Goal: Task Accomplishment & Management: Manage account settings

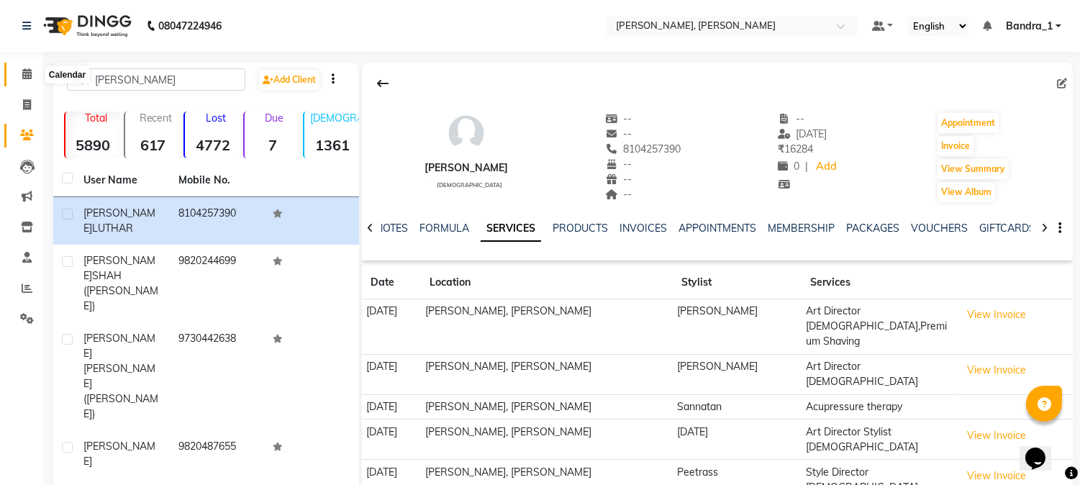
click at [24, 68] on icon at bounding box center [26, 73] width 9 height 11
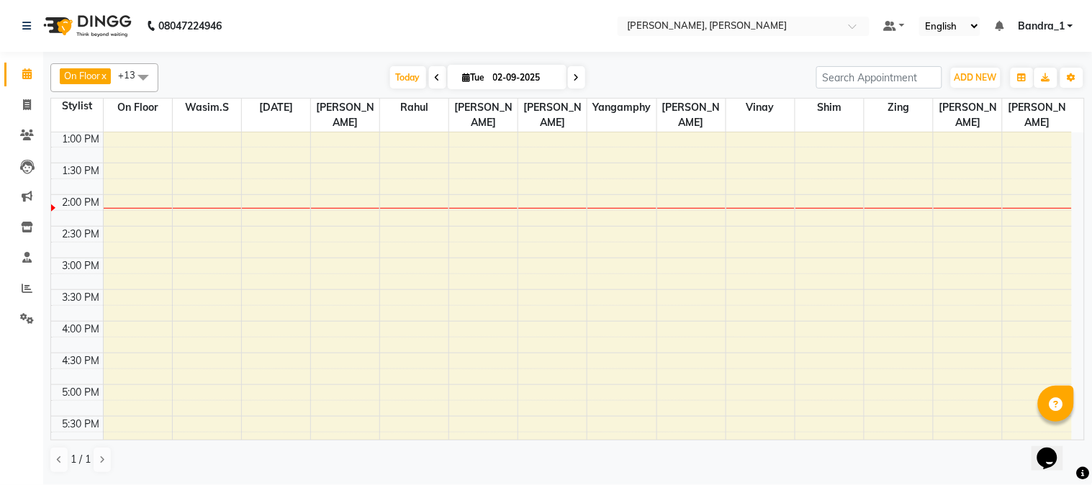
scroll to position [248, 0]
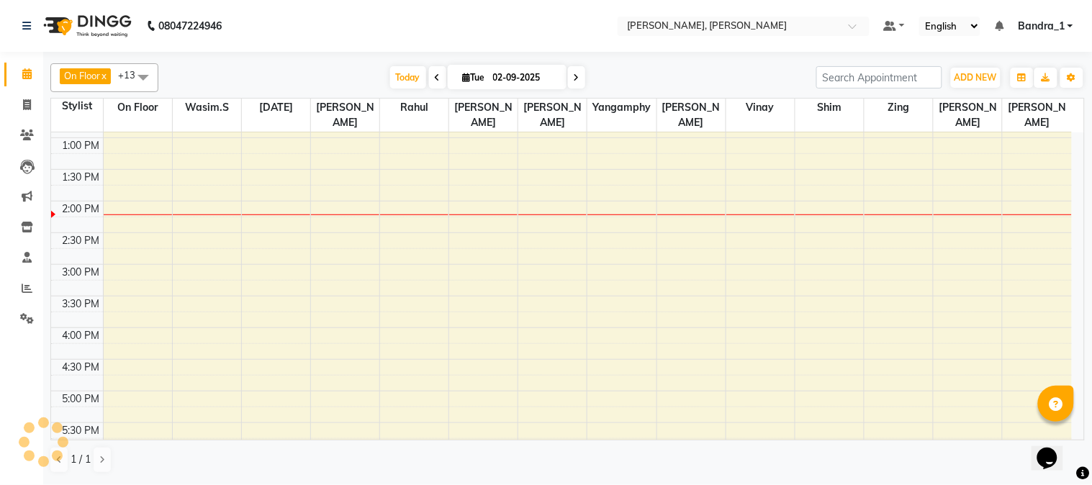
click at [713, 148] on div "9:00 AM 9:30 AM 10:00 AM 10:30 AM 11:00 AM 11:30 AM 12:00 PM 12:30 PM 1:00 PM 1…" at bounding box center [561, 328] width 1021 height 886
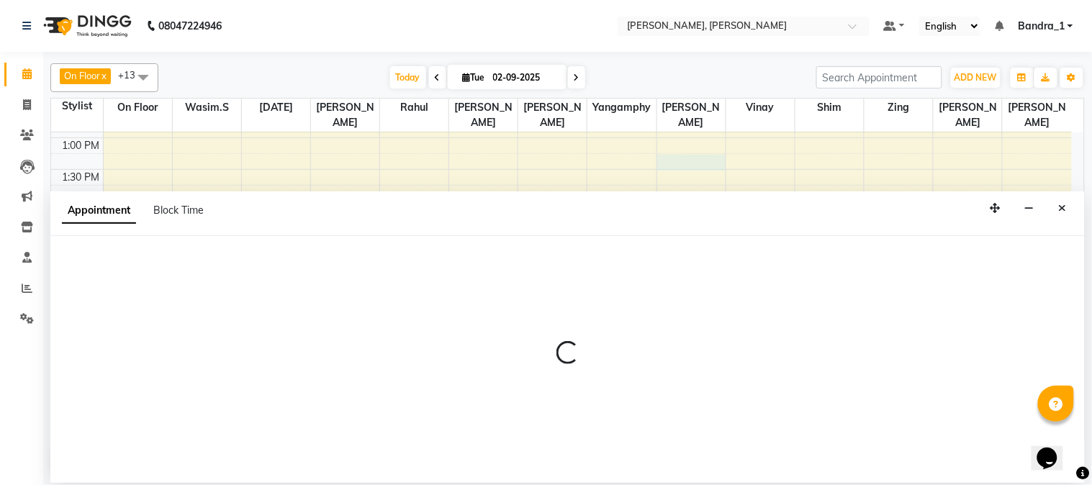
select select "88124"
select select "795"
select select "tentative"
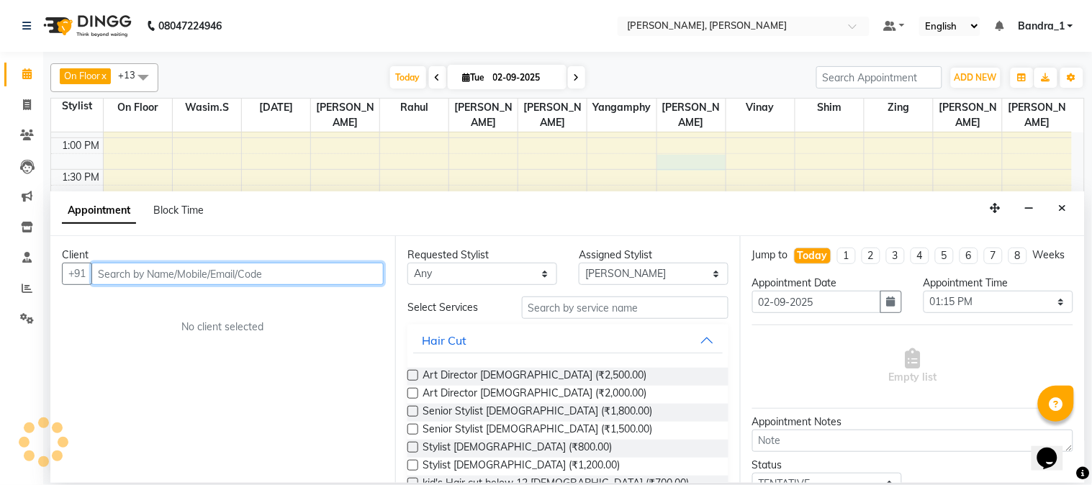
click at [148, 281] on input "text" at bounding box center [237, 274] width 292 height 22
type input "[PHONE_NUMBER]"
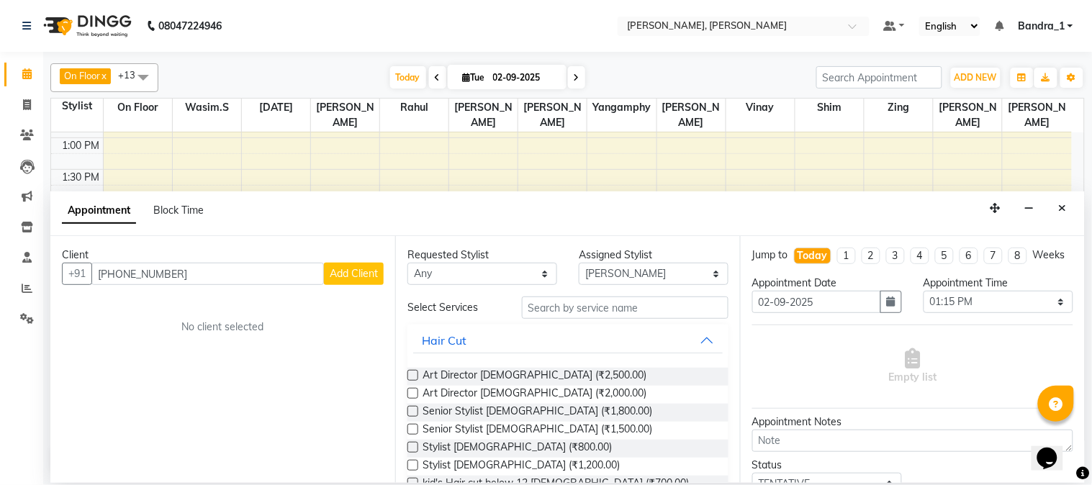
click at [346, 276] on span "Add Client" at bounding box center [354, 273] width 48 height 13
select select "22"
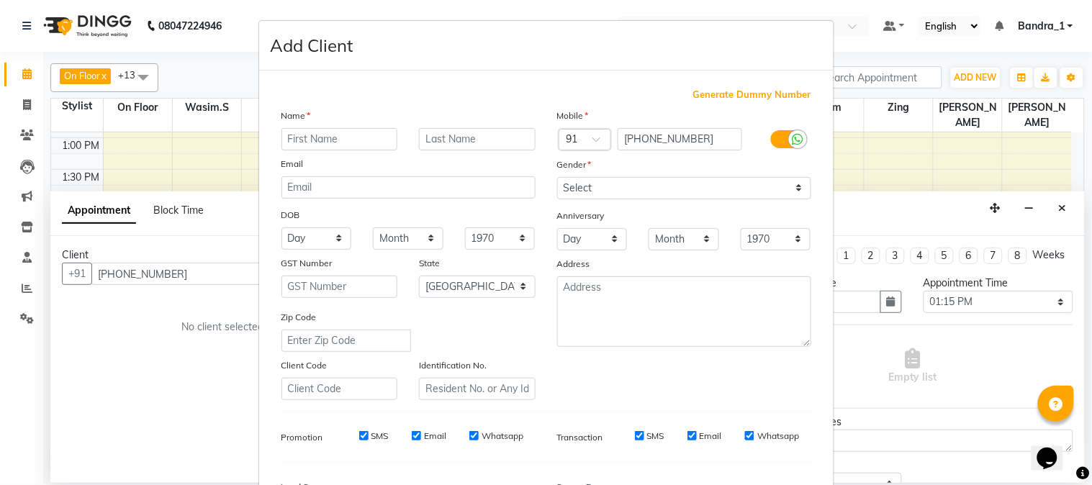
type input "m"
type input "MEGAS"
click at [635, 184] on select "Select [DEMOGRAPHIC_DATA] [DEMOGRAPHIC_DATA] Other Prefer Not To Say" at bounding box center [684, 188] width 254 height 22
click at [557, 177] on select "Select [DEMOGRAPHIC_DATA] [DEMOGRAPHIC_DATA] Other Prefer Not To Say" at bounding box center [684, 188] width 254 height 22
click at [628, 179] on select "Select [DEMOGRAPHIC_DATA] [DEMOGRAPHIC_DATA] Other Prefer Not To Say" at bounding box center [684, 188] width 254 height 22
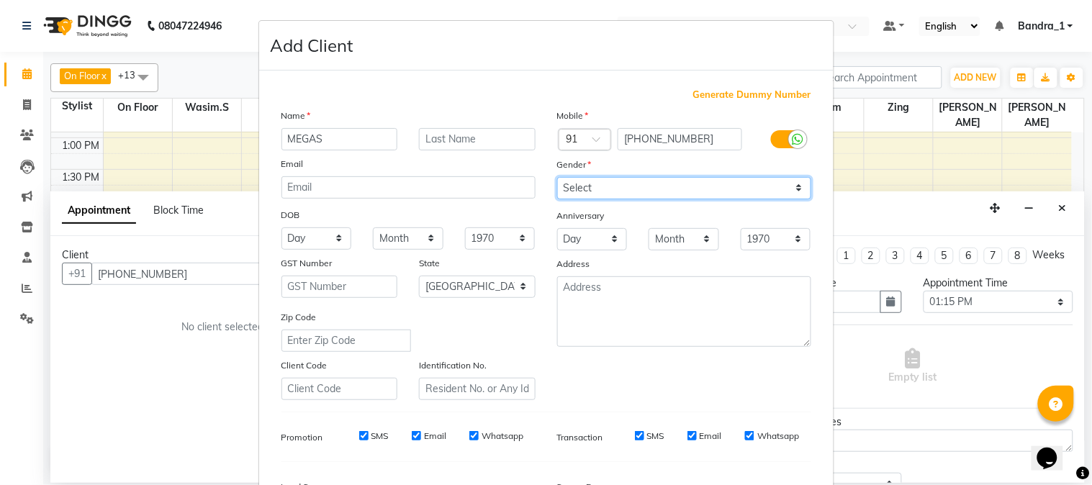
select select "[DEMOGRAPHIC_DATA]"
click at [557, 177] on select "Select [DEMOGRAPHIC_DATA] [DEMOGRAPHIC_DATA] Other Prefer Not To Say" at bounding box center [684, 188] width 254 height 22
click at [359, 436] on input "SMS" at bounding box center [363, 435] width 9 height 9
checkbox input "false"
click at [412, 435] on input "Email" at bounding box center [416, 435] width 9 height 9
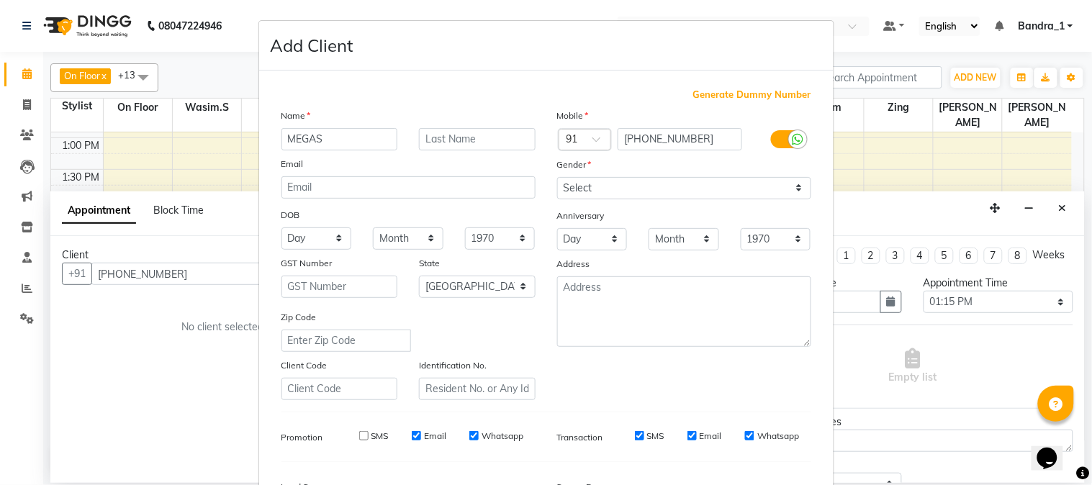
checkbox input "false"
click at [469, 434] on input "Whatsapp" at bounding box center [473, 435] width 9 height 9
checkbox input "false"
click at [635, 436] on input "SMS" at bounding box center [639, 435] width 9 height 9
checkbox input "false"
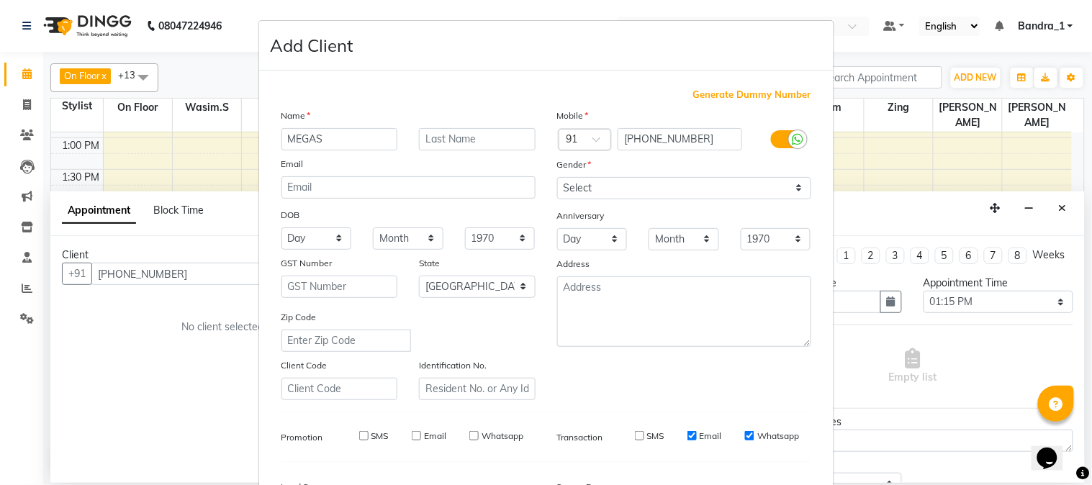
click at [687, 433] on input "Email" at bounding box center [691, 435] width 9 height 9
checkbox input "false"
click at [745, 436] on input "Whatsapp" at bounding box center [749, 435] width 9 height 9
checkbox input "false"
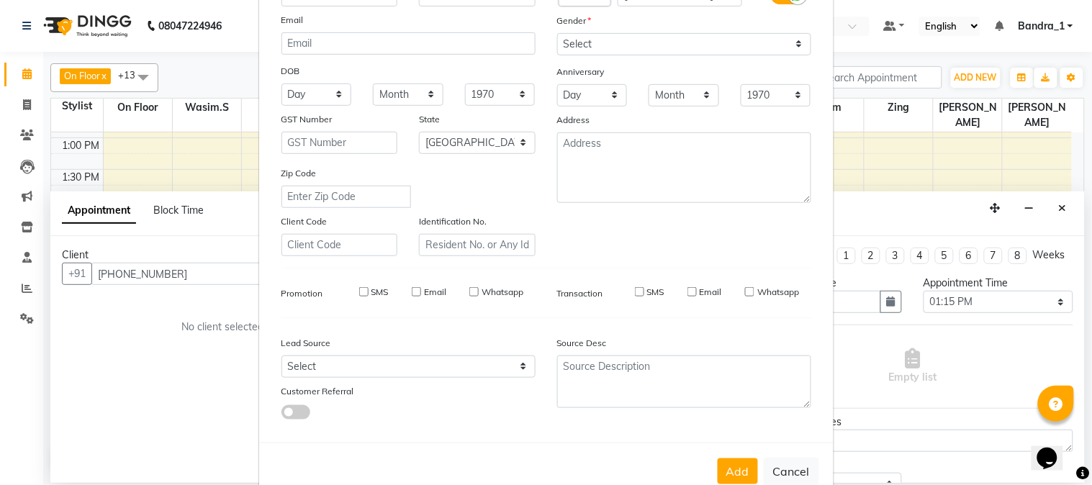
scroll to position [180, 0]
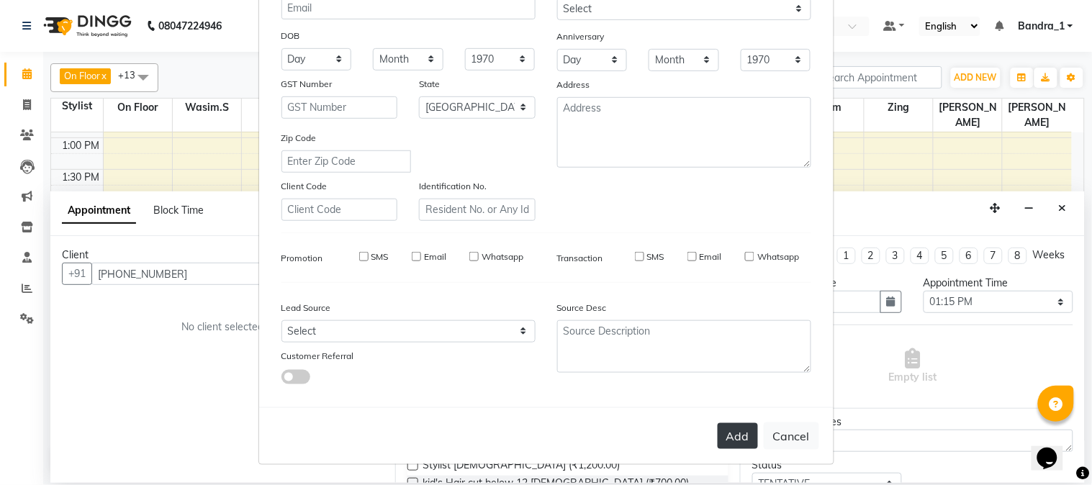
click at [733, 437] on button "Add" at bounding box center [738, 436] width 40 height 26
click at [732, 436] on button "Add" at bounding box center [738, 436] width 40 height 26
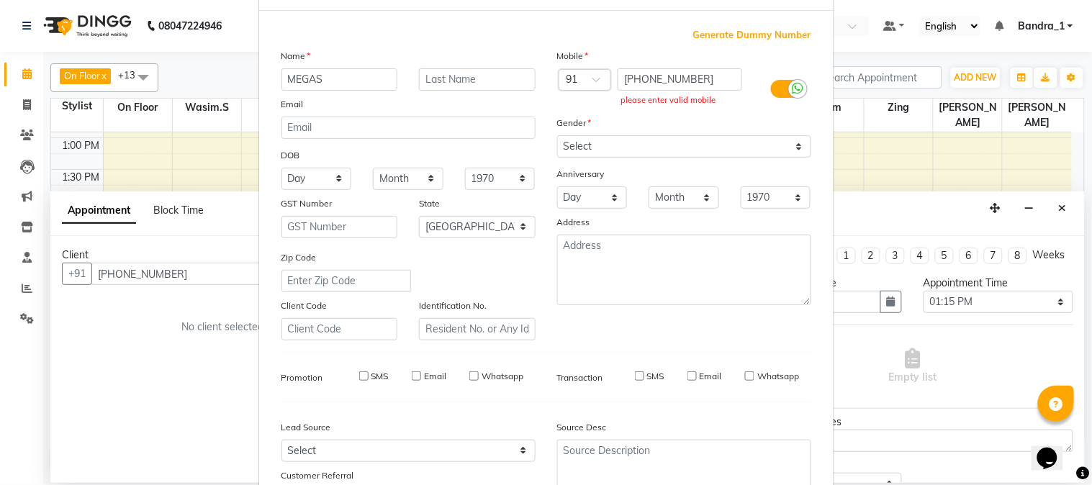
scroll to position [0, 0]
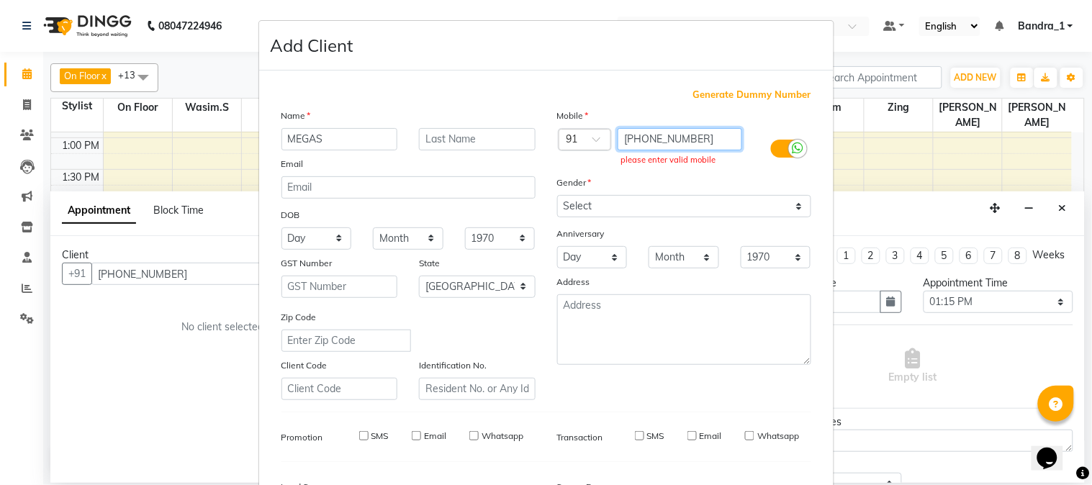
click at [700, 144] on input "[PHONE_NUMBER]" at bounding box center [680, 139] width 125 height 22
click at [592, 137] on span at bounding box center [601, 143] width 18 height 15
type input "U"
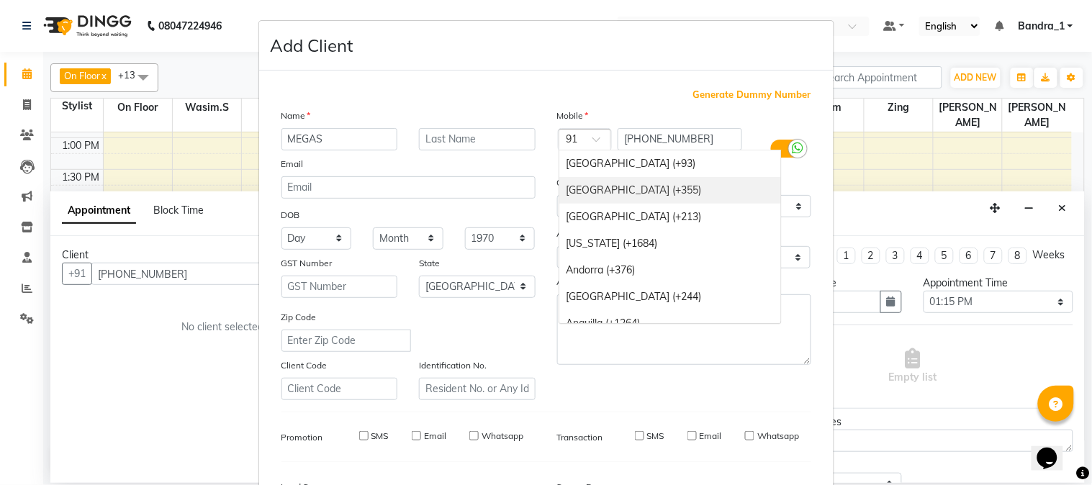
type input "U"
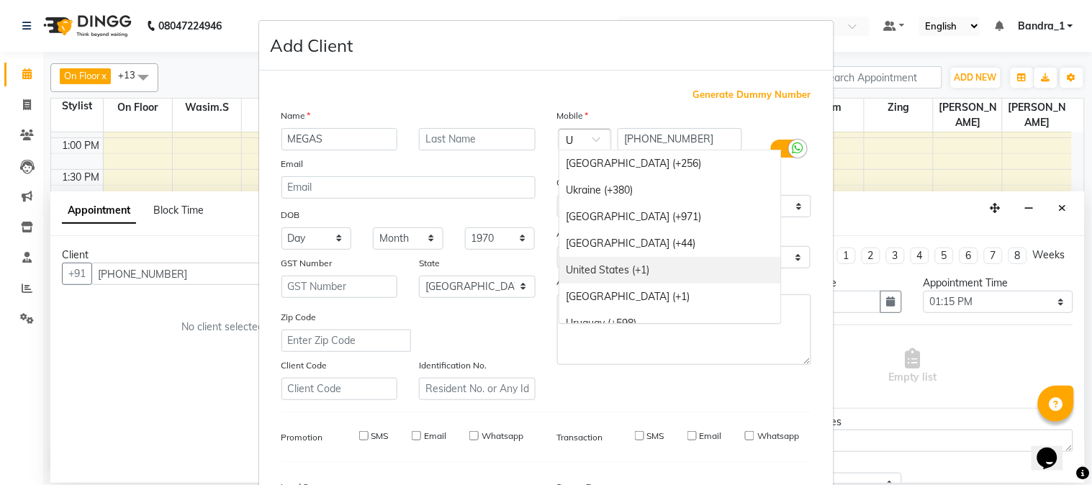
click at [586, 261] on div "United States (+1)" at bounding box center [670, 270] width 222 height 27
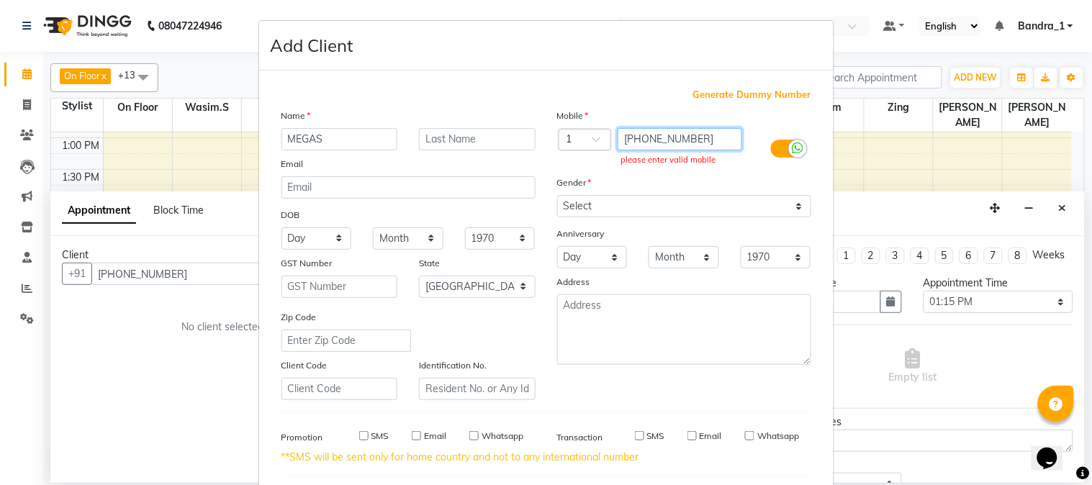
click at [631, 133] on input "[PHONE_NUMBER]" at bounding box center [680, 139] width 125 height 22
click at [631, 139] on input "61452262770" at bounding box center [680, 139] width 125 height 22
type input "452262770"
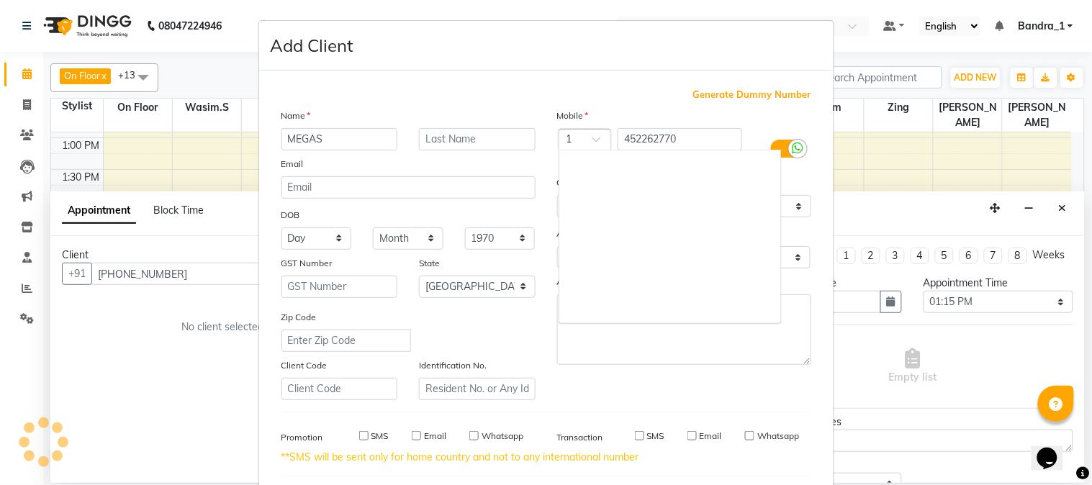
click at [594, 137] on span at bounding box center [601, 143] width 18 height 15
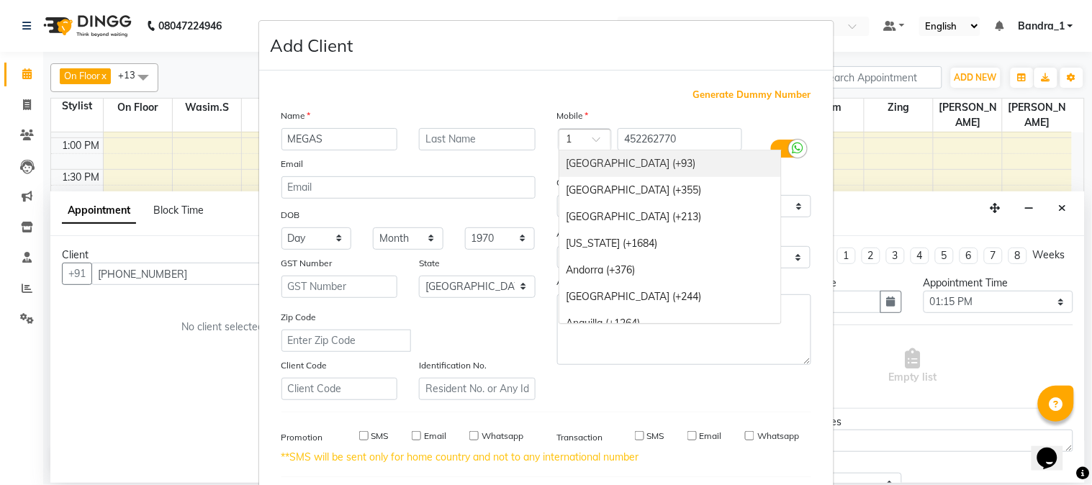
click at [579, 143] on div at bounding box center [585, 140] width 52 height 15
click at [577, 140] on div at bounding box center [585, 140] width 52 height 15
click at [569, 135] on input "text" at bounding box center [571, 140] width 9 height 15
click at [573, 135] on div at bounding box center [585, 140] width 52 height 15
click at [573, 137] on div at bounding box center [585, 140] width 52 height 15
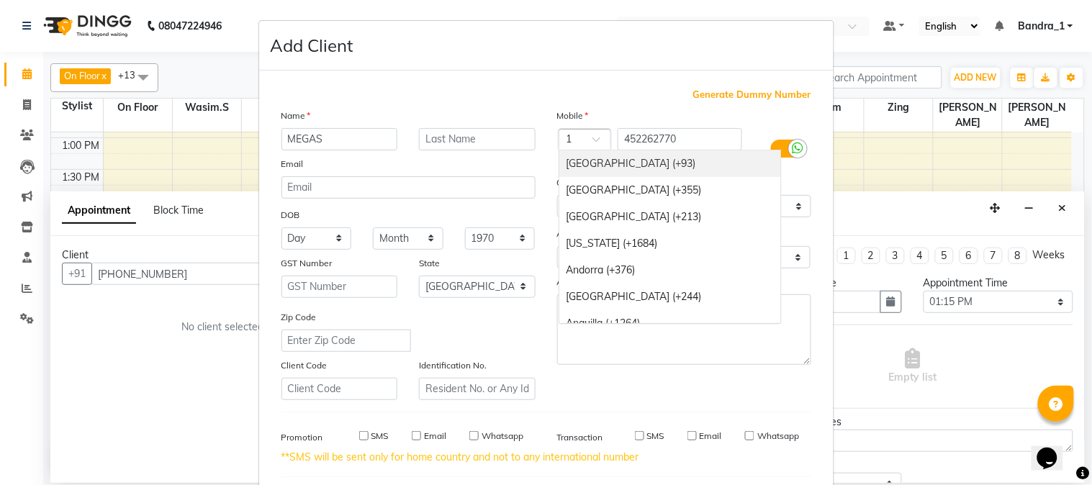
drag, startPoint x: 687, startPoint y: 48, endPoint x: 677, endPoint y: 60, distance: 15.4
click at [682, 52] on div "Add Client" at bounding box center [546, 46] width 574 height 50
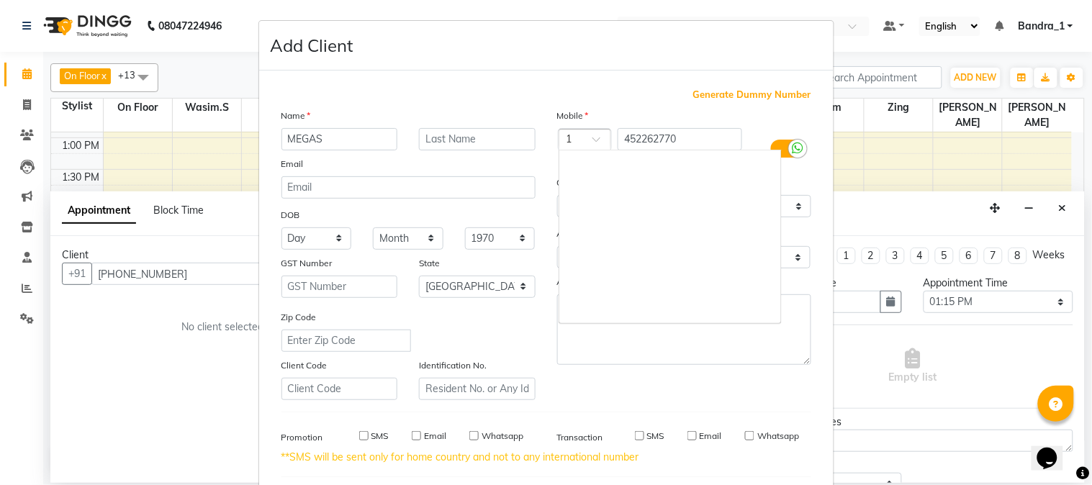
click at [578, 138] on div at bounding box center [585, 140] width 52 height 15
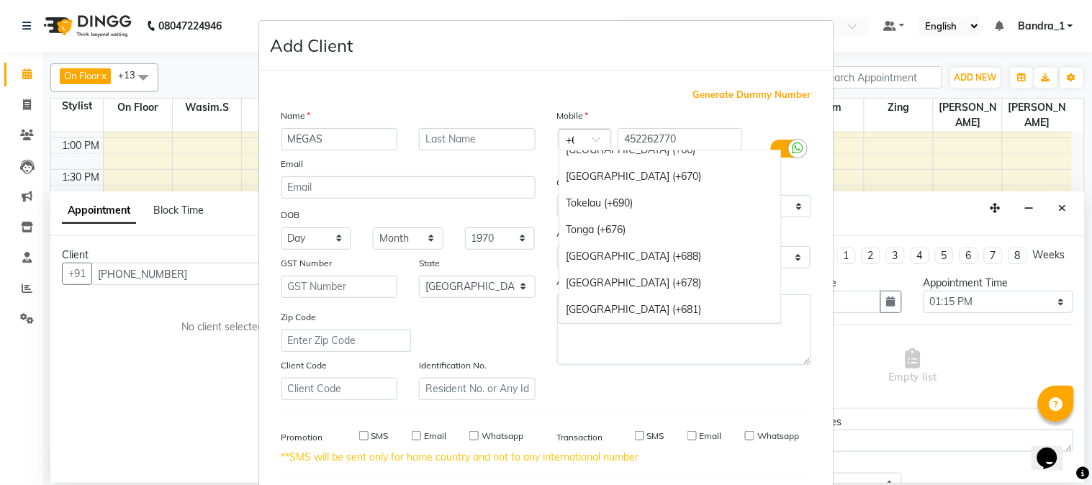
scroll to position [626, 0]
type input "+61"
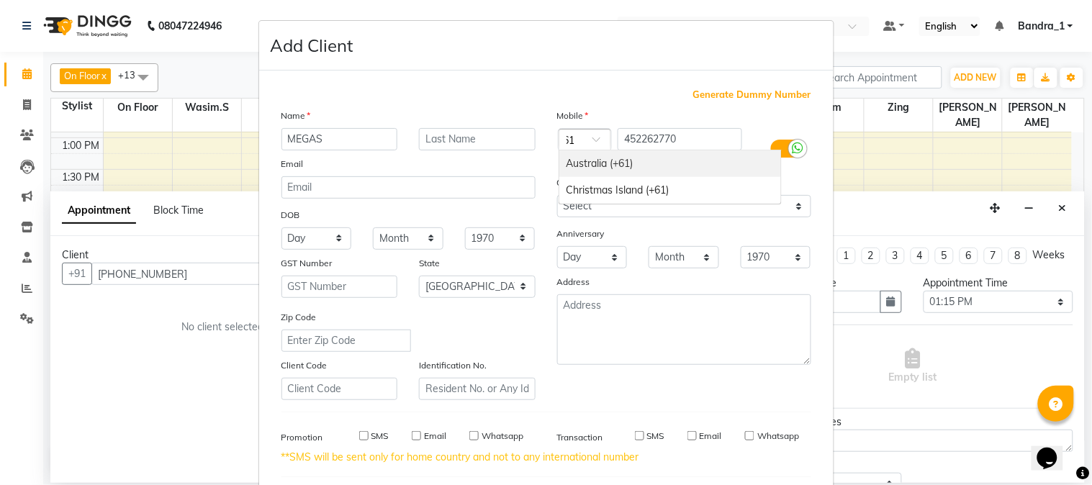
click at [596, 161] on div "Australia (+61)" at bounding box center [670, 163] width 222 height 27
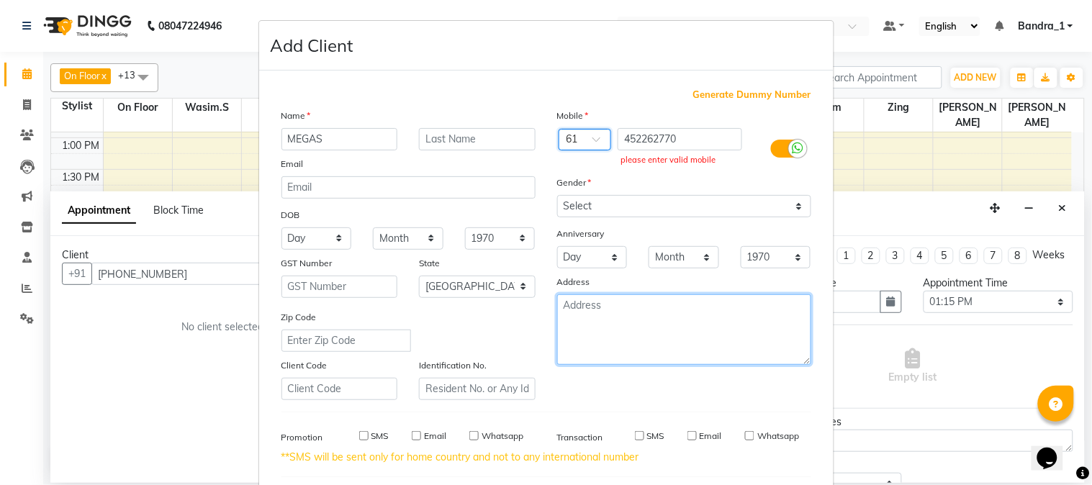
click at [699, 312] on textarea at bounding box center [684, 329] width 254 height 71
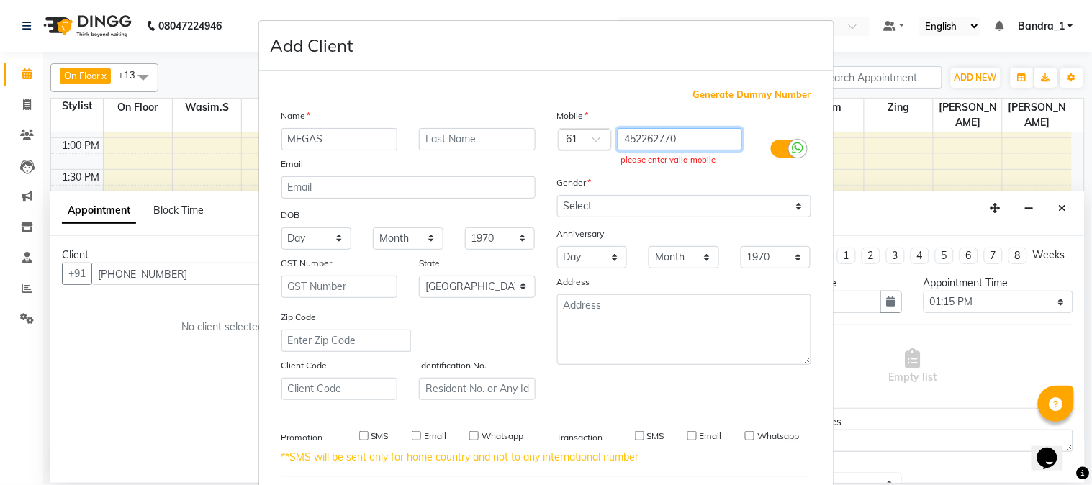
click at [618, 140] on input "452262770" at bounding box center [680, 139] width 125 height 22
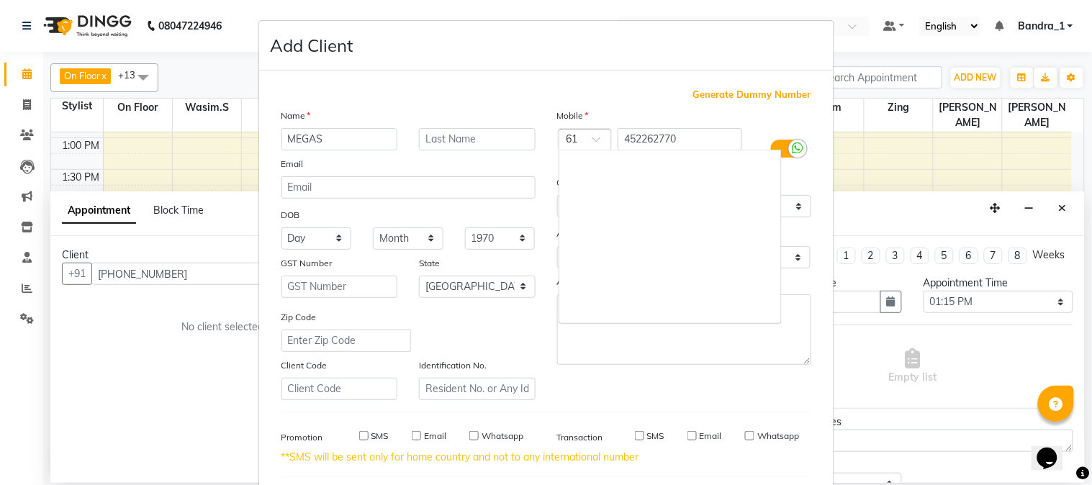
click at [592, 137] on span at bounding box center [601, 143] width 18 height 15
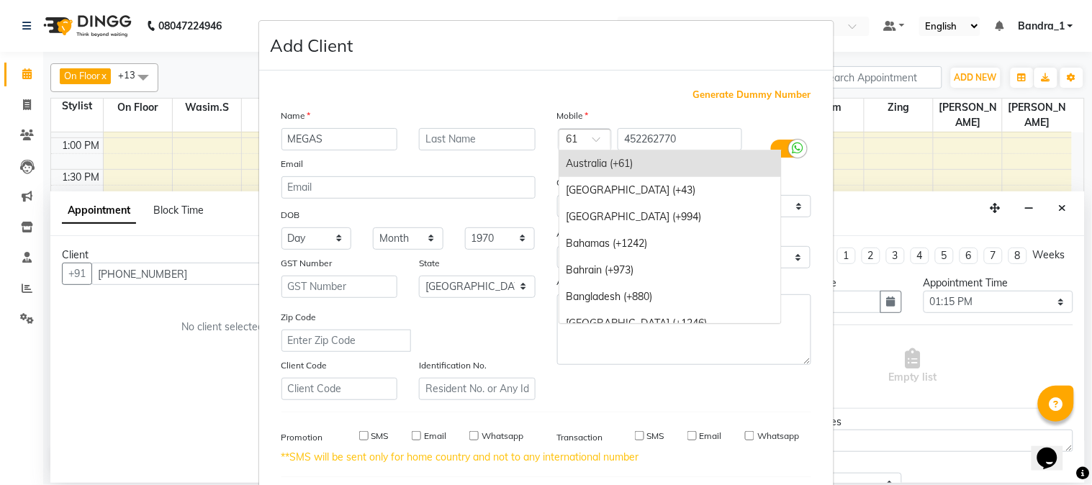
click at [595, 161] on div "Australia (+61)" at bounding box center [670, 163] width 222 height 27
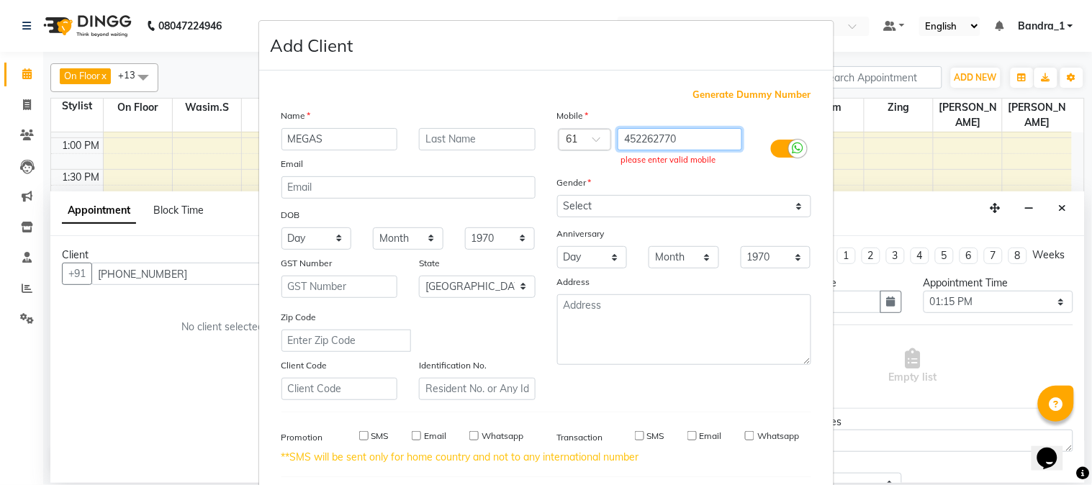
click at [618, 142] on input "452262770" at bounding box center [680, 139] width 125 height 22
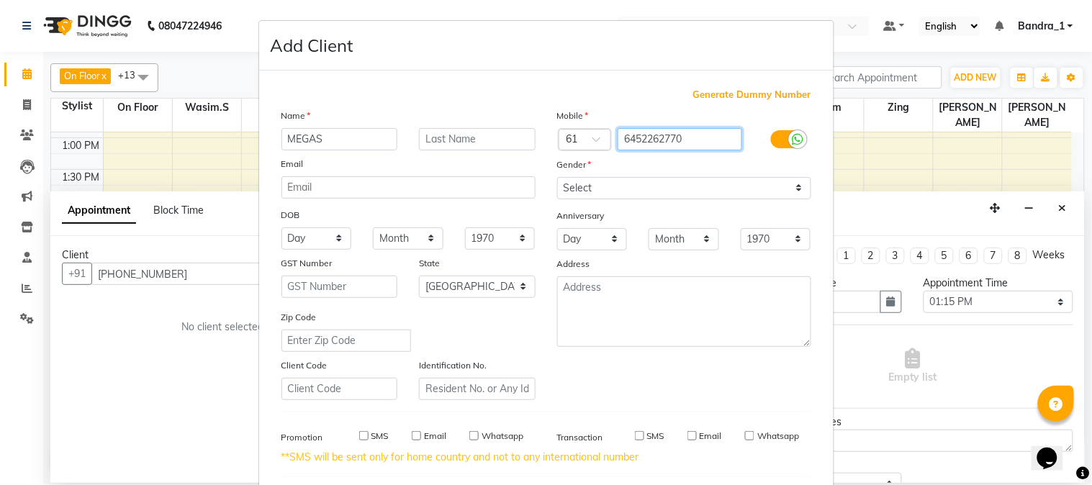
type input "452262770"
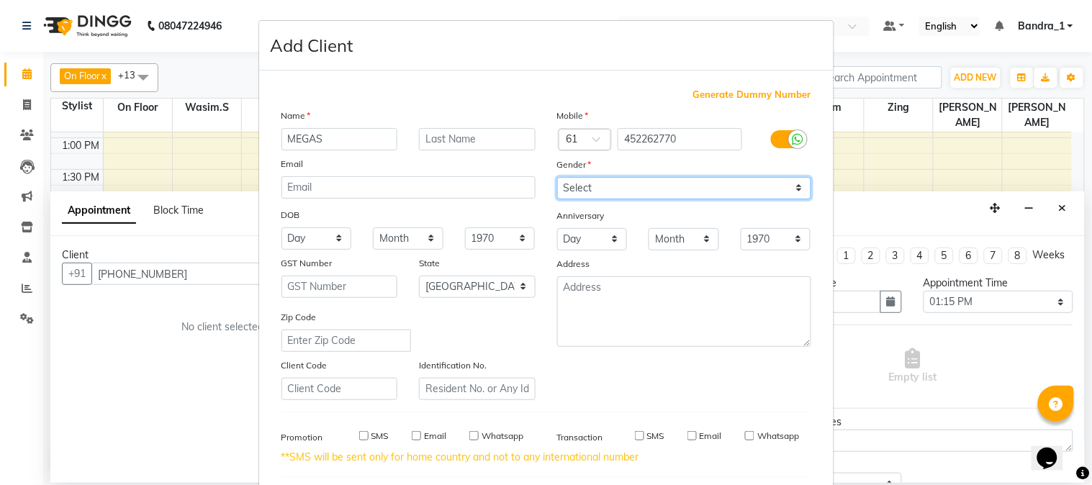
click at [697, 189] on select "Select [DEMOGRAPHIC_DATA] [DEMOGRAPHIC_DATA] Other Prefer Not To Say" at bounding box center [684, 188] width 254 height 22
click at [557, 177] on select "Select [DEMOGRAPHIC_DATA] [DEMOGRAPHIC_DATA] Other Prefer Not To Say" at bounding box center [684, 188] width 254 height 22
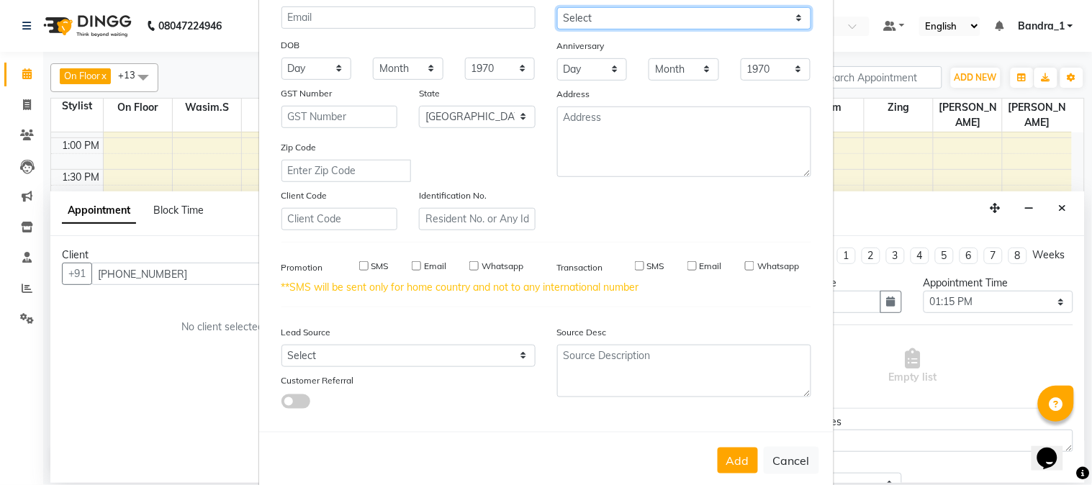
scroll to position [195, 0]
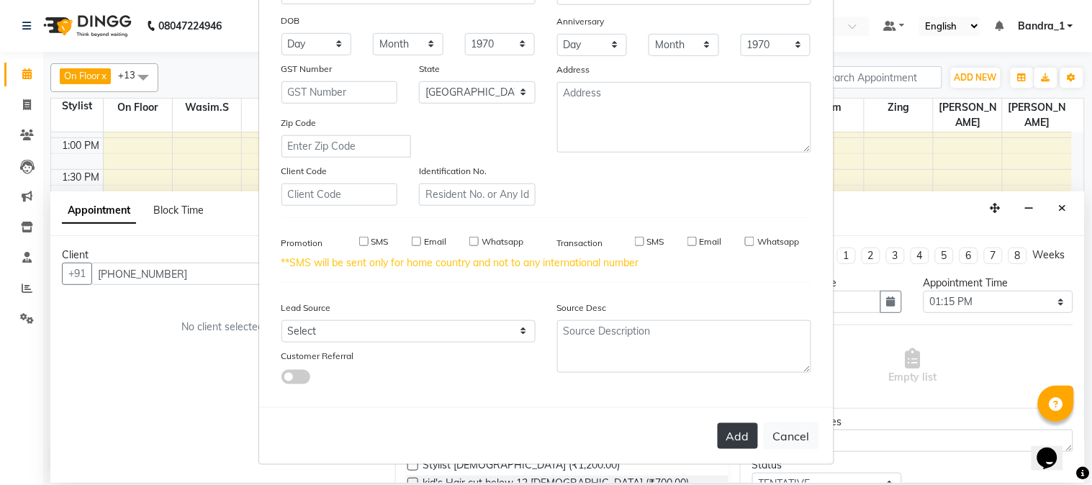
click at [722, 430] on button "Add" at bounding box center [738, 436] width 40 height 26
type input "452262770"
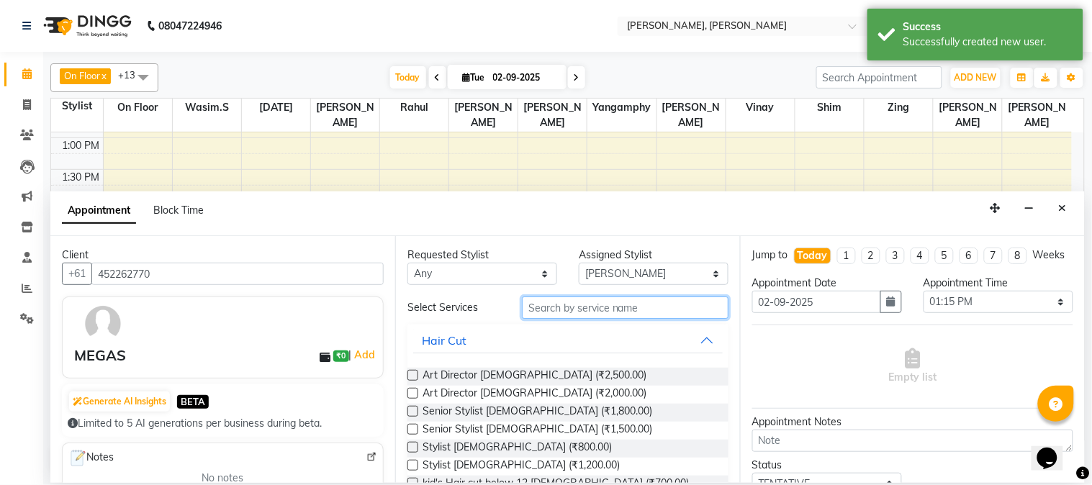
click at [608, 308] on input "text" at bounding box center [625, 308] width 207 height 22
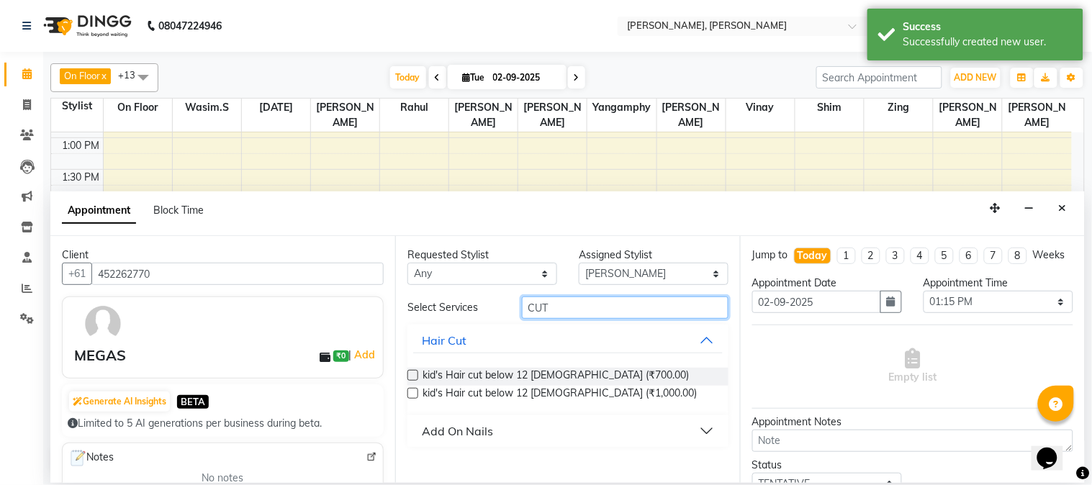
type input "CUT"
click at [641, 434] on button "Add On Nails" at bounding box center [568, 431] width 310 height 26
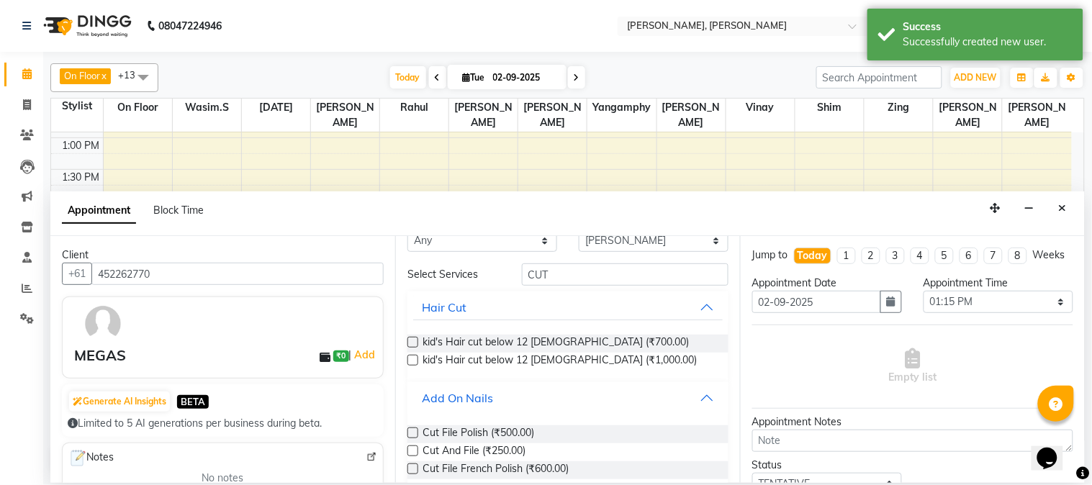
scroll to position [53, 0]
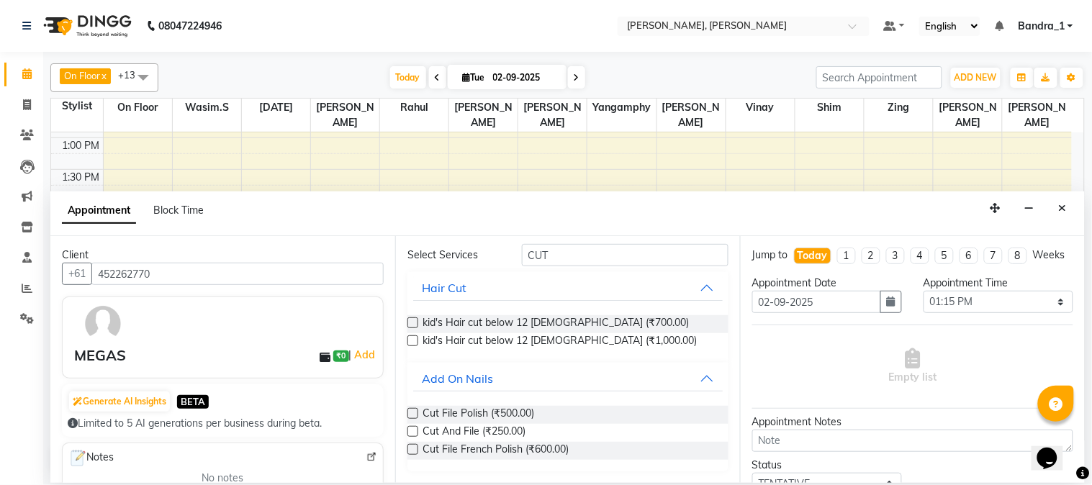
click at [415, 429] on label at bounding box center [412, 431] width 11 height 11
click at [415, 429] on input "checkbox" at bounding box center [411, 432] width 9 height 9
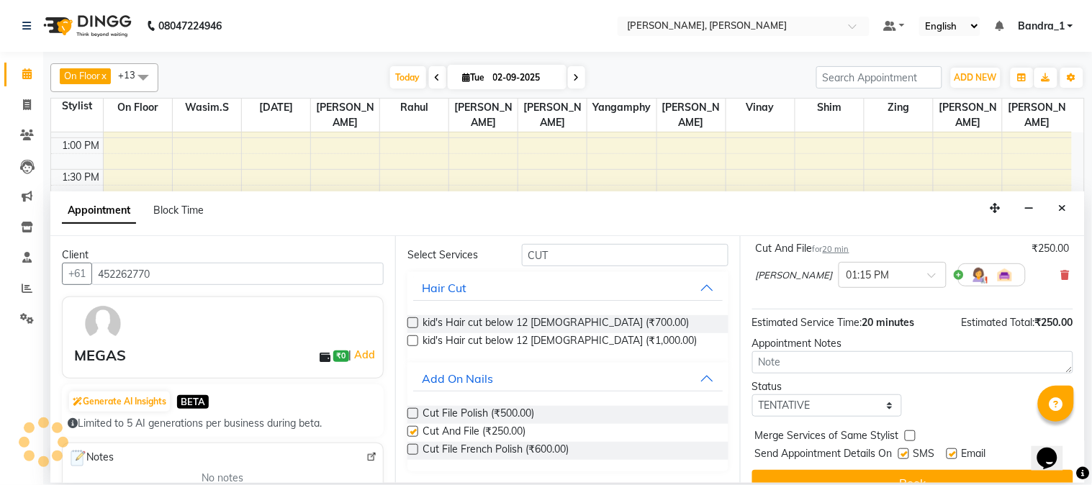
checkbox input "false"
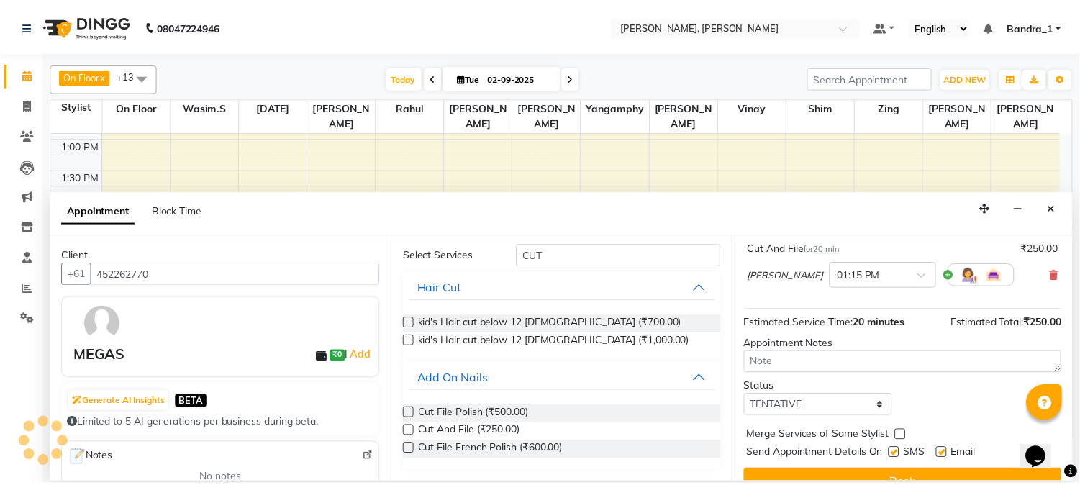
scroll to position [132, 0]
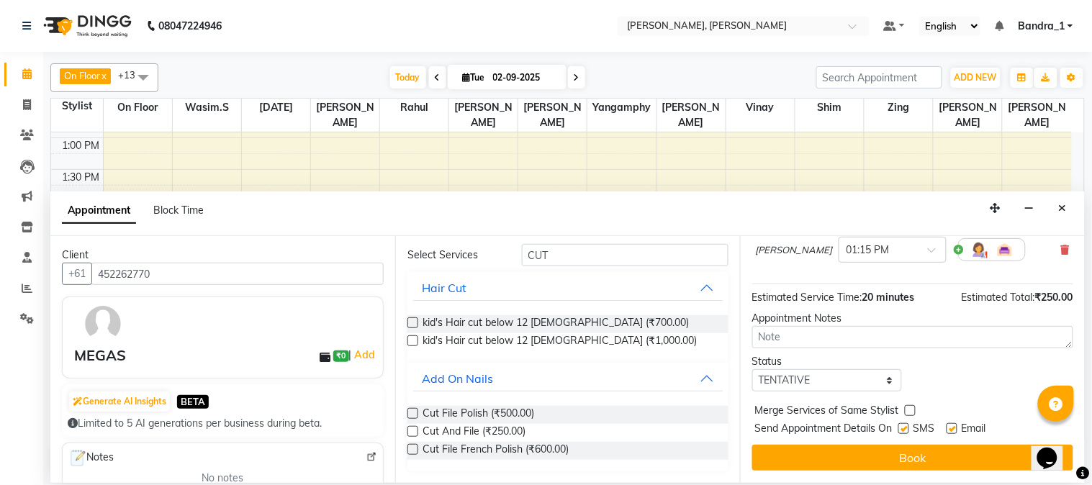
click at [903, 429] on label at bounding box center [903, 428] width 11 height 11
click at [903, 429] on input "checkbox" at bounding box center [902, 429] width 9 height 9
checkbox input "false"
drag, startPoint x: 954, startPoint y: 428, endPoint x: 955, endPoint y: 438, distance: 10.1
click at [955, 427] on label at bounding box center [952, 428] width 11 height 11
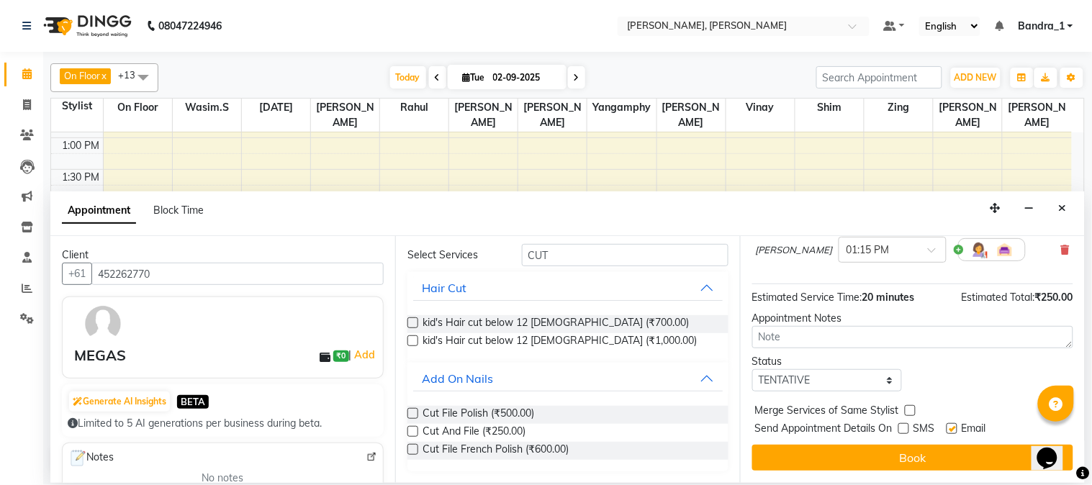
click at [955, 427] on input "checkbox" at bounding box center [951, 429] width 9 height 9
checkbox input "false"
click at [950, 457] on button "Book" at bounding box center [912, 458] width 321 height 26
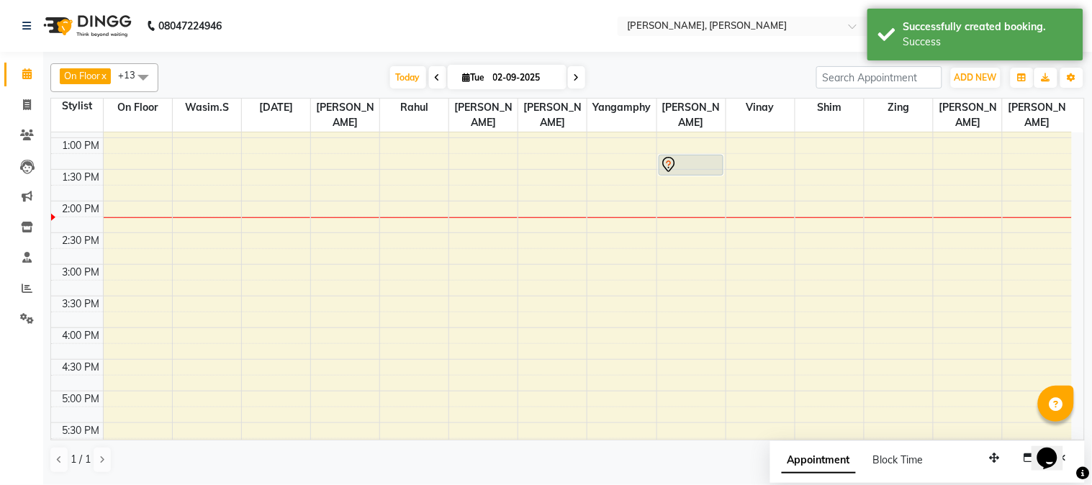
click at [680, 156] on div at bounding box center [691, 164] width 63 height 17
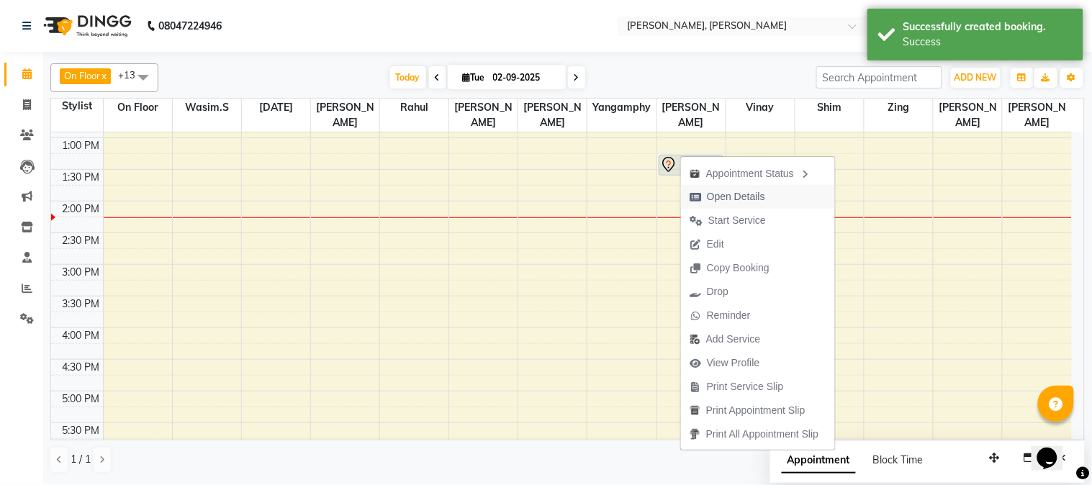
click at [718, 196] on span "Open Details" at bounding box center [736, 196] width 58 height 15
select select "7"
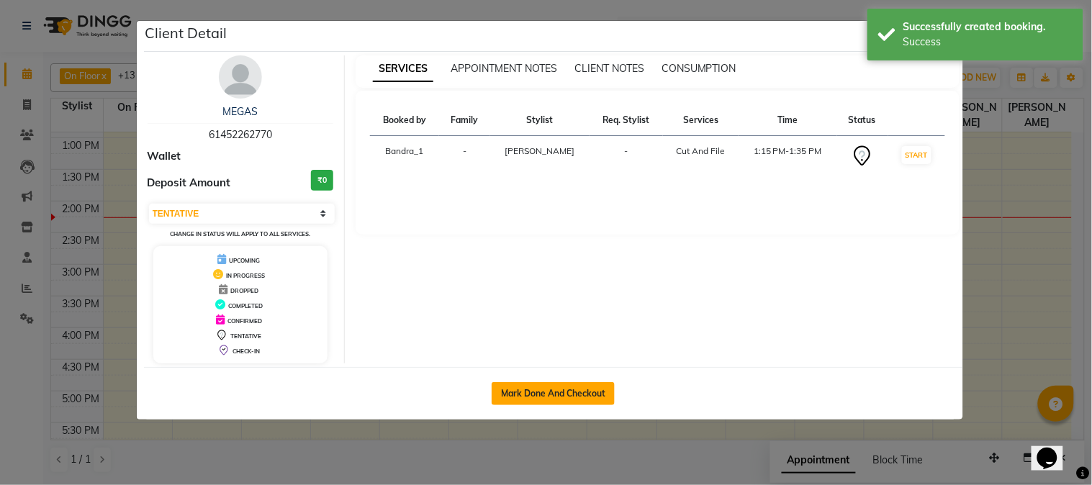
click at [524, 383] on button "Mark Done And Checkout" at bounding box center [553, 393] width 123 height 23
select select "service"
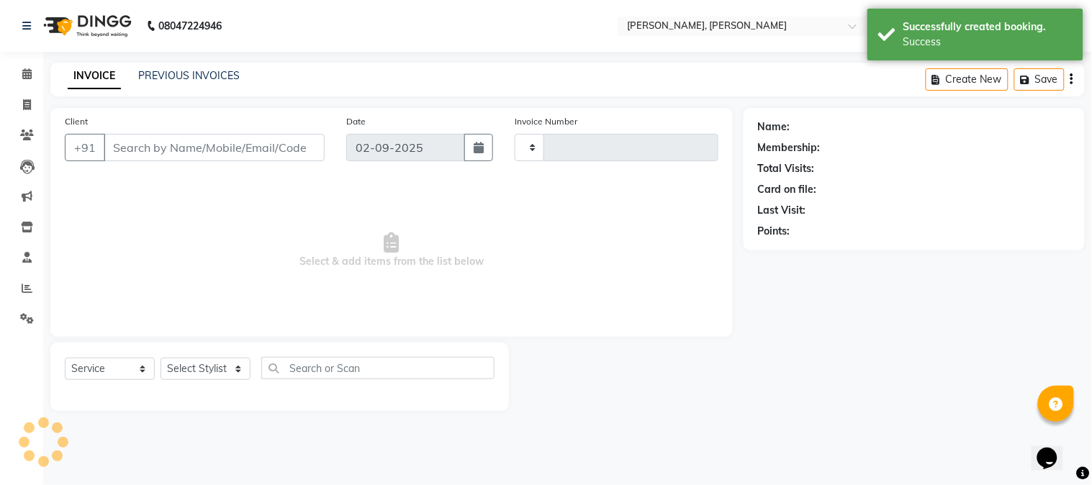
type input "1225"
select select "7997"
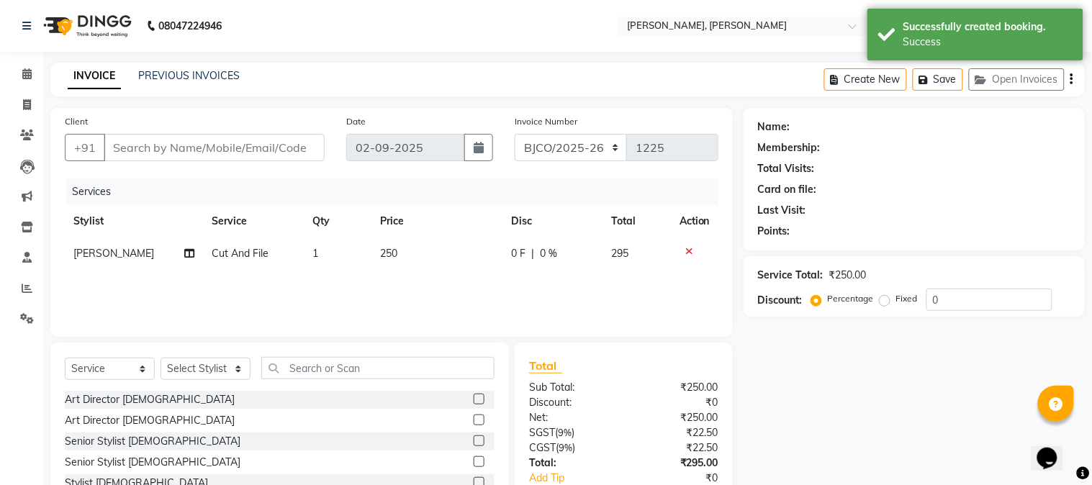
type input "61452262770"
select select "88124"
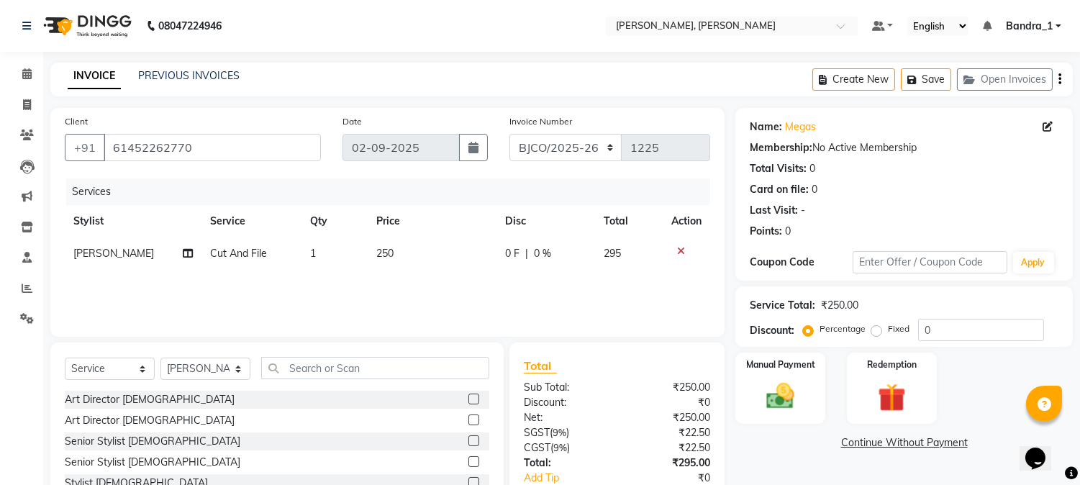
click at [405, 254] on td "250" at bounding box center [432, 254] width 129 height 32
select select "88124"
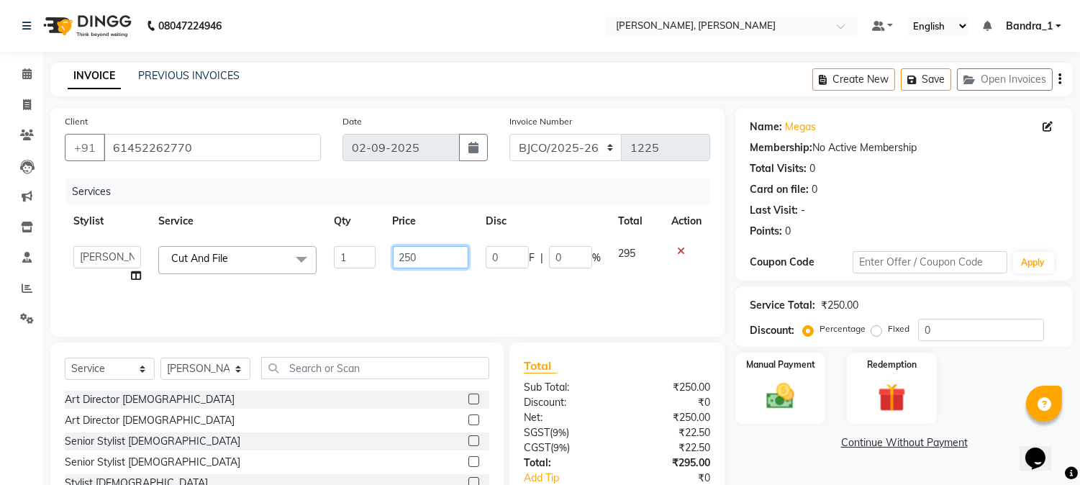
click at [436, 253] on input "250" at bounding box center [431, 257] width 76 height 22
type input "2"
type input "500"
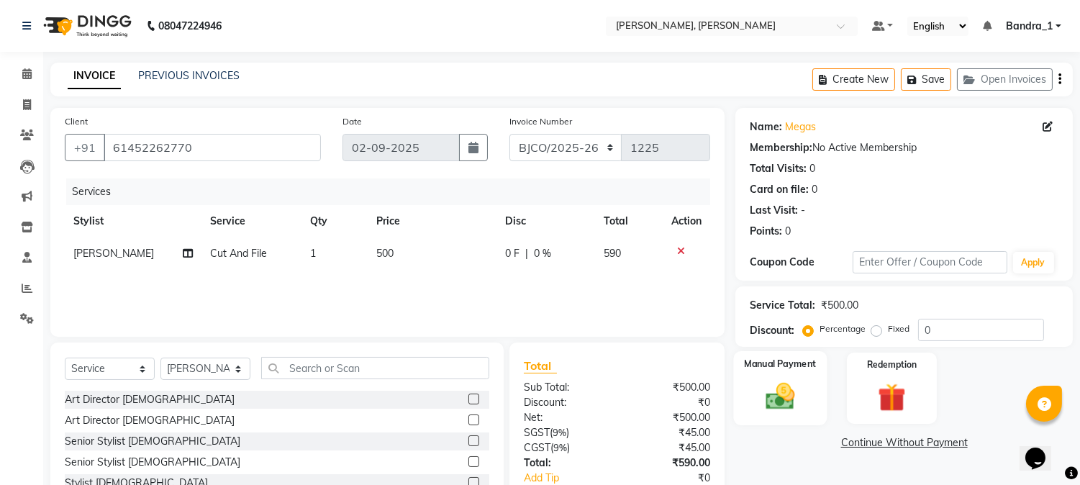
scroll to position [91, 0]
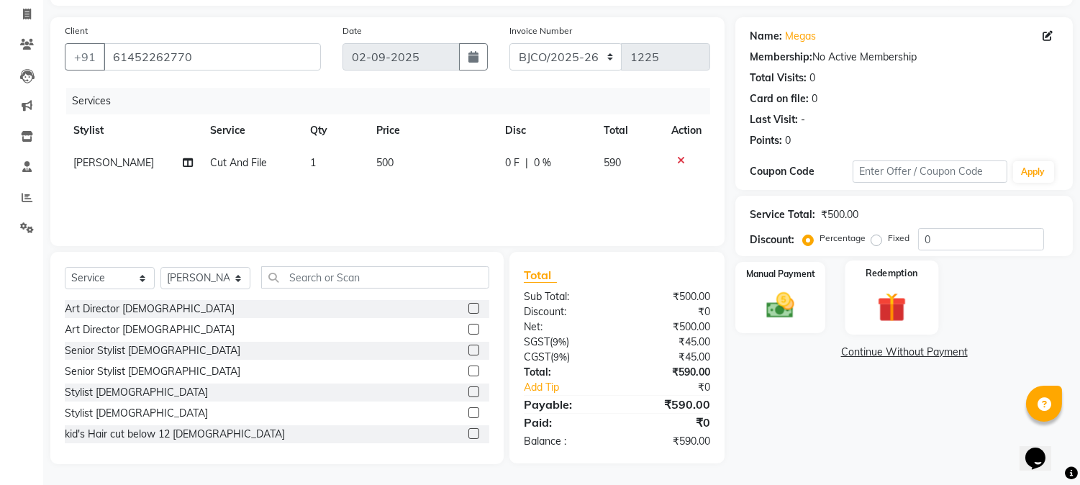
click at [780, 297] on img at bounding box center [780, 305] width 45 height 32
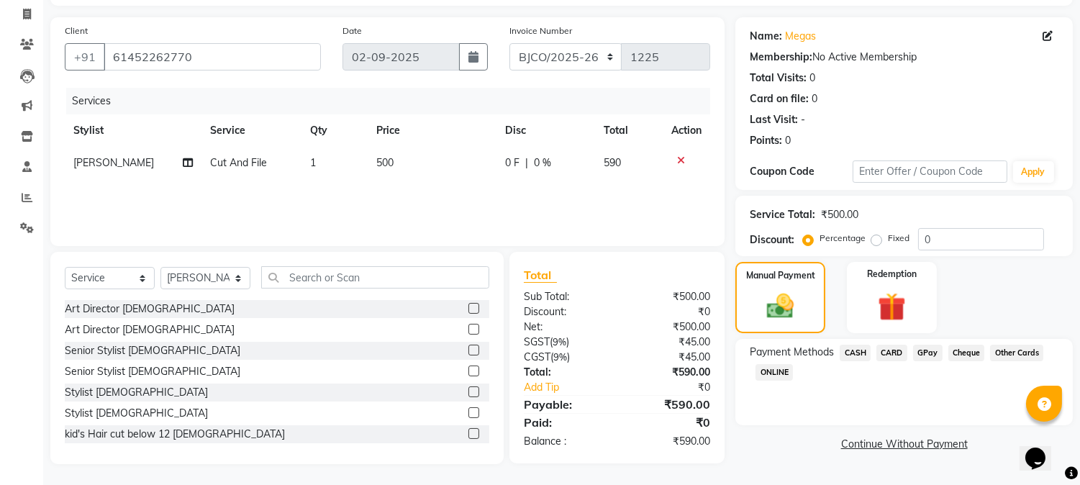
click at [894, 349] on span "CARD" at bounding box center [892, 353] width 31 height 17
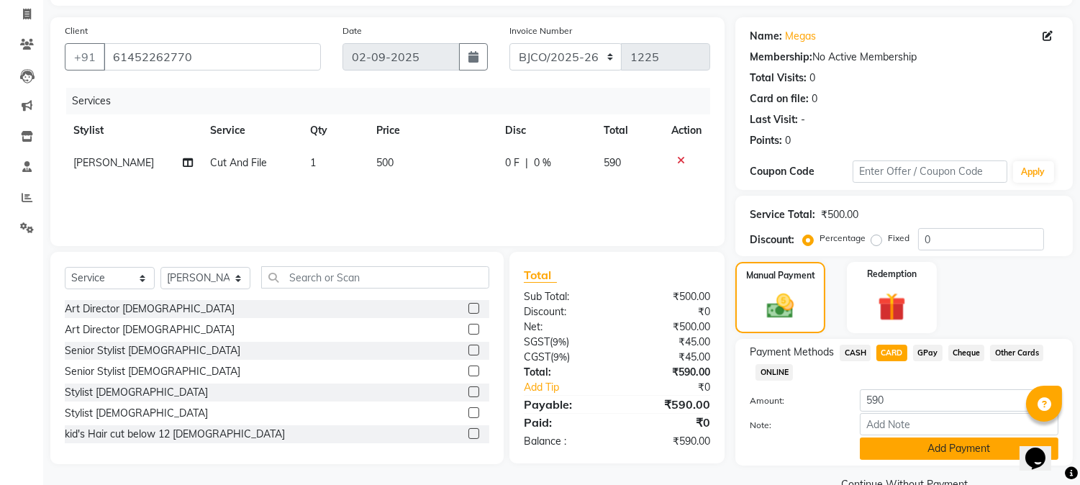
click at [934, 447] on button "Add Payment" at bounding box center [959, 449] width 199 height 22
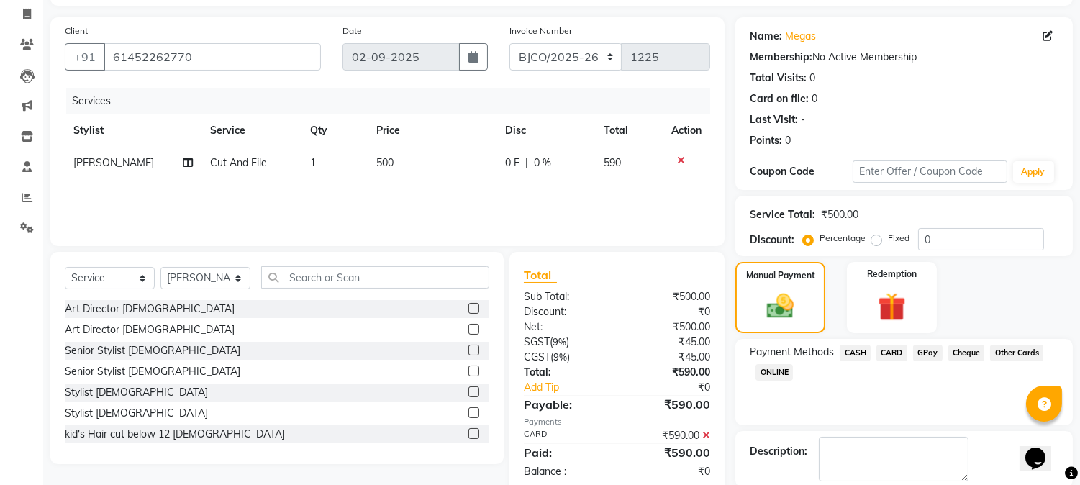
checkbox input "false"
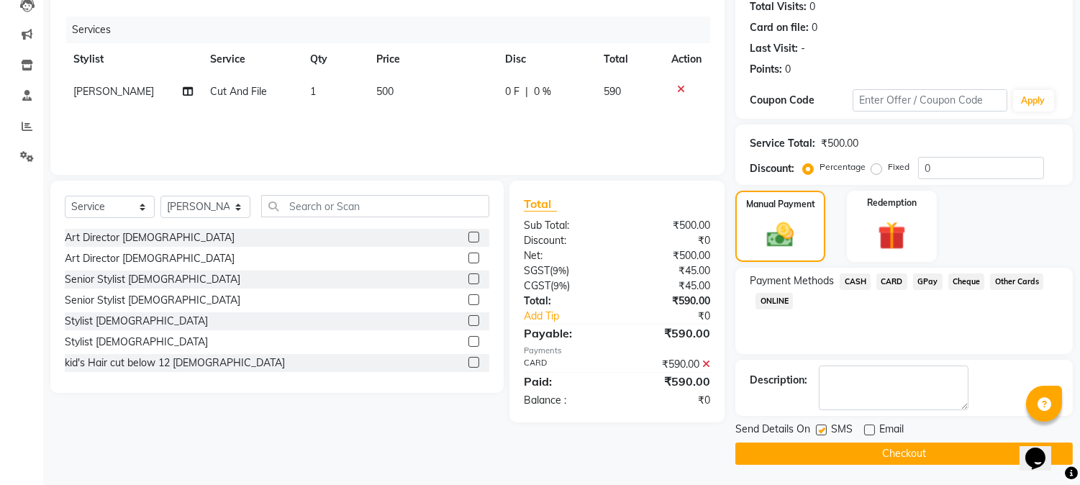
drag, startPoint x: 818, startPoint y: 429, endPoint x: 830, endPoint y: 454, distance: 27.7
click at [821, 432] on label at bounding box center [821, 430] width 11 height 11
click at [821, 432] on input "checkbox" at bounding box center [820, 430] width 9 height 9
checkbox input "false"
drag, startPoint x: 830, startPoint y: 456, endPoint x: 357, endPoint y: 421, distance: 474.2
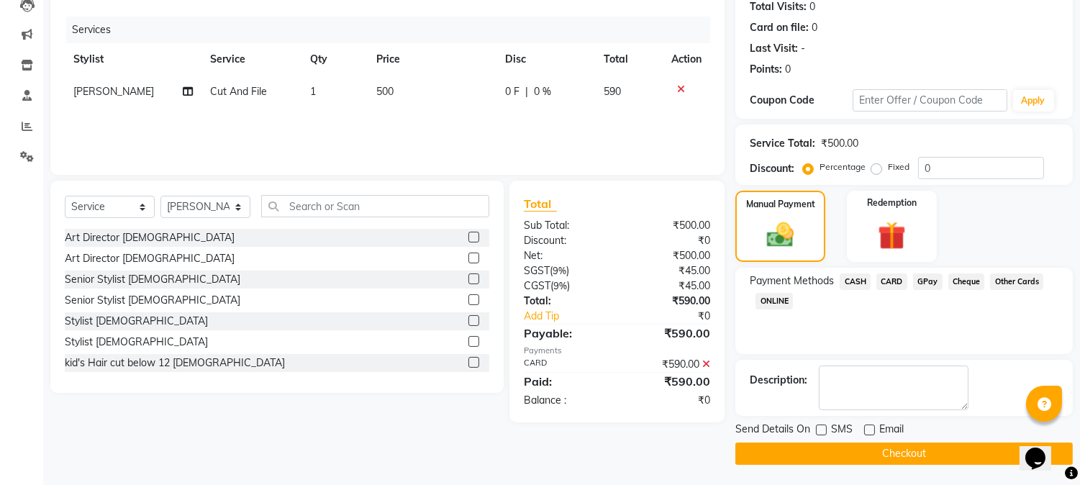
click at [828, 456] on button "Checkout" at bounding box center [905, 454] width 338 height 22
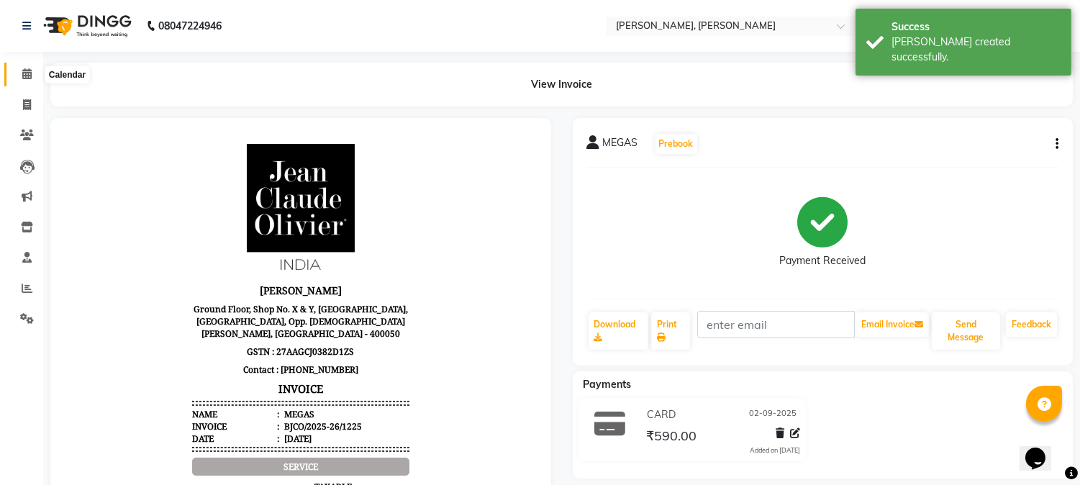
click at [17, 76] on span at bounding box center [26, 74] width 25 height 17
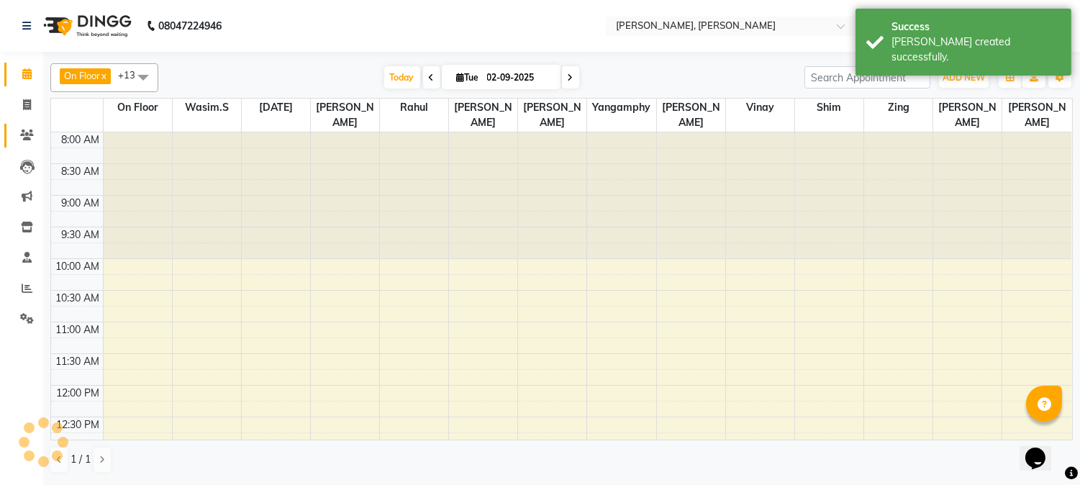
click at [25, 132] on icon at bounding box center [27, 135] width 14 height 11
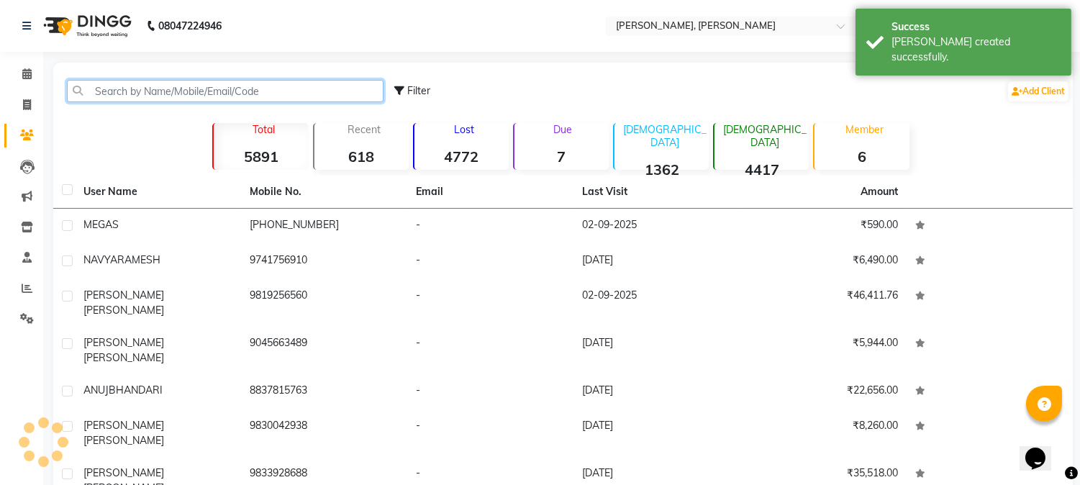
click at [107, 94] on input "text" at bounding box center [225, 91] width 317 height 22
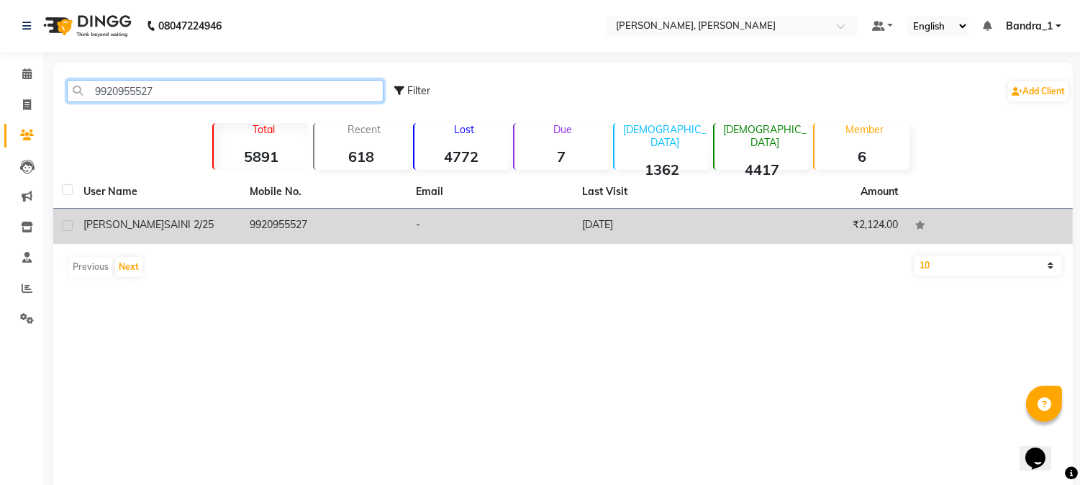
type input "9920955527"
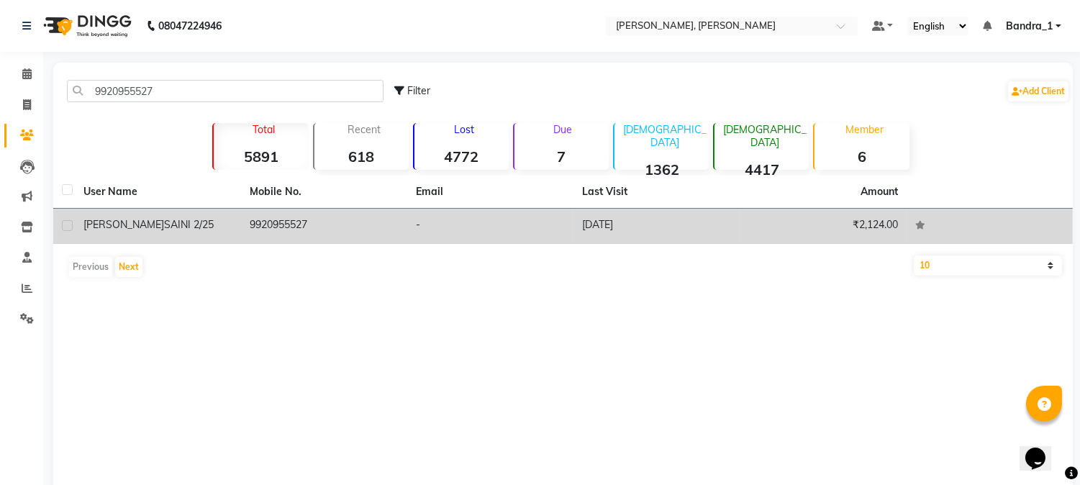
click at [132, 220] on div "[PERSON_NAME] 2/25" at bounding box center [158, 224] width 149 height 15
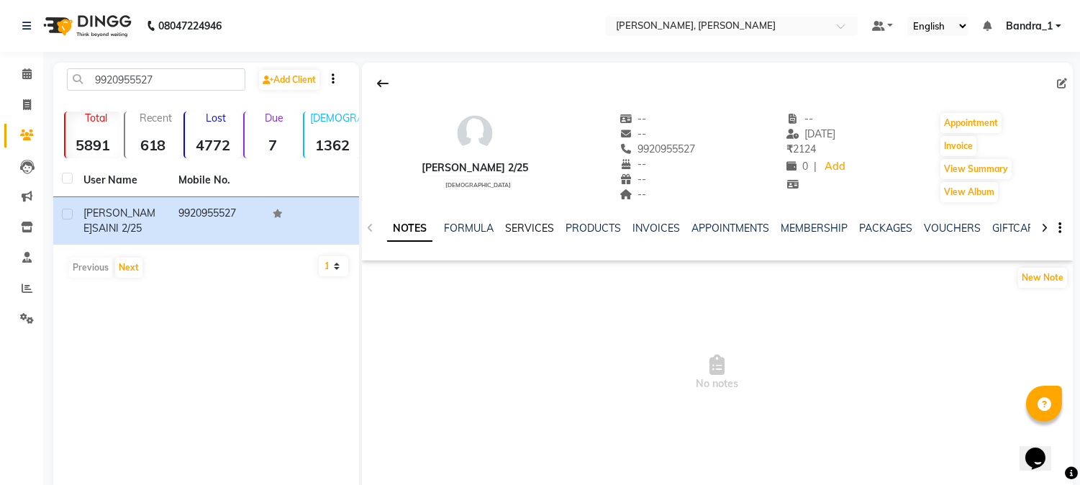
click at [527, 222] on link "SERVICES" at bounding box center [529, 228] width 49 height 13
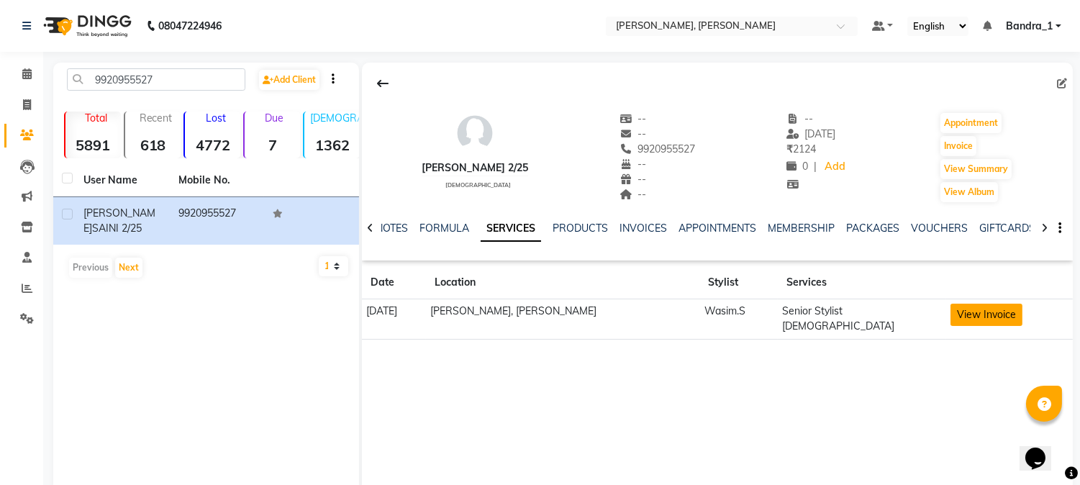
click at [980, 312] on button "View Invoice" at bounding box center [987, 315] width 72 height 22
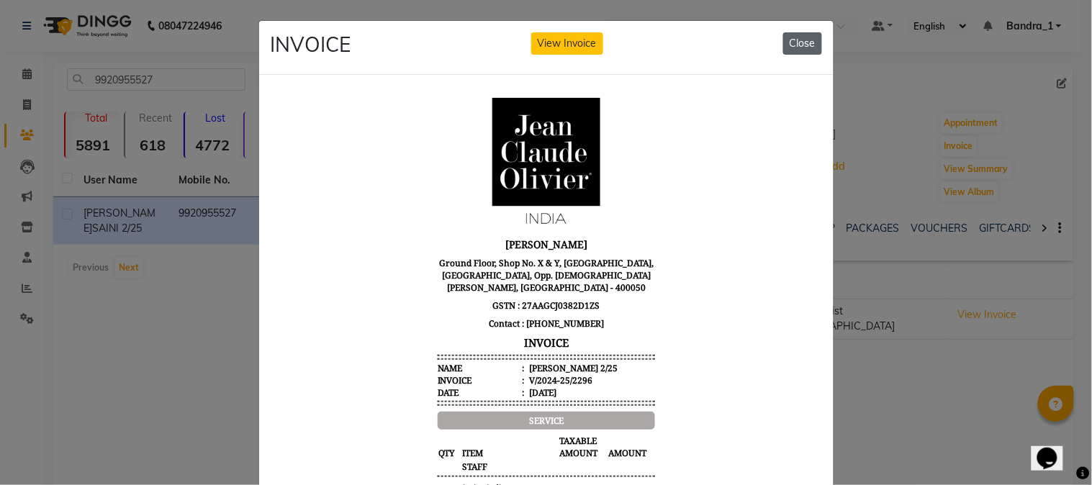
click at [800, 48] on button "Close" at bounding box center [802, 43] width 39 height 22
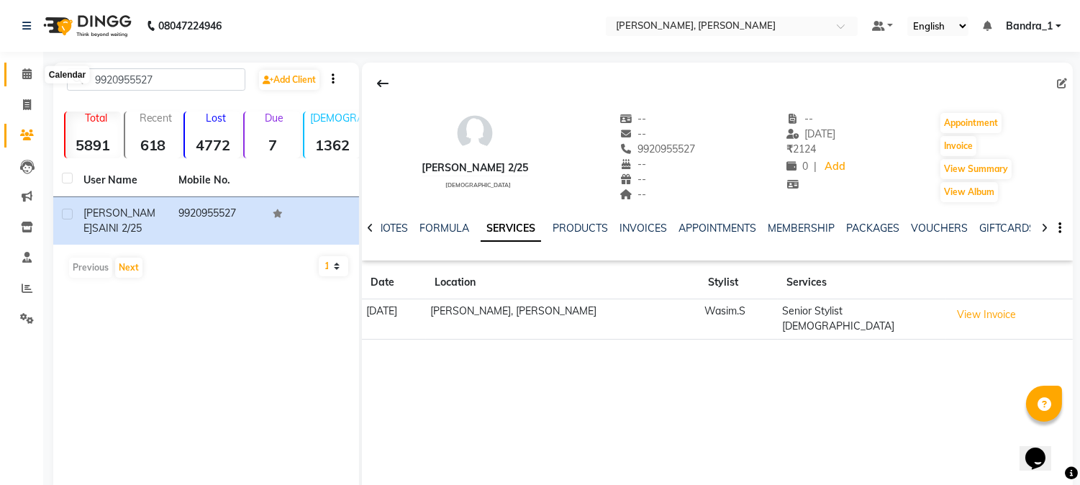
click at [27, 78] on icon at bounding box center [26, 73] width 9 height 11
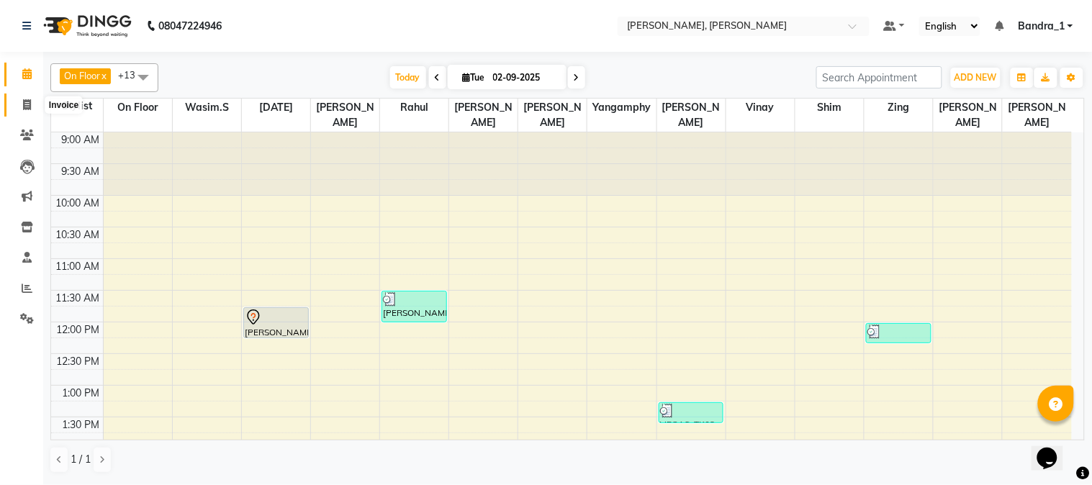
click at [27, 98] on span at bounding box center [26, 105] width 25 height 17
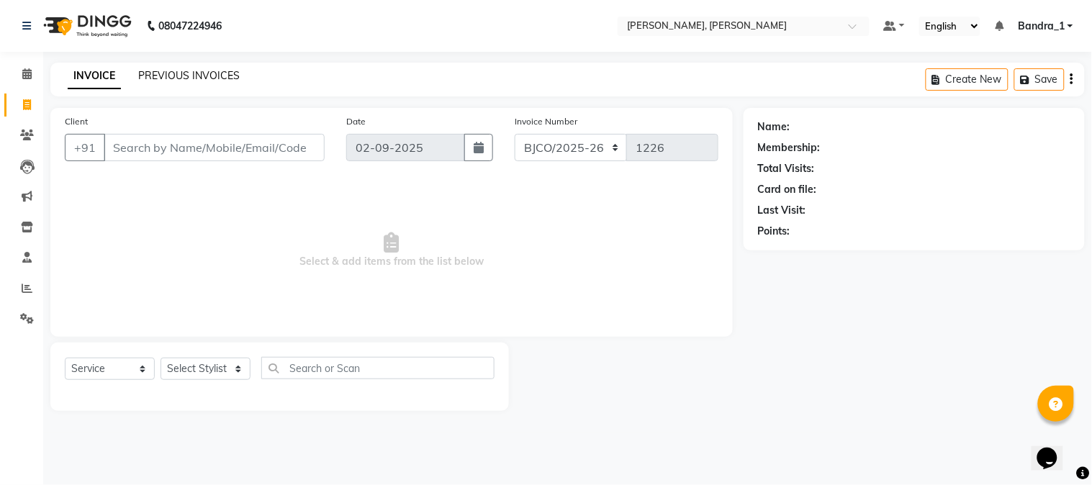
click at [168, 70] on link "PREVIOUS INVOICES" at bounding box center [188, 75] width 101 height 13
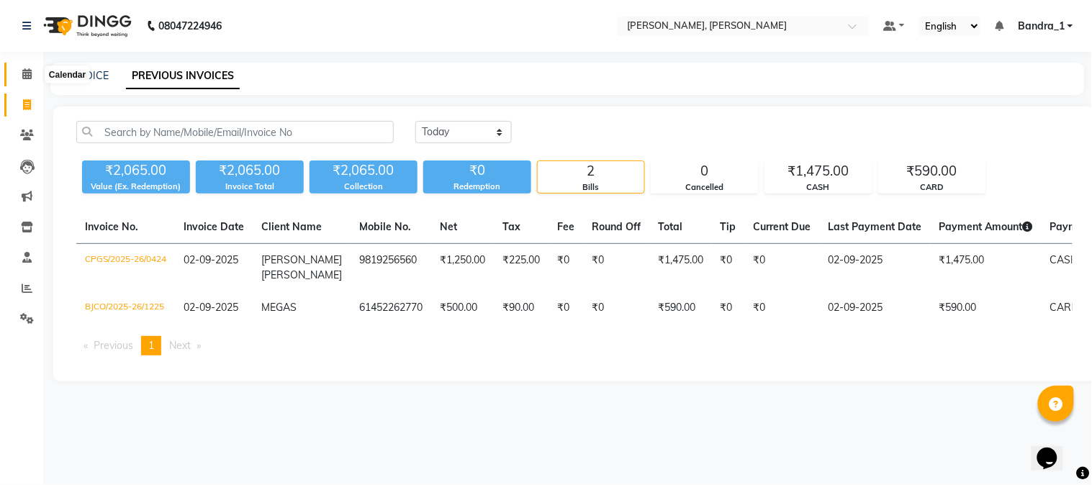
click at [24, 76] on icon at bounding box center [26, 73] width 9 height 11
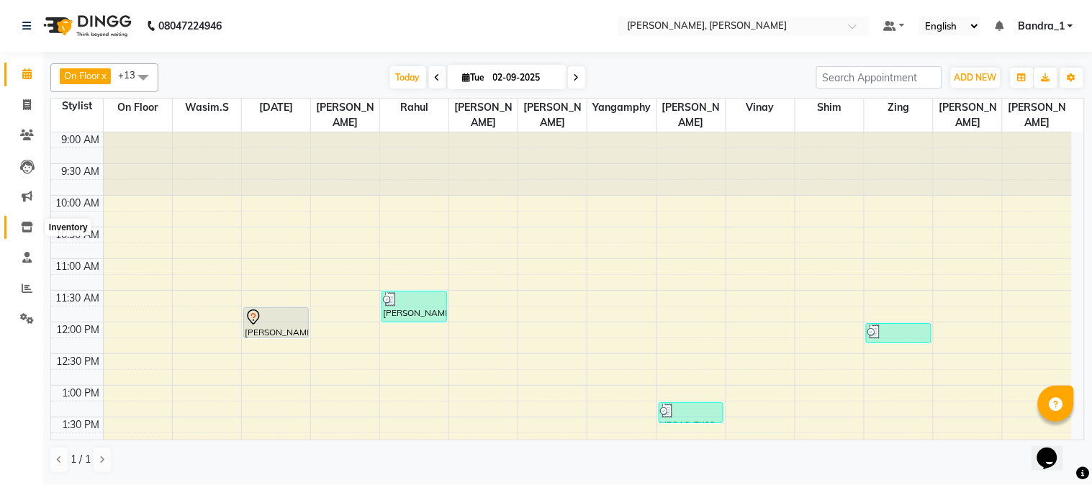
click at [29, 225] on icon at bounding box center [27, 227] width 12 height 11
select select
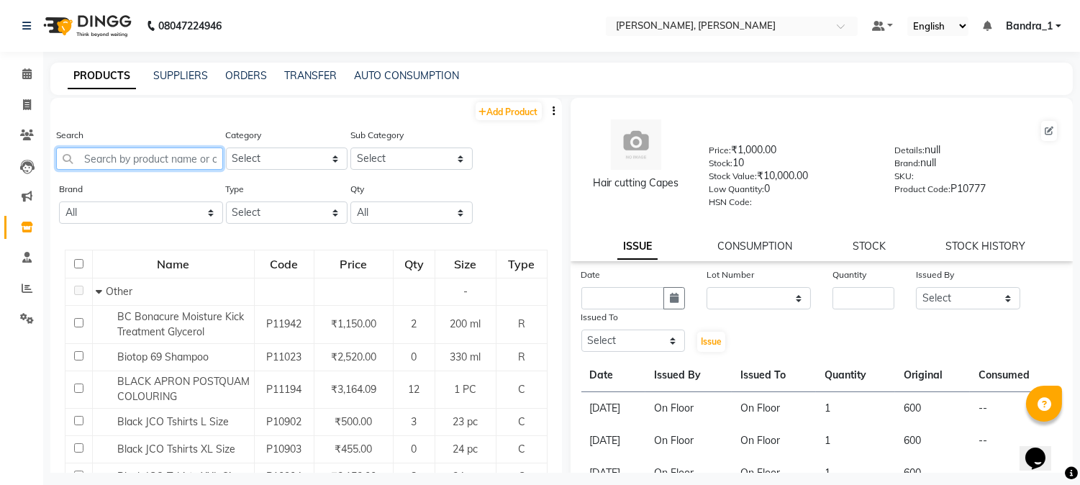
click at [128, 166] on input "text" at bounding box center [139, 159] width 167 height 22
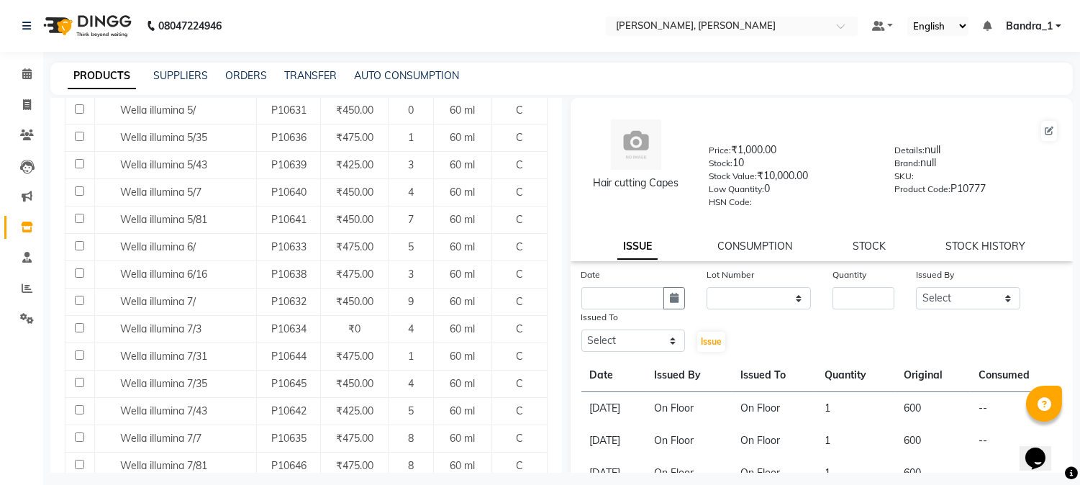
scroll to position [320, 0]
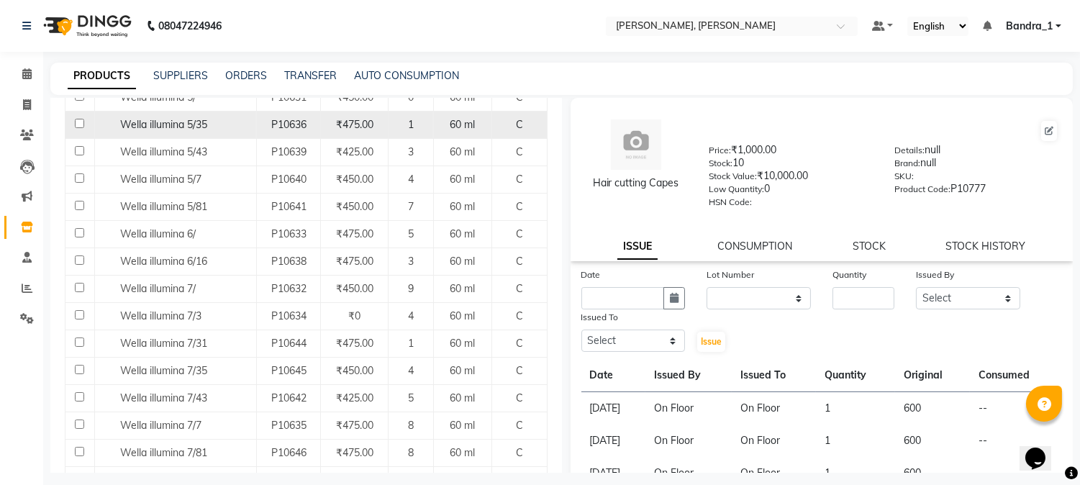
type input "ILLUMINA"
click at [206, 133] on td "Wella illumina 5/35" at bounding box center [175, 124] width 162 height 27
click at [81, 124] on input "checkbox" at bounding box center [79, 123] width 9 height 9
checkbox input "true"
select select
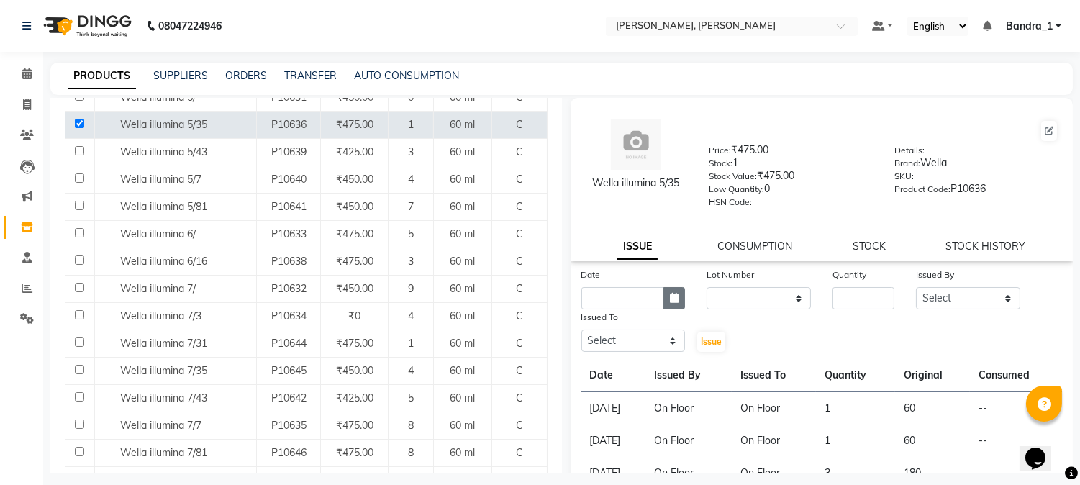
click at [670, 299] on icon "button" at bounding box center [674, 298] width 9 height 10
select select "9"
select select "2025"
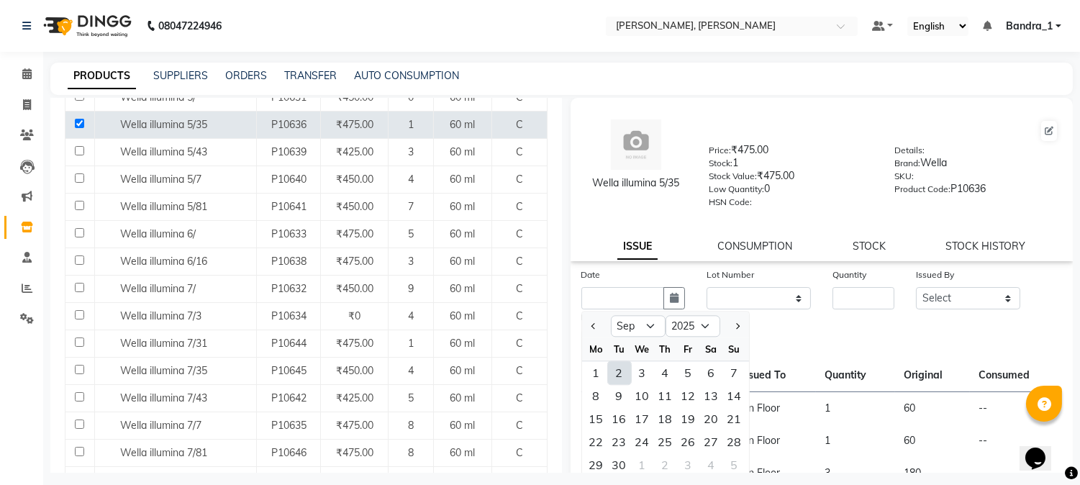
click at [613, 370] on div "2" at bounding box center [619, 372] width 23 height 23
type input "02-09-2025"
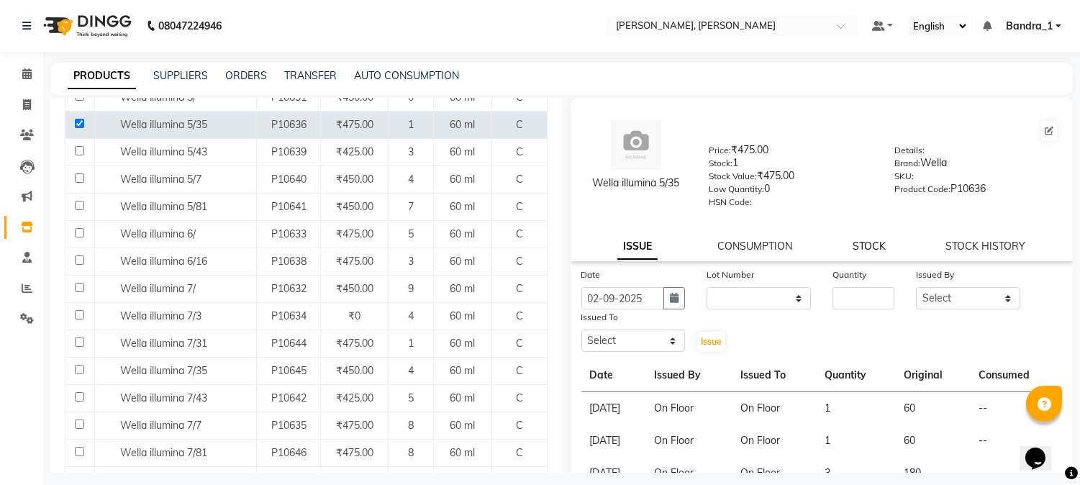
click at [861, 248] on link "STOCK" at bounding box center [869, 246] width 33 height 13
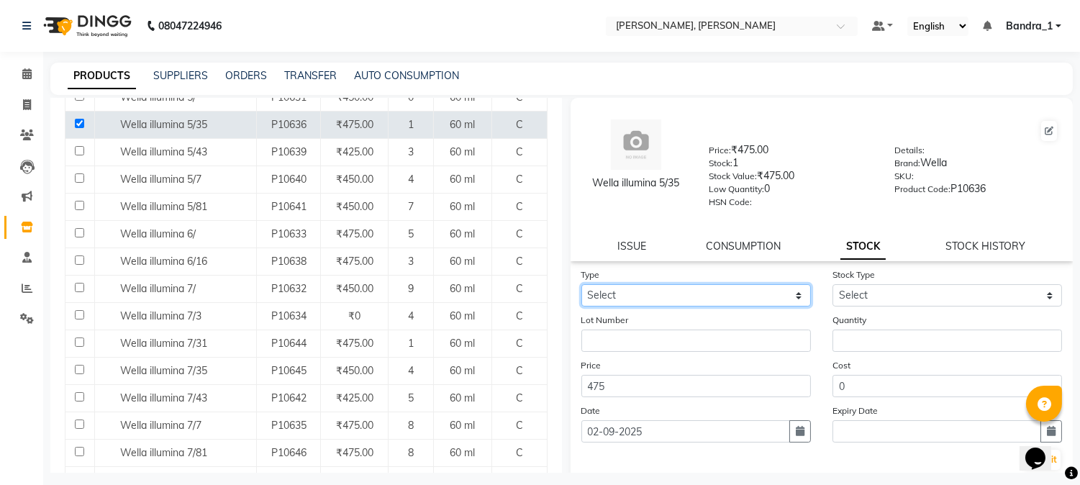
click at [646, 295] on select "Select In Out" at bounding box center [697, 295] width 230 height 22
select select "in"
click at [582, 285] on select "Select In Out" at bounding box center [697, 295] width 230 height 22
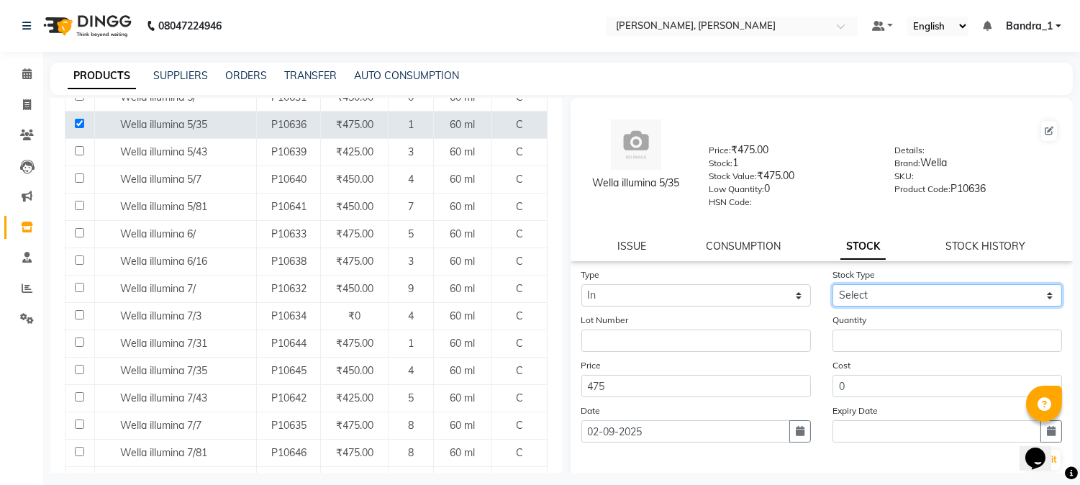
click at [872, 292] on select "Select New Stock Adjustment Return Other" at bounding box center [948, 295] width 230 height 22
select select "new stock"
click at [833, 285] on select "Select New Stock Adjustment Return Other" at bounding box center [948, 295] width 230 height 22
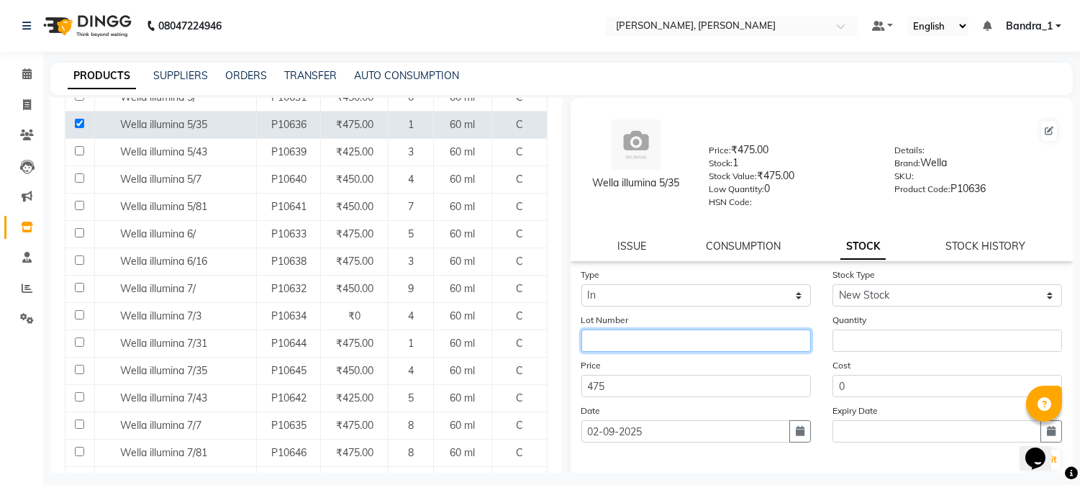
drag, startPoint x: 665, startPoint y: 341, endPoint x: 911, endPoint y: 300, distance: 249.6
click at [675, 339] on input "text" at bounding box center [697, 341] width 230 height 22
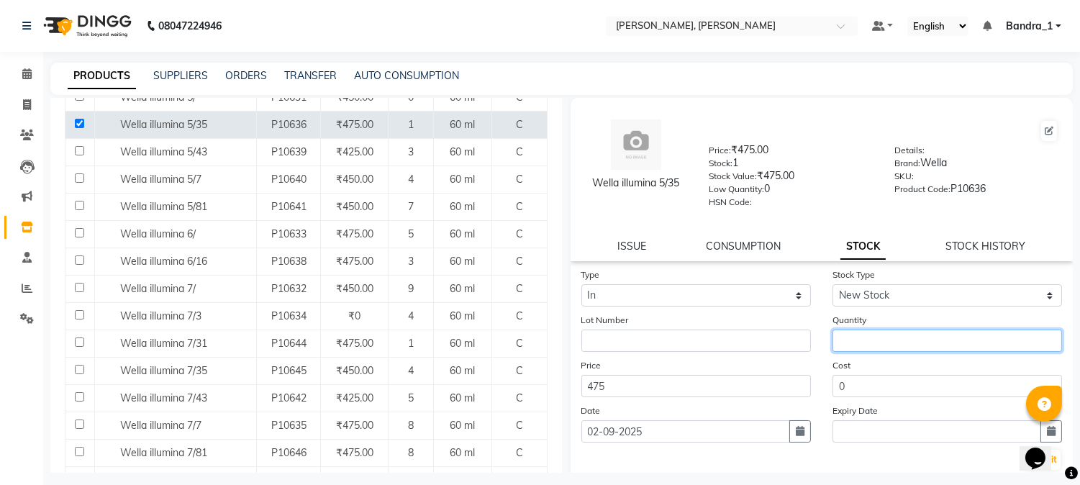
click at [901, 331] on input "number" at bounding box center [948, 341] width 230 height 22
type input "1"
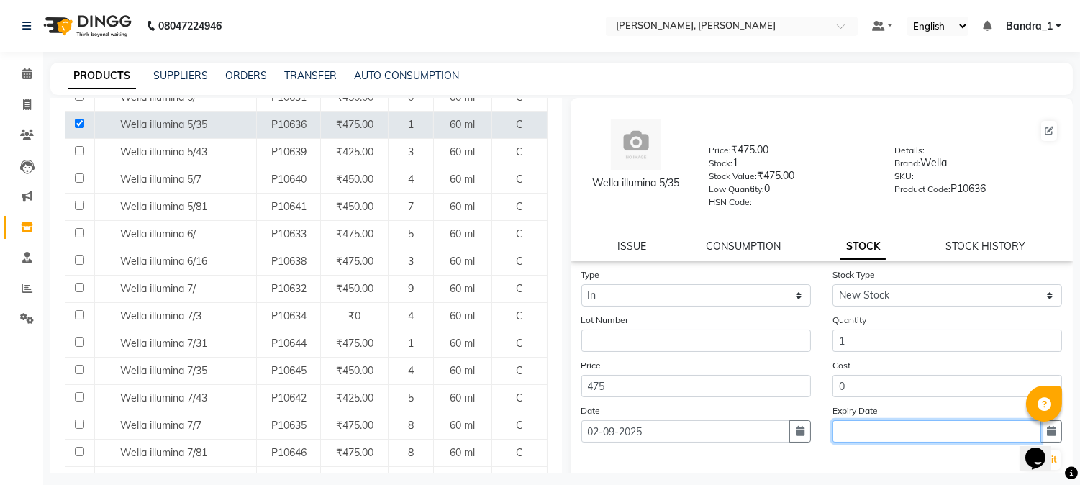
click at [901, 433] on input "text" at bounding box center [937, 431] width 209 height 22
select select "9"
select select "2025"
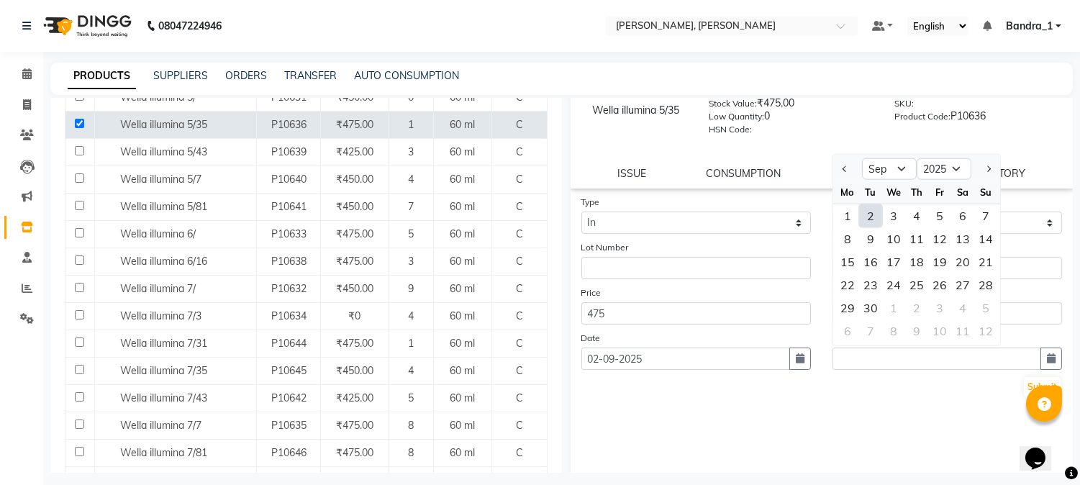
scroll to position [82, 0]
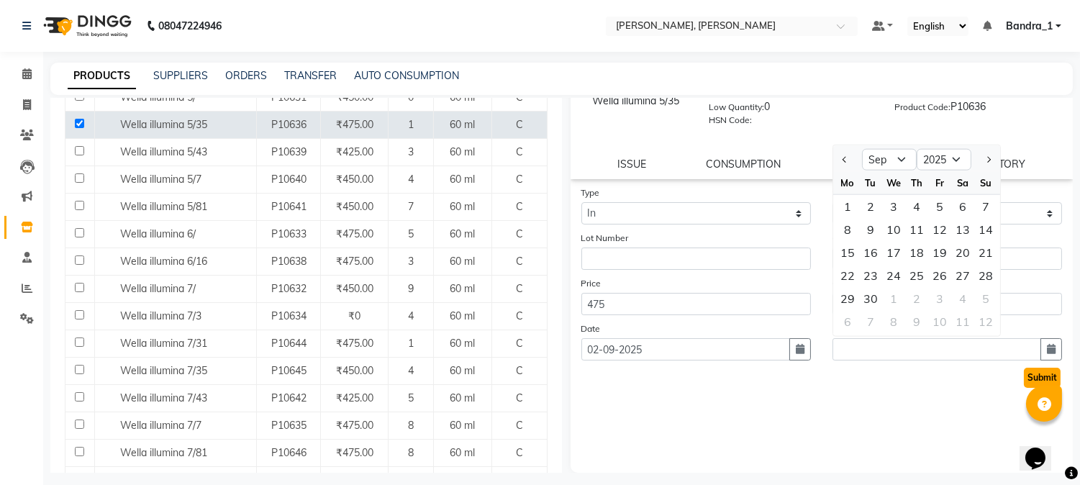
click at [1024, 376] on button "Submit" at bounding box center [1042, 378] width 37 height 20
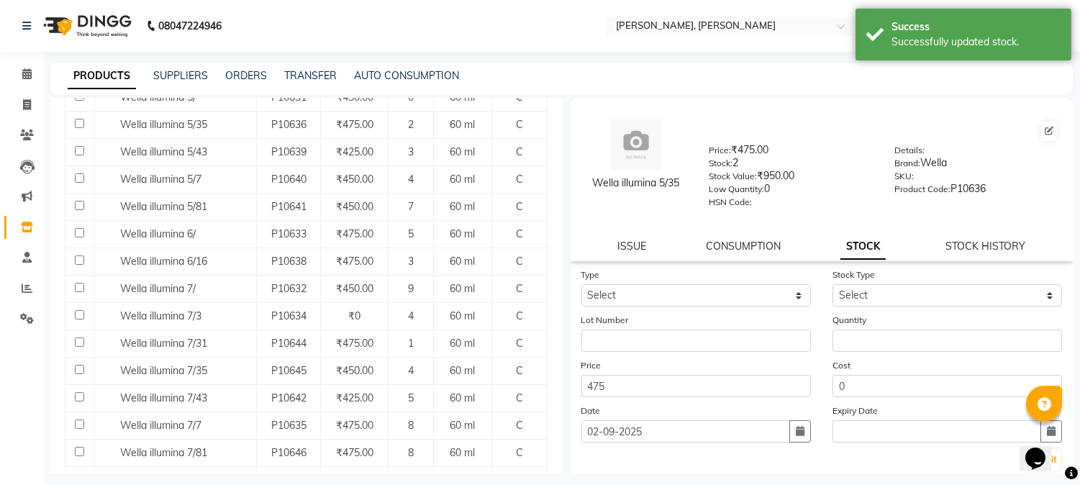
scroll to position [0, 0]
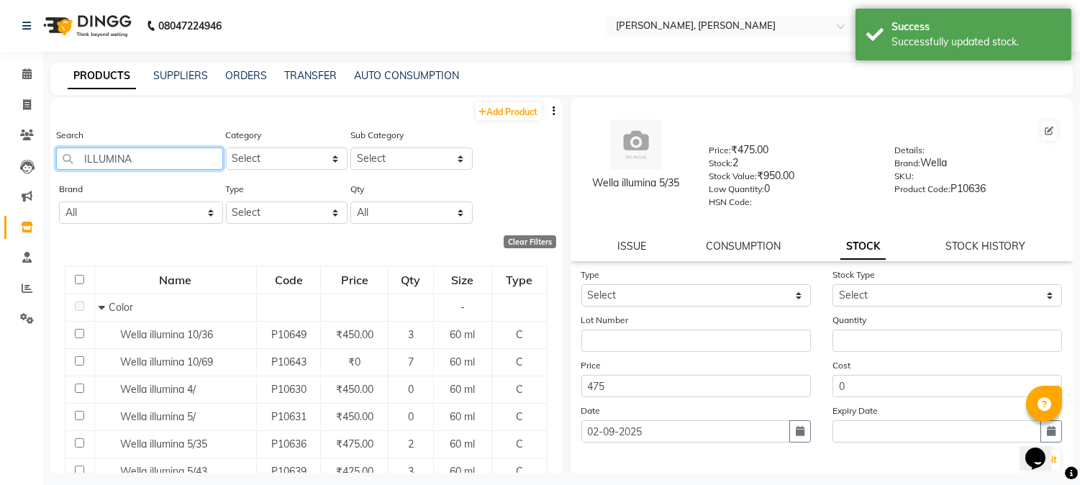
click at [180, 166] on input "ILLUMINA" at bounding box center [139, 159] width 167 height 22
type input "I"
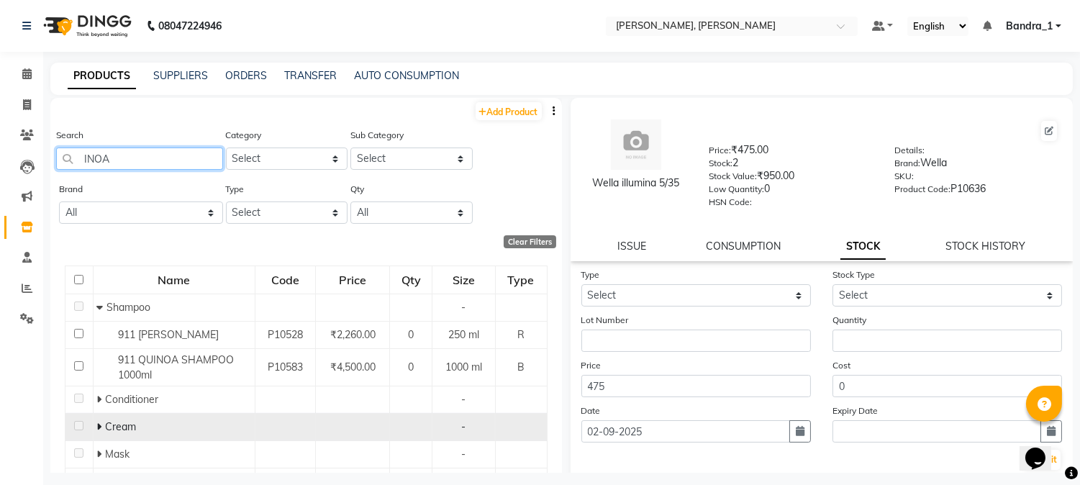
type input "INOA"
click at [99, 425] on icon at bounding box center [98, 427] width 5 height 10
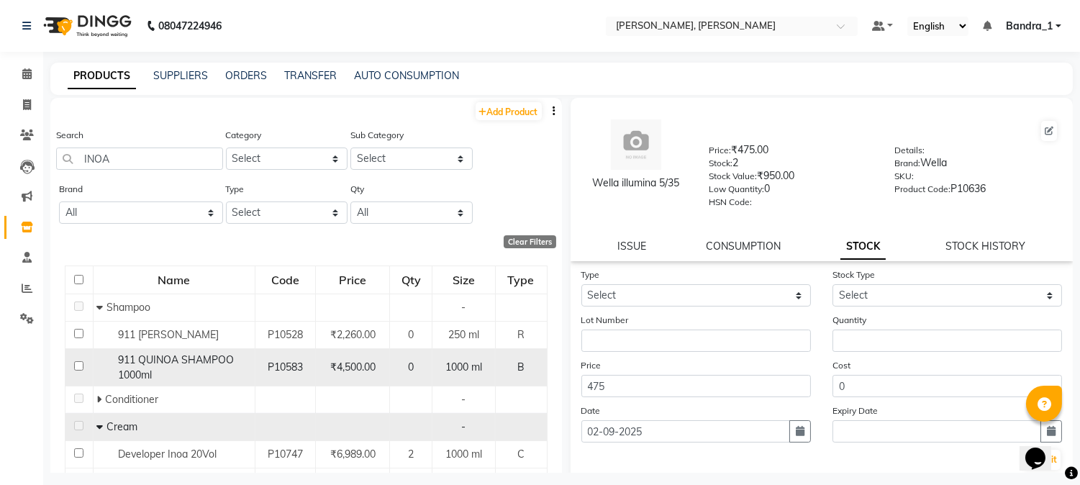
scroll to position [232, 0]
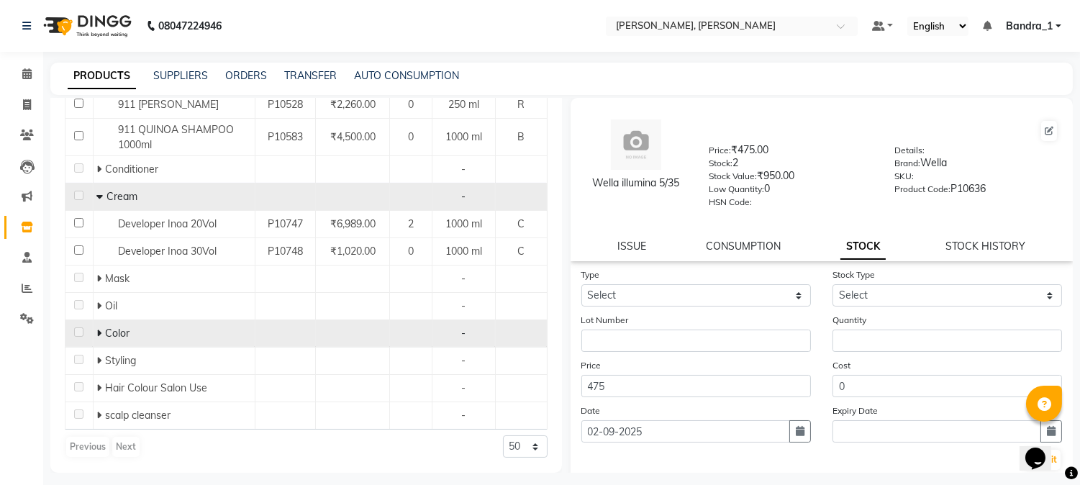
click at [96, 335] on icon at bounding box center [98, 333] width 5 height 10
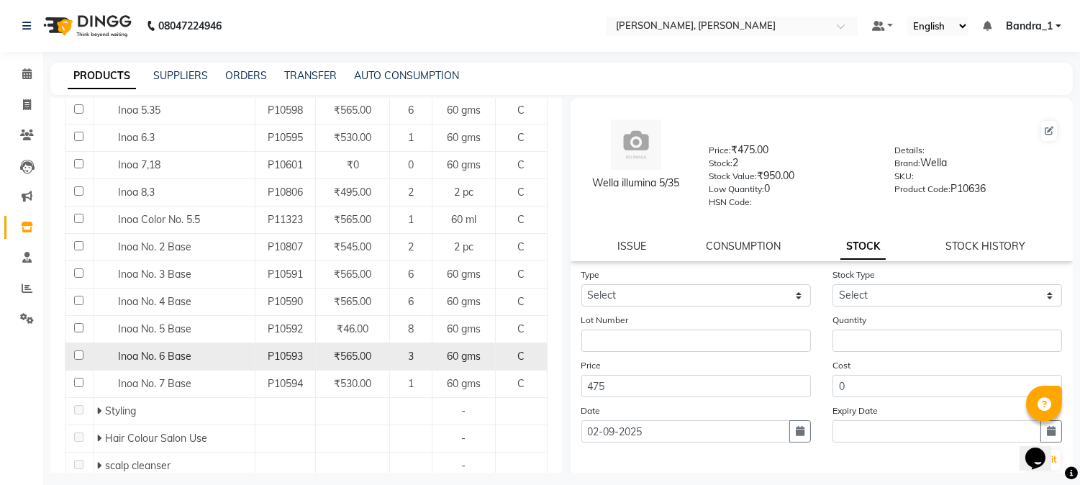
scroll to position [670, 0]
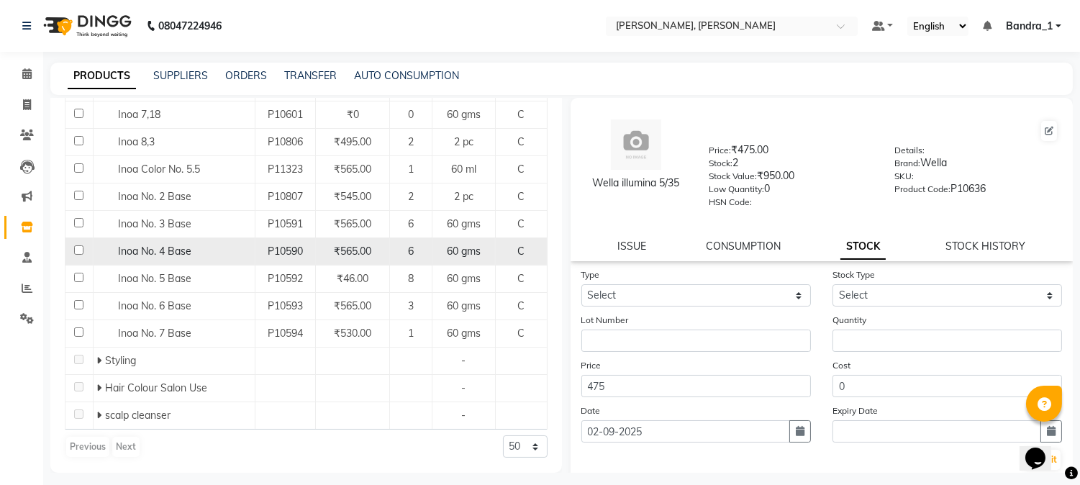
click at [76, 248] on input "checkbox" at bounding box center [78, 249] width 9 height 9
checkbox input "true"
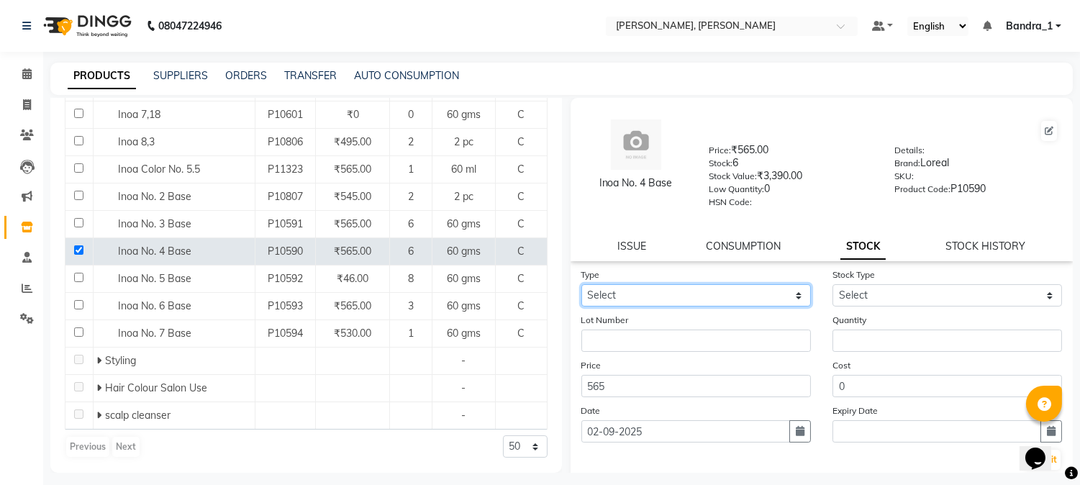
drag, startPoint x: 656, startPoint y: 298, endPoint x: 642, endPoint y: 306, distance: 15.8
click at [655, 299] on select "Select In Out" at bounding box center [697, 295] width 230 height 22
select select "in"
click at [582, 285] on select "Select In Out" at bounding box center [697, 295] width 230 height 22
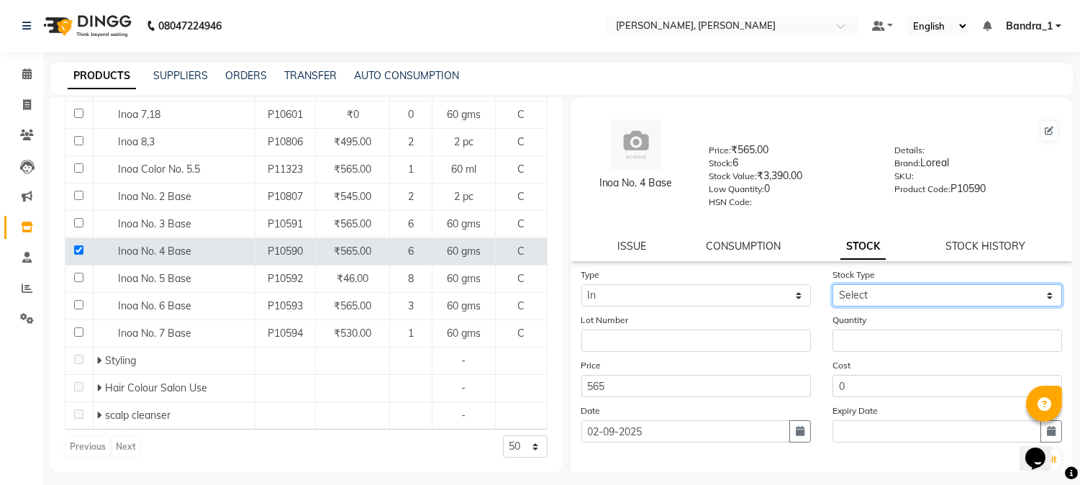
click at [869, 293] on select "Select New Stock Adjustment Return Other" at bounding box center [948, 295] width 230 height 22
select select "new stock"
click at [833, 285] on select "Select New Stock Adjustment Return Other" at bounding box center [948, 295] width 230 height 22
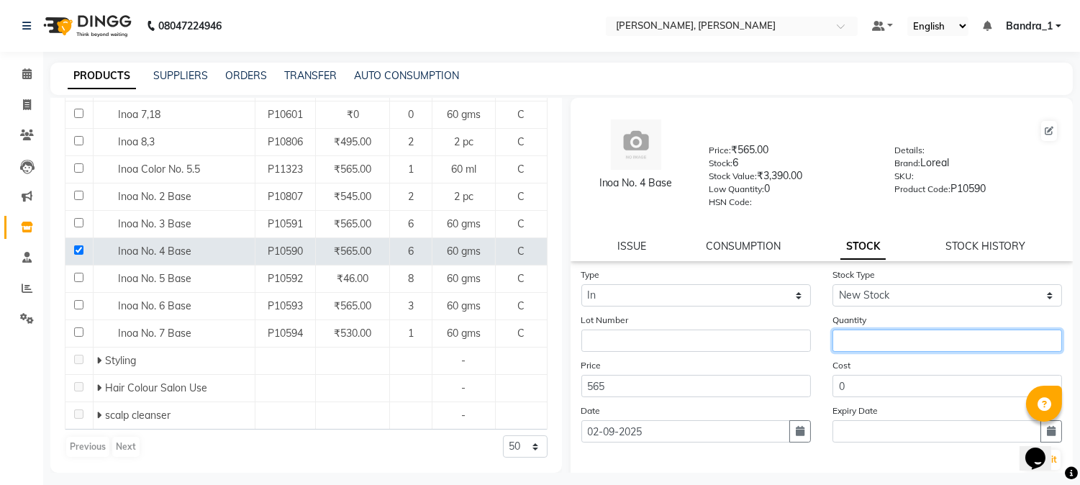
click at [869, 338] on input "number" at bounding box center [948, 341] width 230 height 22
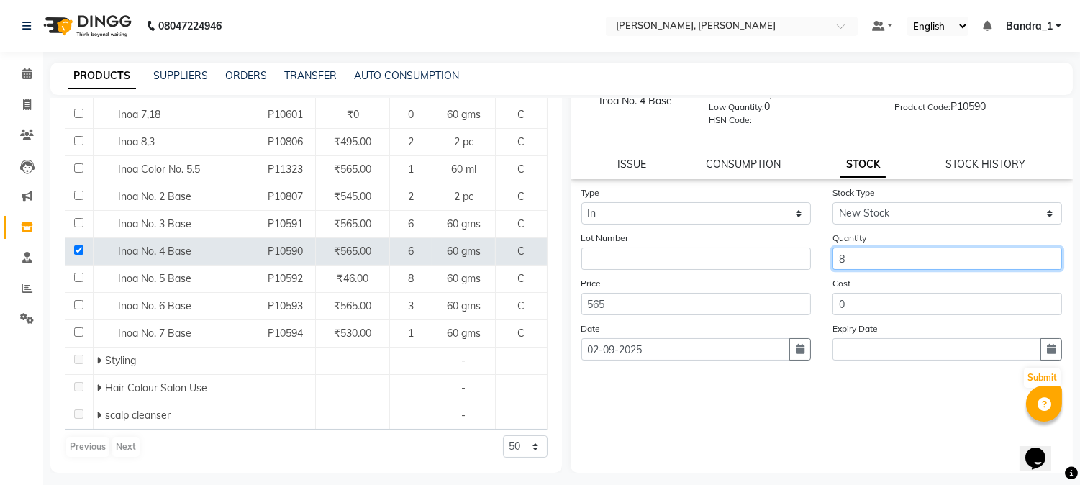
type input "8"
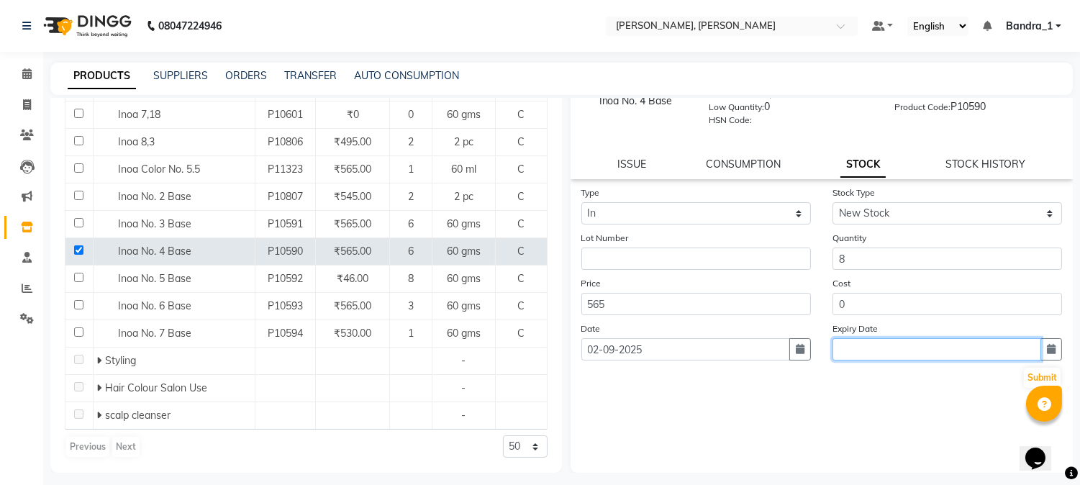
drag, startPoint x: 880, startPoint y: 341, endPoint x: 1064, endPoint y: 372, distance: 186.2
click at [881, 342] on input "text" at bounding box center [937, 349] width 209 height 22
select select "9"
select select "2025"
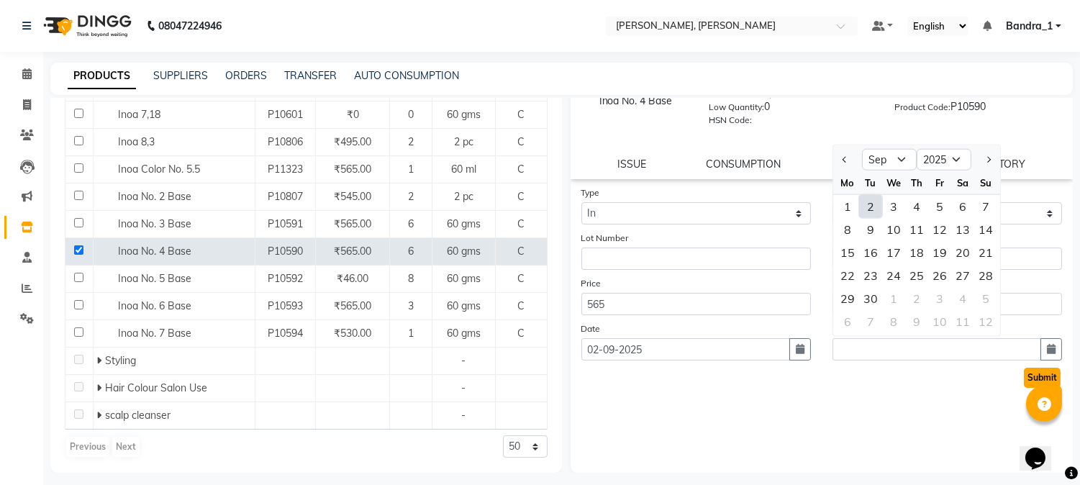
click at [1040, 376] on button "Submit" at bounding box center [1042, 378] width 37 height 20
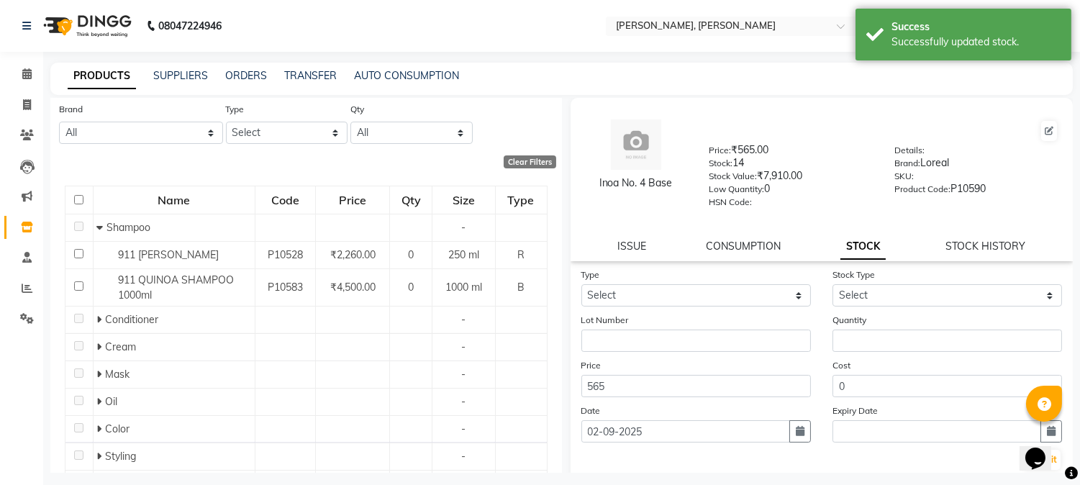
scroll to position [0, 0]
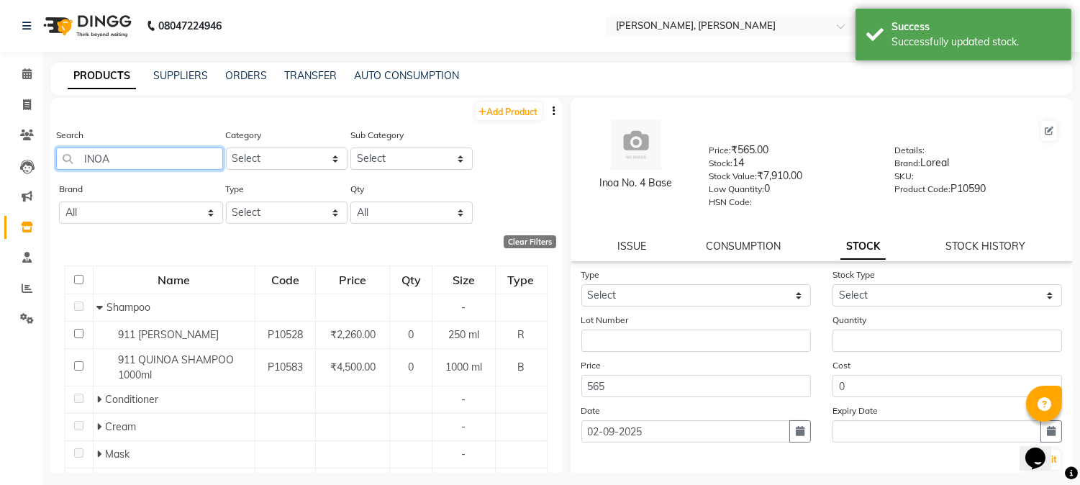
click at [155, 155] on input "INOA" at bounding box center [139, 159] width 167 height 22
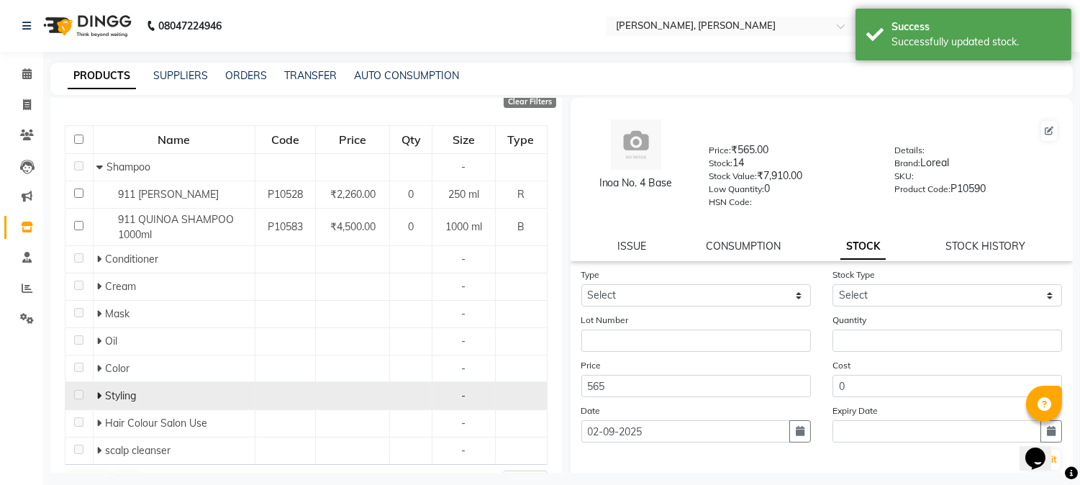
scroll to position [176, 0]
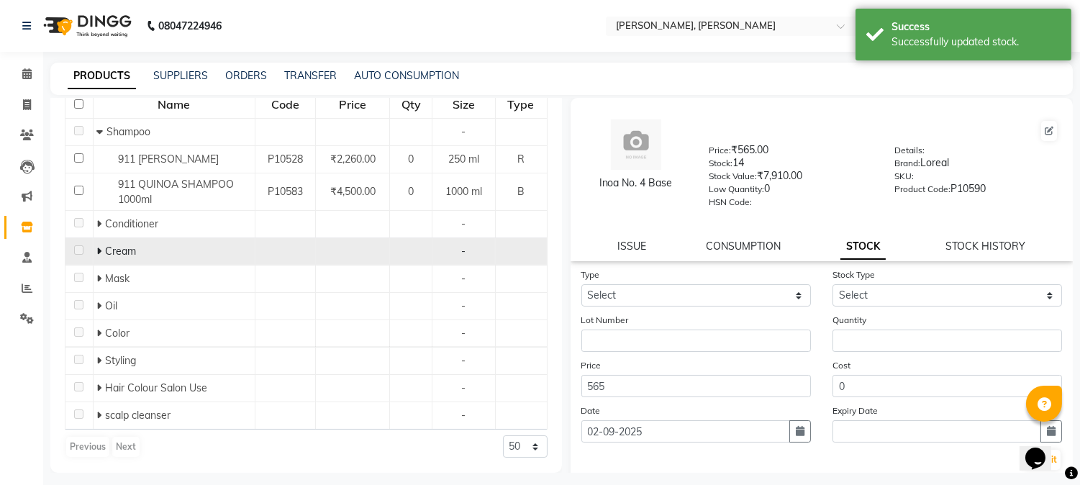
click at [101, 254] on span at bounding box center [100, 251] width 9 height 13
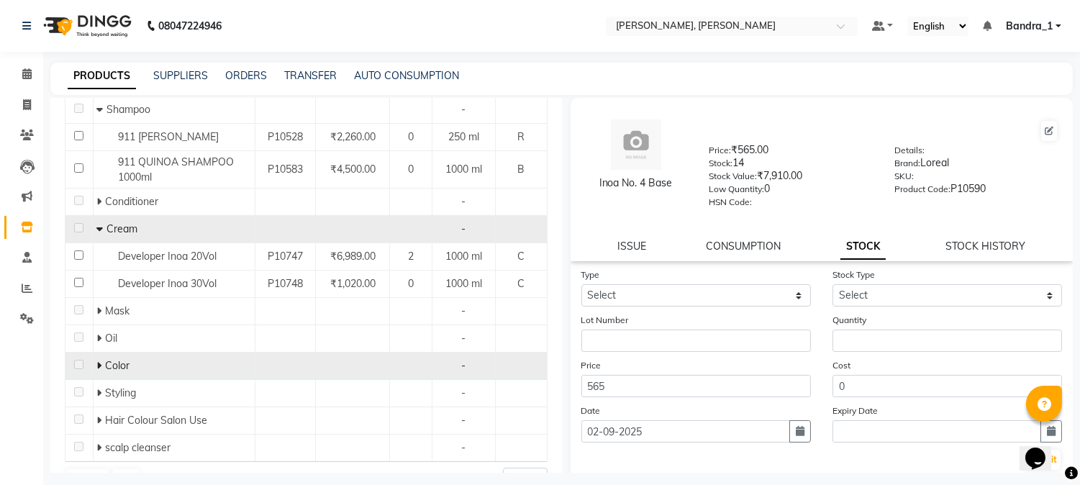
scroll to position [232, 0]
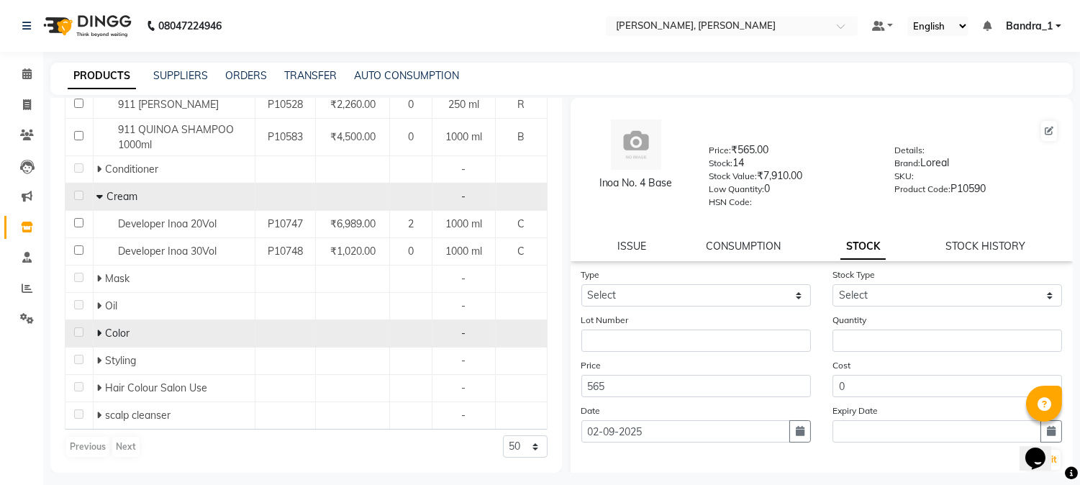
click at [96, 332] on icon at bounding box center [98, 333] width 5 height 10
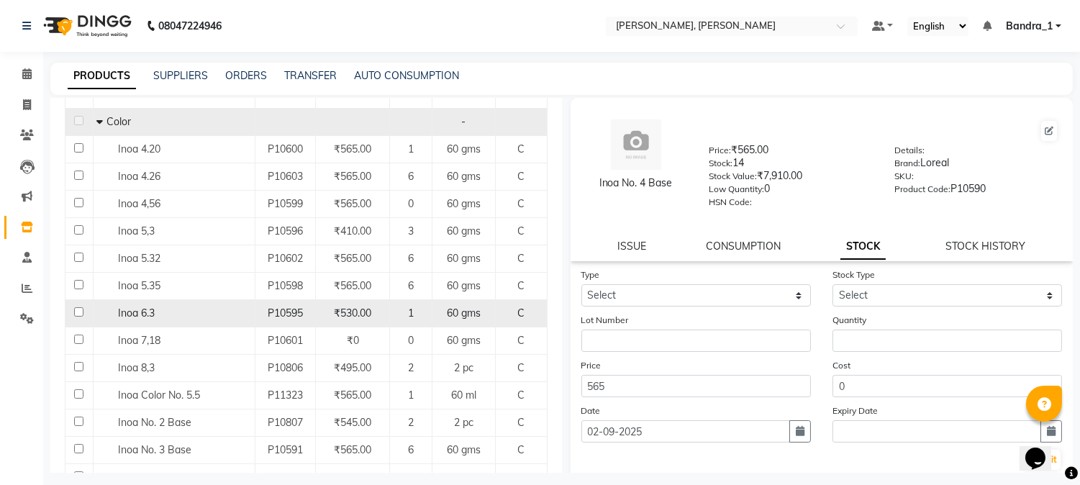
scroll to position [551, 0]
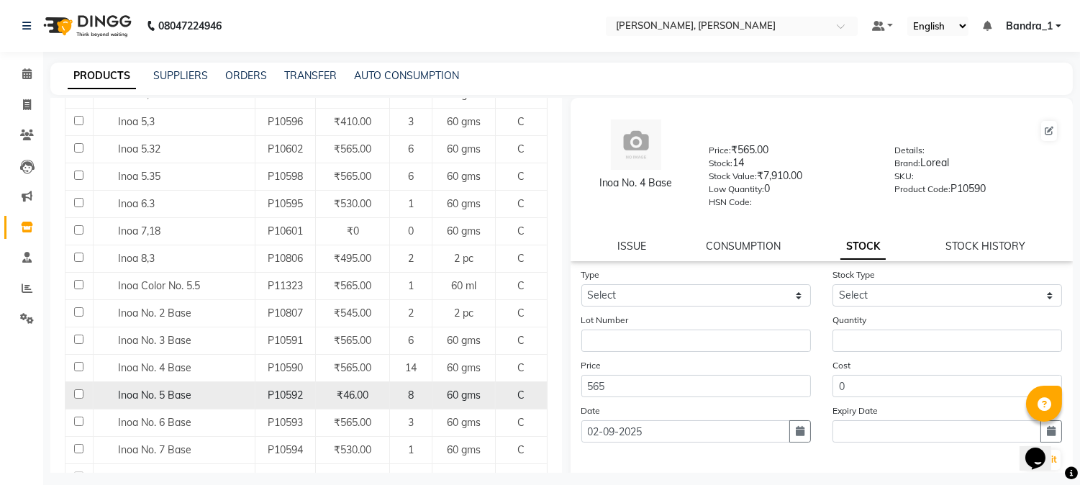
click at [81, 392] on input "checkbox" at bounding box center [78, 393] width 9 height 9
checkbox input "true"
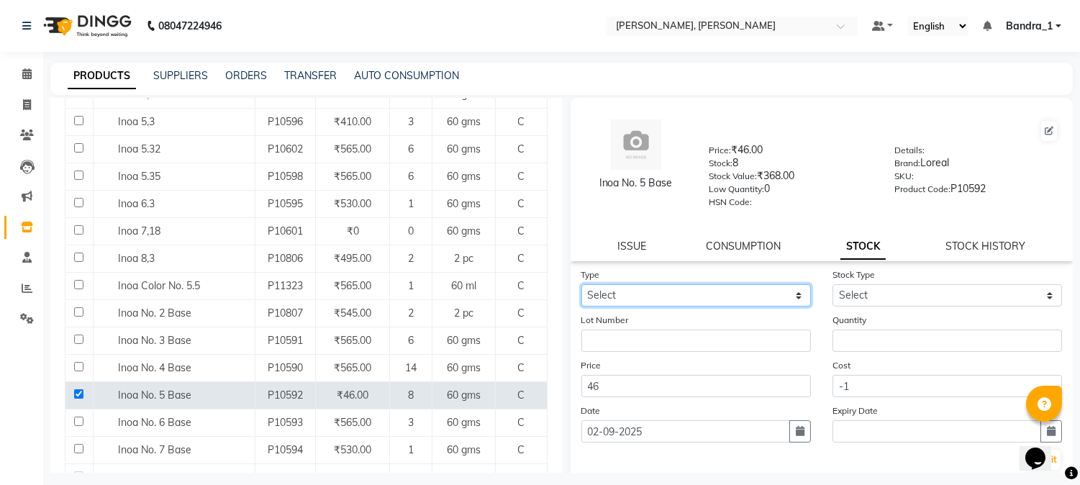
drag, startPoint x: 722, startPoint y: 291, endPoint x: 716, endPoint y: 302, distance: 12.9
click at [722, 292] on select "Select In Out" at bounding box center [697, 295] width 230 height 22
select select "in"
click at [582, 285] on select "Select In Out" at bounding box center [697, 295] width 230 height 22
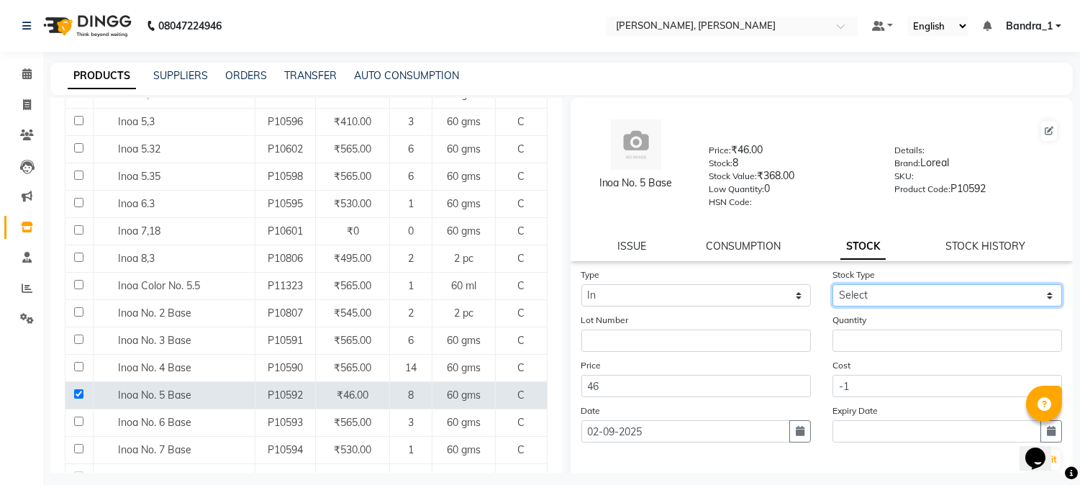
click at [847, 297] on select "Select New Stock Adjustment Return Other" at bounding box center [948, 295] width 230 height 22
select select "new stock"
click at [833, 285] on select "Select New Stock Adjustment Return Other" at bounding box center [948, 295] width 230 height 22
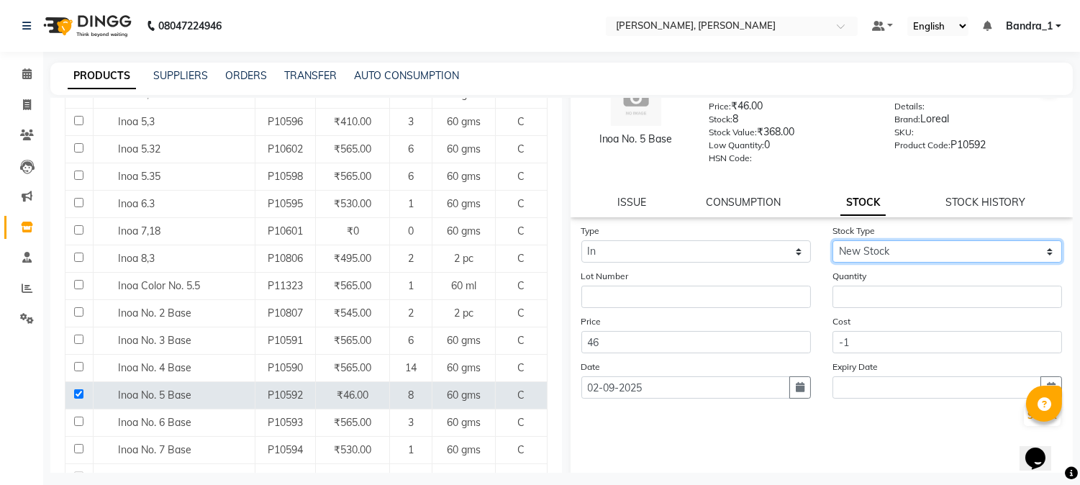
scroll to position [82, 0]
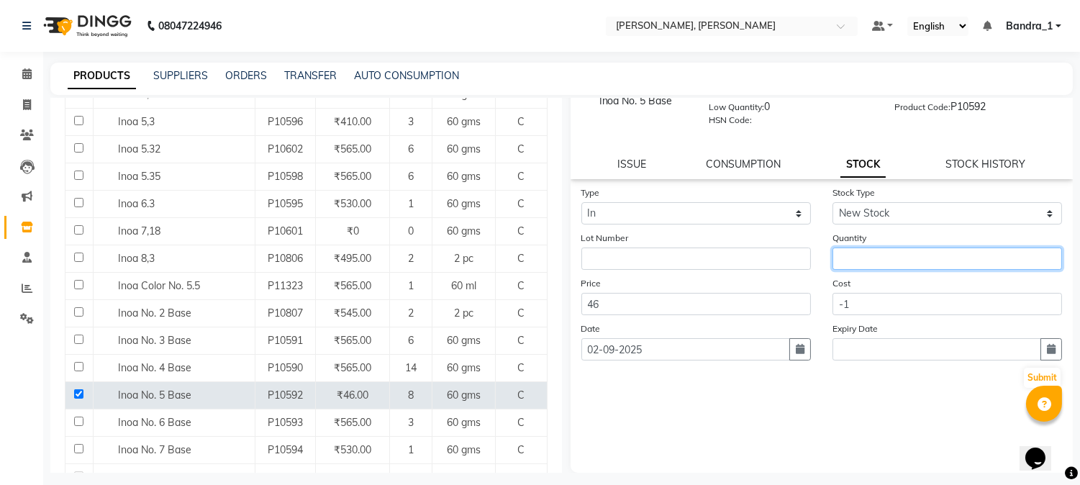
click at [859, 265] on input "number" at bounding box center [948, 259] width 230 height 22
type input "8"
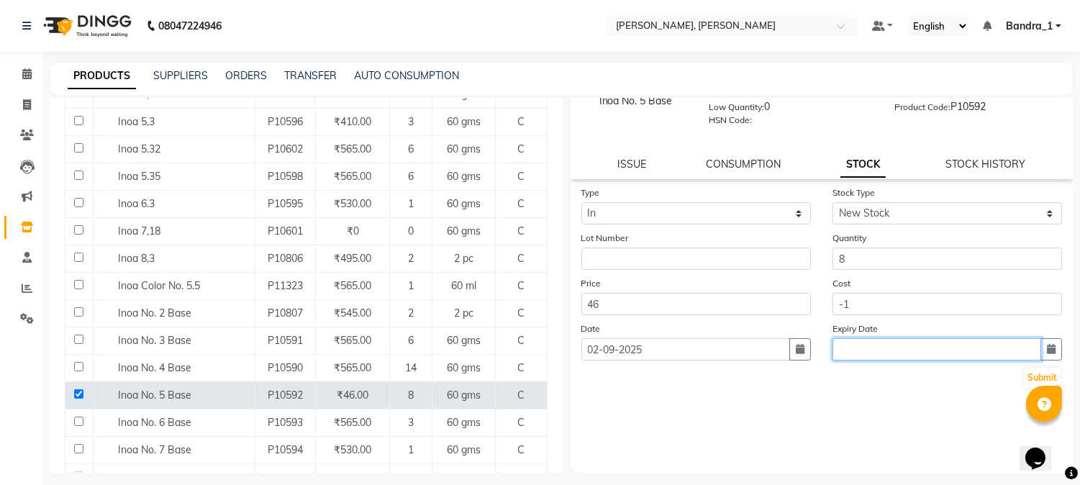
click at [891, 343] on input "text" at bounding box center [937, 349] width 209 height 22
select select "9"
select select "2025"
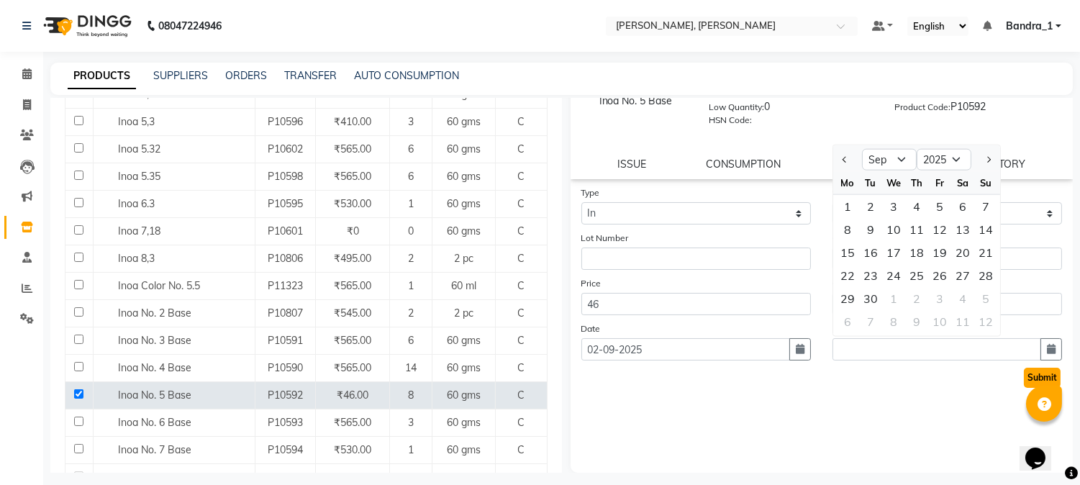
click at [1032, 375] on button "Submit" at bounding box center [1042, 378] width 37 height 20
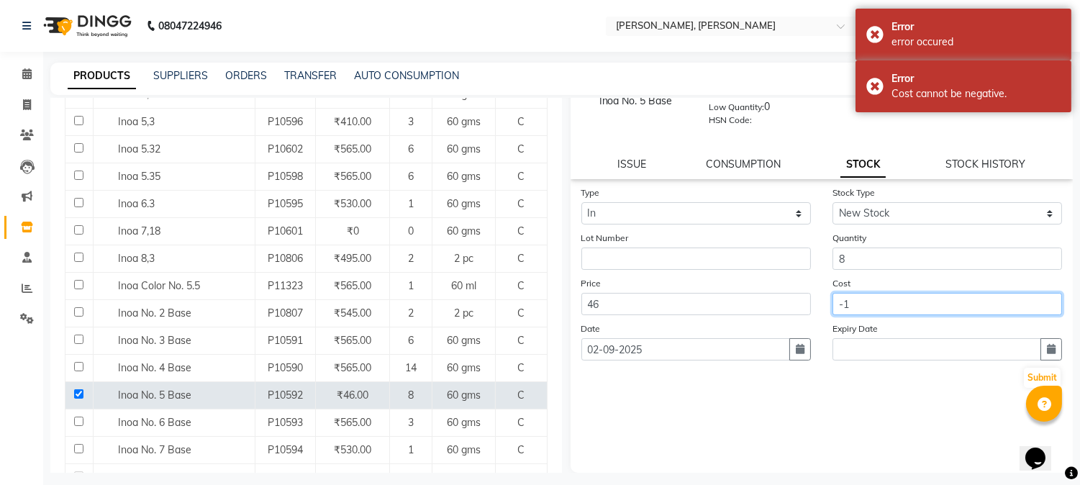
click at [866, 305] on input "-1" at bounding box center [948, 304] width 230 height 22
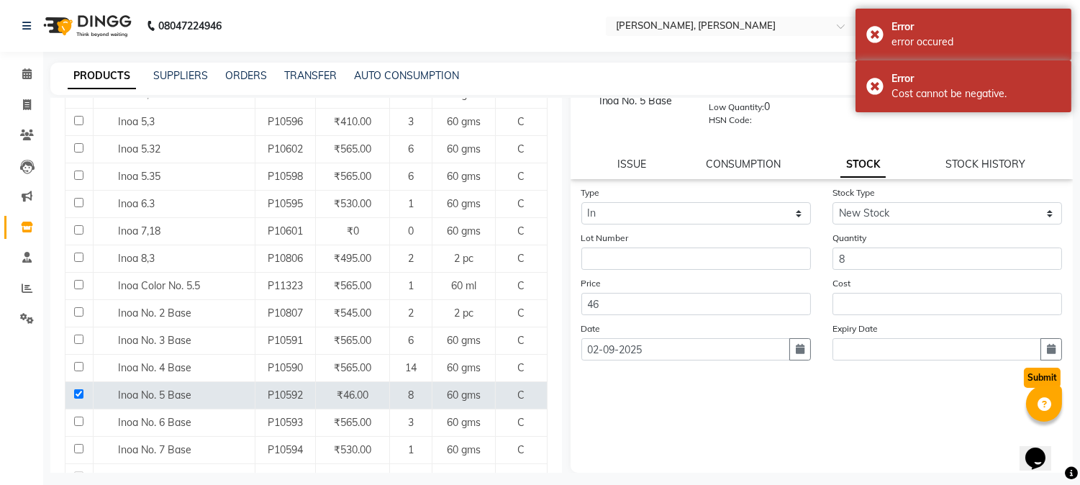
click at [1037, 380] on button "Submit" at bounding box center [1042, 378] width 37 height 20
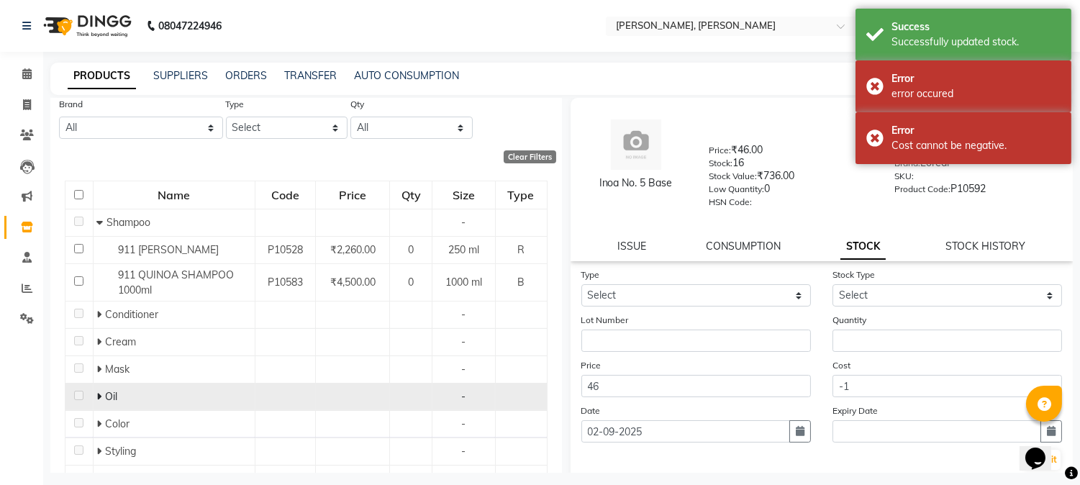
scroll to position [176, 0]
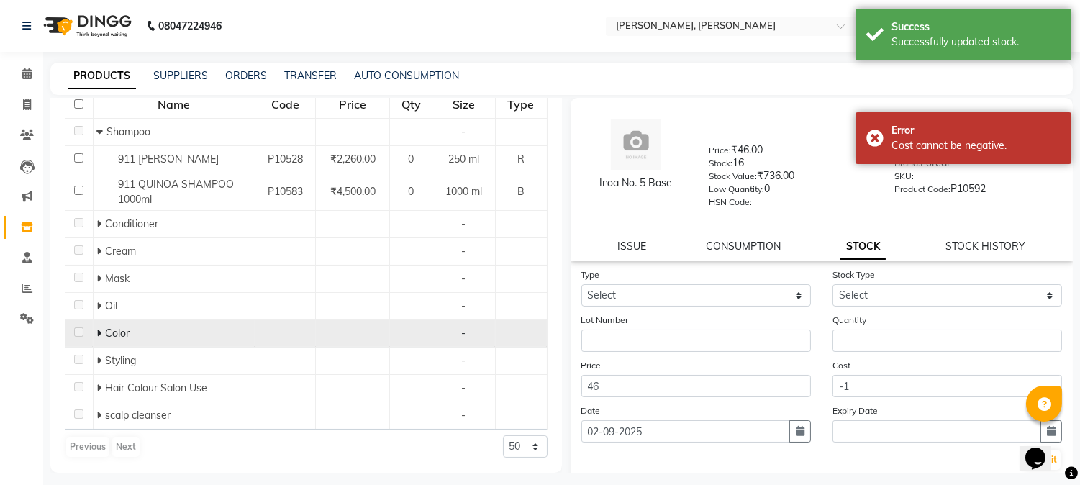
click at [98, 331] on icon at bounding box center [98, 333] width 5 height 10
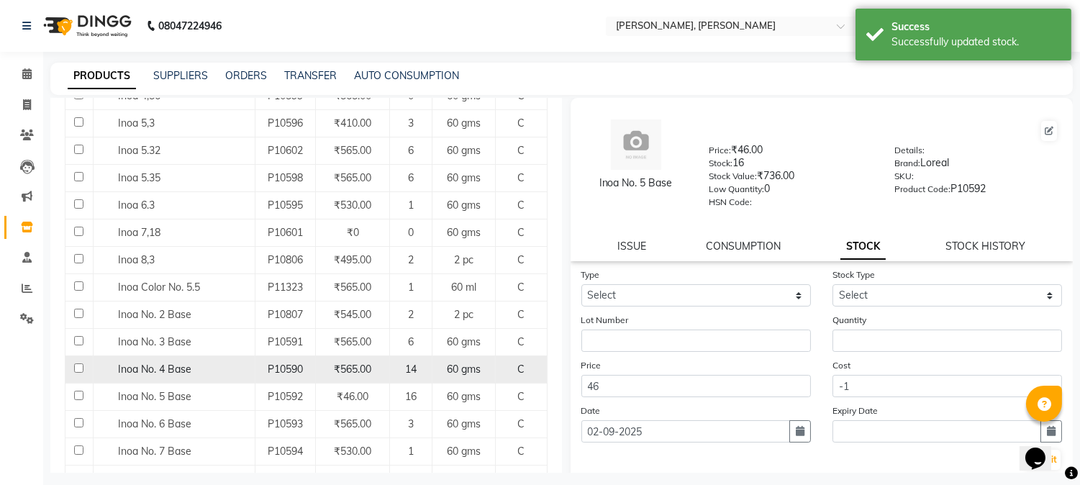
scroll to position [497, 0]
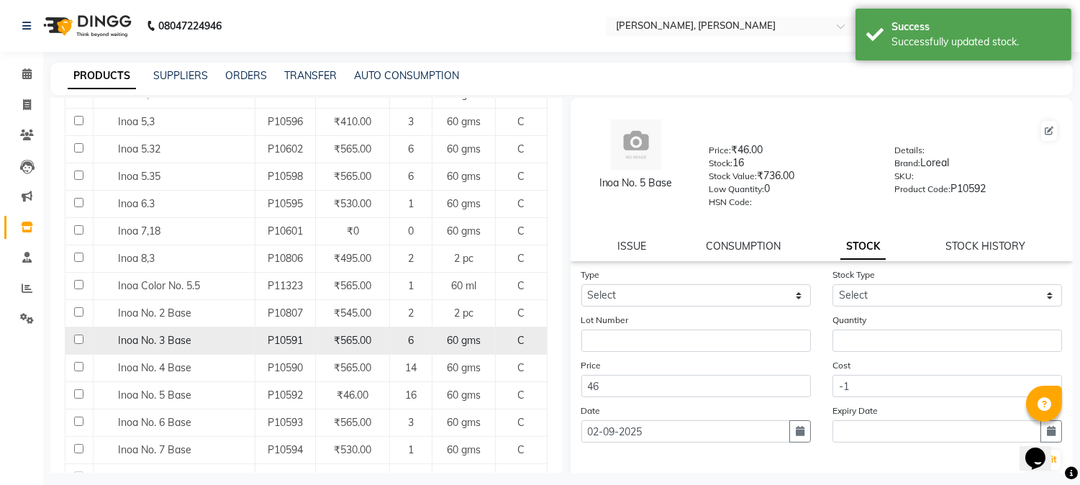
click at [77, 341] on input "checkbox" at bounding box center [78, 339] width 9 height 9
checkbox input "true"
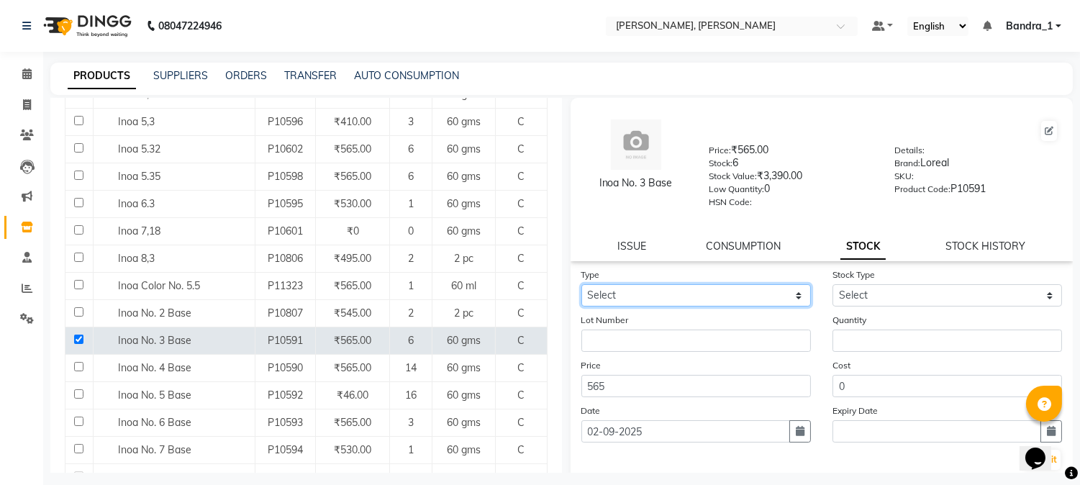
drag, startPoint x: 777, startPoint y: 299, endPoint x: 764, endPoint y: 305, distance: 15.1
click at [777, 299] on select "Select In Out" at bounding box center [697, 295] width 230 height 22
select select "in"
click at [582, 285] on select "Select In Out" at bounding box center [697, 295] width 230 height 22
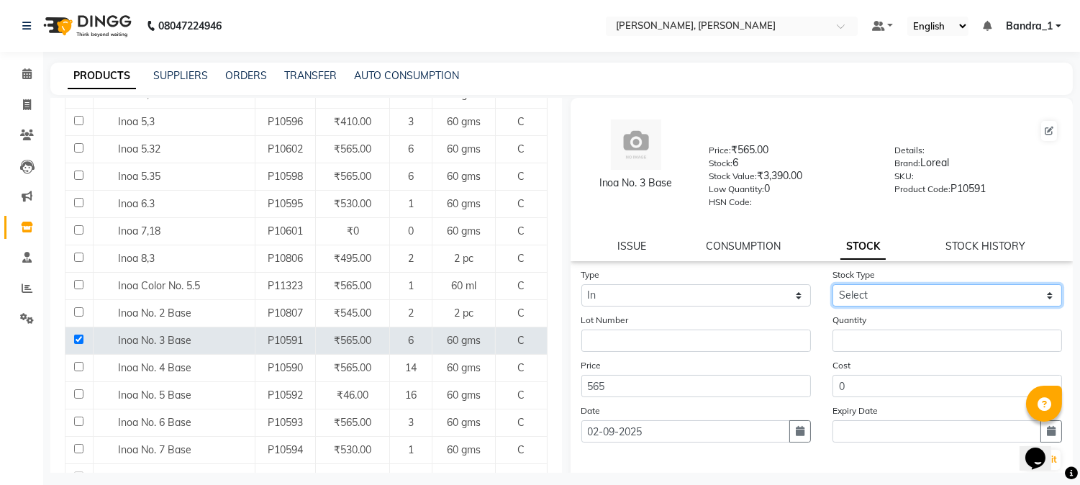
click at [904, 298] on select "Select New Stock Adjustment Return Other" at bounding box center [948, 295] width 230 height 22
select select "new stock"
click at [833, 285] on select "Select New Stock Adjustment Return Other" at bounding box center [948, 295] width 230 height 22
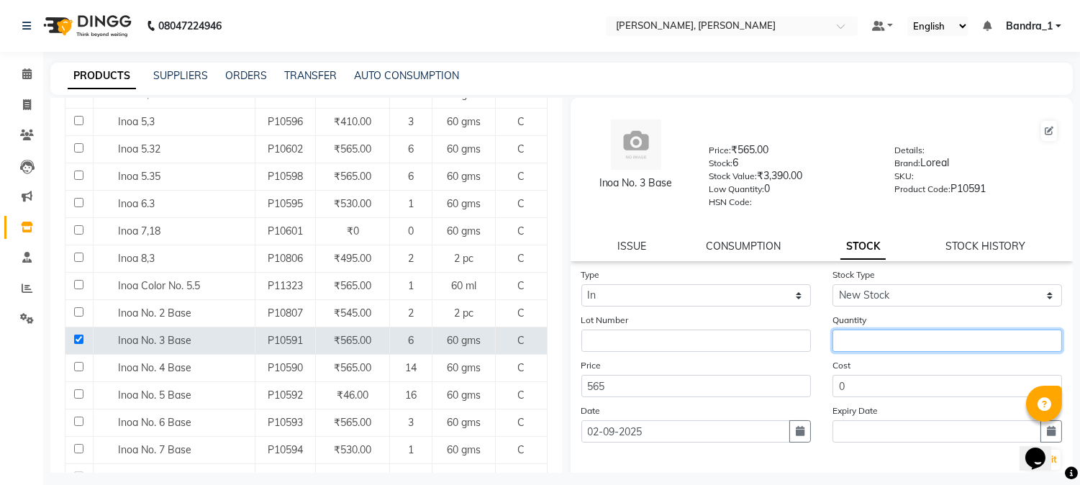
click at [882, 340] on input "number" at bounding box center [948, 341] width 230 height 22
type input "8"
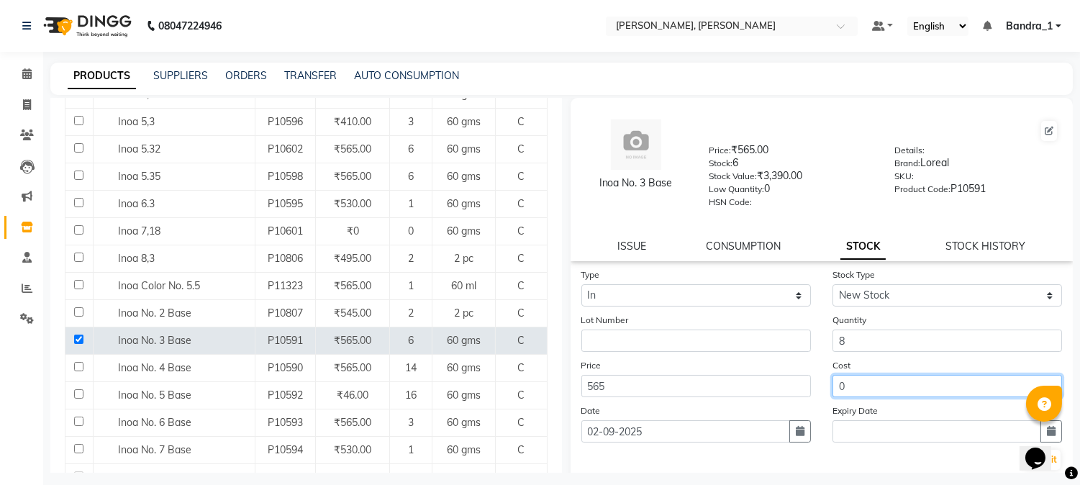
click at [882, 392] on input "0" at bounding box center [948, 386] width 230 height 22
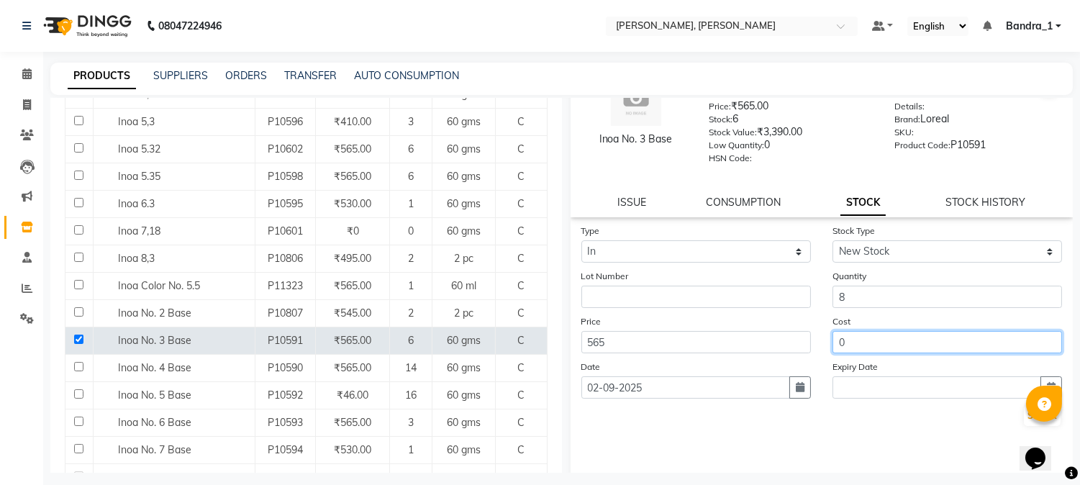
scroll to position [82, 0]
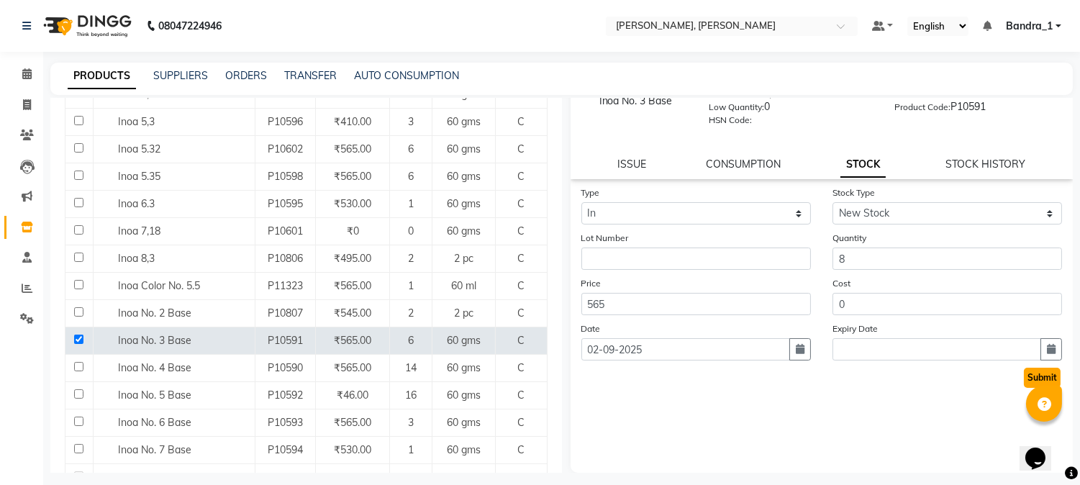
click at [1038, 378] on button "Submit" at bounding box center [1042, 378] width 37 height 20
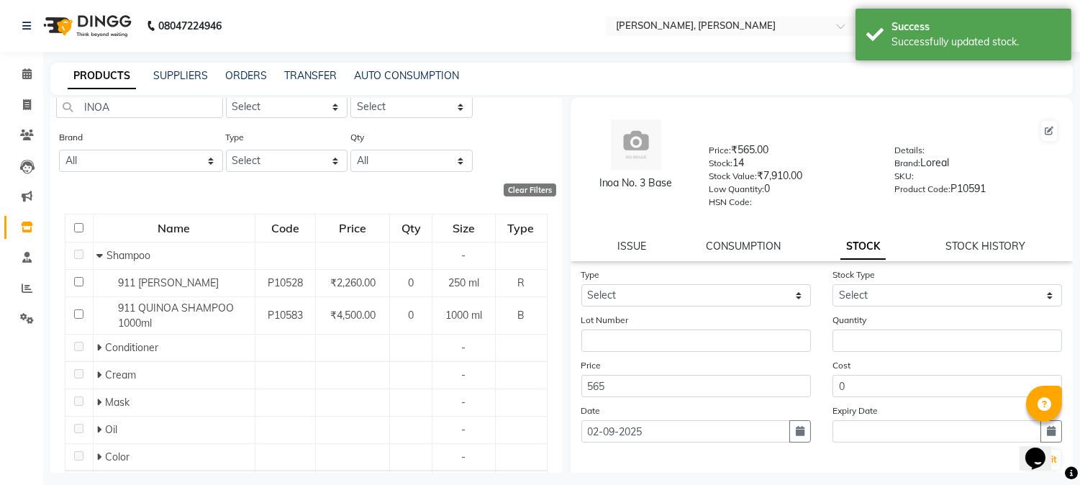
scroll to position [0, 0]
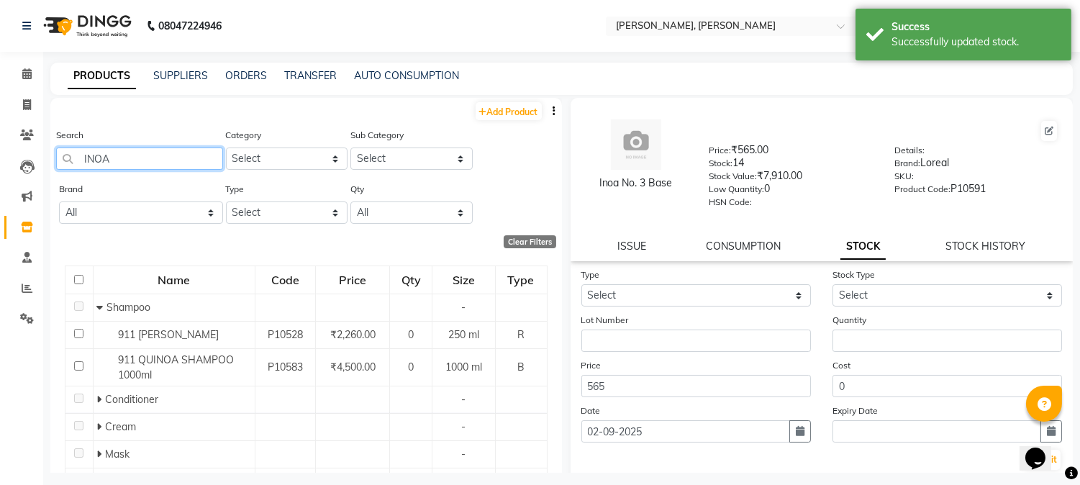
click at [158, 154] on input "INOA" at bounding box center [139, 159] width 167 height 22
type input "I"
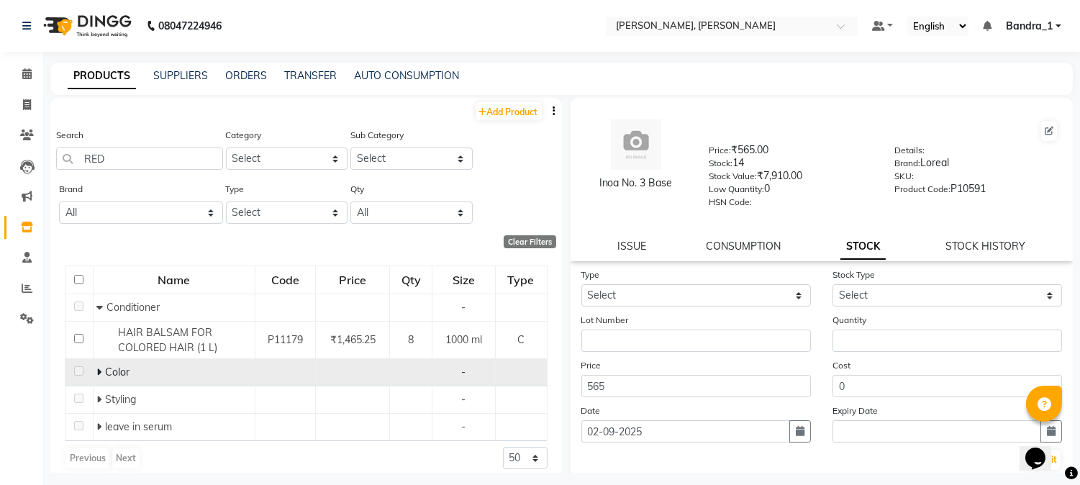
click at [102, 371] on span at bounding box center [100, 372] width 9 height 13
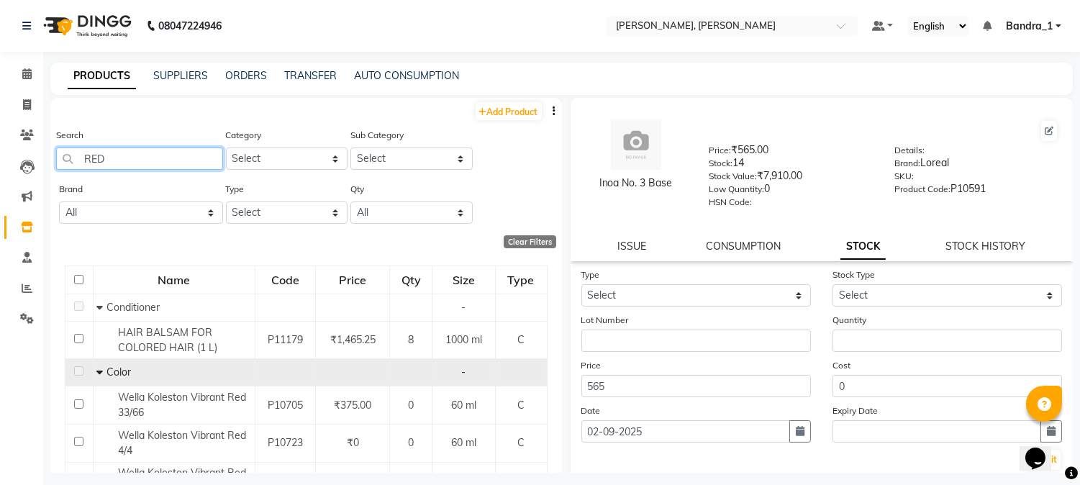
click at [162, 153] on input "RED" at bounding box center [139, 159] width 167 height 22
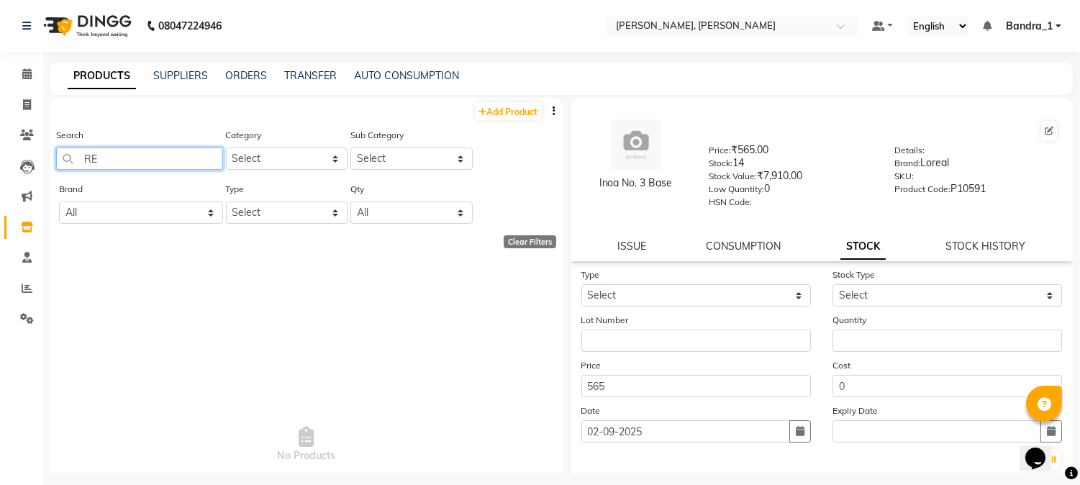
type input "R"
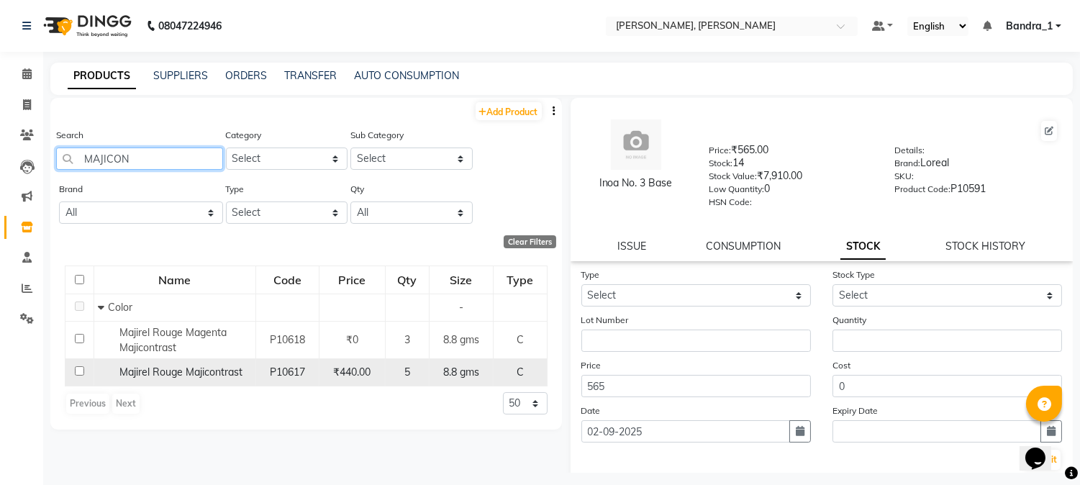
type input "MAJICON"
click at [79, 370] on input "checkbox" at bounding box center [79, 370] width 9 height 9
checkbox input "true"
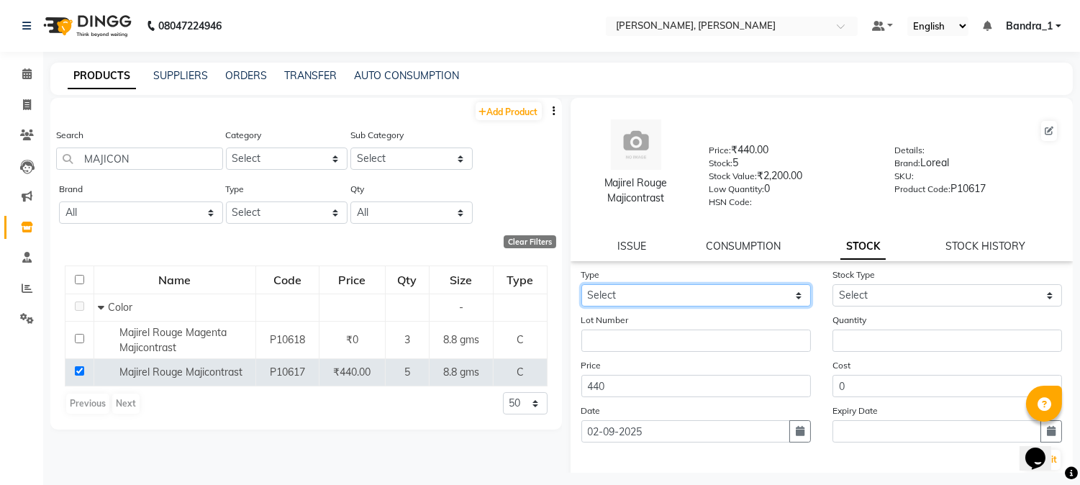
click at [625, 301] on select "Select In Out" at bounding box center [697, 295] width 230 height 22
select select "in"
click at [582, 285] on select "Select In Out" at bounding box center [697, 295] width 230 height 22
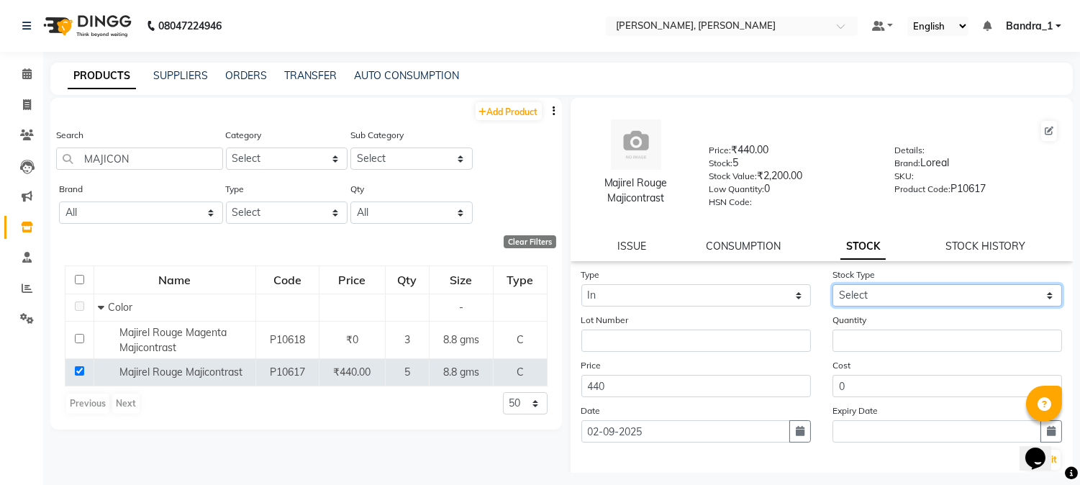
click at [864, 297] on select "Select New Stock Adjustment Return Other" at bounding box center [948, 295] width 230 height 22
select select "new stock"
click at [833, 285] on select "Select New Stock Adjustment Return Other" at bounding box center [948, 295] width 230 height 22
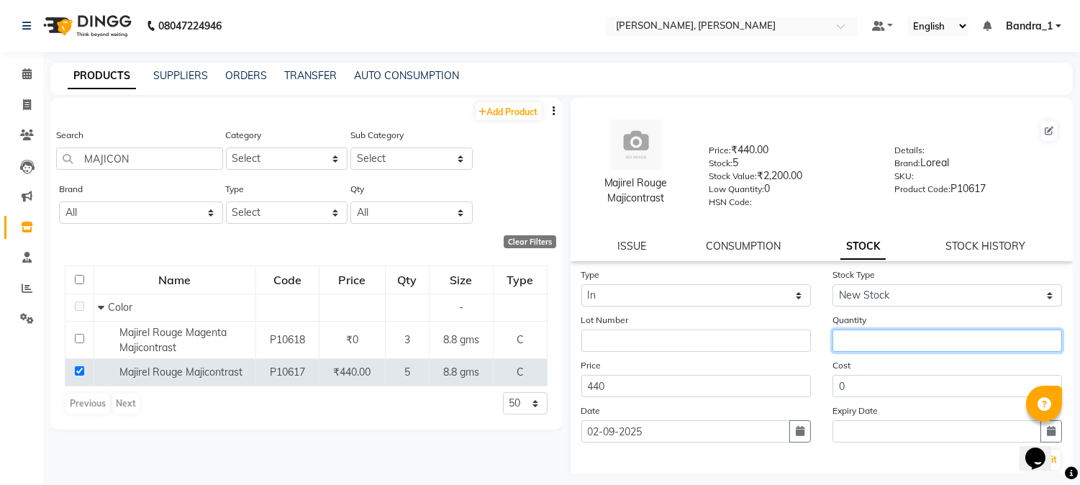
click at [864, 341] on input "number" at bounding box center [948, 341] width 230 height 22
type input "6"
click at [887, 401] on form "Type Select In Out Stock Type Select New Stock Adjustment Return Other Lot Numb…" at bounding box center [823, 369] width 482 height 204
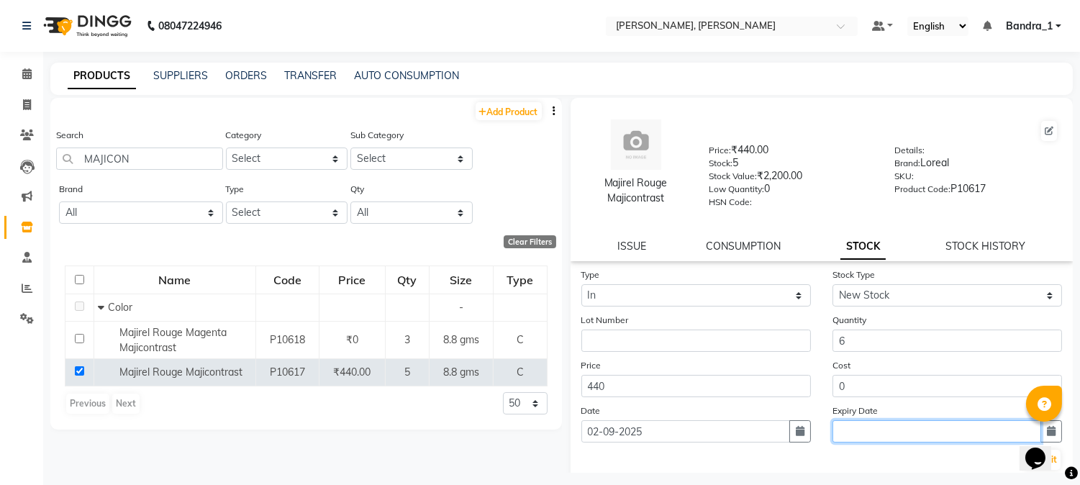
click at [893, 433] on input "text" at bounding box center [937, 431] width 209 height 22
select select "9"
select select "2025"
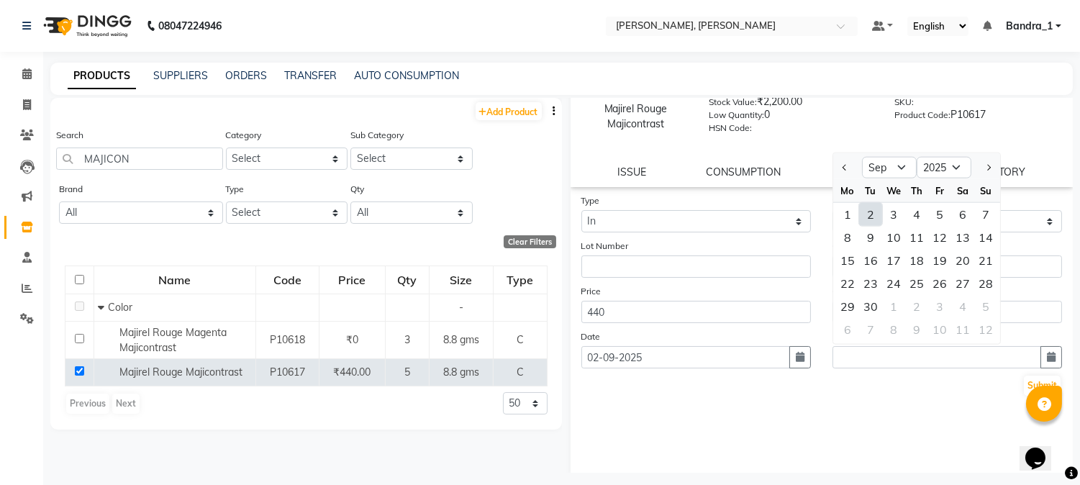
scroll to position [82, 0]
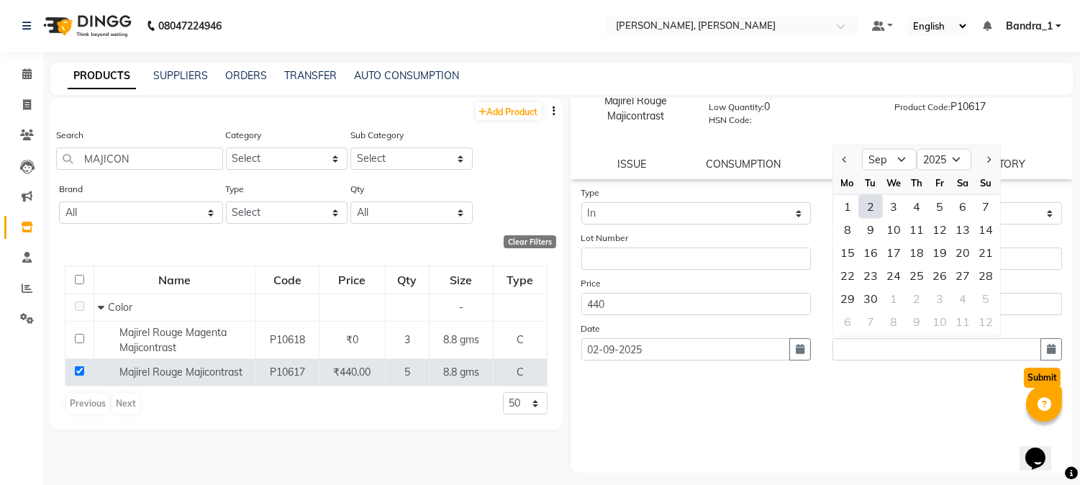
click at [1035, 377] on button "Submit" at bounding box center [1042, 378] width 37 height 20
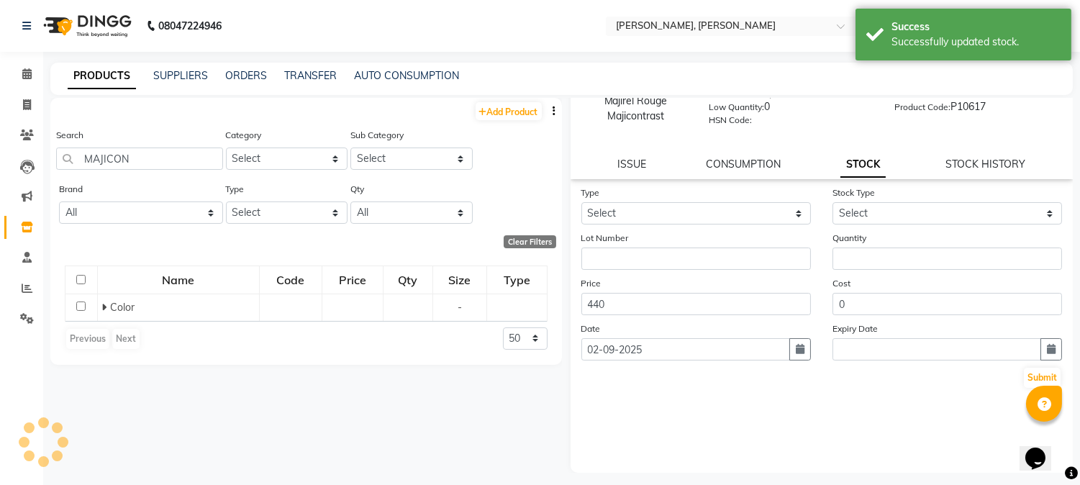
scroll to position [0, 0]
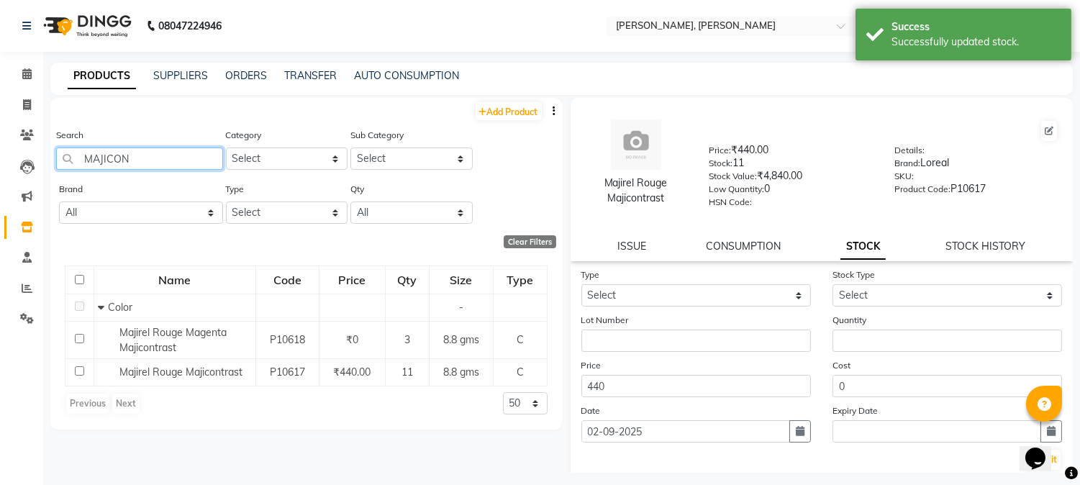
click at [173, 166] on input "MAJICON" at bounding box center [139, 159] width 167 height 22
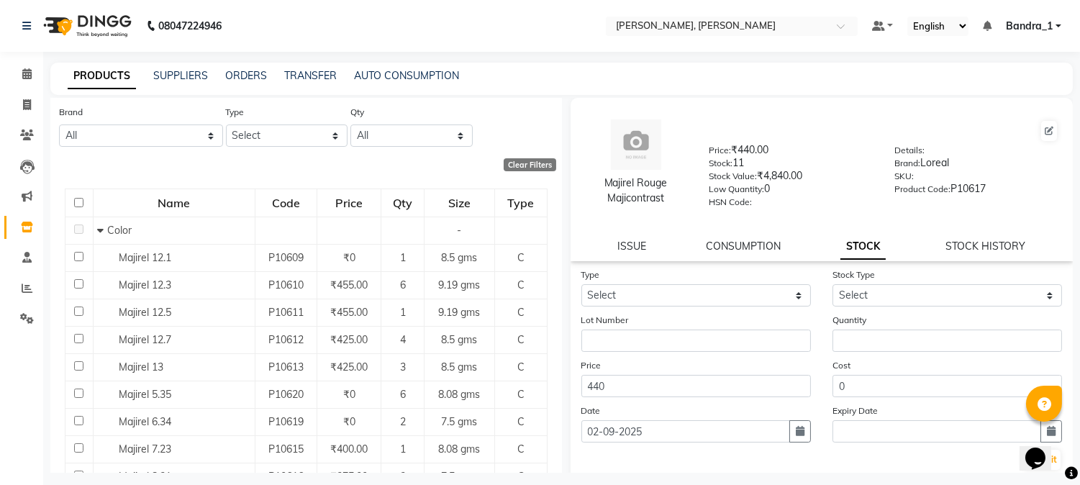
scroll to position [76, 0]
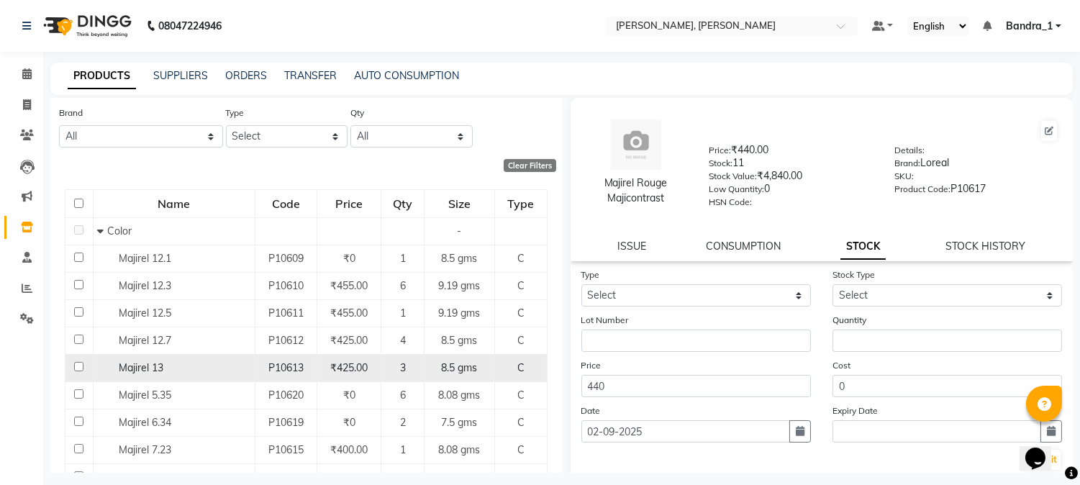
type input "[PERSON_NAME]"
click at [76, 368] on input "checkbox" at bounding box center [78, 366] width 9 height 9
checkbox input "true"
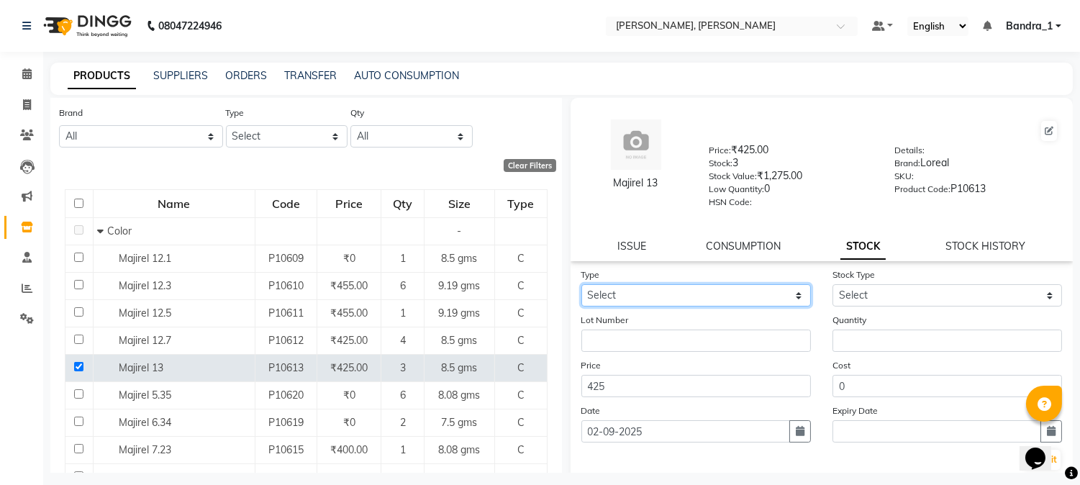
click at [709, 298] on select "Select In Out" at bounding box center [697, 295] width 230 height 22
select select "in"
click at [582, 285] on select "Select In Out" at bounding box center [697, 295] width 230 height 22
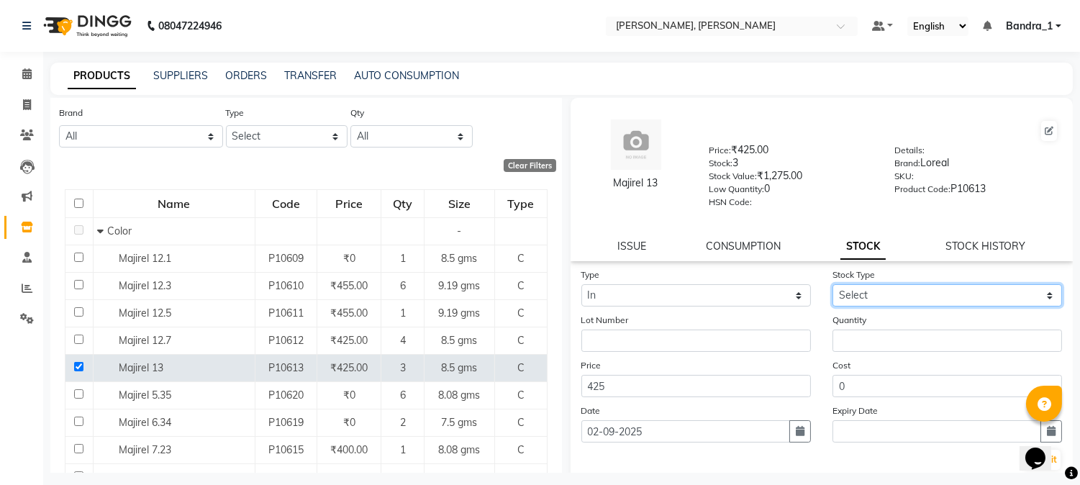
click at [857, 297] on select "Select New Stock Adjustment Return Other" at bounding box center [948, 295] width 230 height 22
select select "new stock"
click at [833, 285] on select "Select New Stock Adjustment Return Other" at bounding box center [948, 295] width 230 height 22
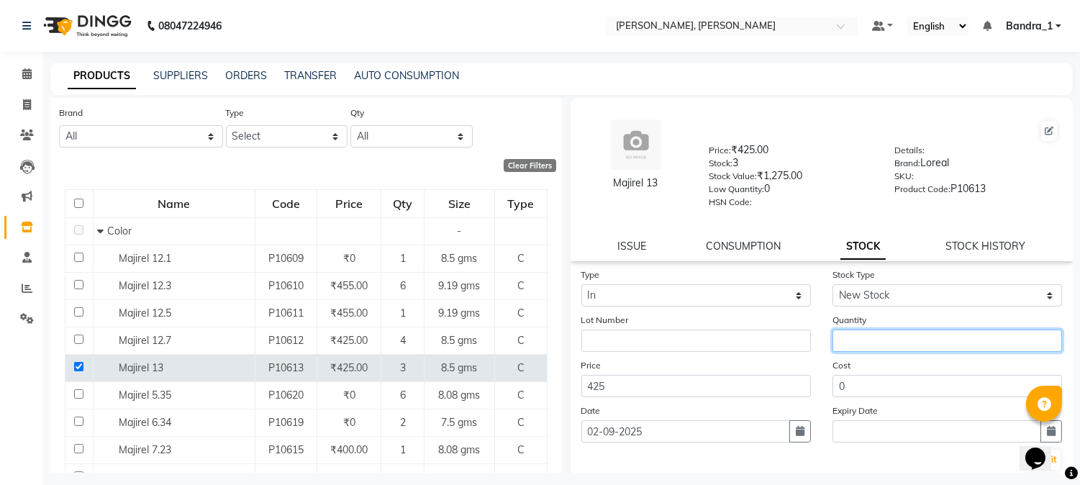
click at [880, 340] on input "number" at bounding box center [948, 341] width 230 height 22
type input "6"
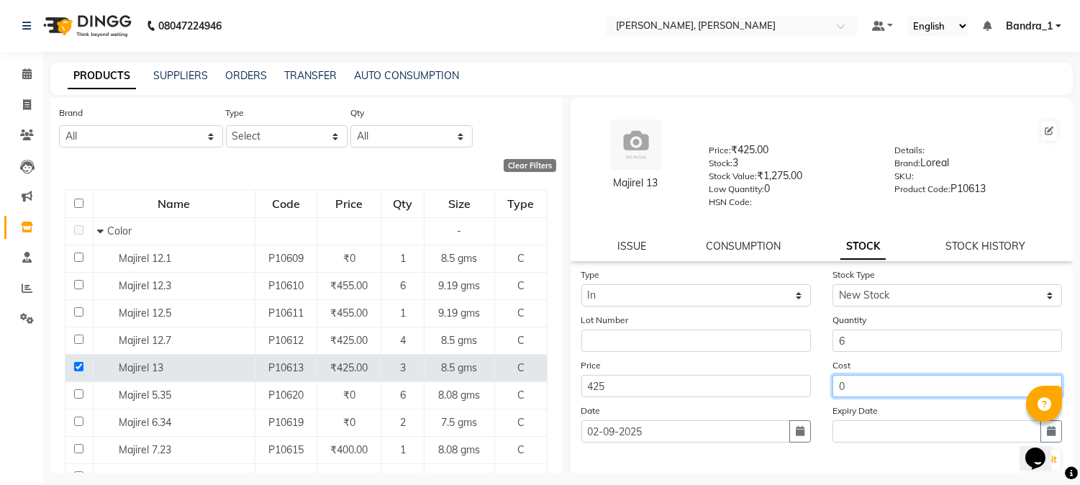
click at [866, 379] on input "0" at bounding box center [948, 386] width 230 height 22
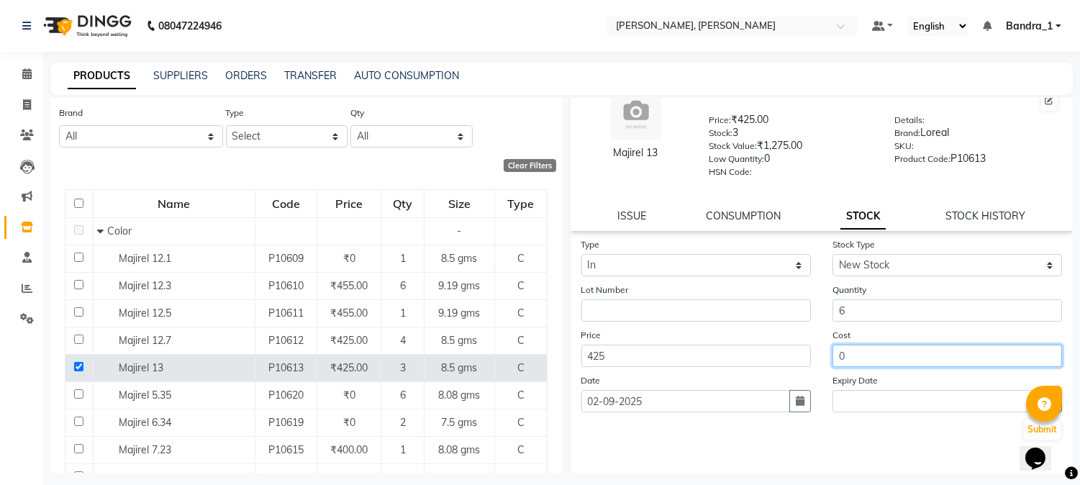
scroll to position [82, 0]
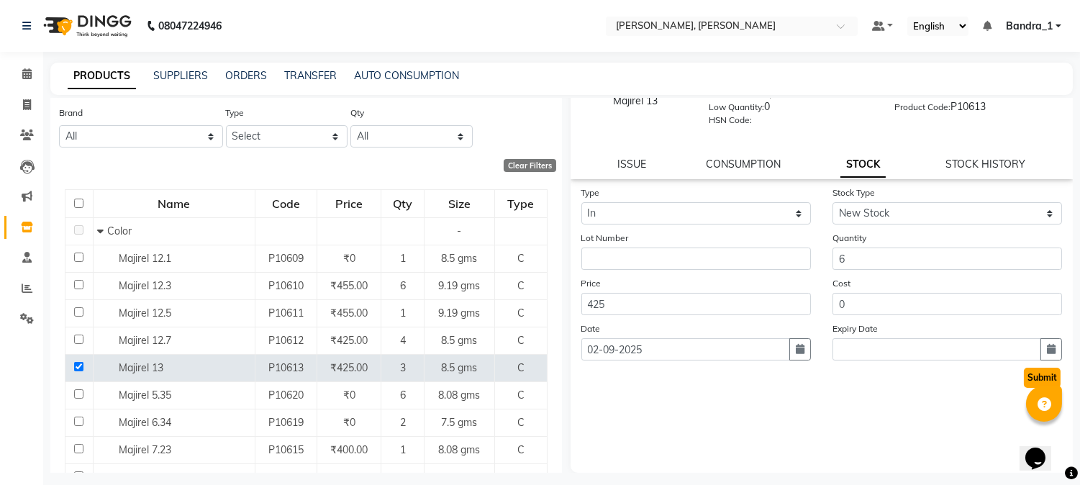
click at [1032, 374] on button "Submit" at bounding box center [1042, 378] width 37 height 20
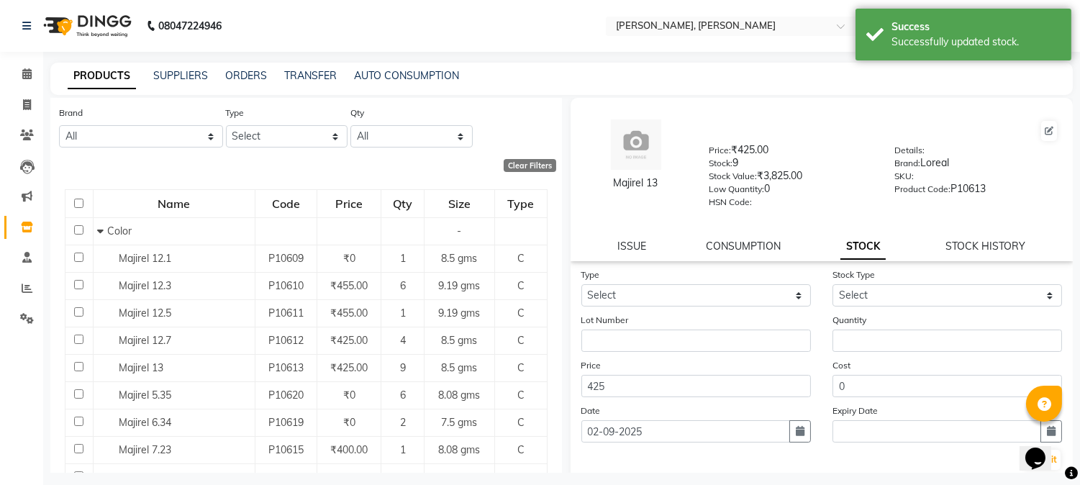
scroll to position [0, 0]
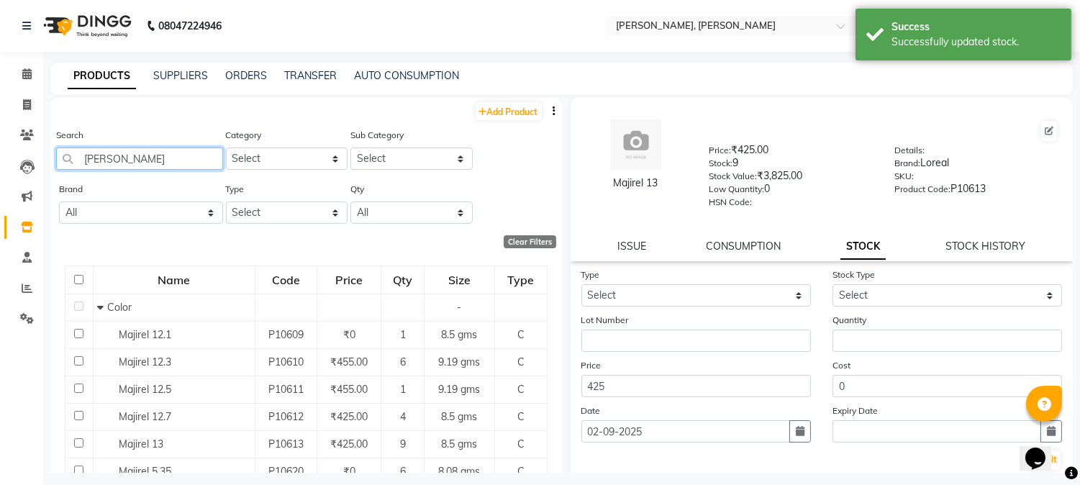
click at [153, 162] on input "[PERSON_NAME]" at bounding box center [139, 159] width 167 height 22
type input "M"
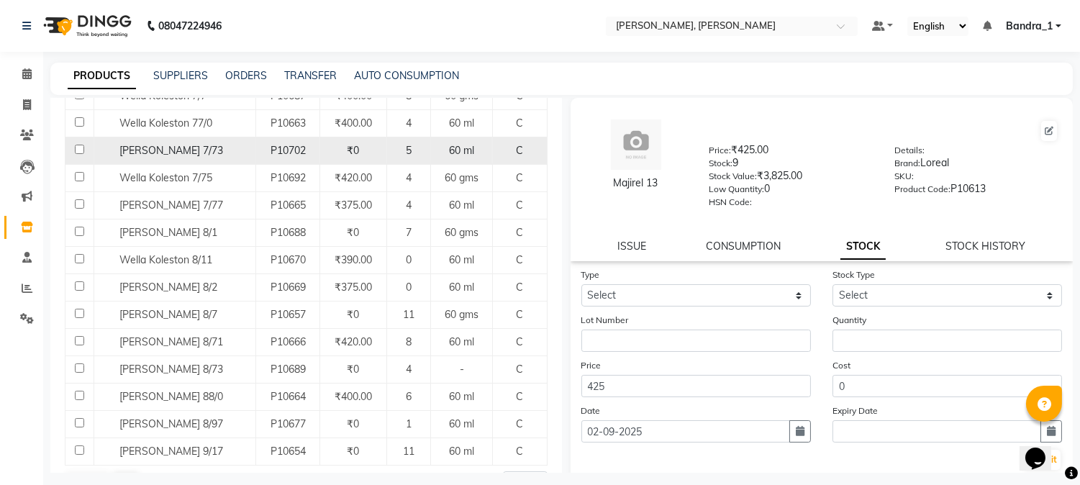
scroll to position [1235, 0]
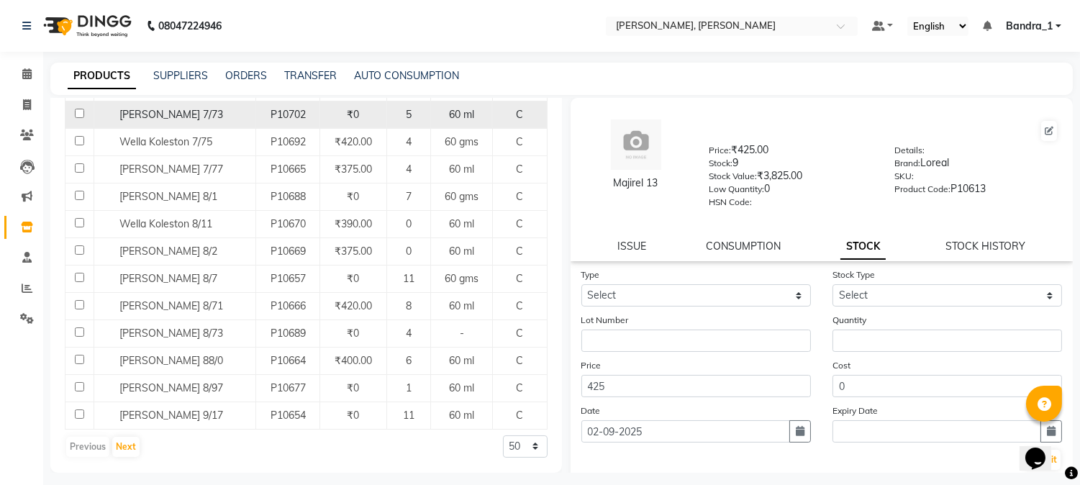
type input "KOL"
click at [80, 113] on input "checkbox" at bounding box center [79, 113] width 9 height 9
checkbox input "true"
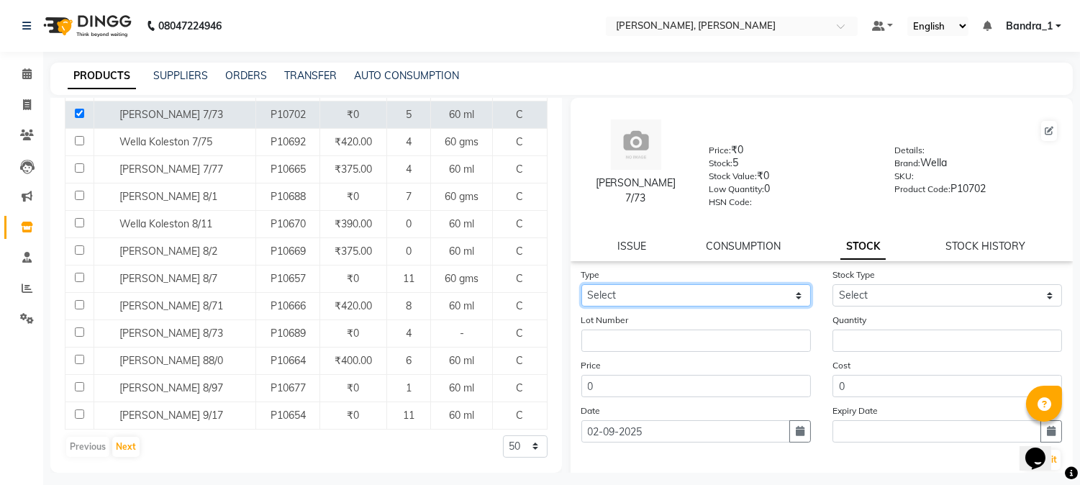
click at [705, 290] on select "Select In Out" at bounding box center [697, 295] width 230 height 22
select select "in"
click at [582, 285] on select "Select In Out" at bounding box center [697, 295] width 230 height 22
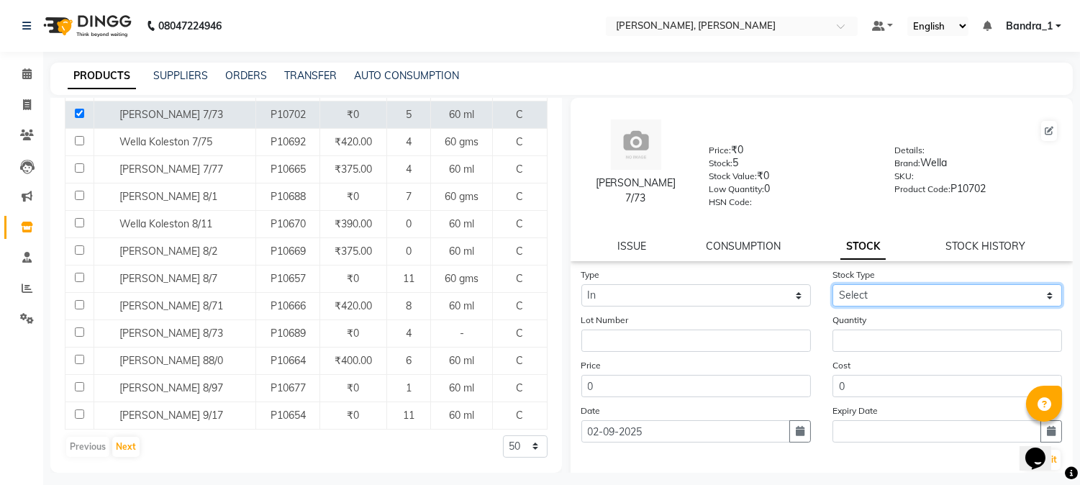
drag, startPoint x: 882, startPoint y: 290, endPoint x: 876, endPoint y: 302, distance: 13.5
click at [882, 290] on select "Select New Stock Adjustment Return Other" at bounding box center [948, 295] width 230 height 22
select select "new stock"
click at [833, 285] on select "Select New Stock Adjustment Return Other" at bounding box center [948, 295] width 230 height 22
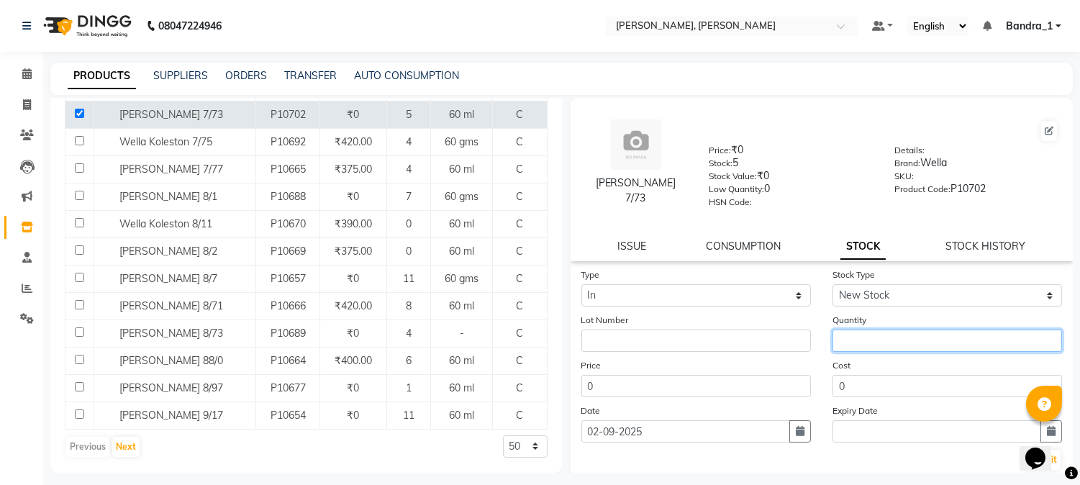
click at [878, 341] on input "number" at bounding box center [948, 341] width 230 height 22
type input "4"
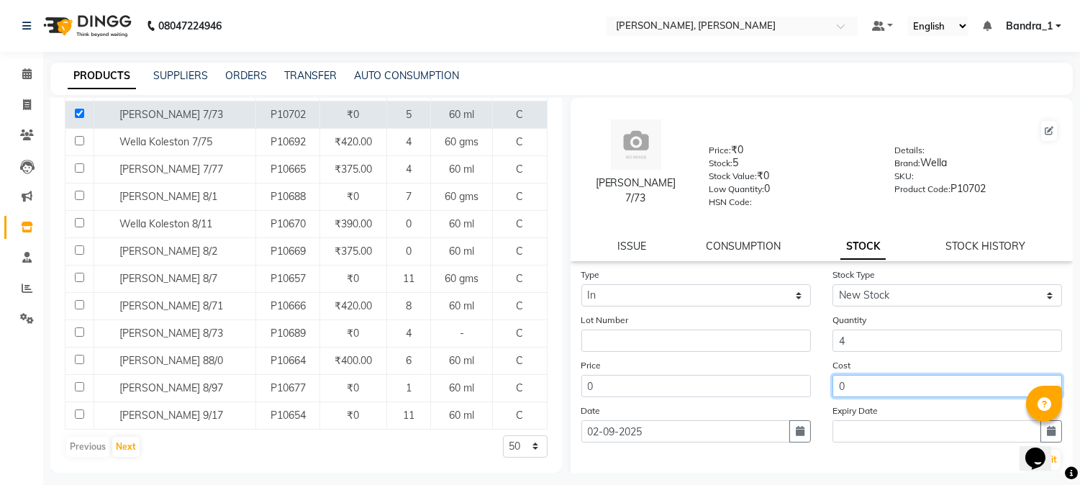
click at [924, 379] on input "0" at bounding box center [948, 386] width 230 height 22
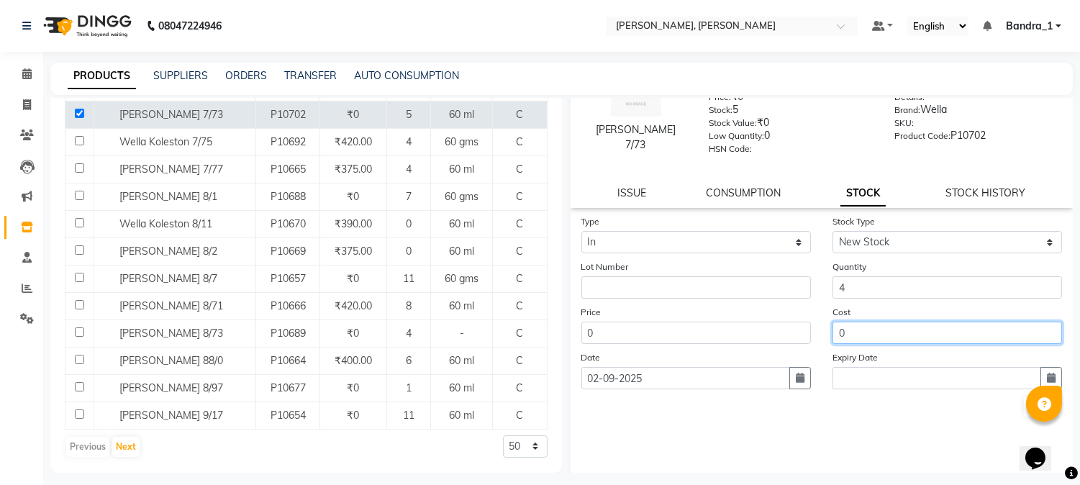
scroll to position [82, 0]
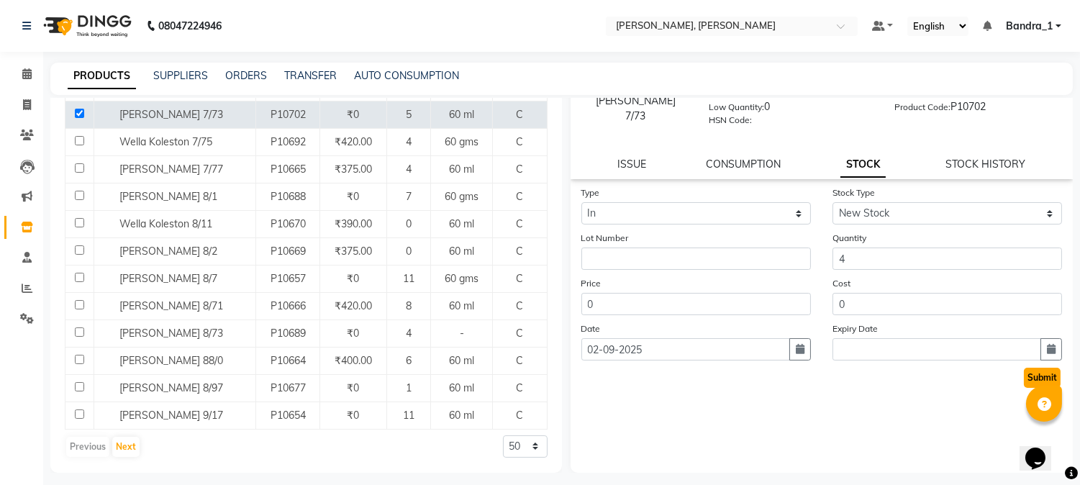
click at [1033, 376] on button "Submit" at bounding box center [1042, 378] width 37 height 20
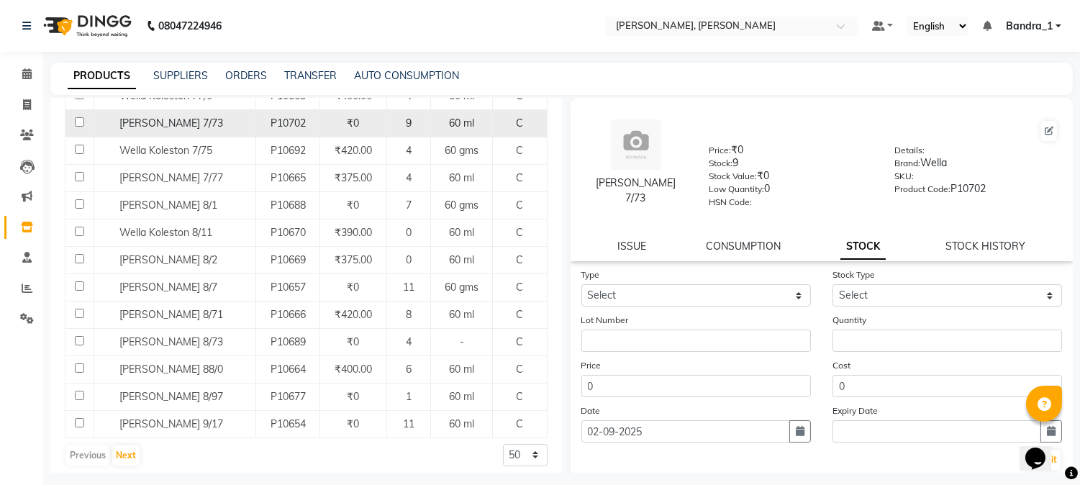
scroll to position [1235, 0]
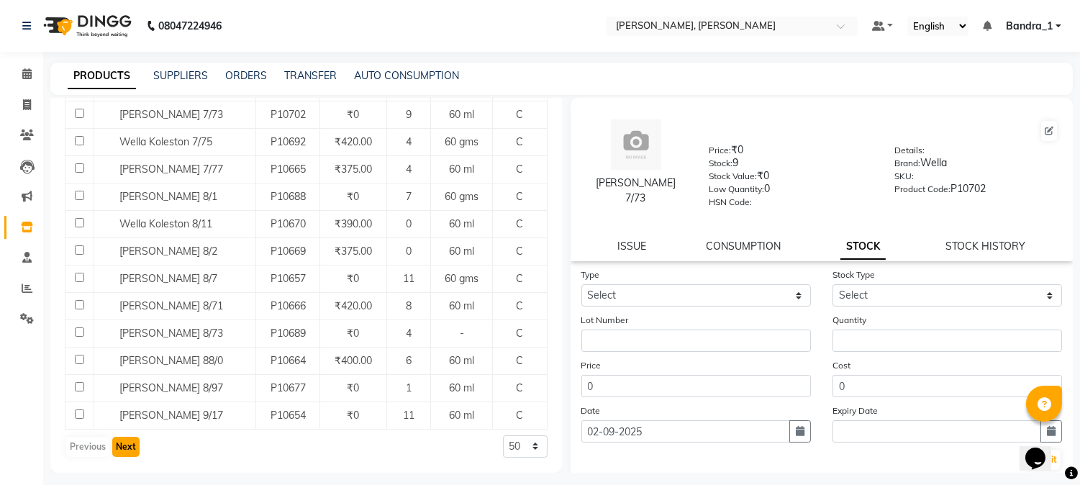
click at [124, 441] on button "Next" at bounding box center [125, 447] width 27 height 20
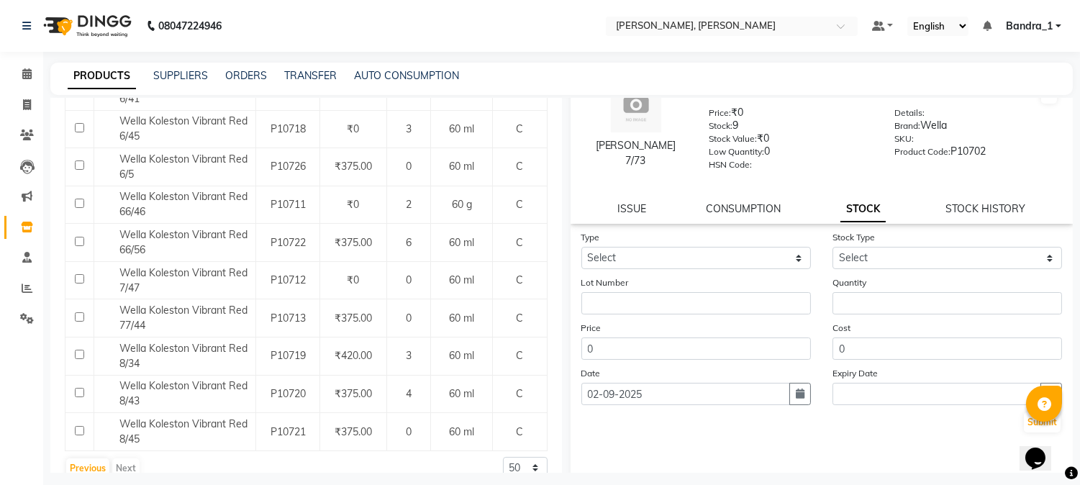
scroll to position [0, 0]
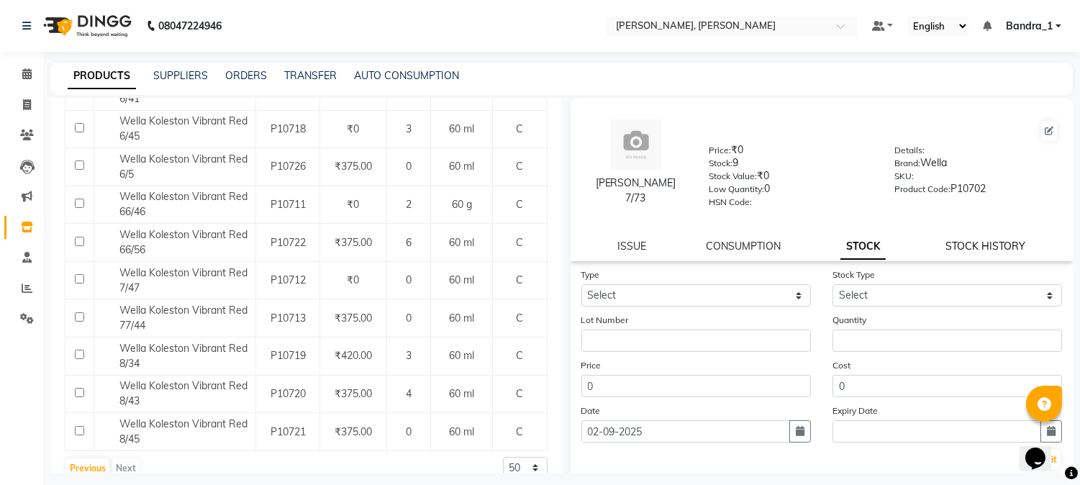
click at [955, 247] on link "STOCK HISTORY" at bounding box center [986, 246] width 80 height 13
select select "all"
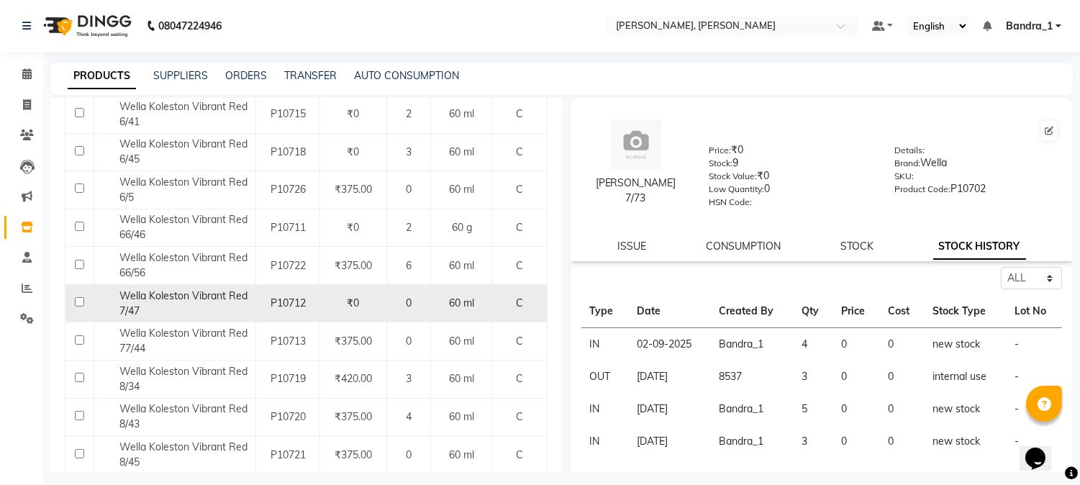
scroll to position [1205, 0]
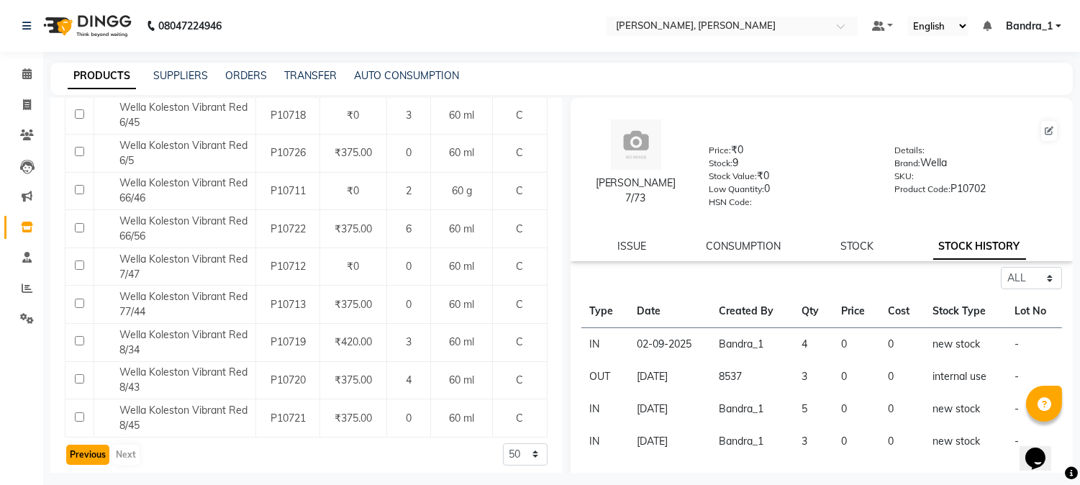
click at [89, 445] on button "Previous" at bounding box center [87, 455] width 43 height 20
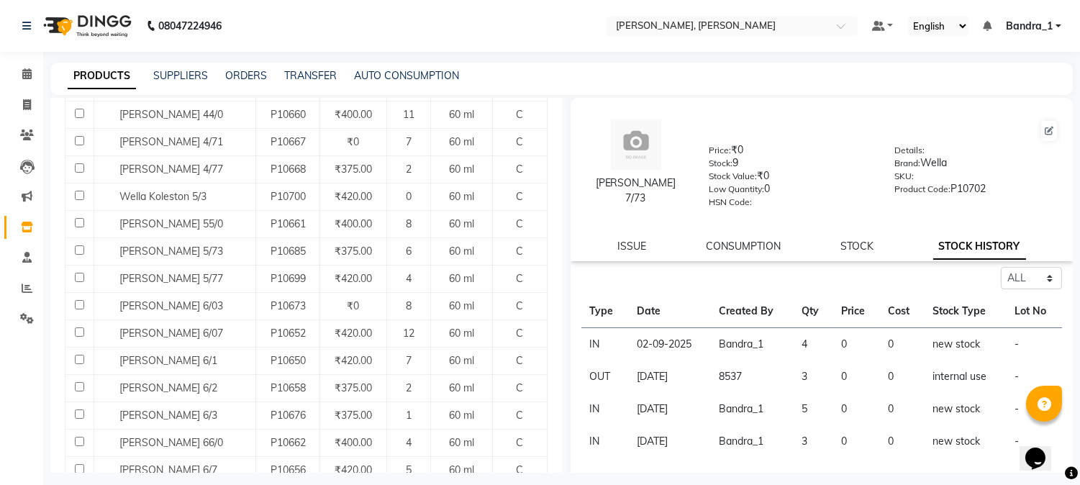
scroll to position [536, 0]
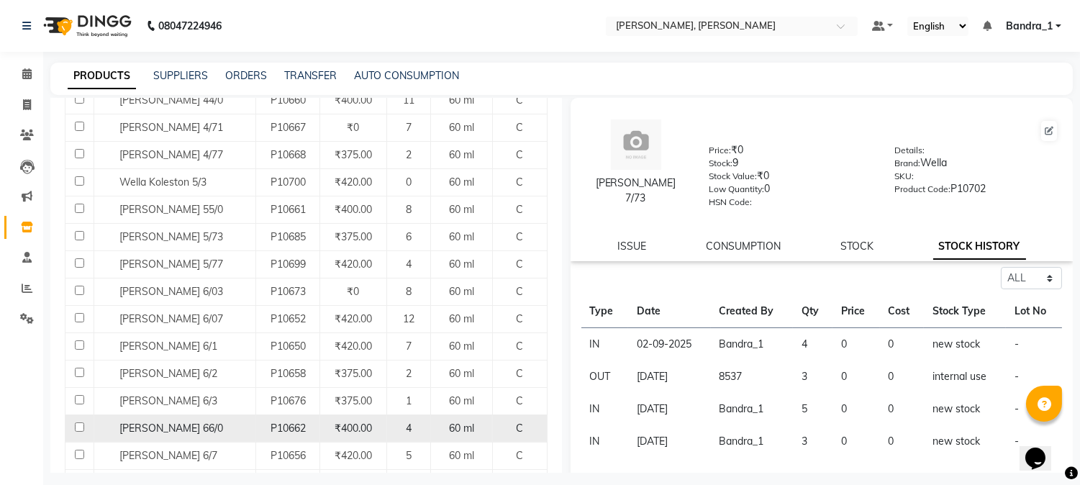
click at [81, 430] on input "checkbox" at bounding box center [79, 427] width 9 height 9
checkbox input "true"
select select "all"
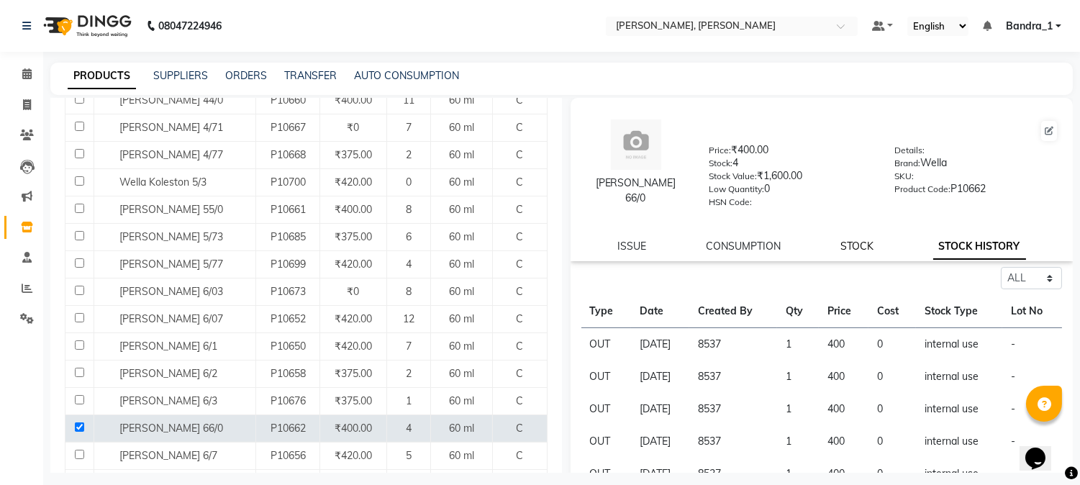
click at [841, 248] on link "STOCK" at bounding box center [857, 246] width 33 height 13
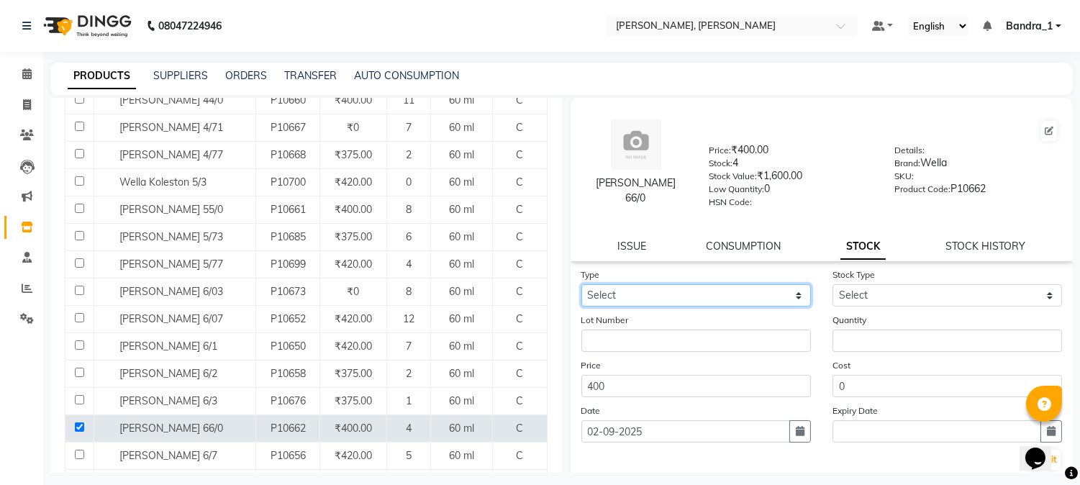
drag, startPoint x: 685, startPoint y: 297, endPoint x: 682, endPoint y: 306, distance: 9.1
click at [684, 299] on select "Select In Out" at bounding box center [697, 295] width 230 height 22
select select "in"
click at [582, 285] on select "Select In Out" at bounding box center [697, 295] width 230 height 22
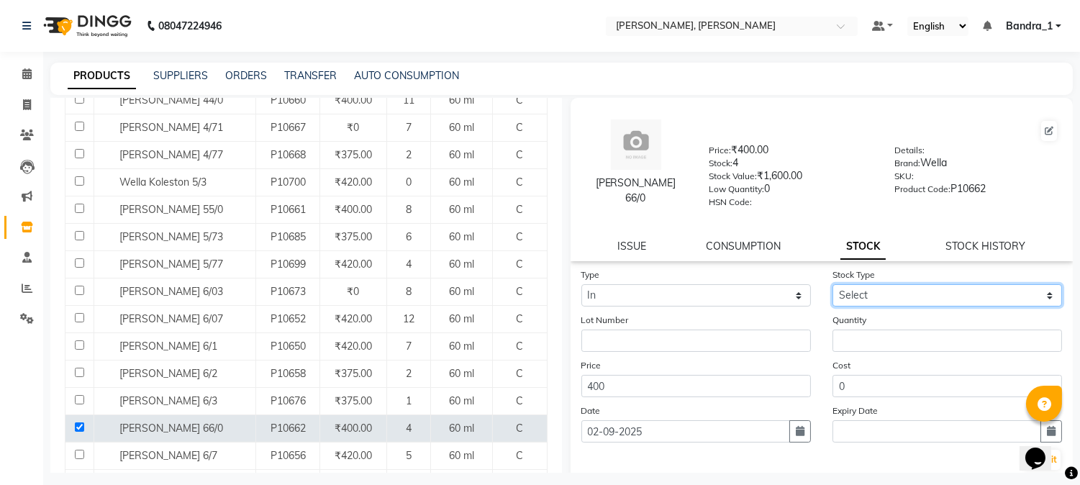
click at [914, 298] on select "Select New Stock Adjustment Return Other" at bounding box center [948, 295] width 230 height 22
select select "new stock"
click at [833, 285] on select "Select New Stock Adjustment Return Other" at bounding box center [948, 295] width 230 height 22
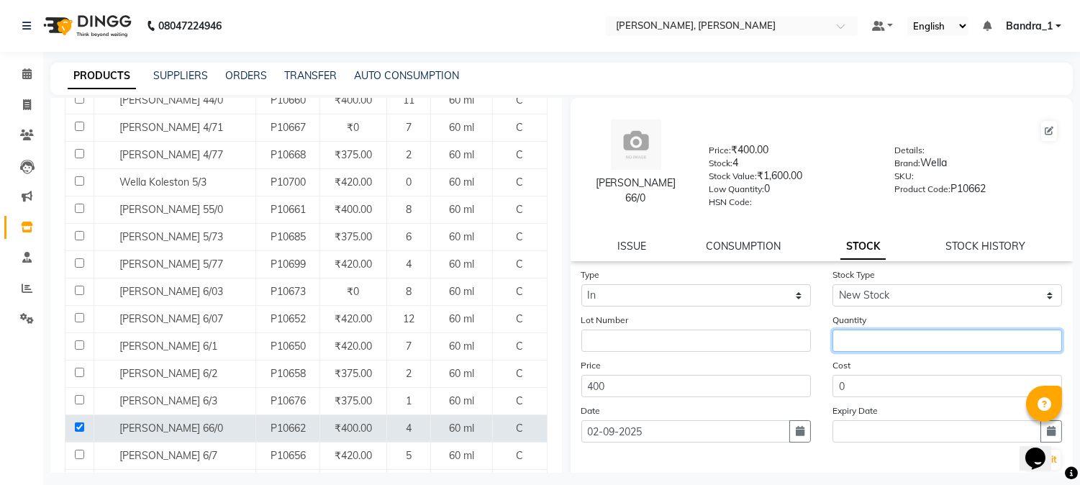
click at [871, 348] on input "number" at bounding box center [948, 341] width 230 height 22
type input "8"
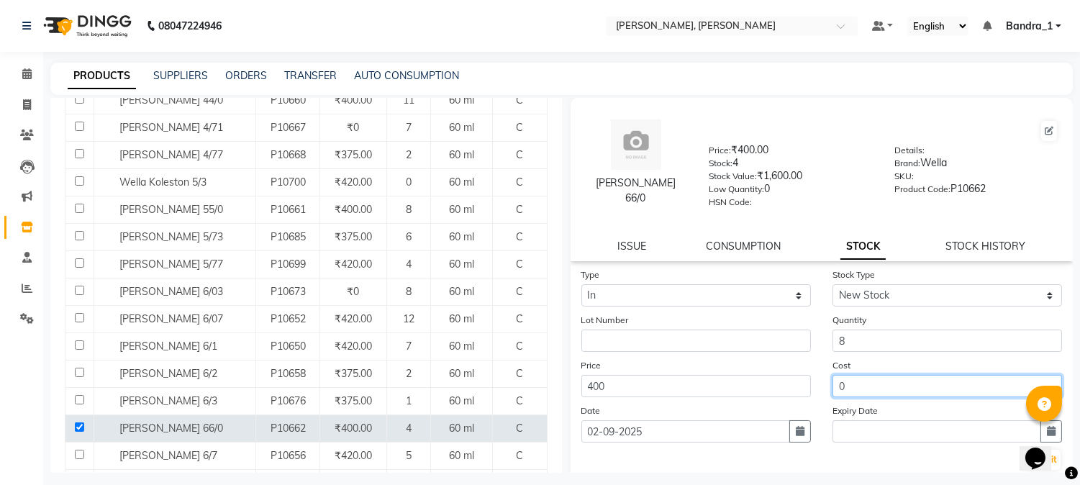
click at [884, 382] on input "0" at bounding box center [948, 386] width 230 height 22
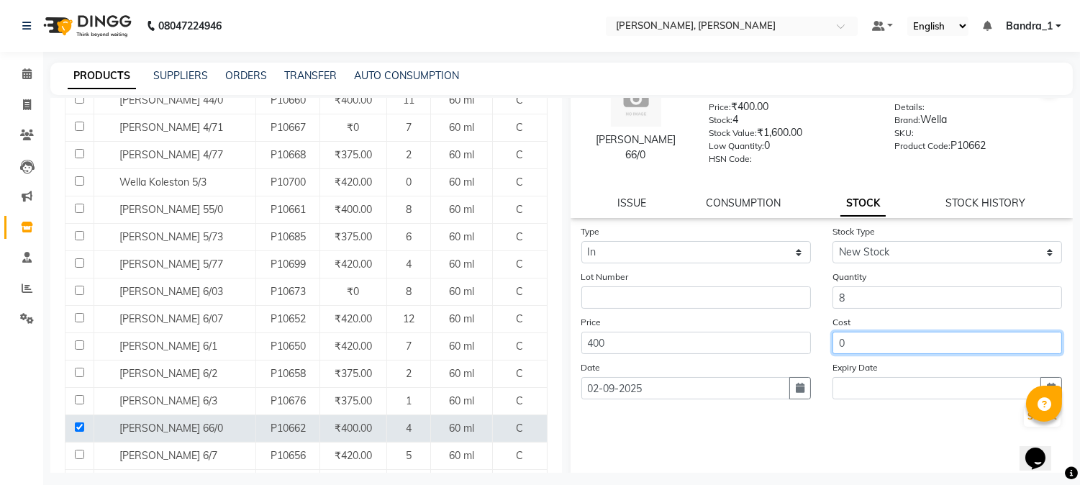
scroll to position [82, 0]
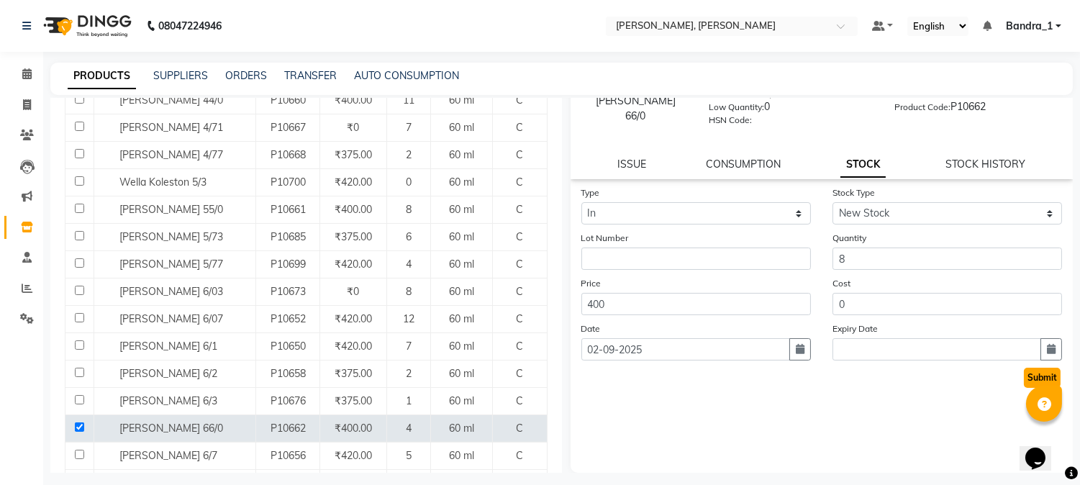
click at [1042, 373] on button "Submit" at bounding box center [1042, 378] width 37 height 20
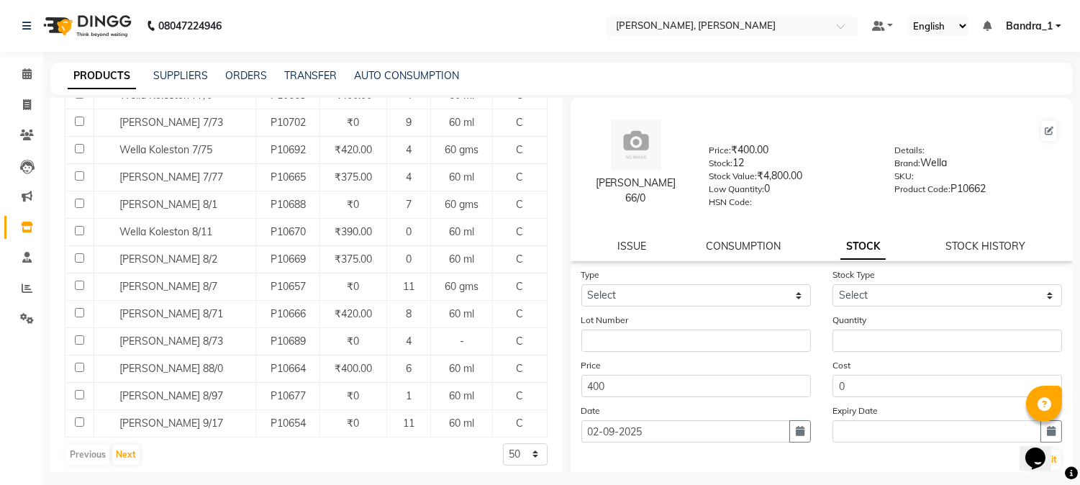
scroll to position [1235, 0]
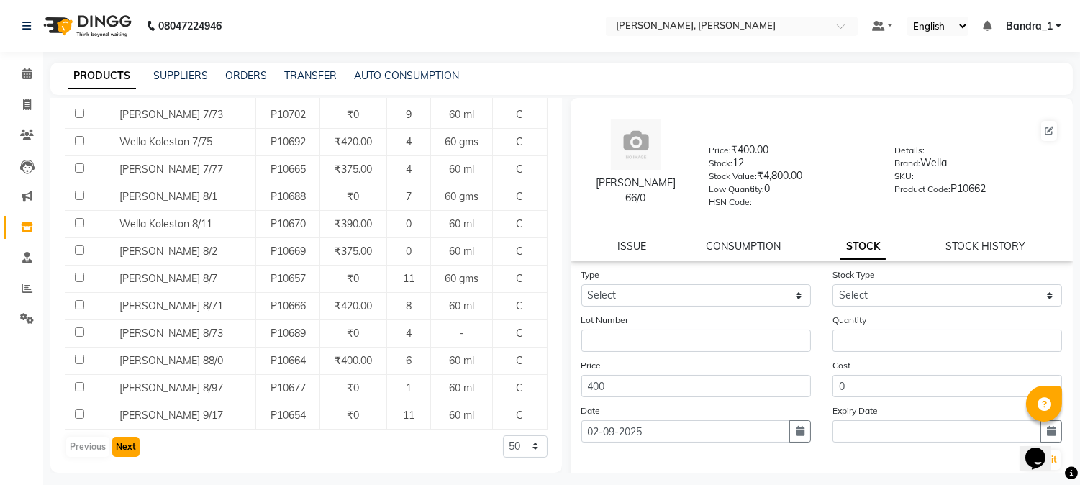
click at [119, 443] on button "Next" at bounding box center [125, 447] width 27 height 20
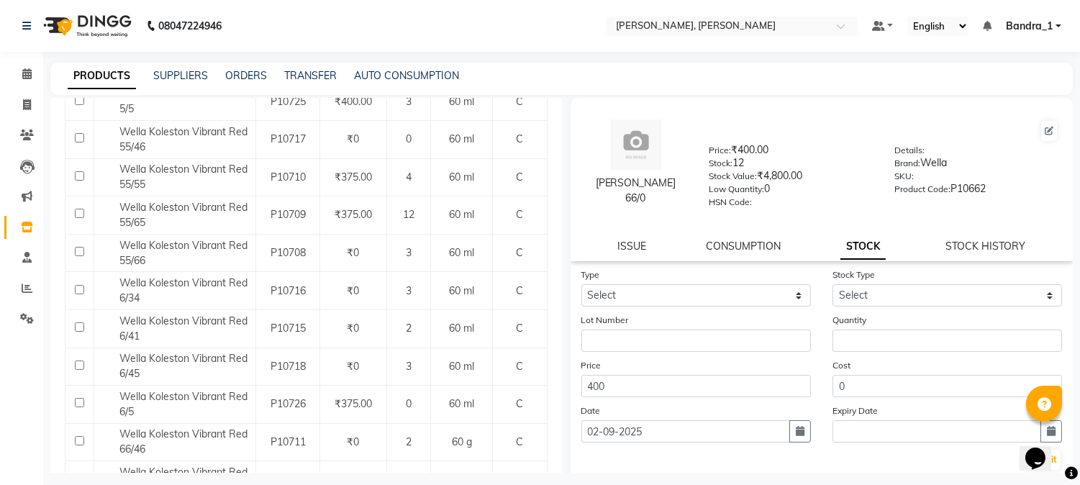
scroll to position [965, 0]
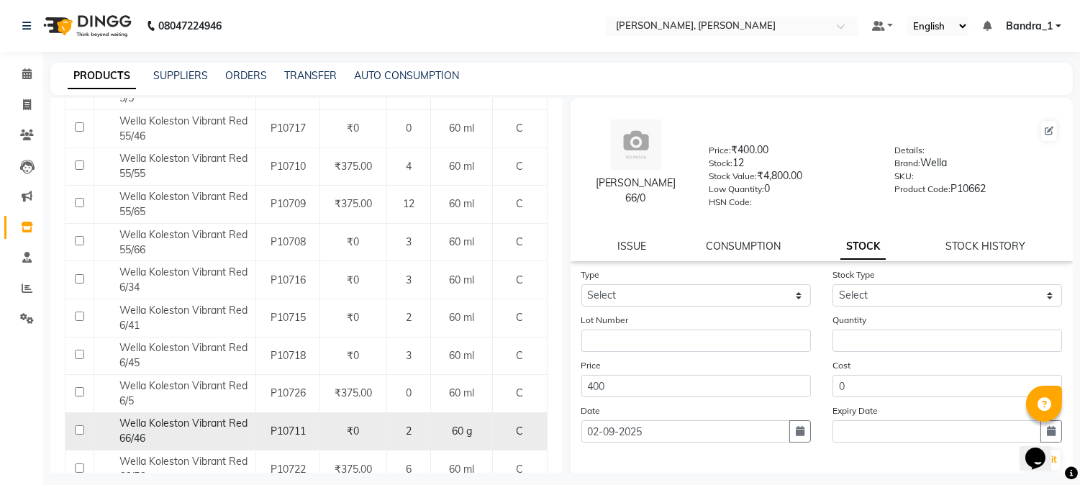
click at [80, 425] on input "checkbox" at bounding box center [79, 429] width 9 height 9
checkbox input "true"
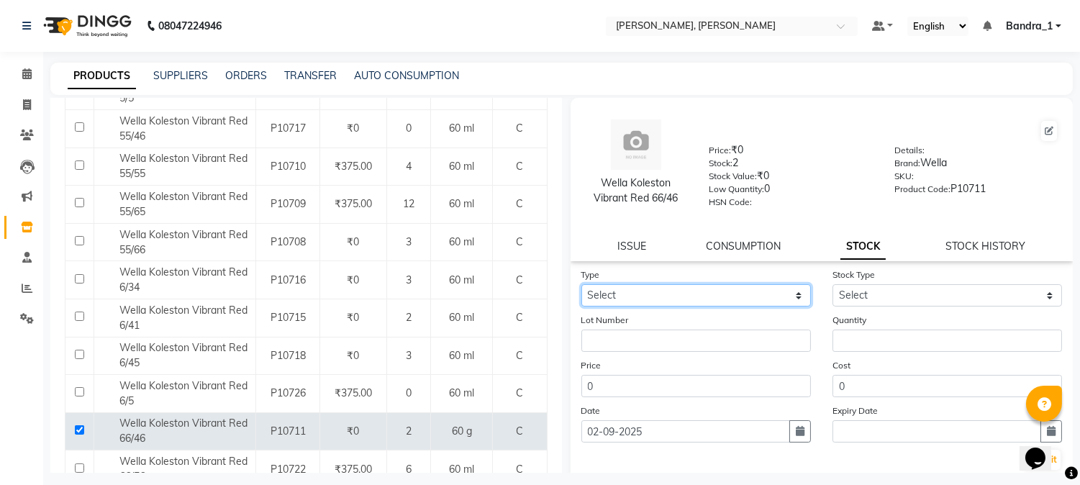
click at [650, 299] on select "Select In Out" at bounding box center [697, 295] width 230 height 22
select select "in"
click at [582, 285] on select "Select In Out" at bounding box center [697, 295] width 230 height 22
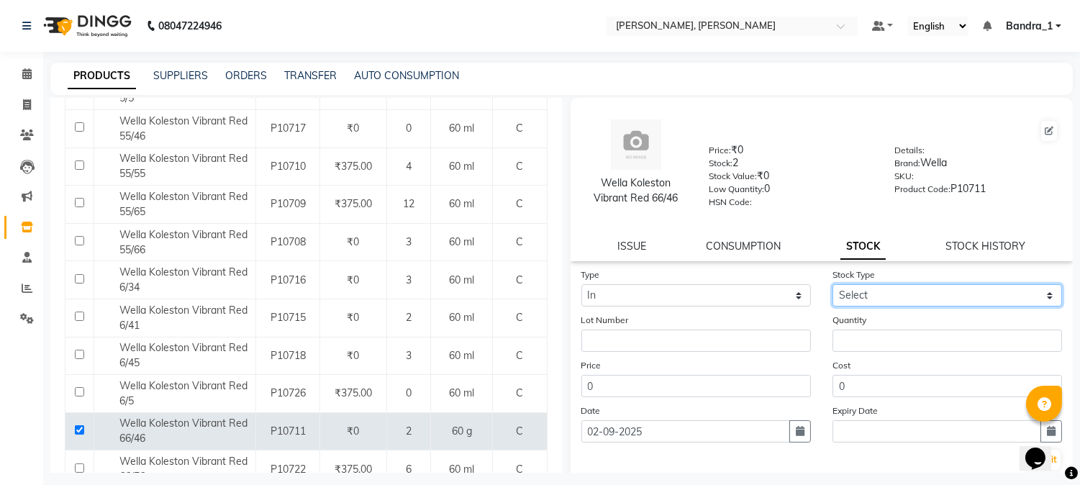
drag, startPoint x: 854, startPoint y: 292, endPoint x: 855, endPoint y: 304, distance: 12.3
click at [854, 292] on select "Select New Stock Adjustment Return Other" at bounding box center [948, 295] width 230 height 22
select select "new stock"
click at [833, 285] on select "Select New Stock Adjustment Return Other" at bounding box center [948, 295] width 230 height 22
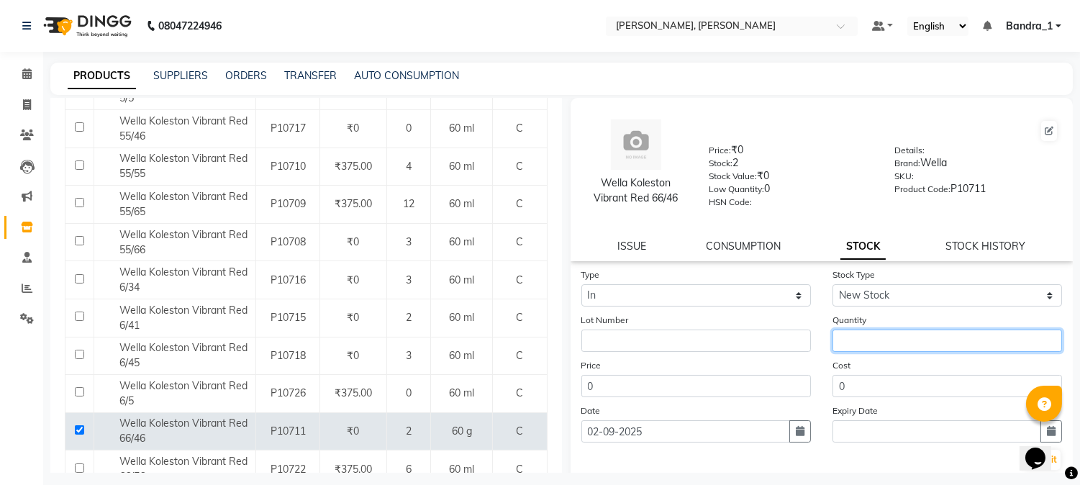
click at [857, 346] on input "number" at bounding box center [948, 341] width 230 height 22
type input "2"
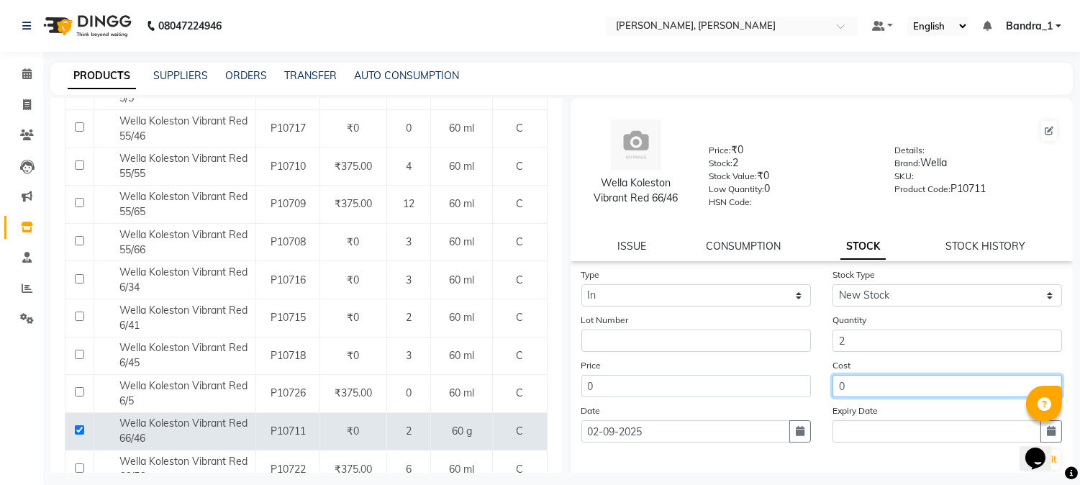
click at [911, 392] on input "0" at bounding box center [948, 386] width 230 height 22
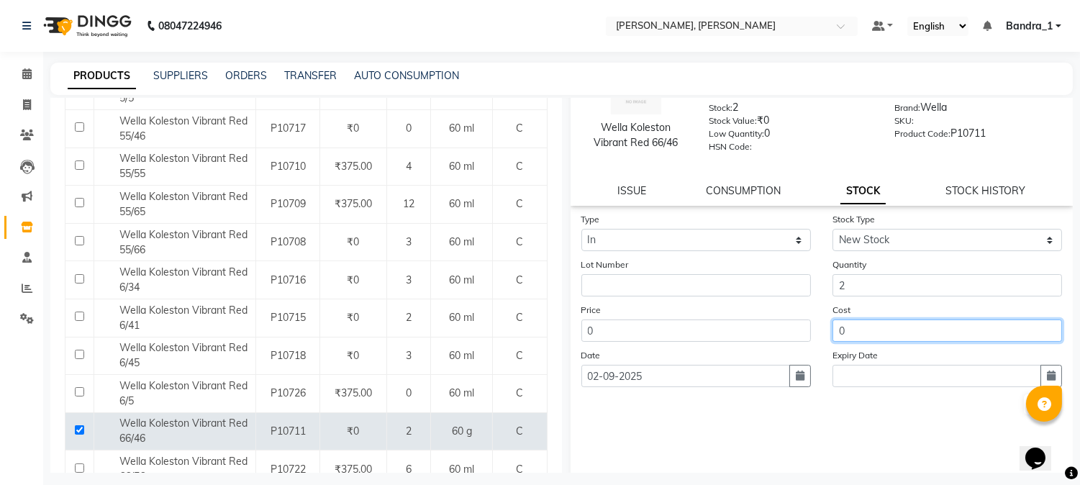
scroll to position [82, 0]
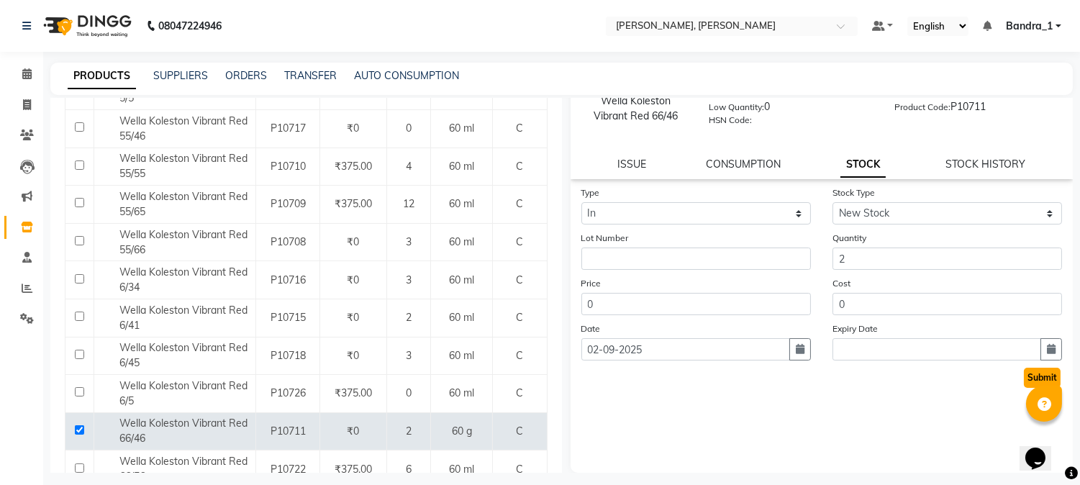
click at [1028, 379] on button "Submit" at bounding box center [1042, 378] width 37 height 20
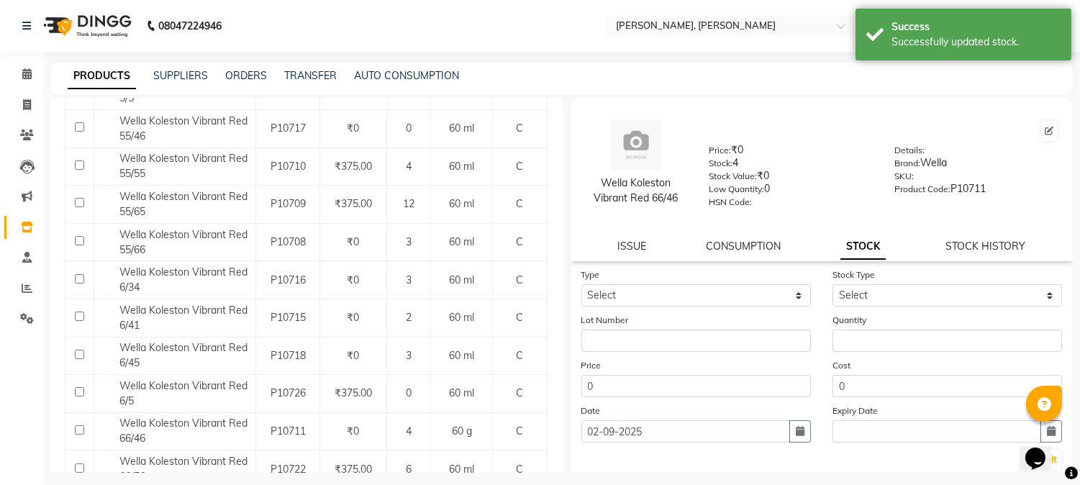
scroll to position [0, 0]
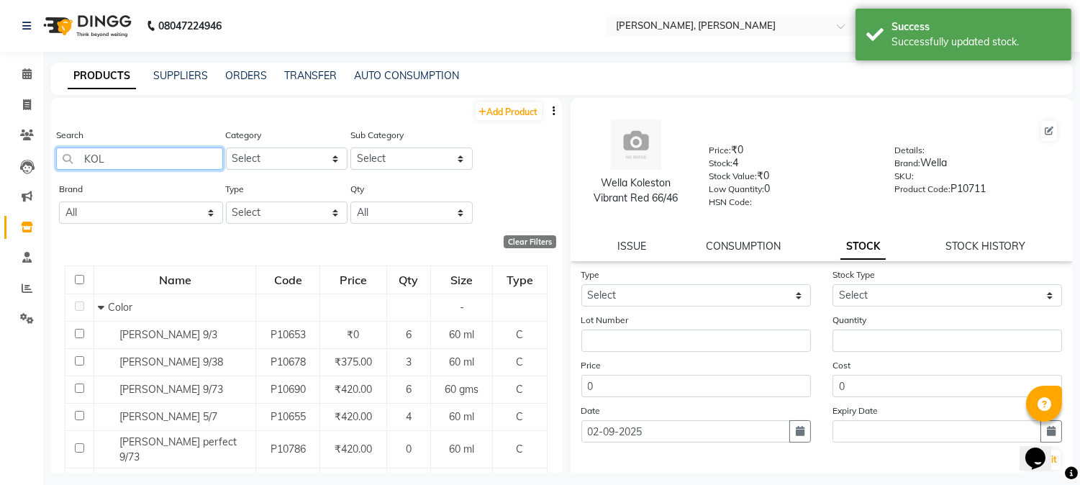
click at [133, 166] on input "KOL" at bounding box center [139, 159] width 167 height 22
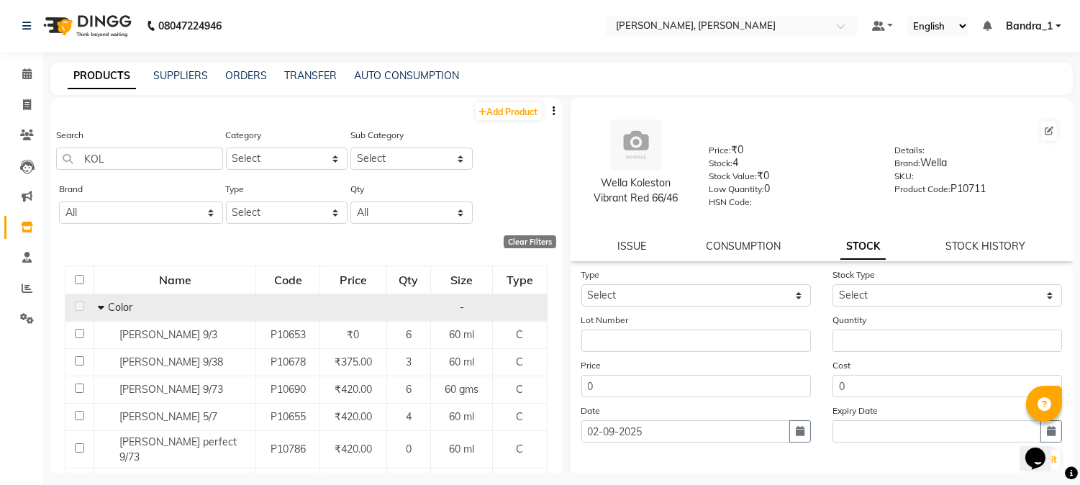
click at [98, 310] on icon at bounding box center [101, 307] width 6 height 10
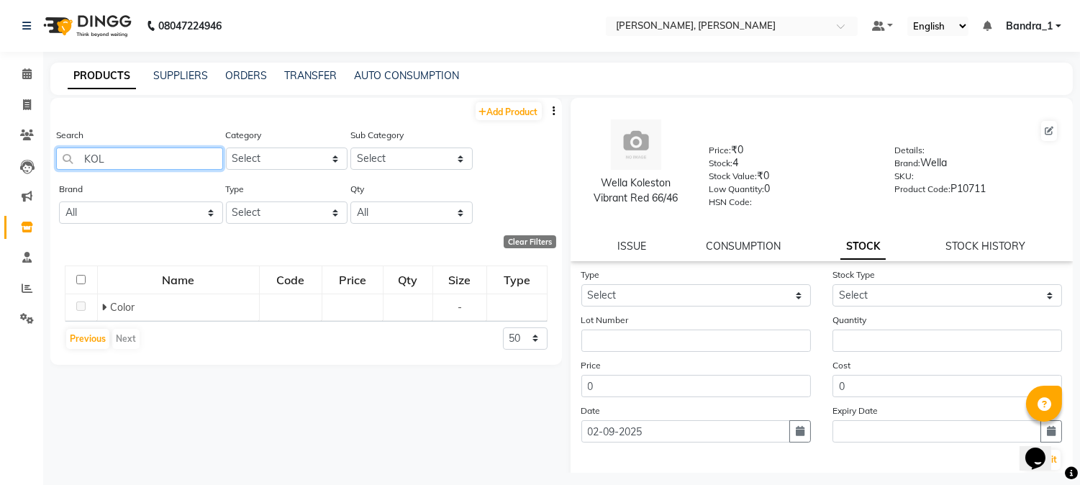
click at [123, 159] on input "KOL" at bounding box center [139, 159] width 167 height 22
type input "KOL"
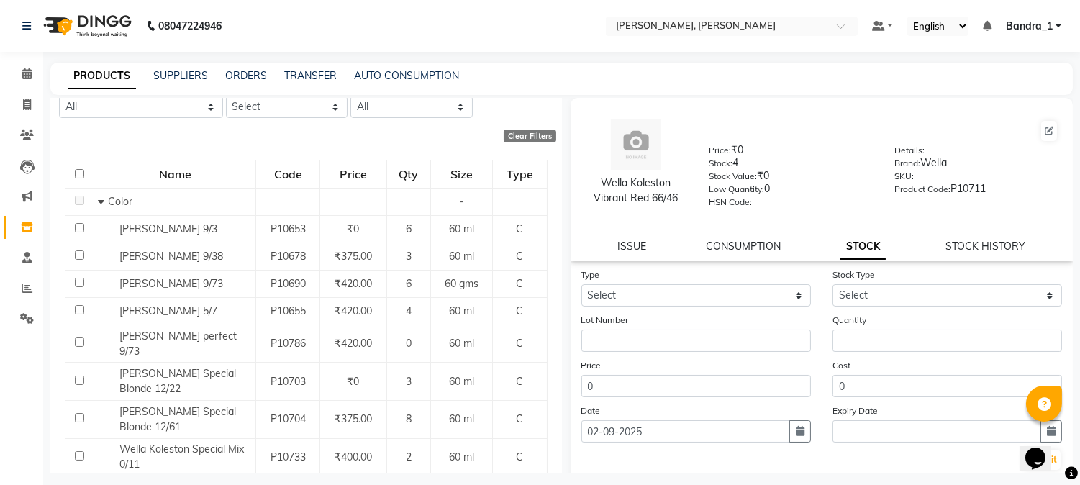
scroll to position [132, 0]
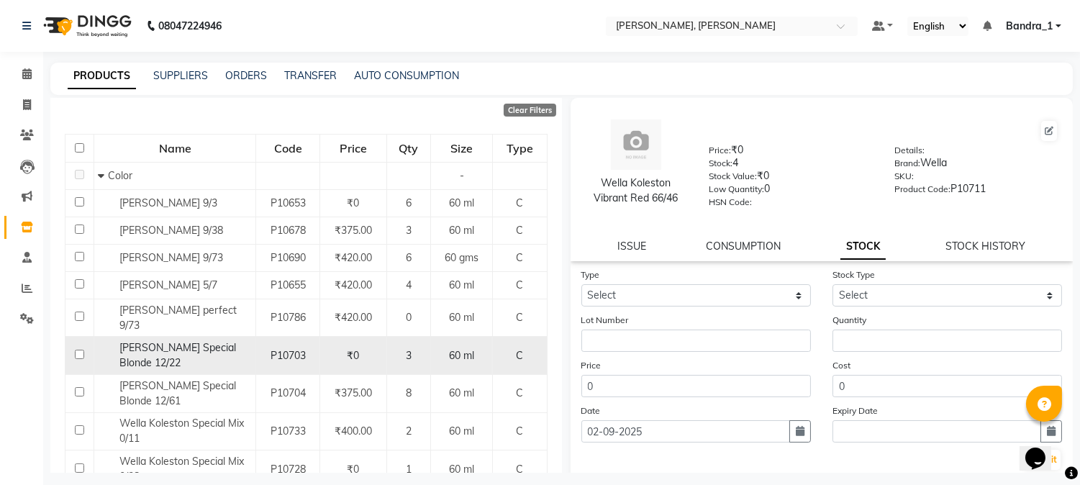
click at [81, 350] on input "checkbox" at bounding box center [79, 354] width 9 height 9
checkbox input "true"
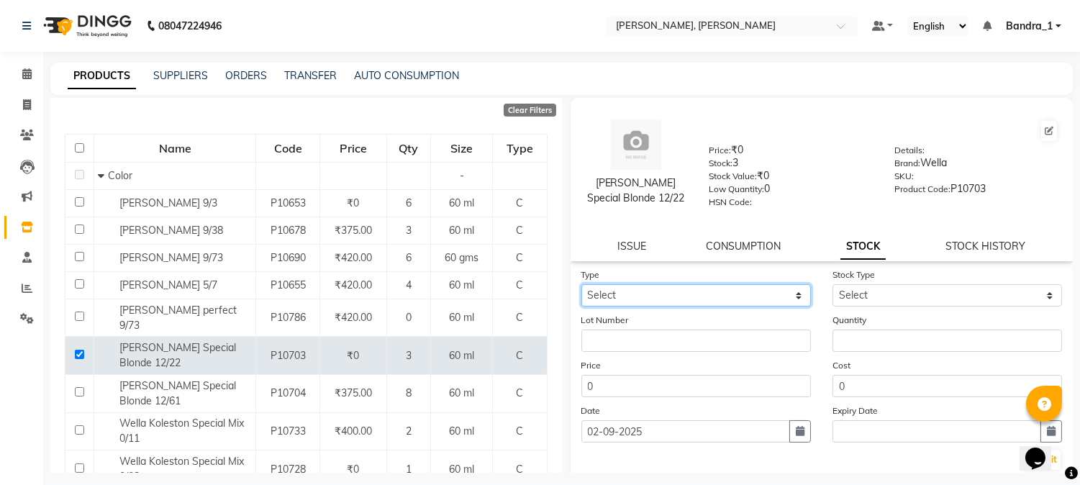
drag, startPoint x: 724, startPoint y: 294, endPoint x: 721, endPoint y: 305, distance: 11.9
click at [724, 294] on select "Select In Out" at bounding box center [697, 295] width 230 height 22
select select "in"
click at [582, 285] on select "Select In Out" at bounding box center [697, 295] width 230 height 22
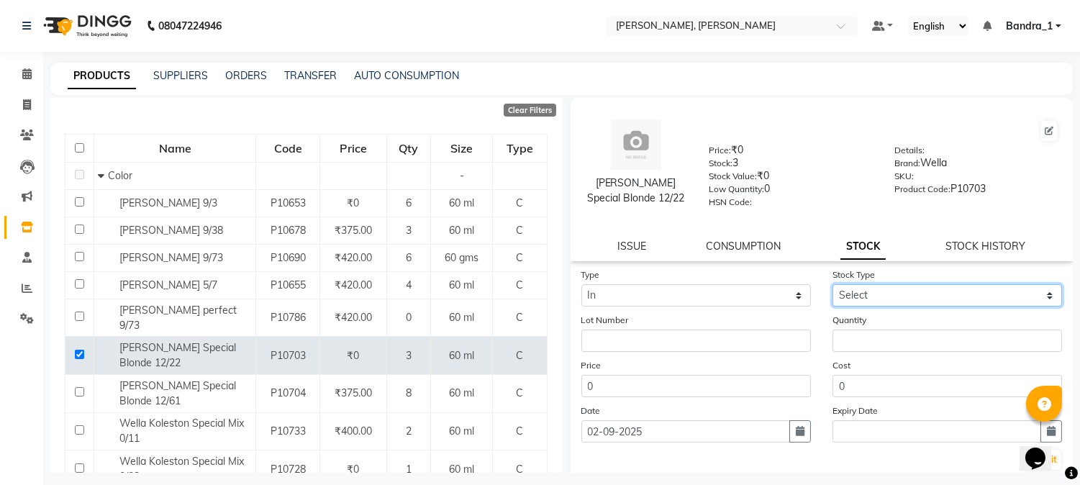
click at [936, 296] on select "Select New Stock Adjustment Return Other" at bounding box center [948, 295] width 230 height 22
select select "new stock"
click at [833, 285] on select "Select New Stock Adjustment Return Other" at bounding box center [948, 295] width 230 height 22
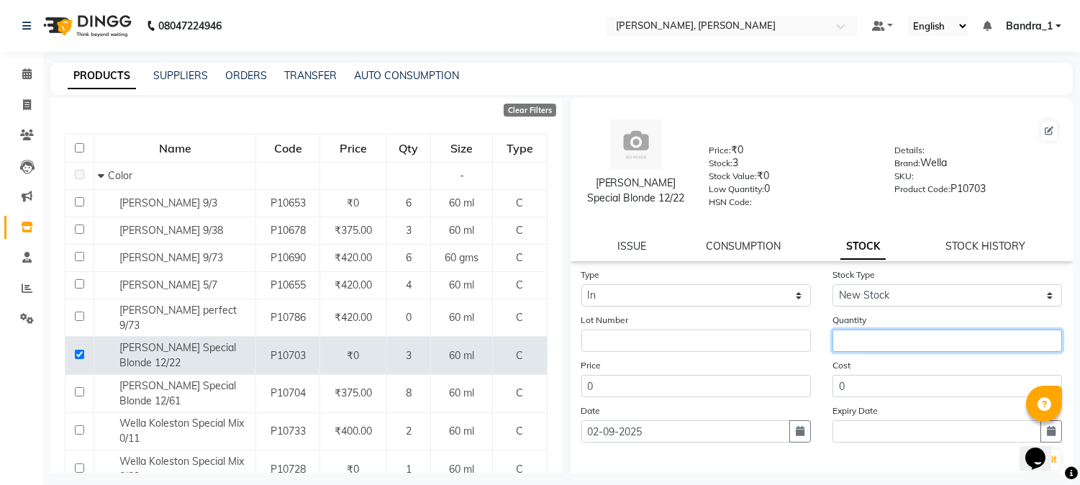
click at [919, 347] on input "number" at bounding box center [948, 341] width 230 height 22
type input "4"
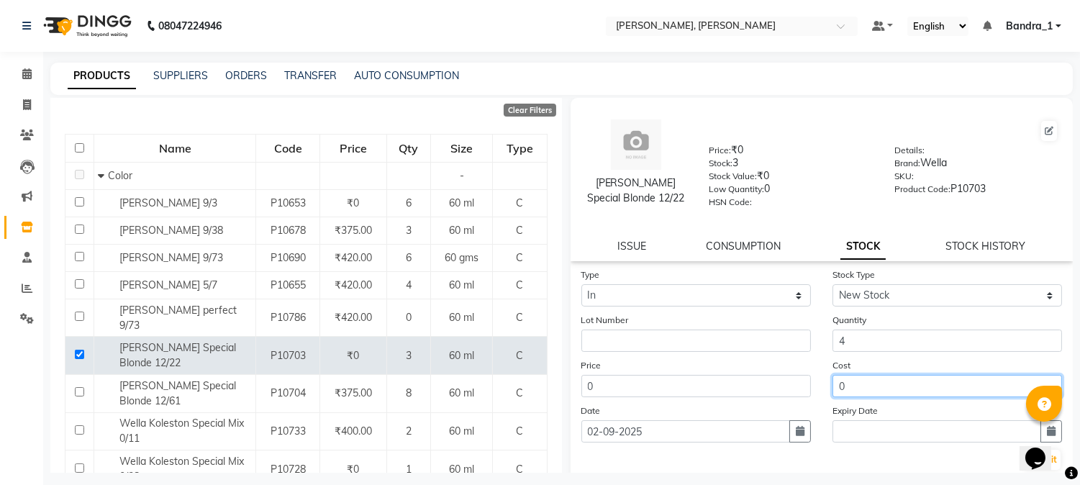
click at [905, 378] on input "0" at bounding box center [948, 386] width 230 height 22
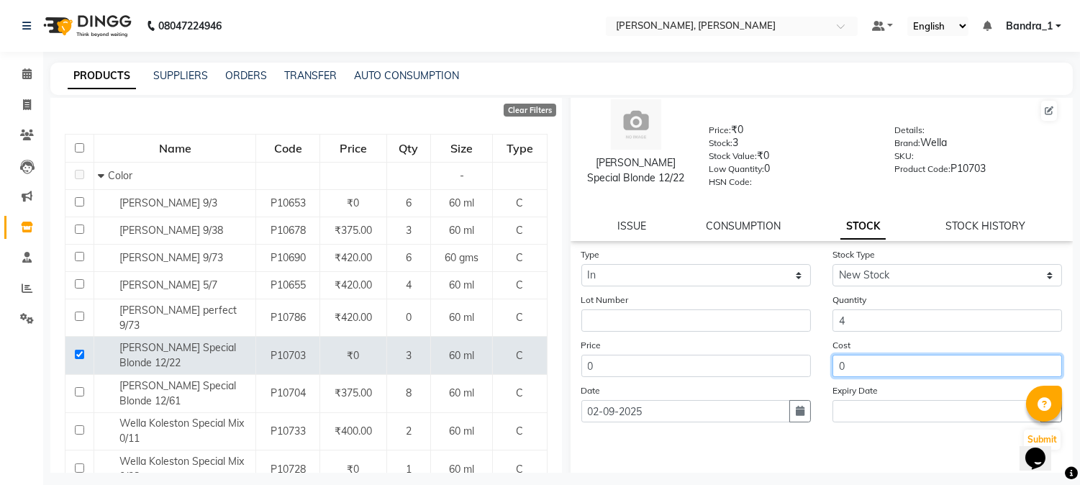
scroll to position [82, 0]
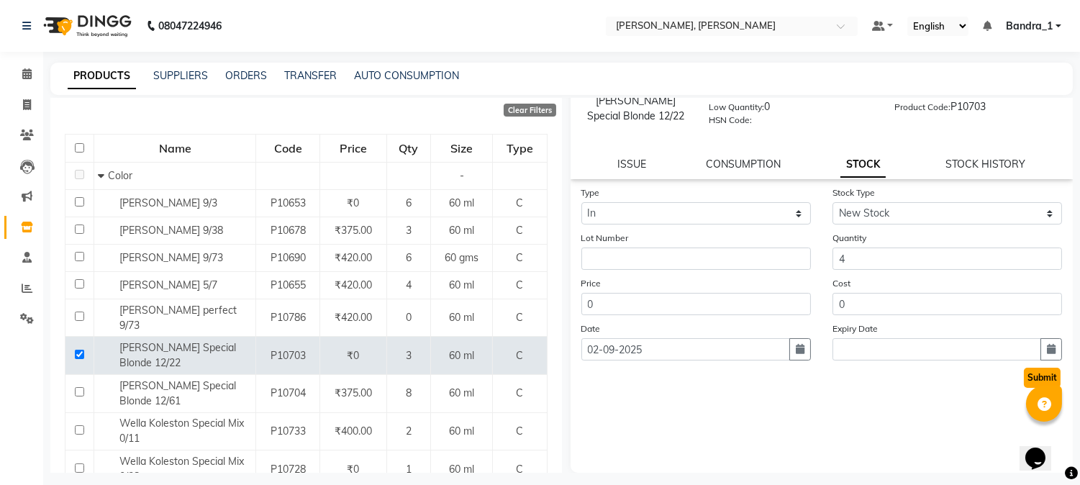
click at [1037, 379] on button "Submit" at bounding box center [1042, 378] width 37 height 20
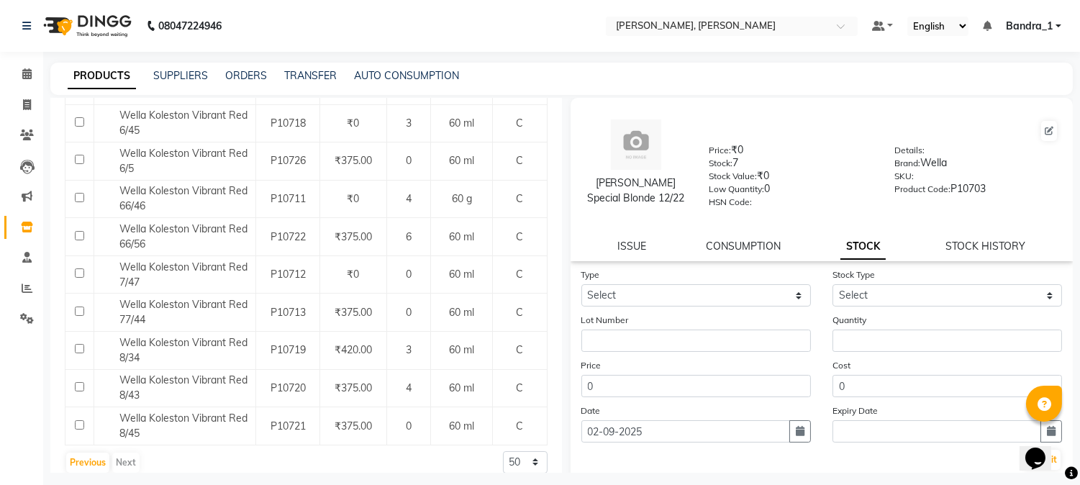
scroll to position [1201, 0]
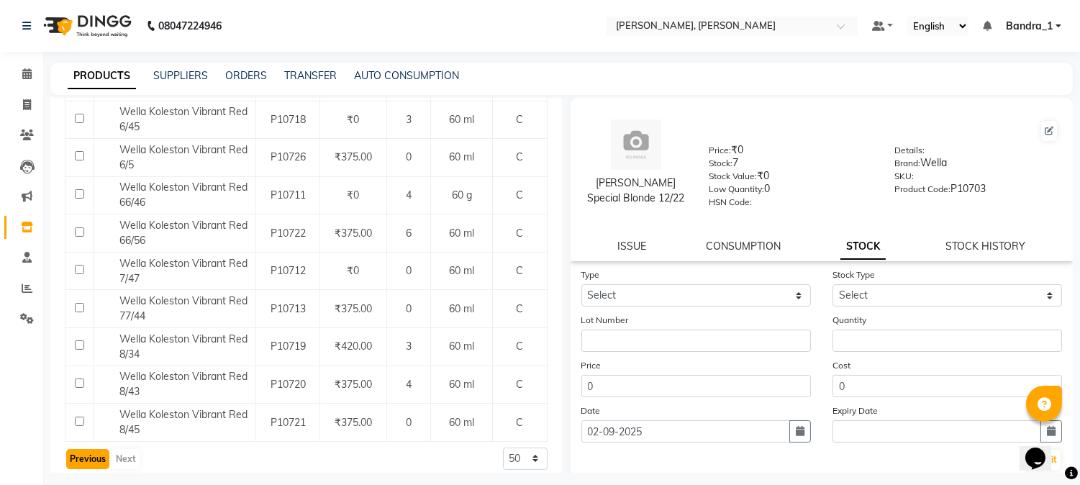
click at [78, 449] on button "Previous" at bounding box center [87, 459] width 43 height 20
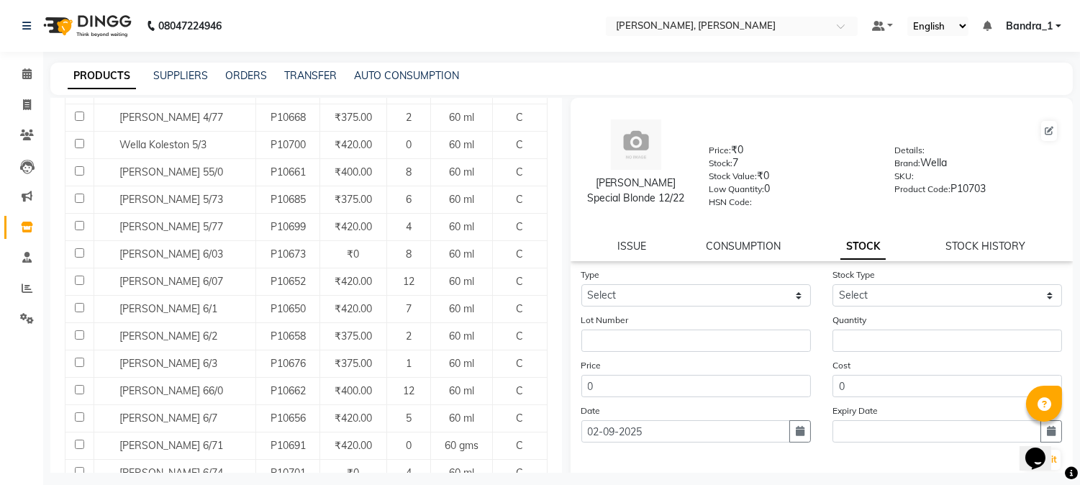
scroll to position [585, 0]
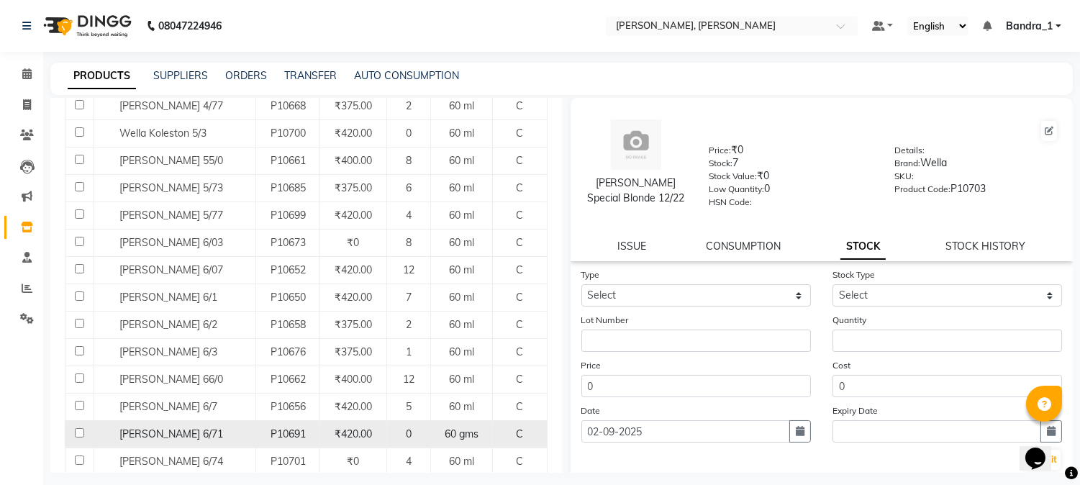
click at [78, 434] on input "checkbox" at bounding box center [79, 432] width 9 height 9
checkbox input "true"
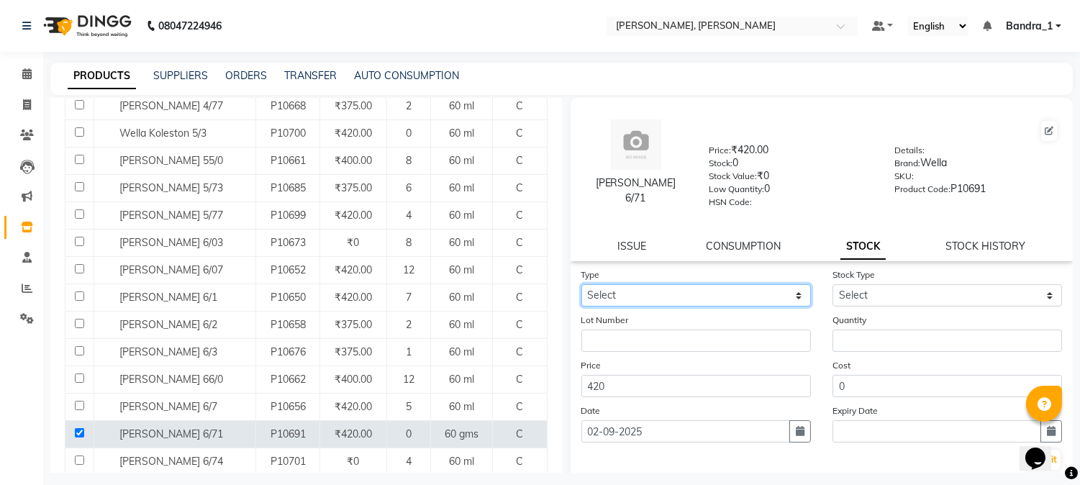
drag, startPoint x: 637, startPoint y: 292, endPoint x: 631, endPoint y: 303, distance: 13.2
click at [636, 295] on select "Select In Out" at bounding box center [697, 295] width 230 height 22
select select "in"
click at [582, 285] on select "Select In Out" at bounding box center [697, 295] width 230 height 22
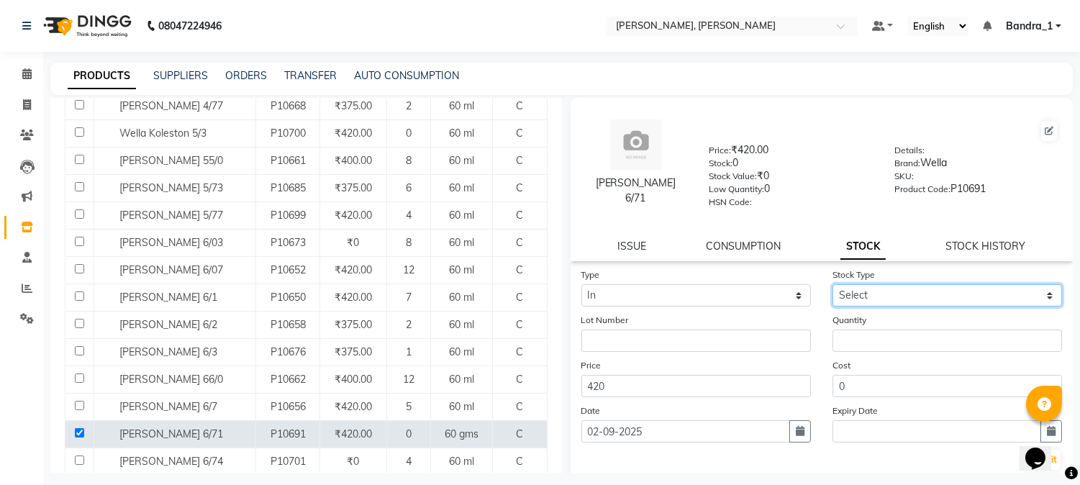
click at [875, 290] on select "Select New Stock Adjustment Return Other" at bounding box center [948, 295] width 230 height 22
select select "new stock"
click at [833, 285] on select "Select New Stock Adjustment Return Other" at bounding box center [948, 295] width 230 height 22
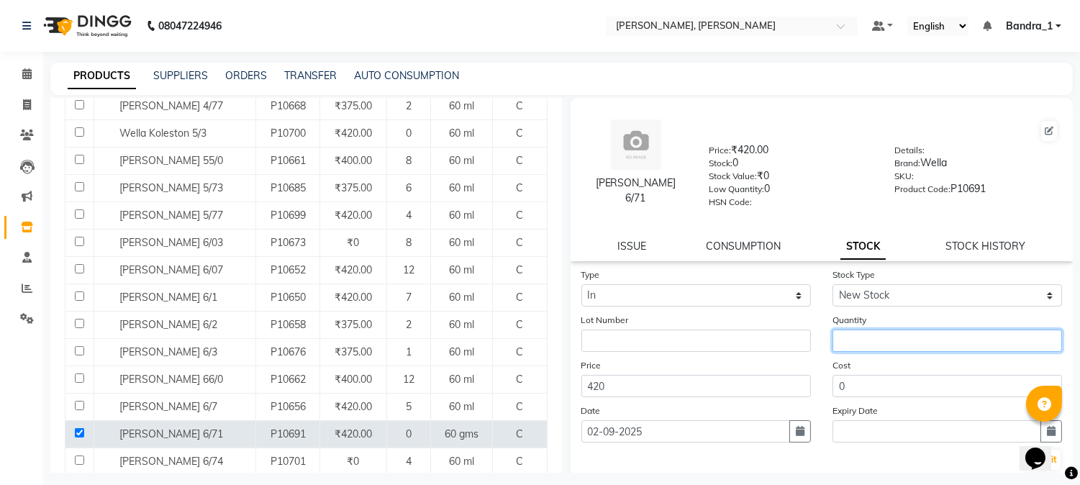
click at [854, 348] on input "number" at bounding box center [948, 341] width 230 height 22
type input "6"
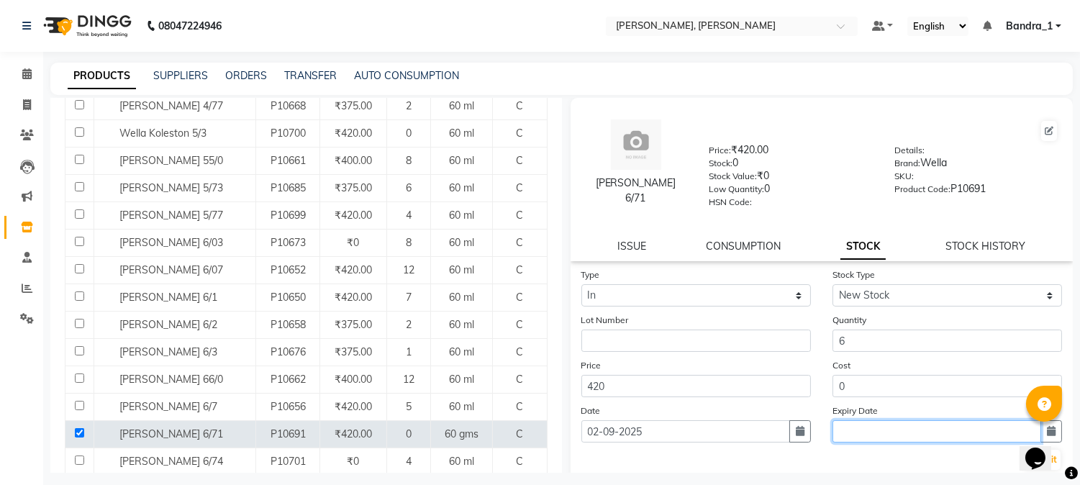
click at [859, 423] on input "text" at bounding box center [937, 431] width 209 height 22
select select "9"
select select "2025"
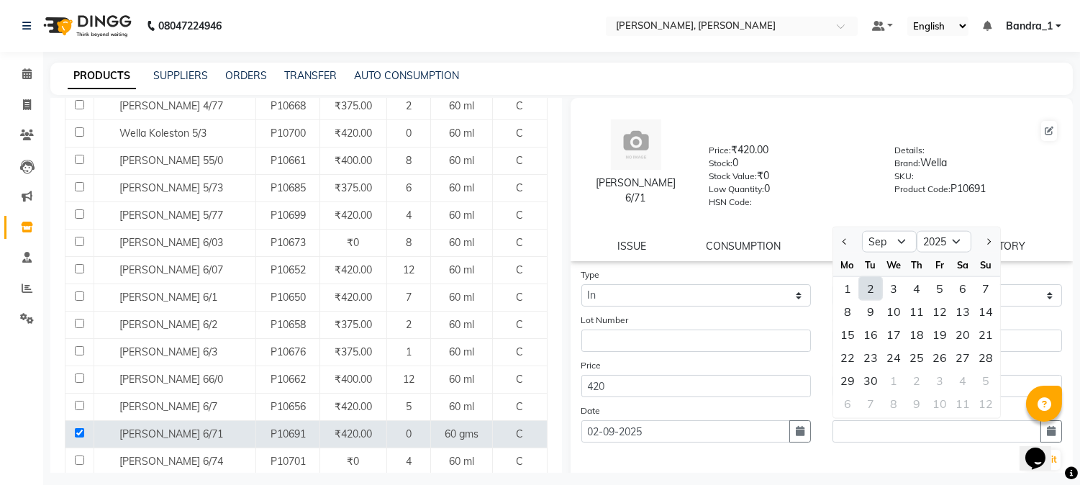
scroll to position [82, 0]
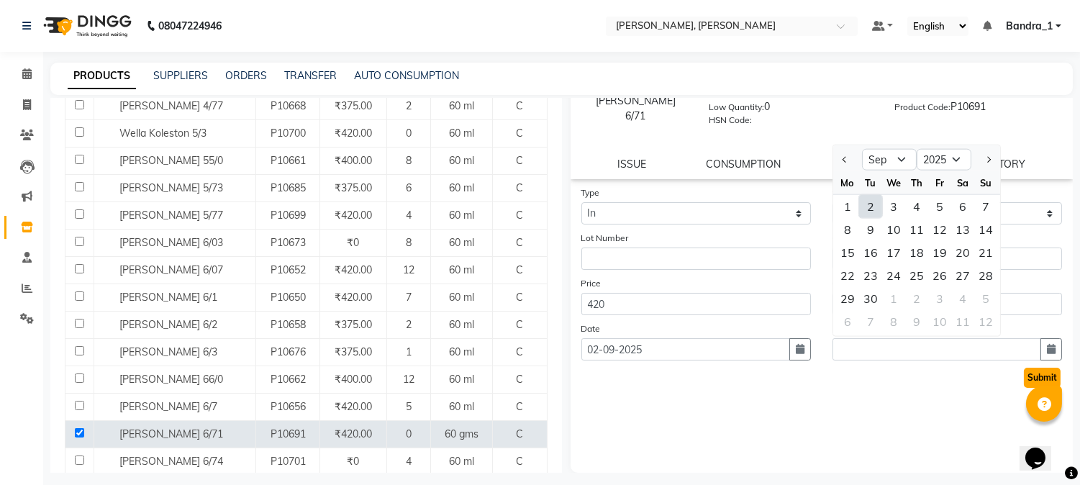
click at [1024, 379] on button "Submit" at bounding box center [1042, 378] width 37 height 20
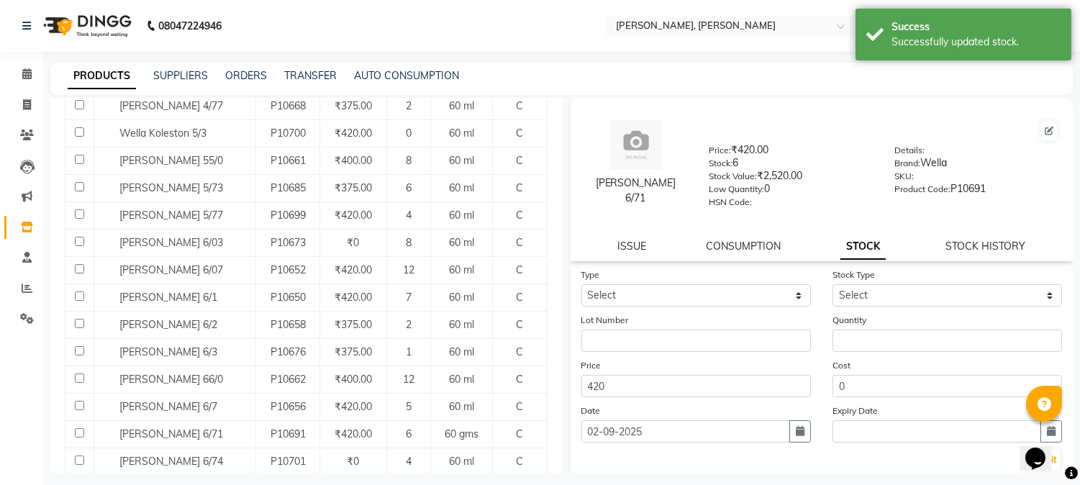
scroll to position [0, 0]
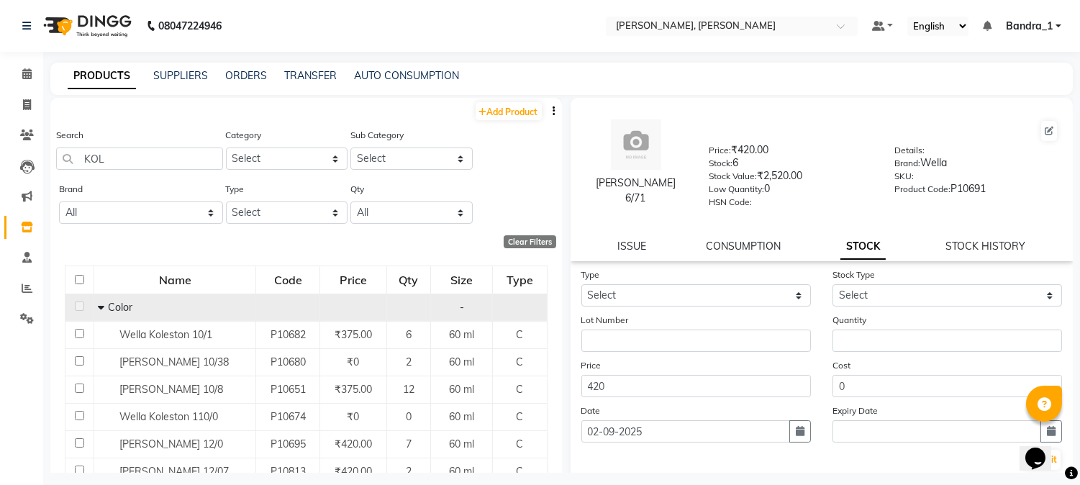
click at [101, 304] on icon at bounding box center [101, 307] width 6 height 10
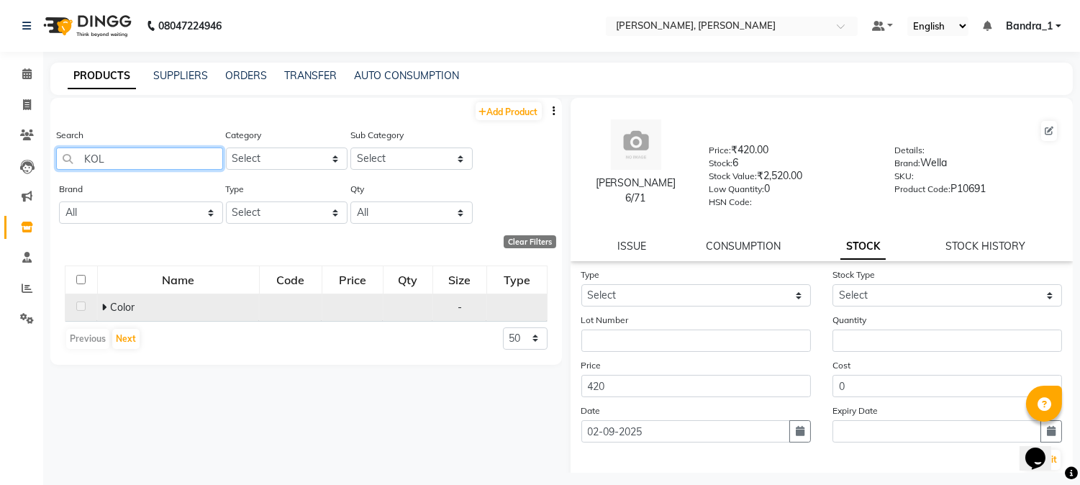
click at [151, 166] on input "KOL" at bounding box center [139, 159] width 167 height 22
click at [126, 340] on button "Next" at bounding box center [125, 339] width 27 height 20
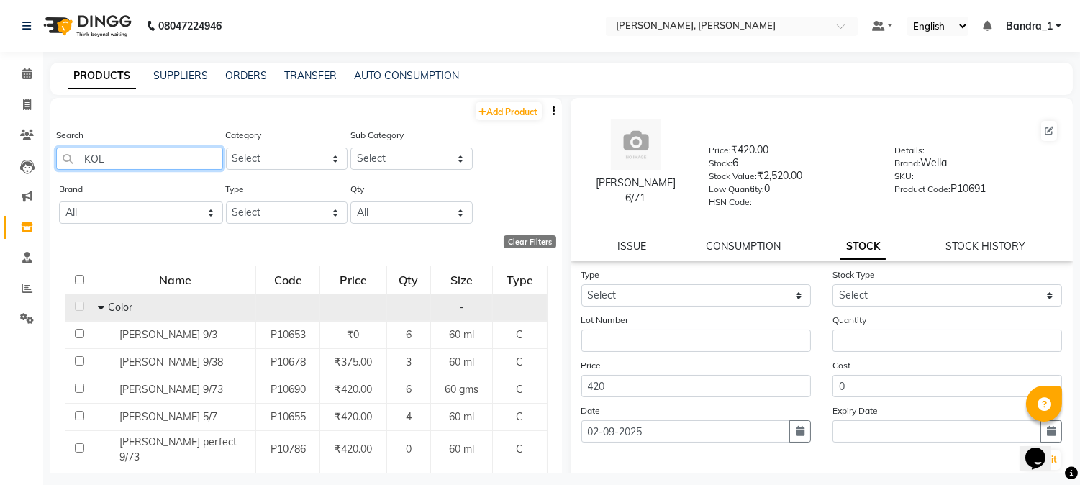
click at [157, 157] on input "KOL" at bounding box center [139, 159] width 167 height 22
click at [98, 302] on span at bounding box center [101, 307] width 6 height 13
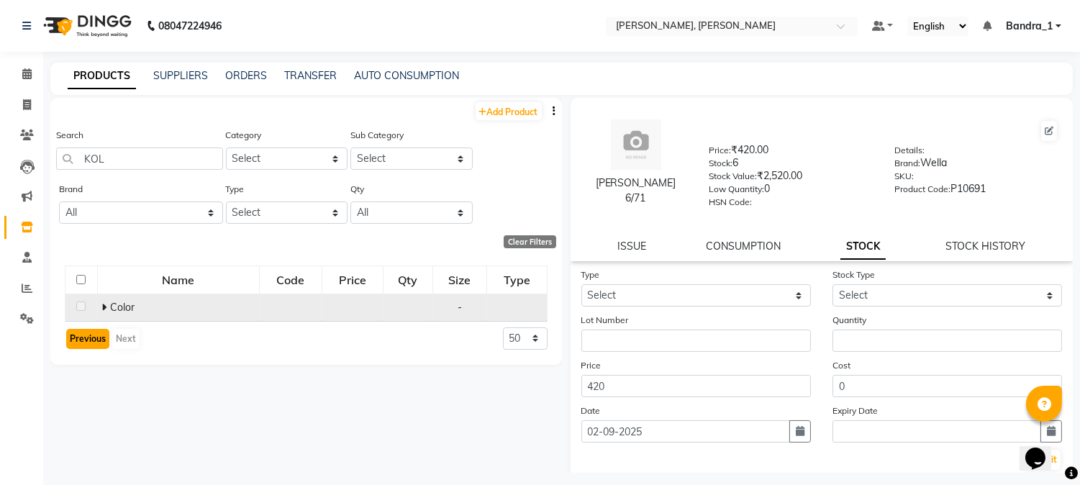
click at [73, 336] on button "Previous" at bounding box center [87, 339] width 43 height 20
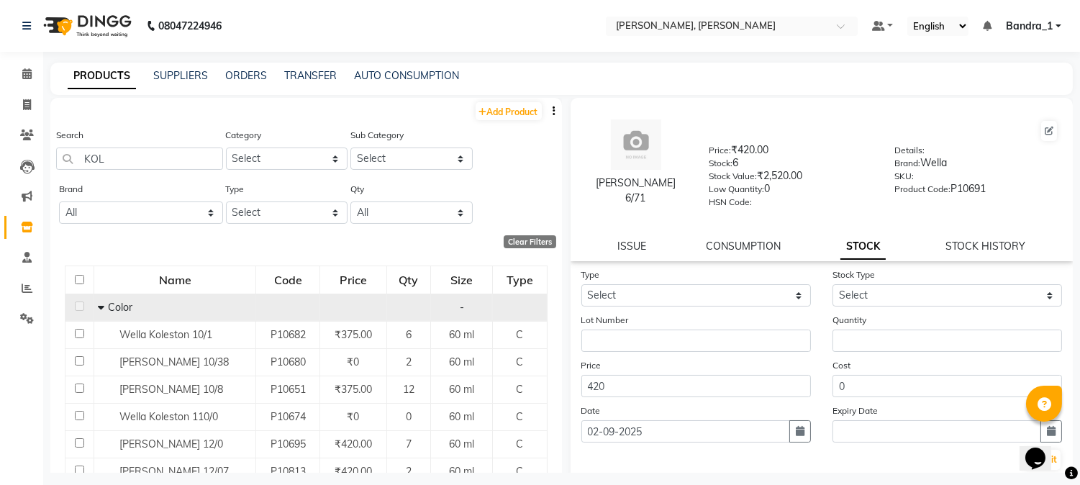
click at [99, 302] on span at bounding box center [101, 307] width 6 height 13
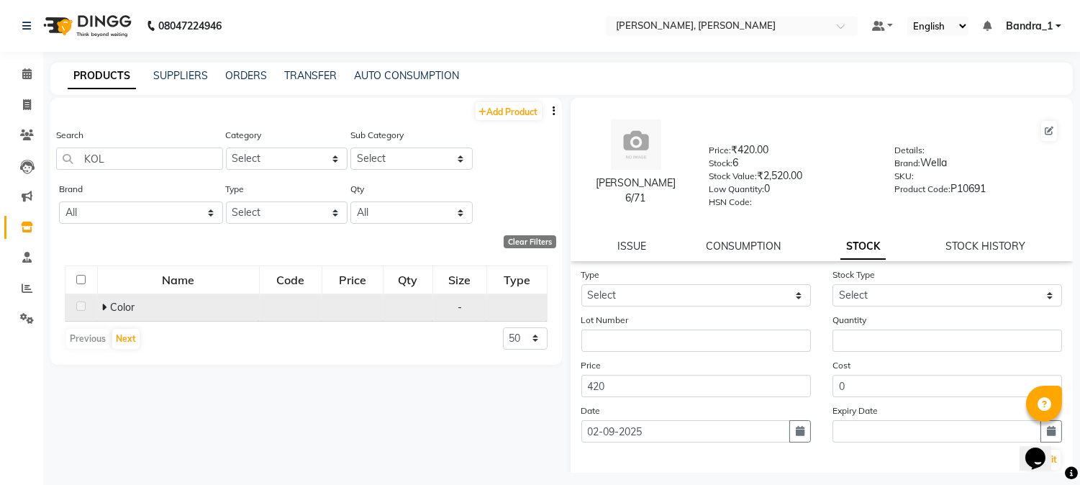
click at [109, 304] on span at bounding box center [105, 307] width 9 height 13
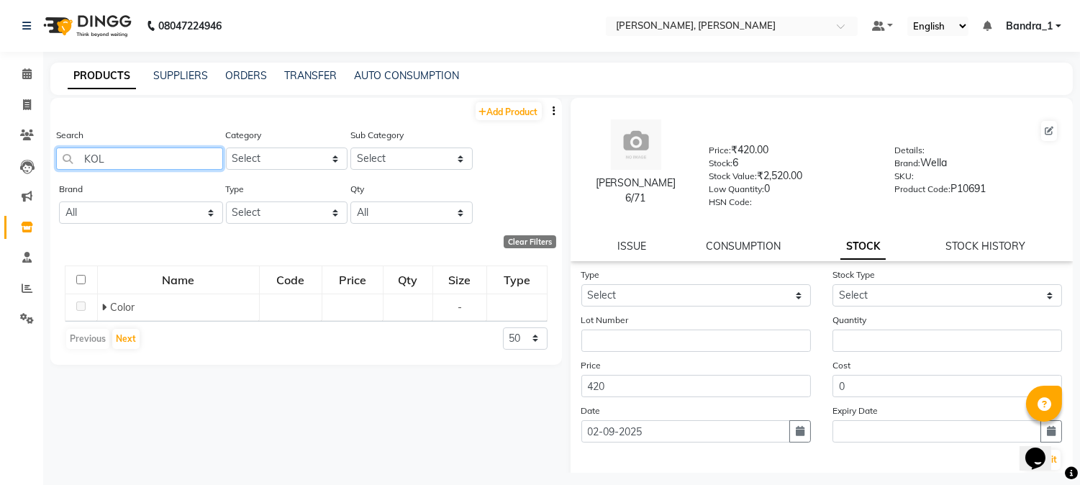
click at [150, 151] on input "KOL" at bounding box center [139, 159] width 167 height 22
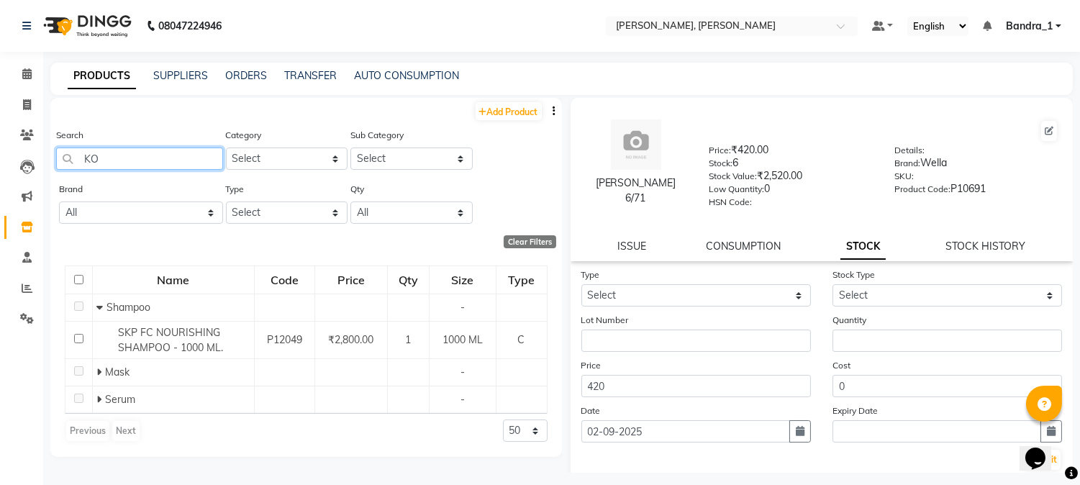
type input "KOL"
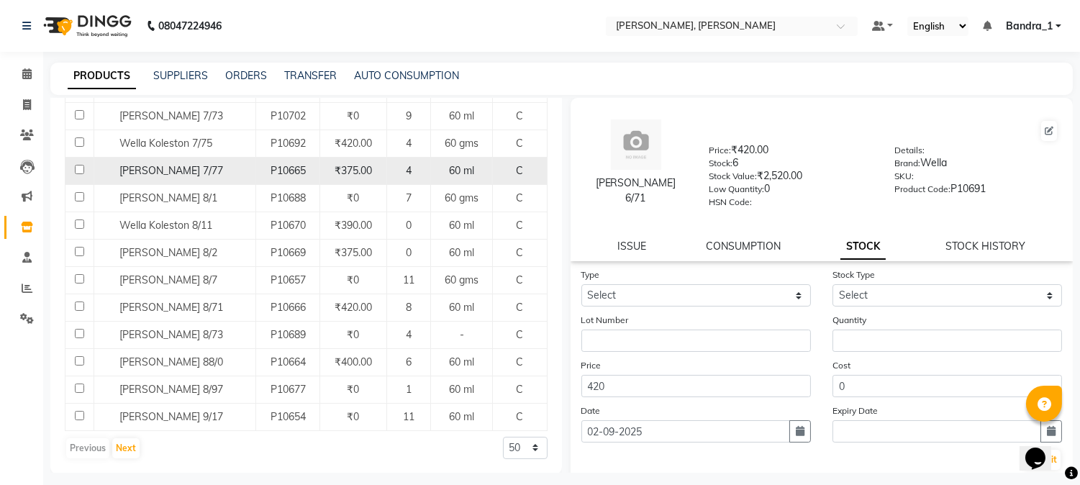
scroll to position [1235, 0]
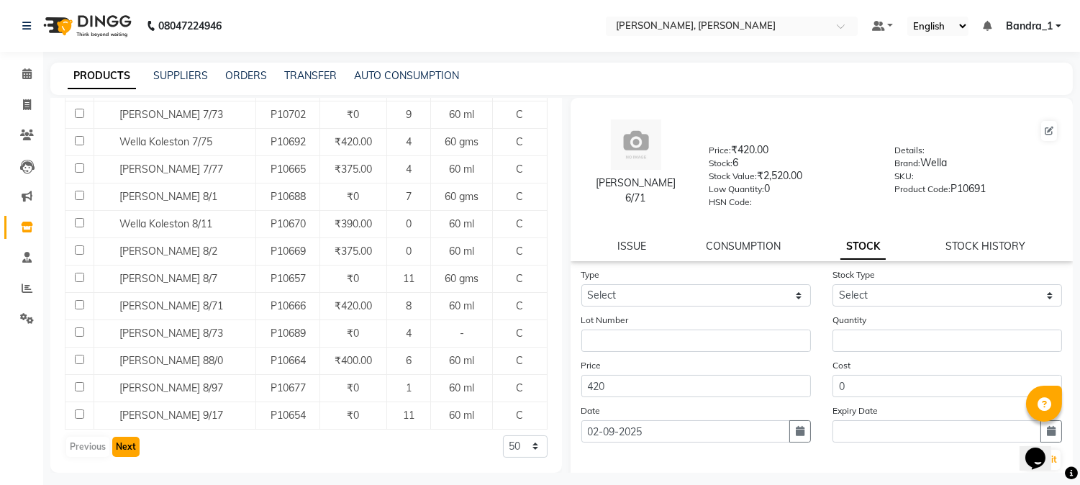
click at [131, 444] on button "Next" at bounding box center [125, 447] width 27 height 20
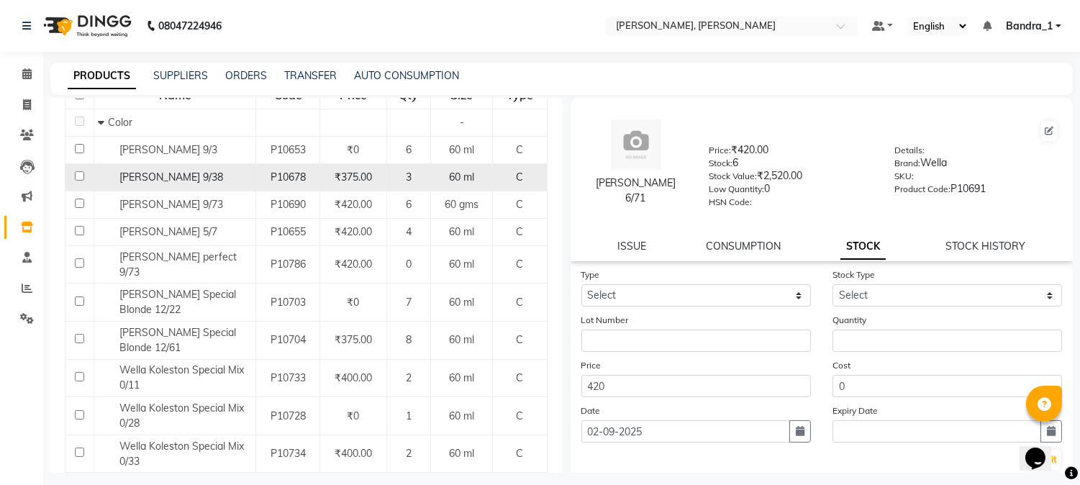
scroll to position [0, 0]
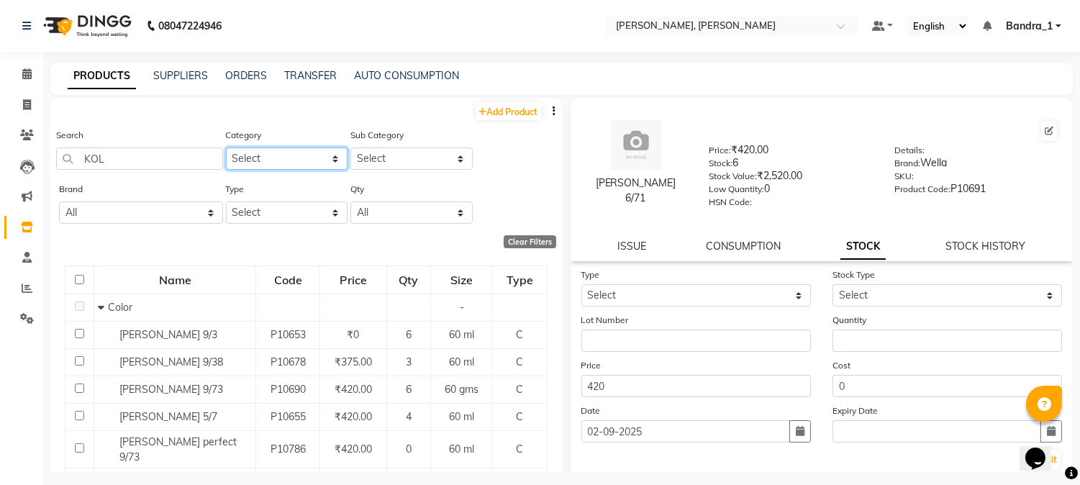
click at [284, 151] on select "Select Hair Skin Makeup Personal Care Appliances [PERSON_NAME] Waxing Disposabl…" at bounding box center [287, 159] width 122 height 22
select select "221501100"
click at [226, 148] on select "Select Hair Skin Makeup Personal Care Appliances [PERSON_NAME] Waxing Disposabl…" at bounding box center [287, 159] width 122 height 22
click at [360, 149] on select "Select Shampoo Conditioner Cream Mask Oil Serum Color Appliances Treatment Styl…" at bounding box center [412, 159] width 122 height 22
select select "221501103"
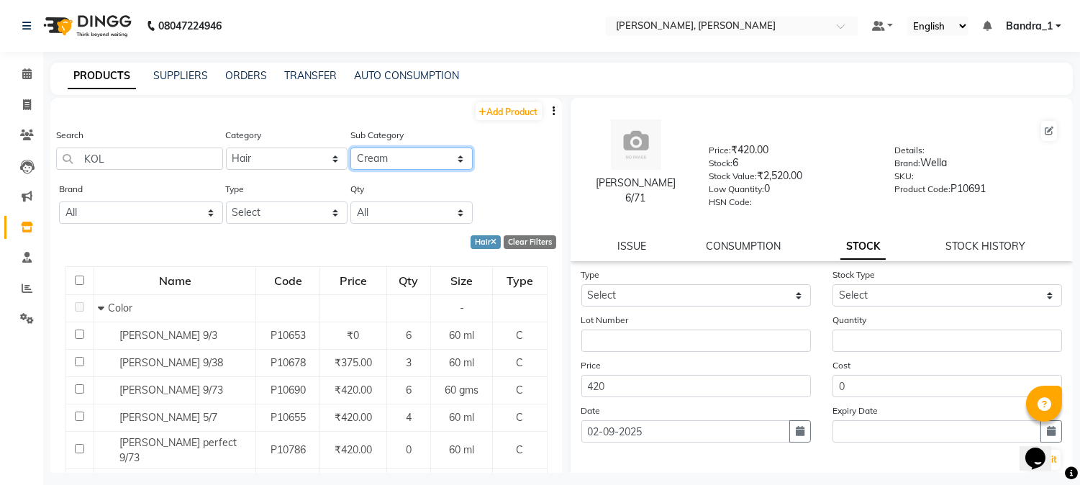
click at [351, 148] on select "Select Shampoo Conditioner Cream Mask Oil Serum Color Appliances Treatment Styl…" at bounding box center [412, 159] width 122 height 22
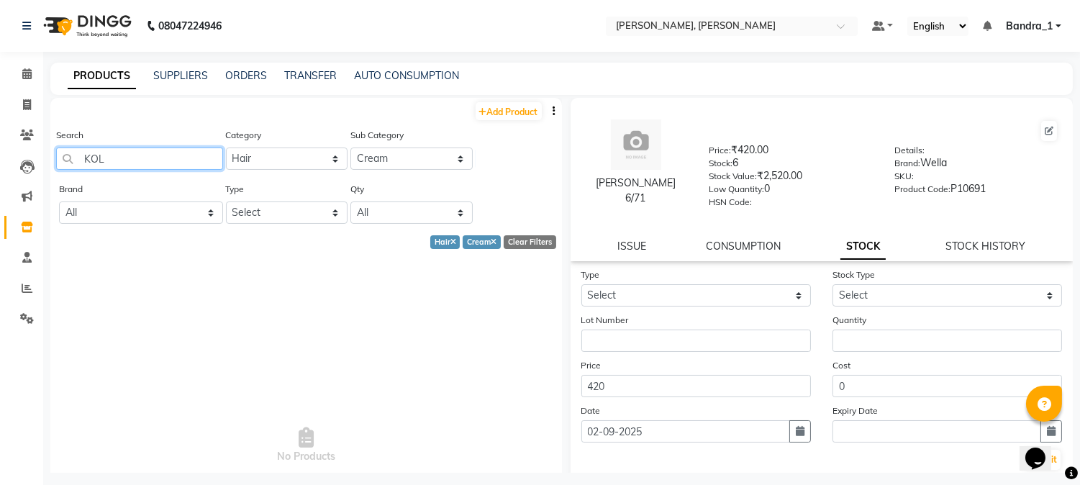
click at [171, 159] on input "KOL" at bounding box center [139, 159] width 167 height 22
type input "K"
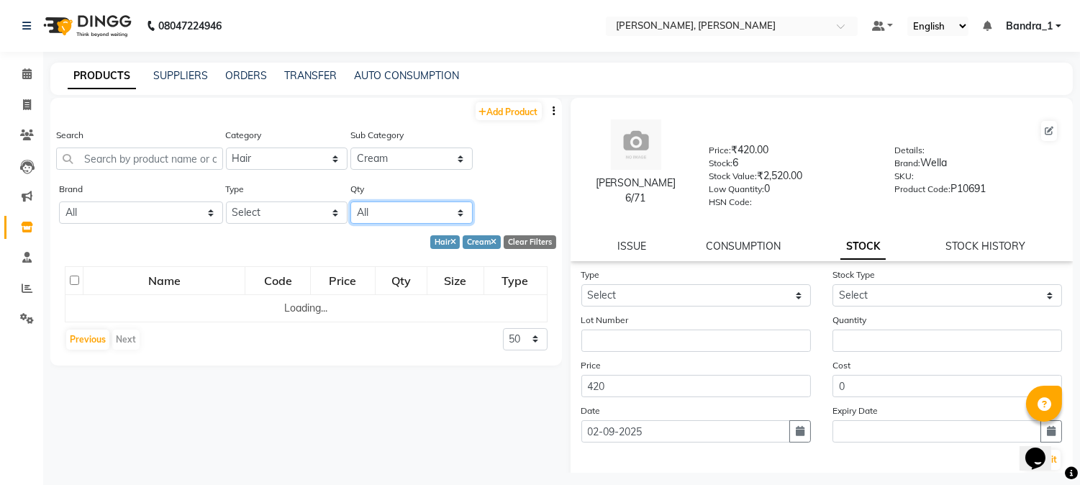
click at [400, 209] on select "All Low Out Of Stock" at bounding box center [412, 213] width 122 height 22
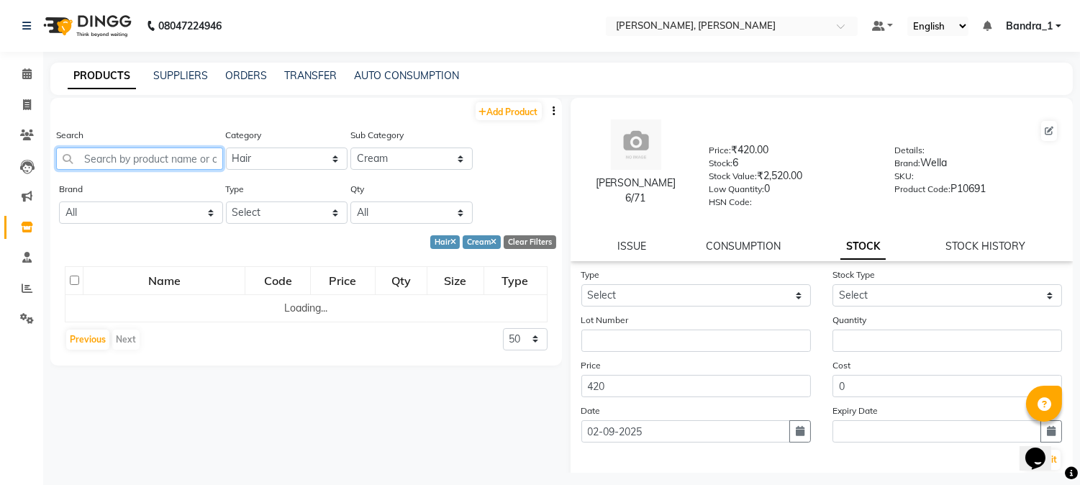
click at [164, 161] on input "text" at bounding box center [139, 159] width 167 height 22
type input "DEVE"
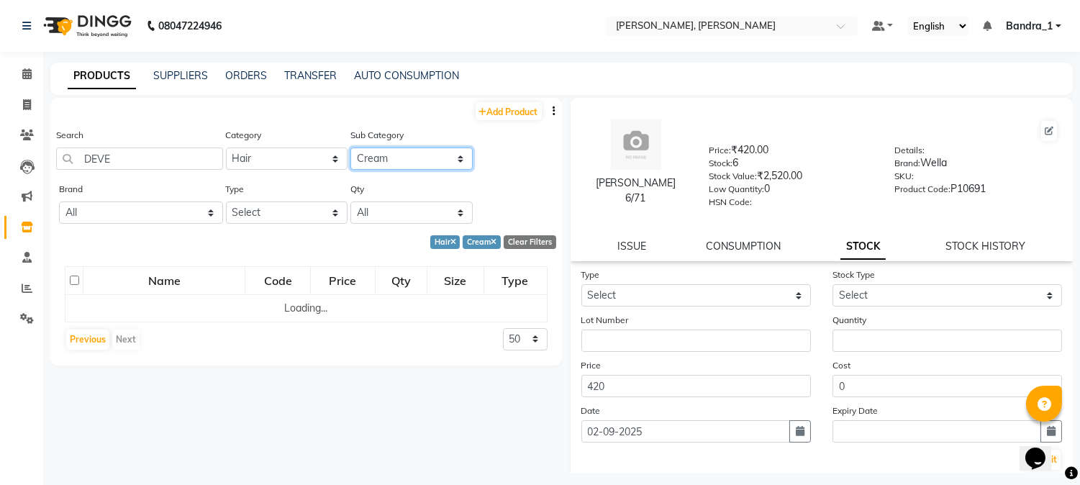
click at [422, 155] on select "Select Shampoo Conditioner Cream Mask Oil Serum Color Appliances Treatment Styl…" at bounding box center [412, 159] width 122 height 22
click at [279, 152] on select "Select Hair Skin Makeup Personal Care Appliances [PERSON_NAME] Waxing Disposabl…" at bounding box center [287, 159] width 122 height 22
click at [335, 155] on select "Select Hair Skin Makeup Personal Care Appliances [PERSON_NAME] Waxing Disposabl…" at bounding box center [287, 159] width 122 height 22
click at [346, 148] on select "Select Hair Skin Makeup Personal Care Appliances [PERSON_NAME] Waxing Disposabl…" at bounding box center [287, 159] width 122 height 22
click at [331, 163] on select "Select Hair Skin Makeup Personal Care Appliances [PERSON_NAME] Waxing Disposabl…" at bounding box center [287, 159] width 122 height 22
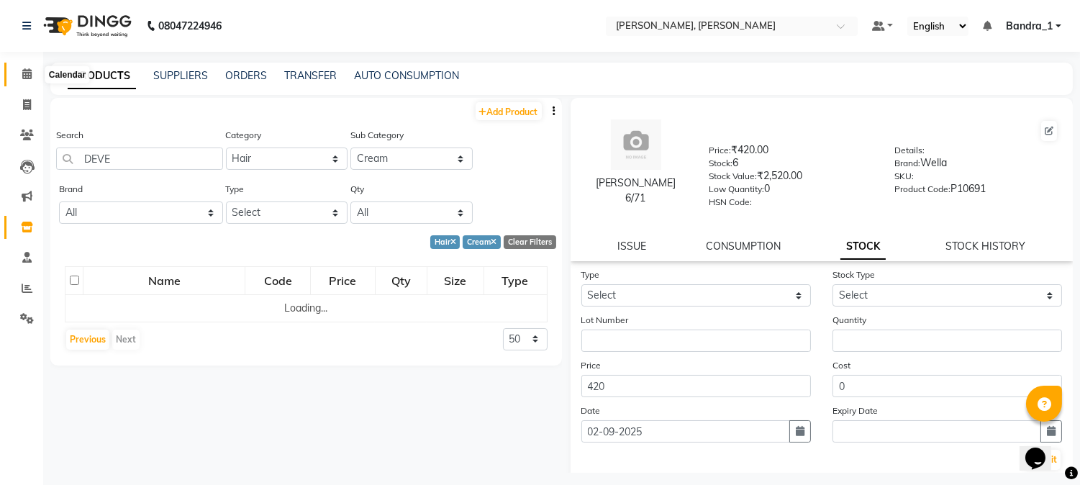
click at [26, 78] on icon at bounding box center [26, 73] width 9 height 11
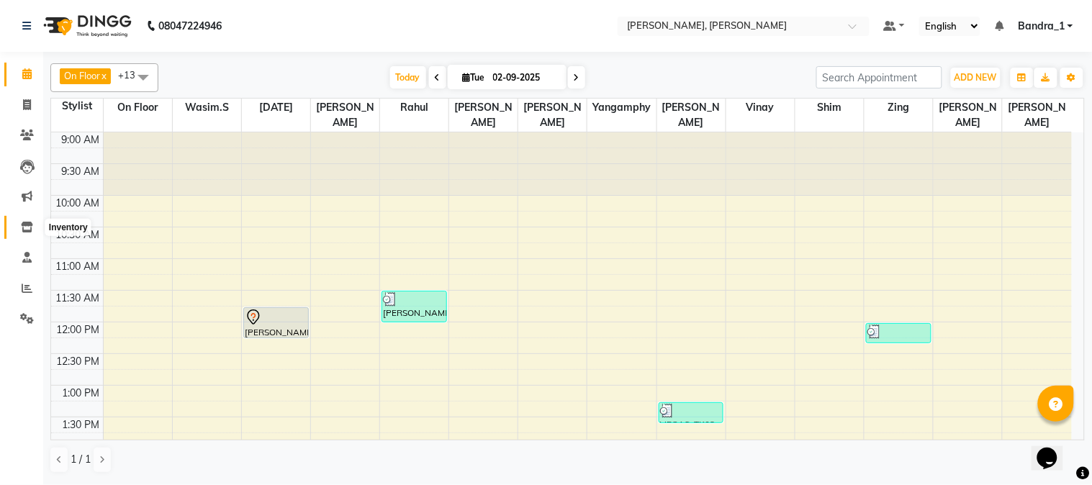
click at [27, 228] on icon at bounding box center [27, 227] width 12 height 11
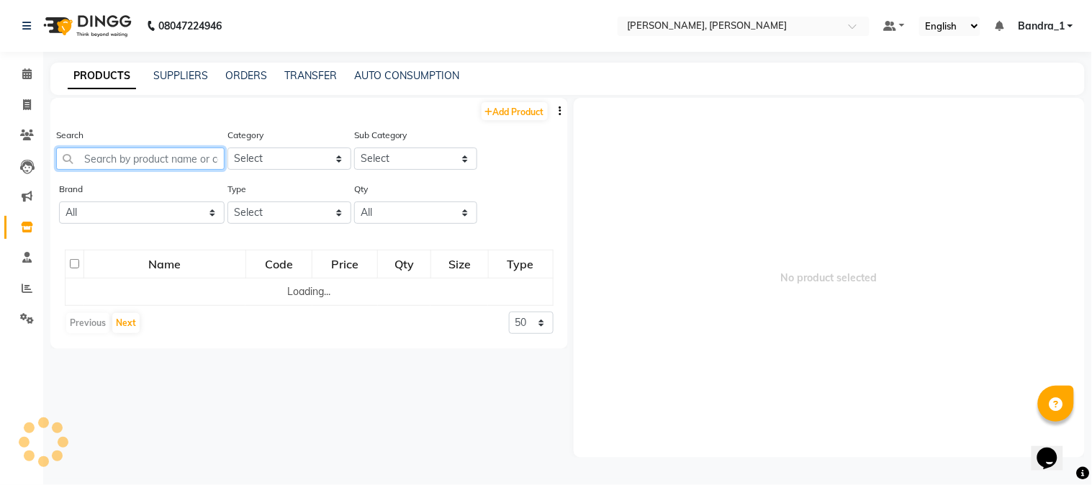
click at [140, 160] on input "text" at bounding box center [140, 159] width 168 height 22
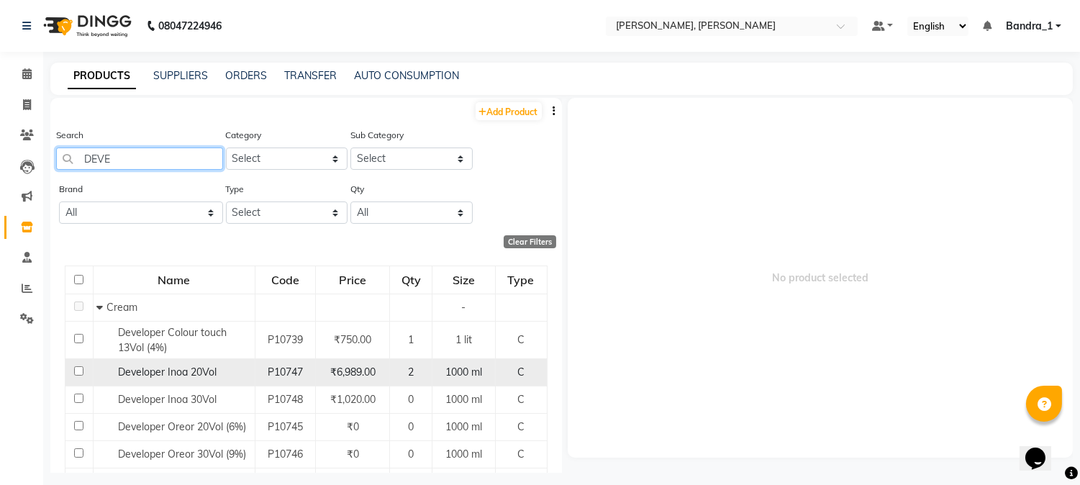
type input "DEVE"
click at [76, 370] on input "checkbox" at bounding box center [78, 370] width 9 height 9
checkbox input "true"
select select
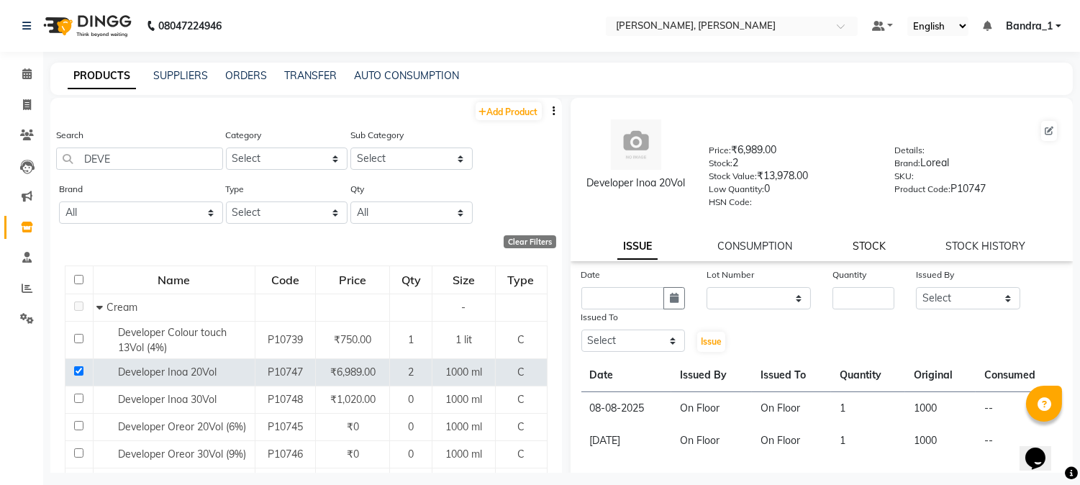
click at [853, 245] on link "STOCK" at bounding box center [869, 246] width 33 height 13
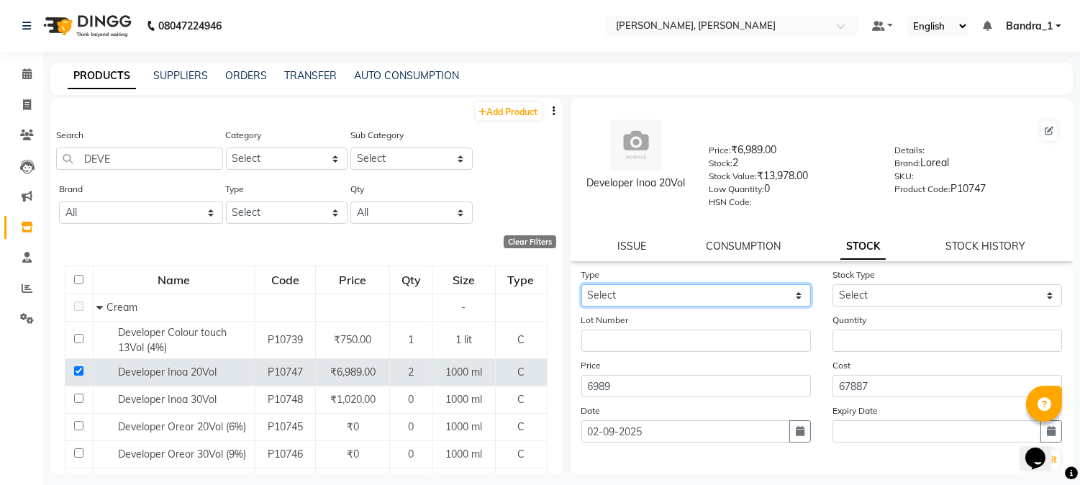
click at [656, 291] on select "Select In Out" at bounding box center [697, 295] width 230 height 22
select select "in"
click at [582, 285] on select "Select In Out" at bounding box center [697, 295] width 230 height 22
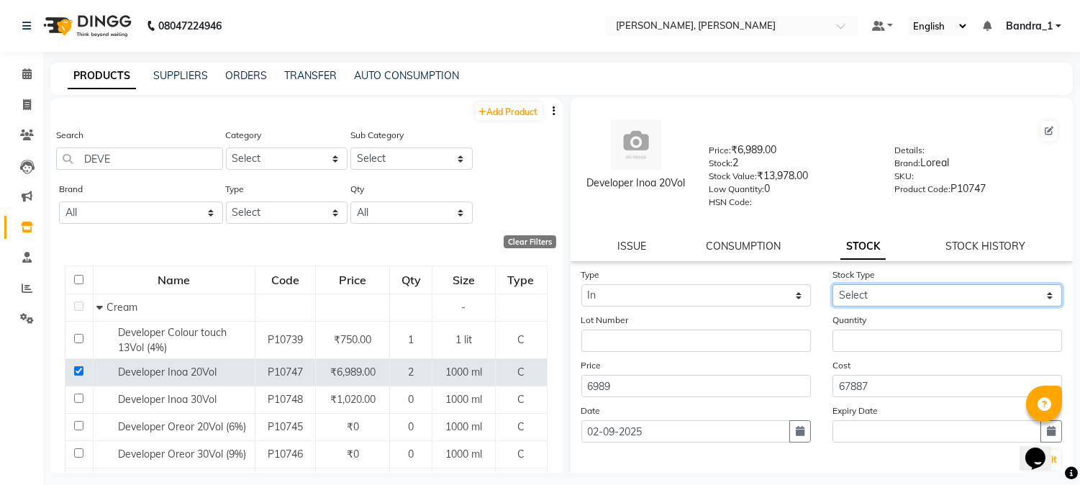
click at [844, 290] on select "Select New Stock Adjustment Return Other" at bounding box center [948, 295] width 230 height 22
select select "new stock"
click at [833, 285] on select "Select New Stock Adjustment Return Other" at bounding box center [948, 295] width 230 height 22
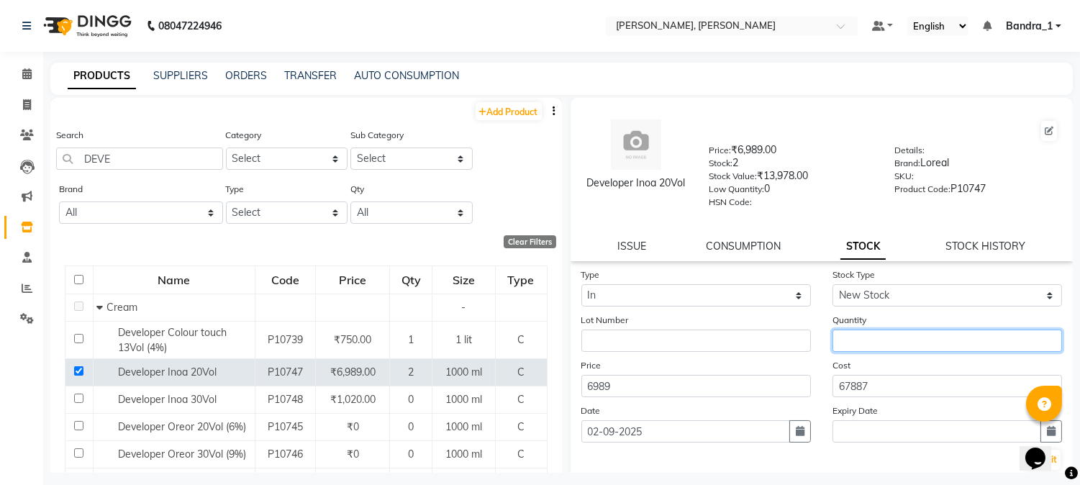
click at [858, 340] on input "number" at bounding box center [948, 341] width 230 height 22
type input "2"
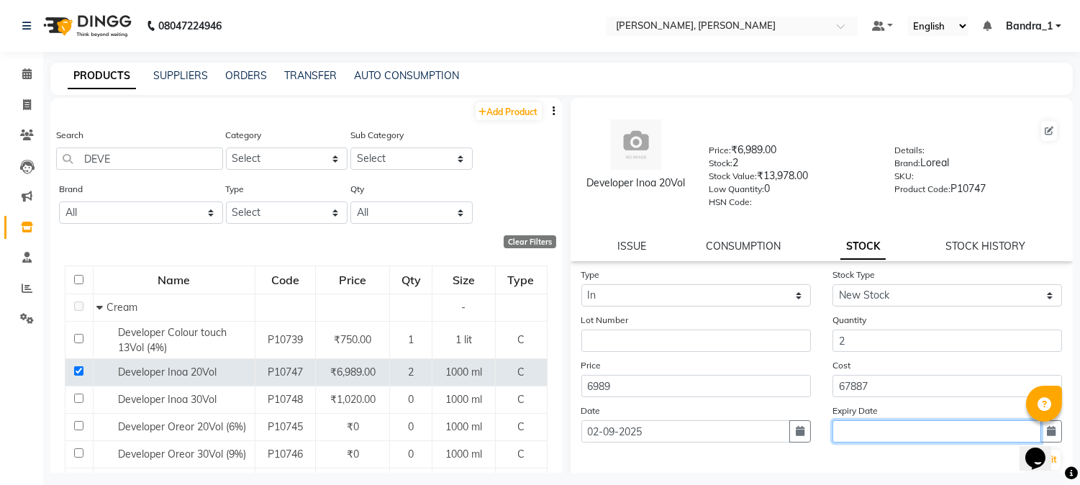
click at [905, 425] on input "text" at bounding box center [937, 431] width 209 height 22
select select "9"
select select "2025"
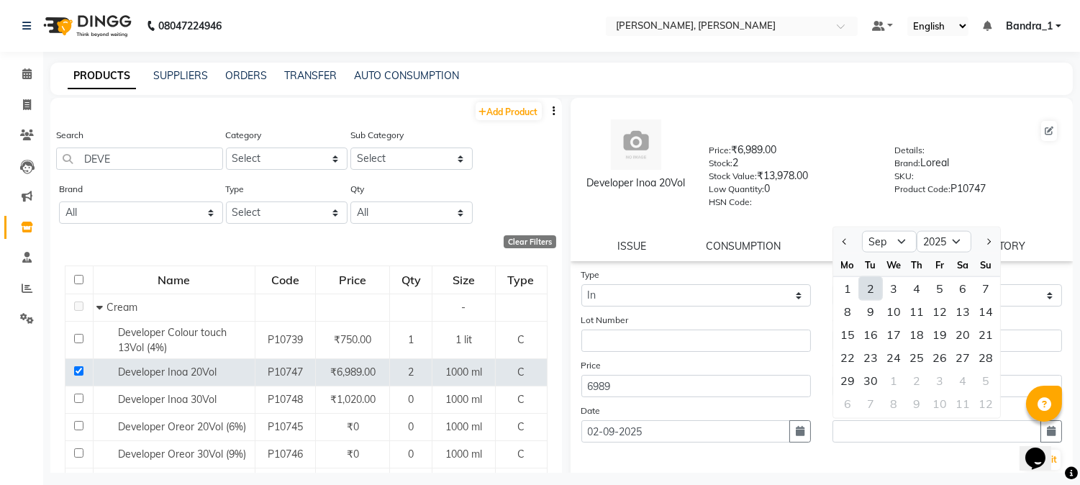
scroll to position [82, 0]
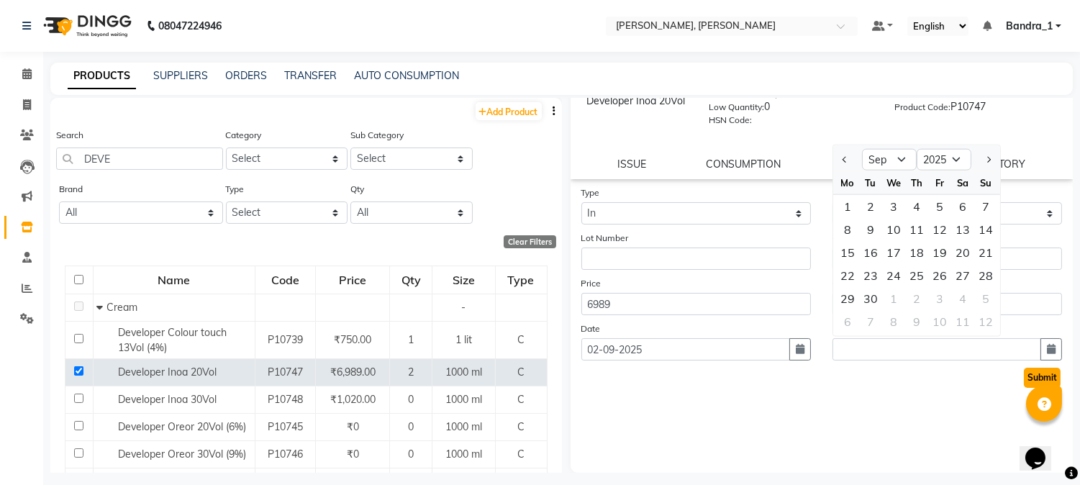
click at [1029, 379] on button "Submit" at bounding box center [1042, 378] width 37 height 20
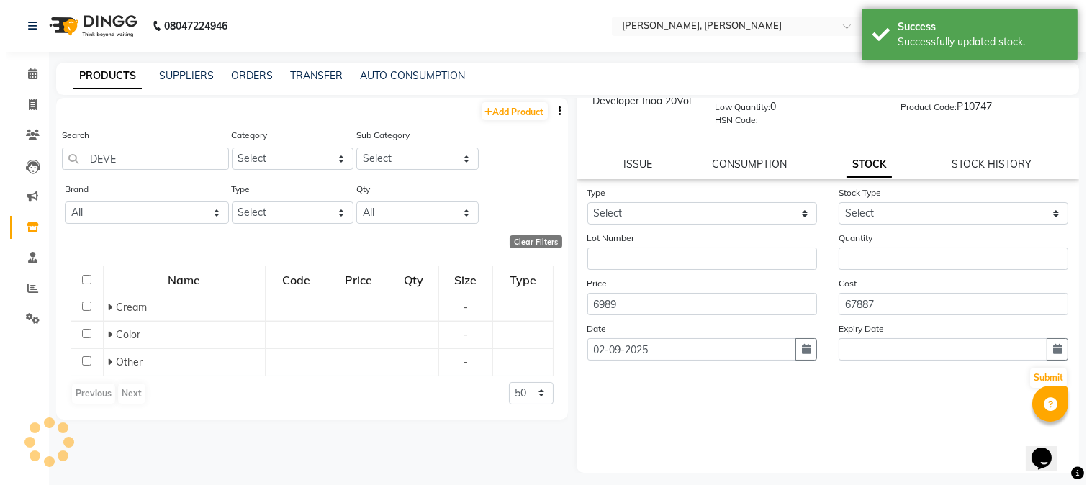
scroll to position [0, 0]
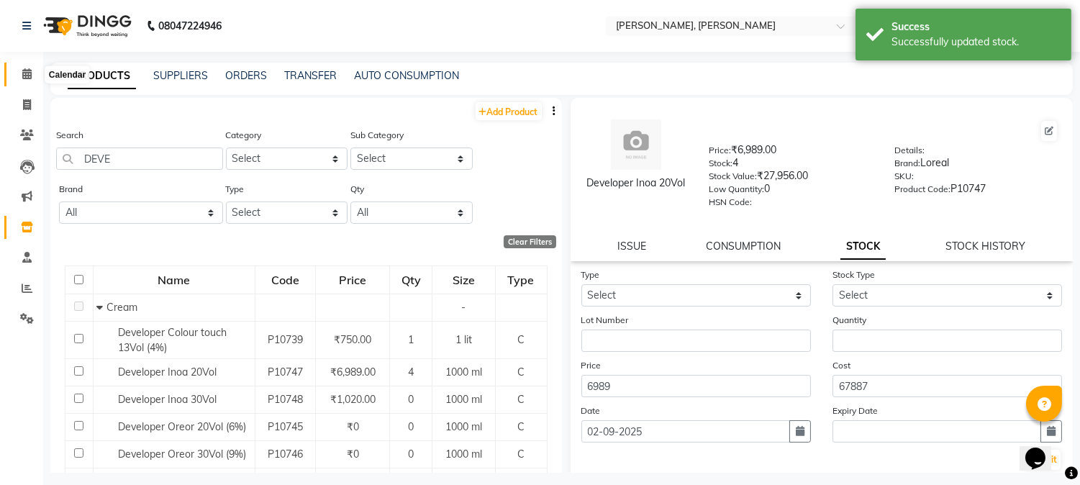
click at [27, 74] on icon at bounding box center [26, 73] width 9 height 11
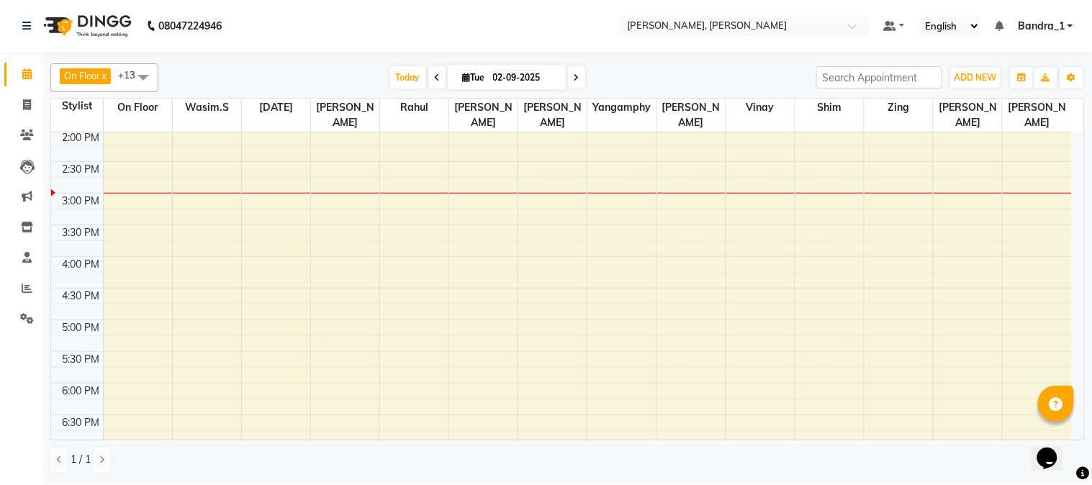
scroll to position [320, 0]
click at [771, 132] on div "9:00 AM 9:30 AM 10:00 AM 10:30 AM 11:00 AM 11:30 AM 12:00 PM 12:30 PM 1:00 PM 1…" at bounding box center [561, 256] width 1021 height 886
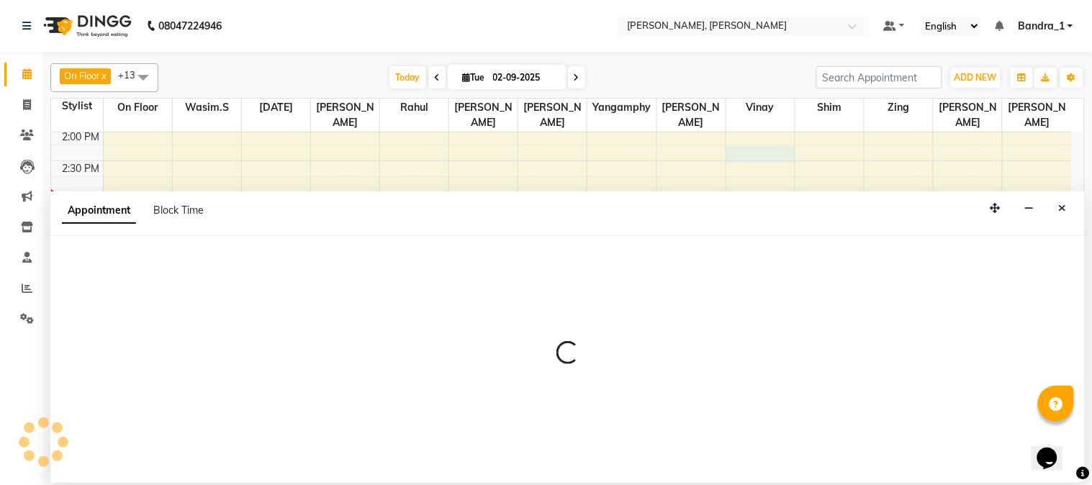
select select "54771"
select select "tentative"
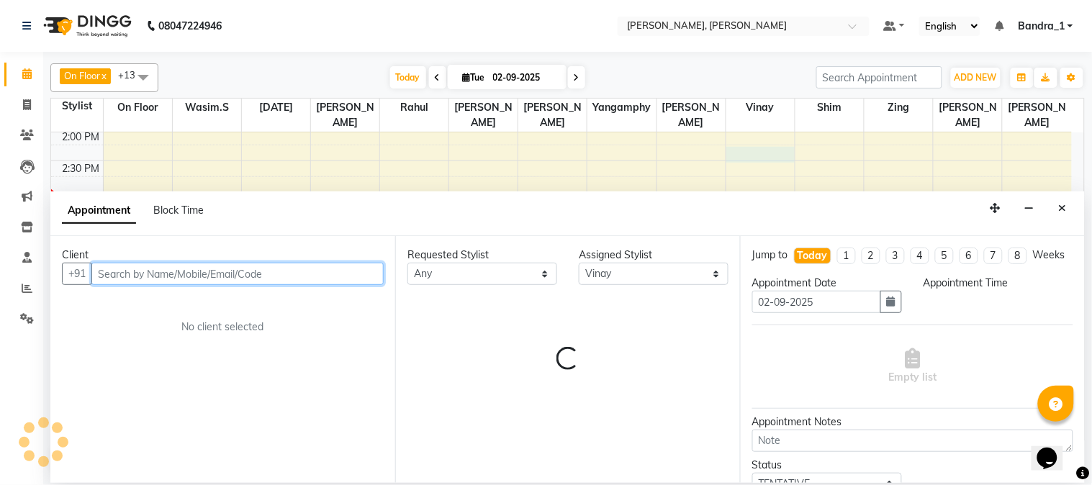
select select "855"
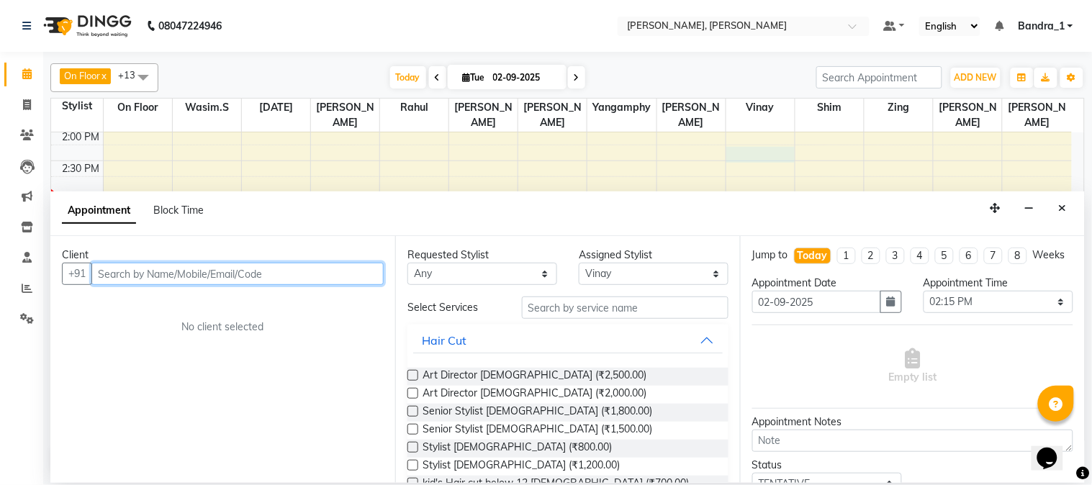
click at [148, 276] on input "text" at bounding box center [237, 274] width 292 height 22
type input "932219310"
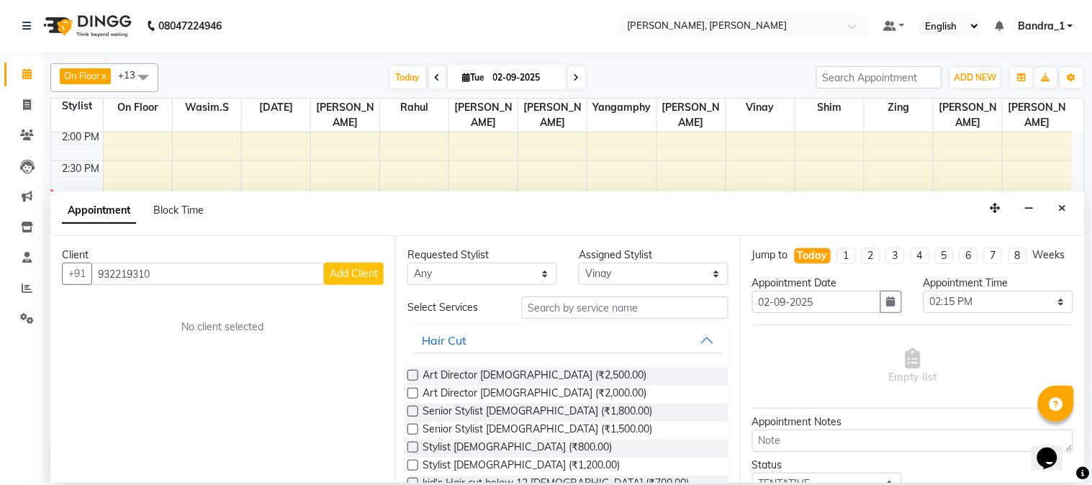
click at [361, 276] on span "Add Client" at bounding box center [354, 273] width 48 height 13
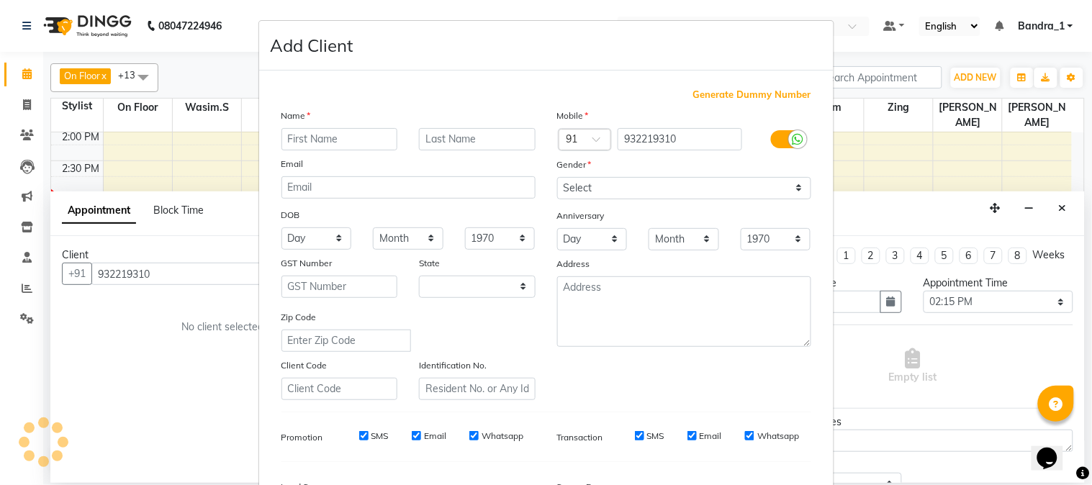
select select "22"
click at [425, 135] on input "text" at bounding box center [477, 139] width 117 height 22
click at [877, 350] on ngb-modal-window "Add Client Generate Dummy Number Name Email DOB Day 01 02 03 04 05 06 07 08 09 …" at bounding box center [546, 242] width 1092 height 485
click at [180, 343] on ngb-modal-window "Add Client Generate Dummy Number Name Email DOB Day 01 02 03 04 05 06 07 08 09 …" at bounding box center [546, 242] width 1092 height 485
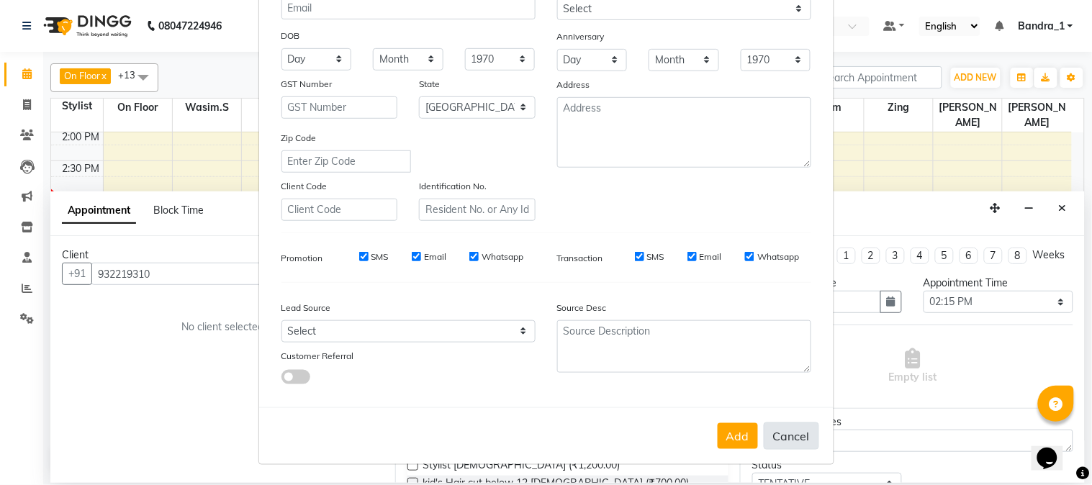
click at [781, 440] on button "Cancel" at bounding box center [791, 436] width 55 height 27
select select
select select "null"
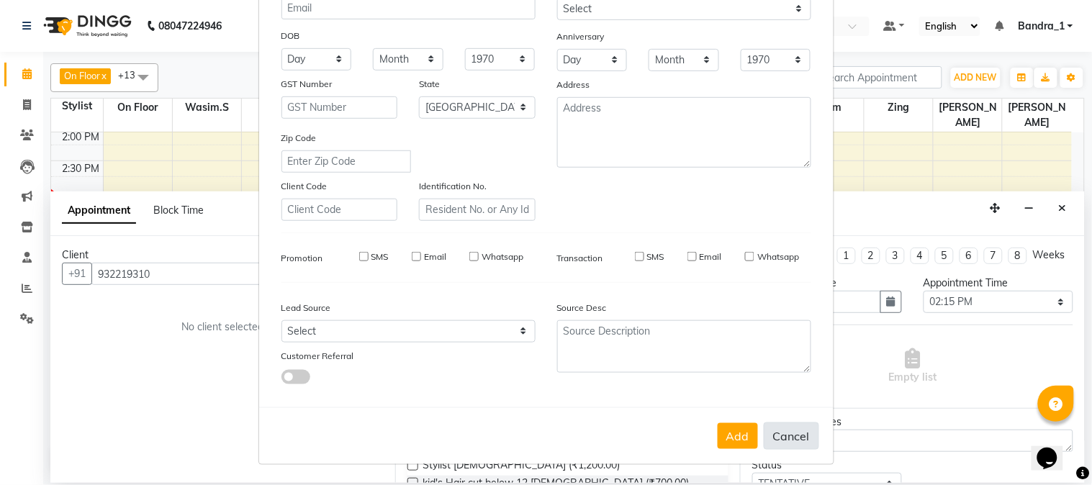
select select
checkbox input "false"
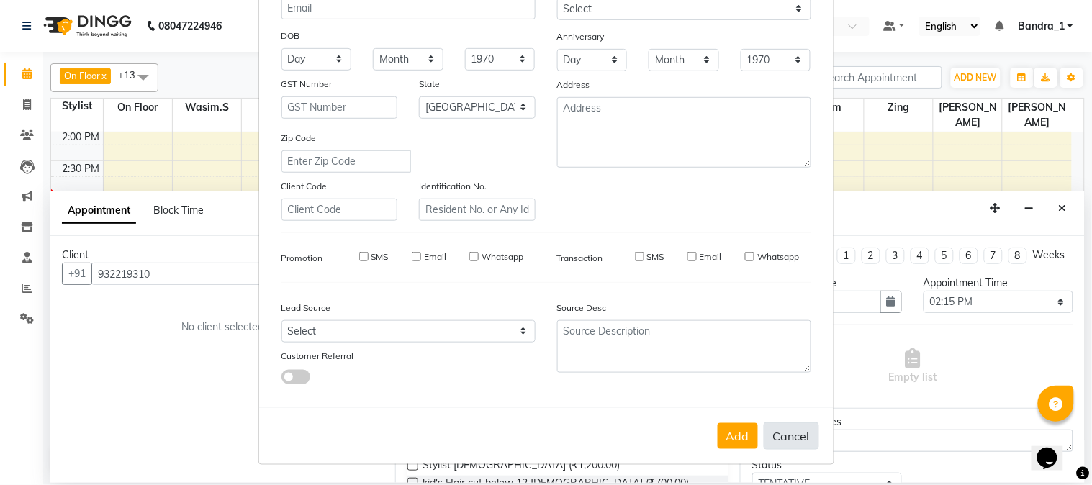
checkbox input "false"
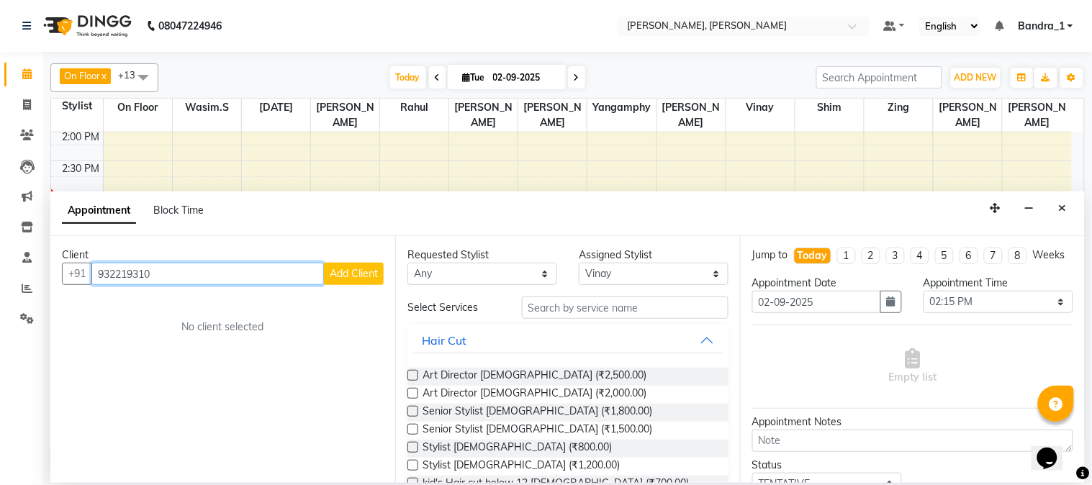
click at [99, 275] on input "932219310" at bounding box center [207, 274] width 233 height 22
click at [169, 267] on input "932219310" at bounding box center [207, 274] width 233 height 22
click at [128, 281] on input "932219310" at bounding box center [207, 274] width 233 height 22
click at [214, 281] on input "932219310" at bounding box center [207, 274] width 233 height 22
type input "9"
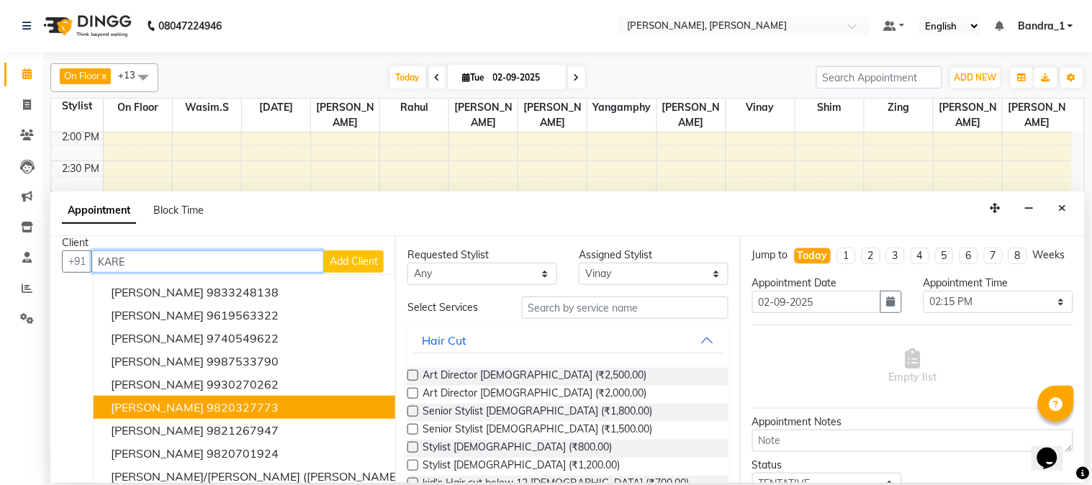
scroll to position [0, 0]
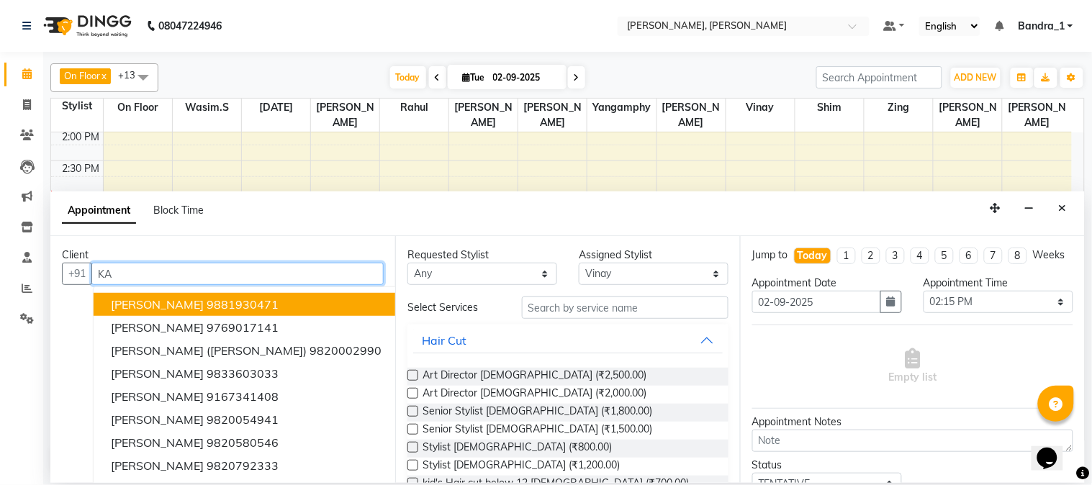
type input "K"
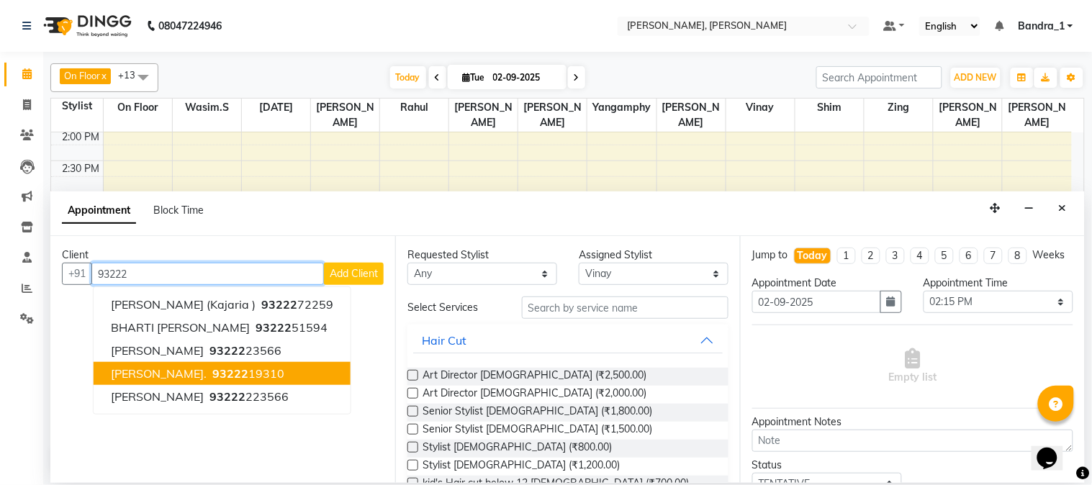
click at [284, 374] on ngb-highlight "93222 19310" at bounding box center [246, 373] width 75 height 14
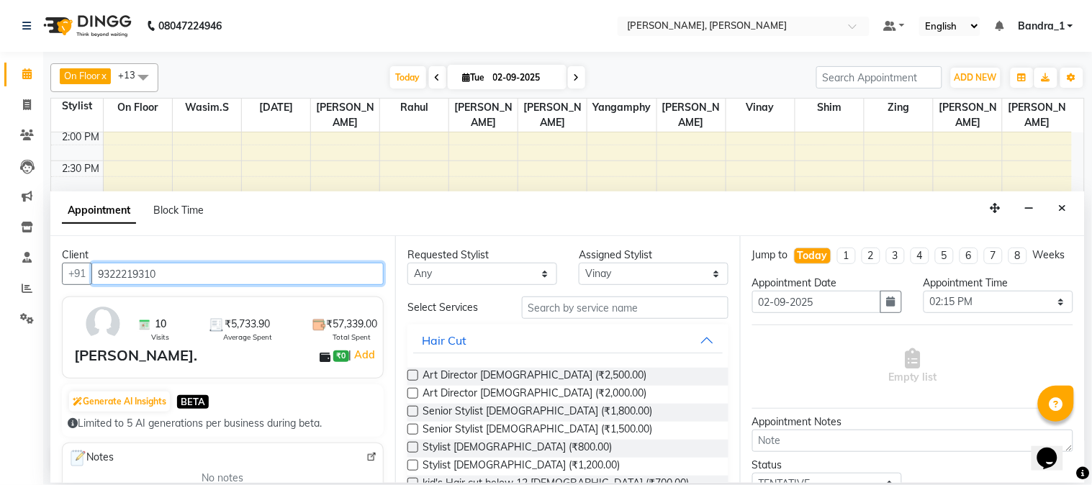
type input "9322219310"
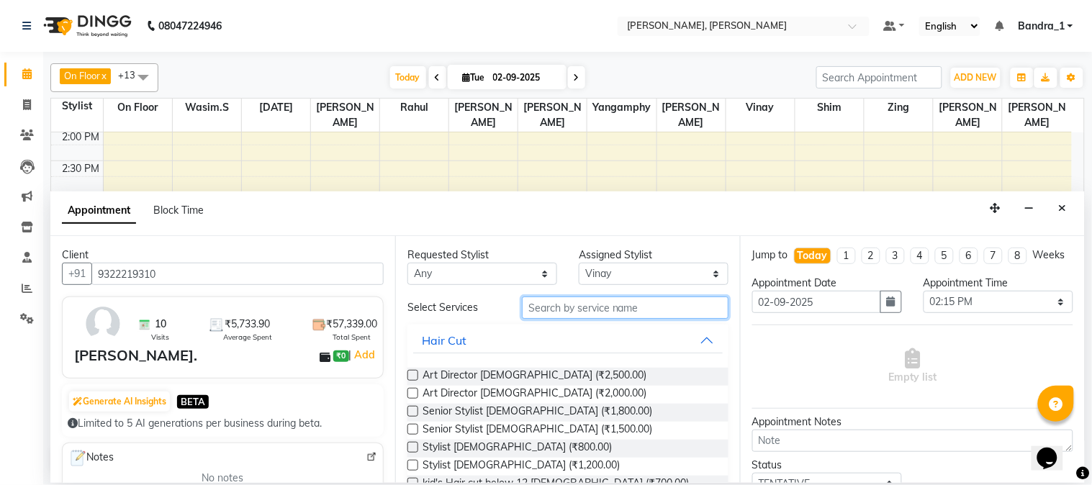
click at [612, 310] on input "text" at bounding box center [625, 308] width 207 height 22
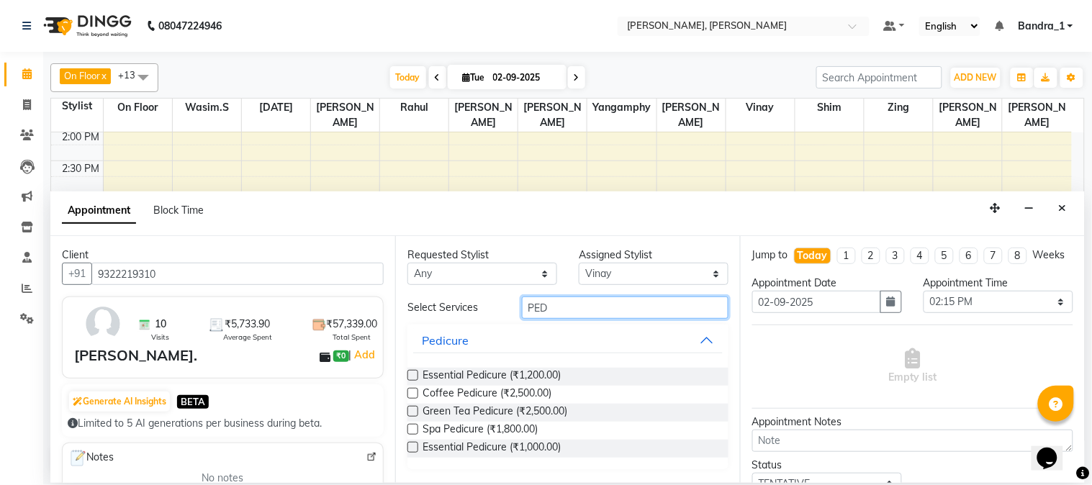
type input "PED"
click at [411, 377] on label at bounding box center [412, 375] width 11 height 11
click at [411, 377] on input "checkbox" at bounding box center [411, 376] width 9 height 9
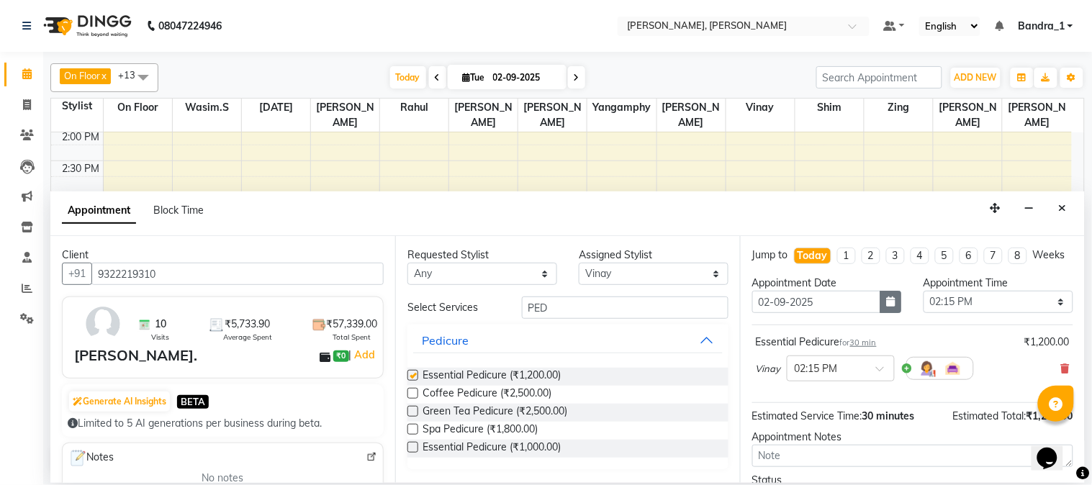
checkbox input "false"
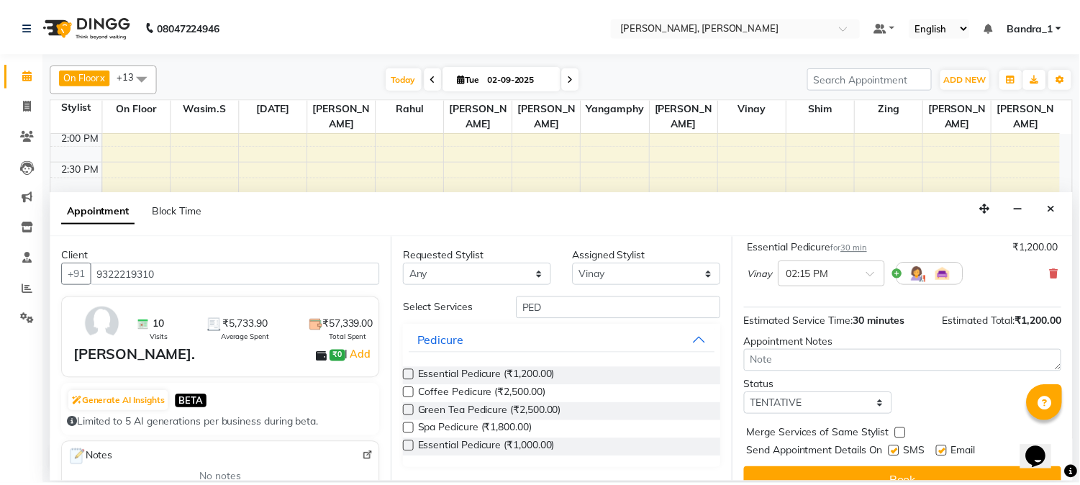
scroll to position [132, 0]
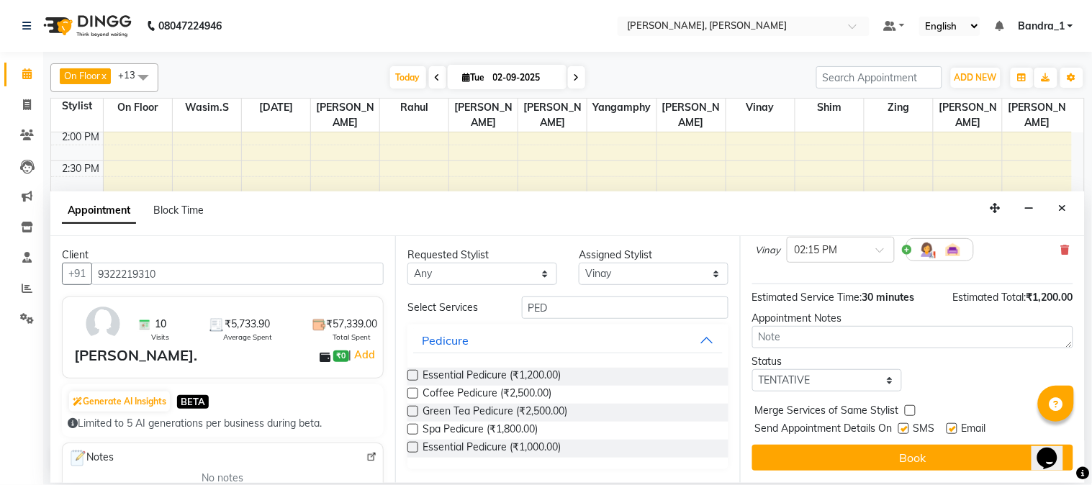
click at [907, 428] on label at bounding box center [903, 428] width 11 height 11
click at [907, 428] on input "checkbox" at bounding box center [902, 429] width 9 height 9
checkbox input "false"
click at [952, 429] on label at bounding box center [952, 428] width 11 height 11
click at [952, 429] on input "checkbox" at bounding box center [951, 429] width 9 height 9
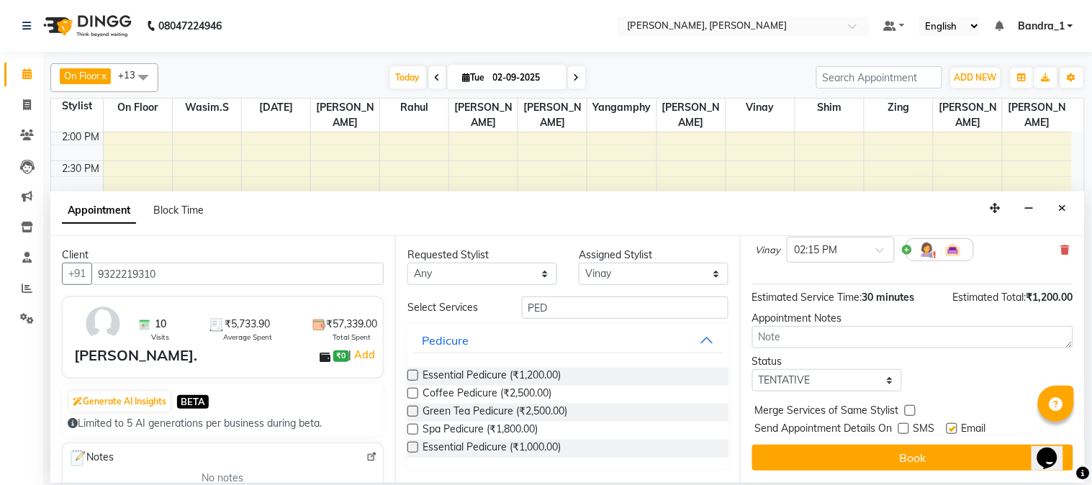
checkbox input "false"
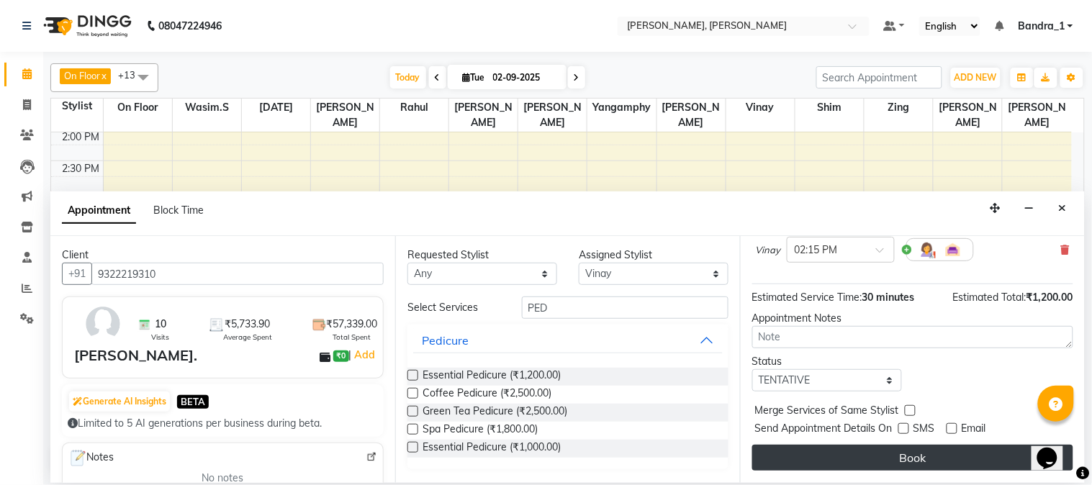
click at [958, 459] on button "Book" at bounding box center [912, 458] width 321 height 26
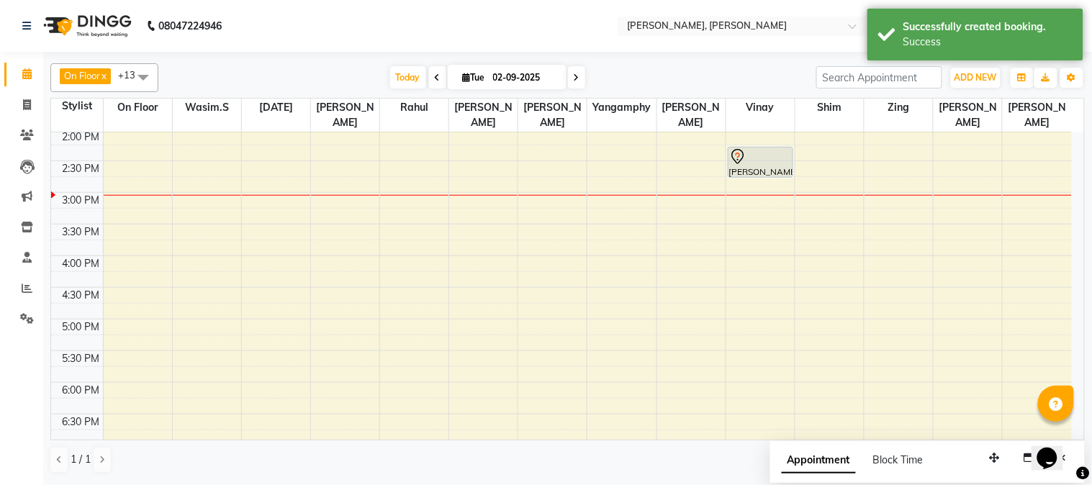
click at [737, 151] on div "[PERSON_NAME], TK04, 02:15 PM-02:45 PM, Essential Pedicure" at bounding box center [760, 163] width 64 height 30
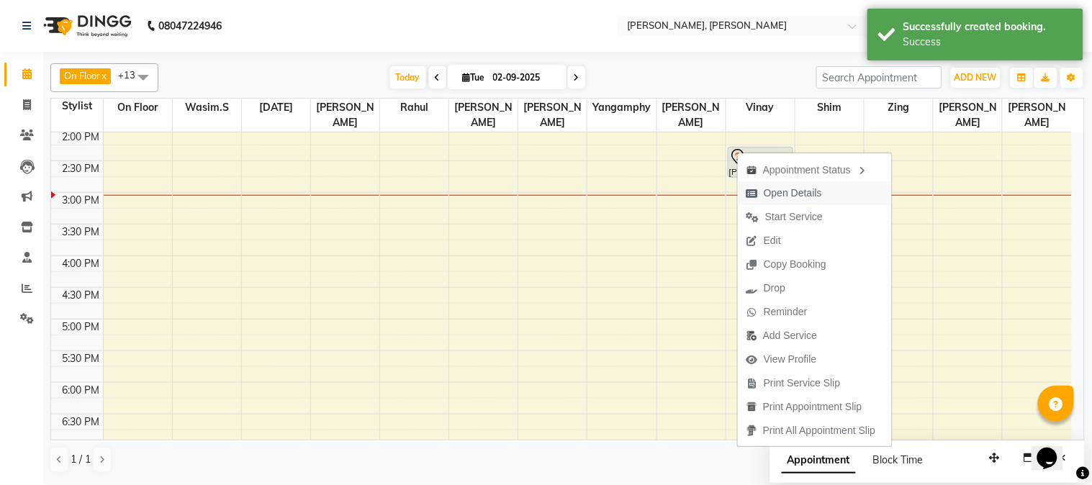
click at [774, 193] on span "Open Details" at bounding box center [793, 193] width 58 height 15
select select "7"
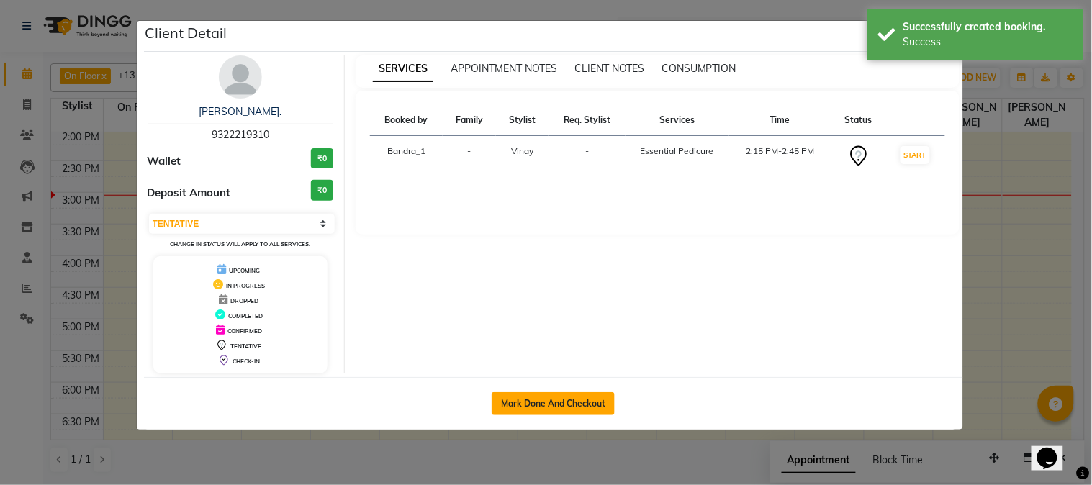
click at [578, 405] on button "Mark Done And Checkout" at bounding box center [553, 403] width 123 height 23
select select "service"
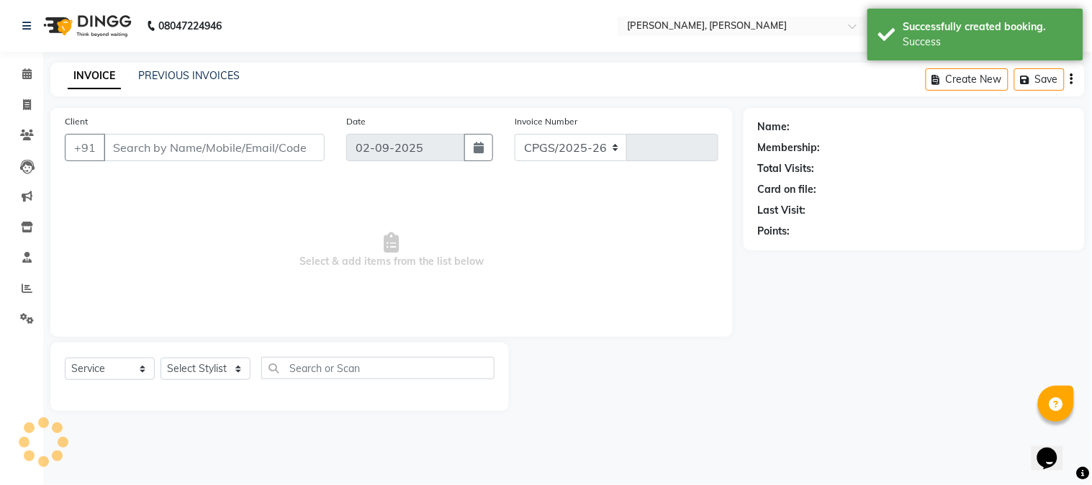
select select "7997"
type input "1226"
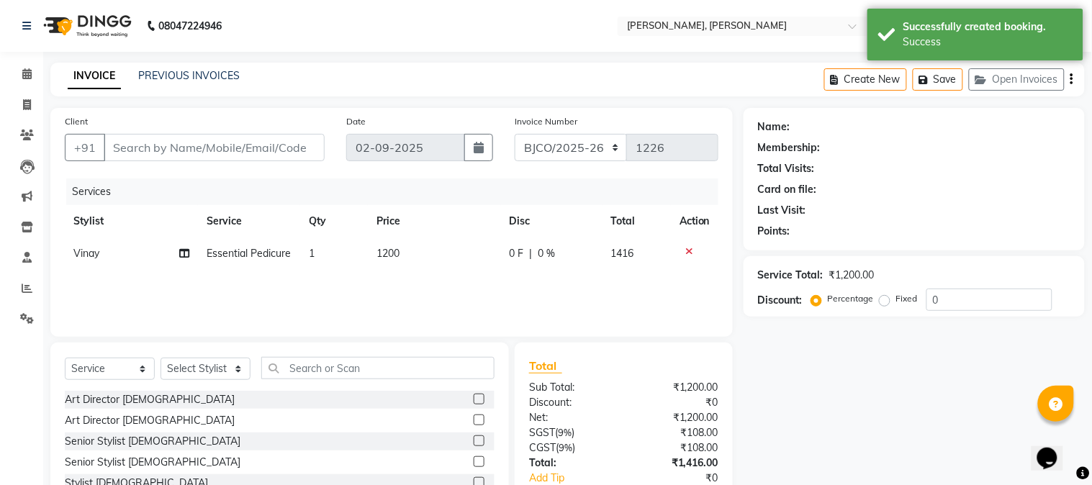
type input "9322219310"
select select "54771"
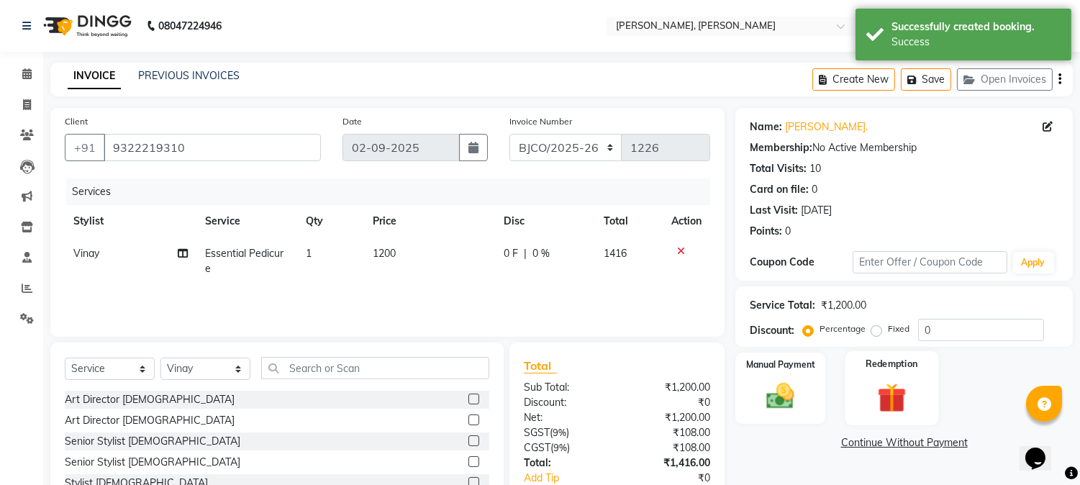
click at [766, 353] on div "Manual Payment" at bounding box center [781, 388] width 90 height 71
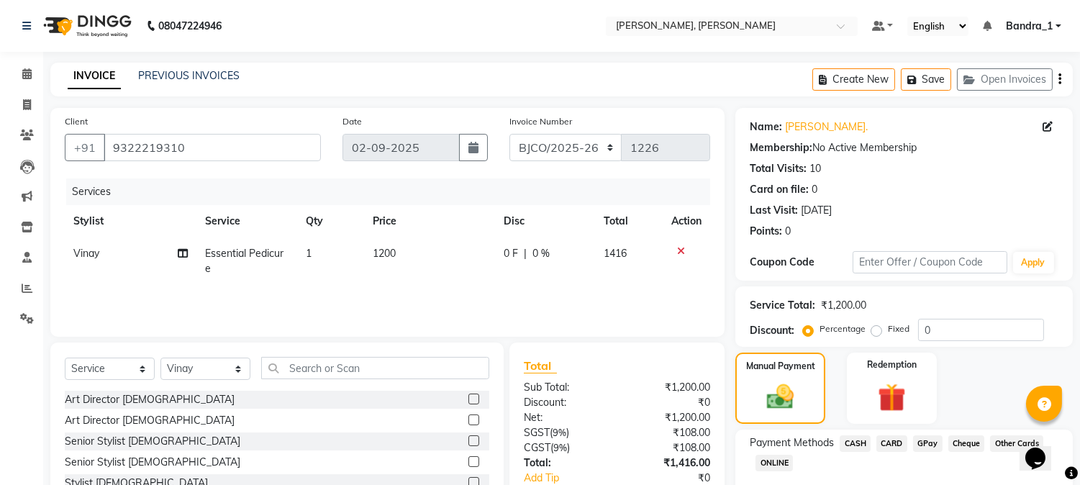
scroll to position [91, 0]
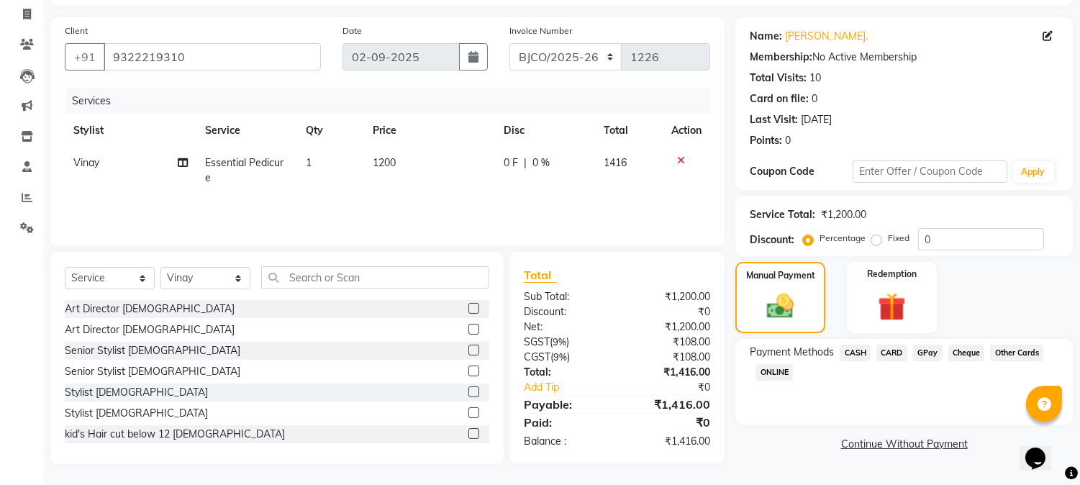
click at [898, 347] on span "CARD" at bounding box center [892, 353] width 31 height 17
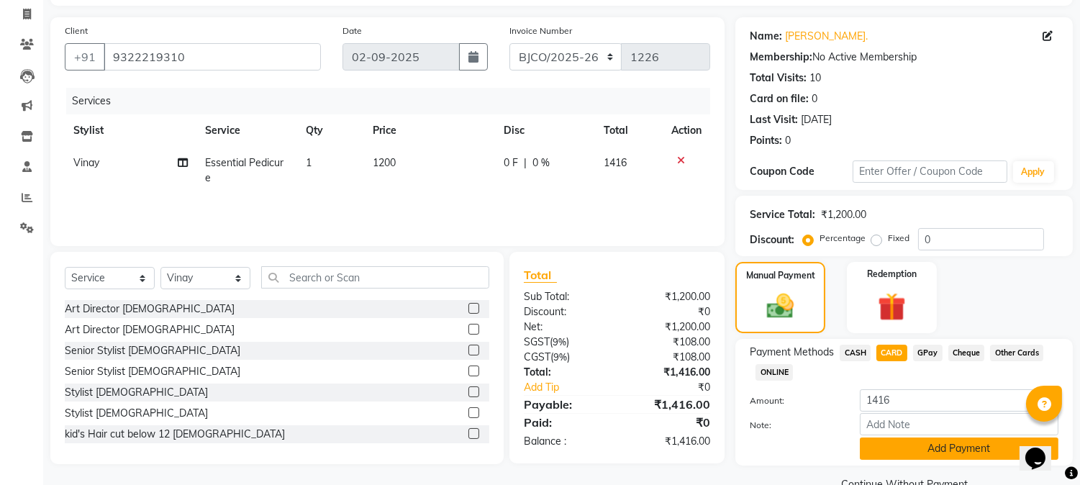
click at [924, 438] on button "Add Payment" at bounding box center [959, 449] width 199 height 22
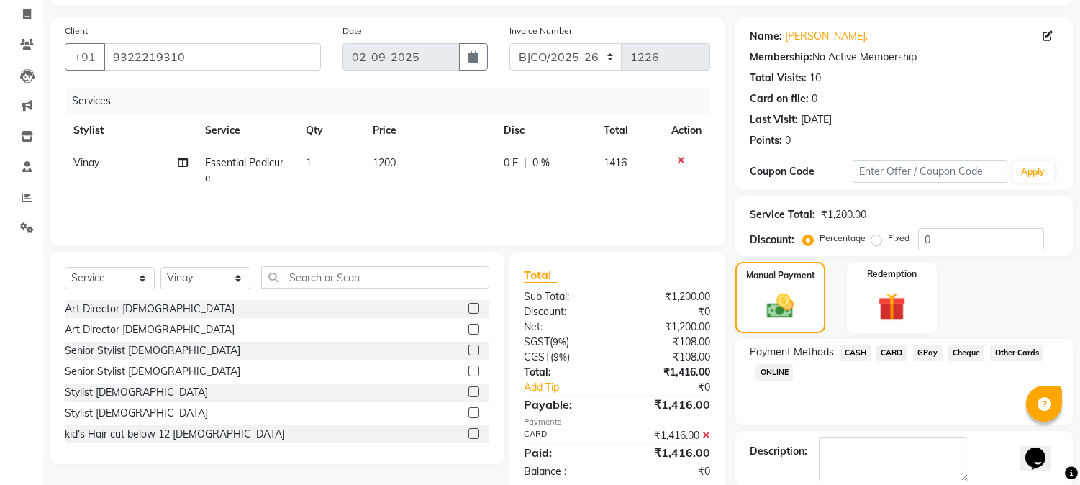
checkbox input "false"
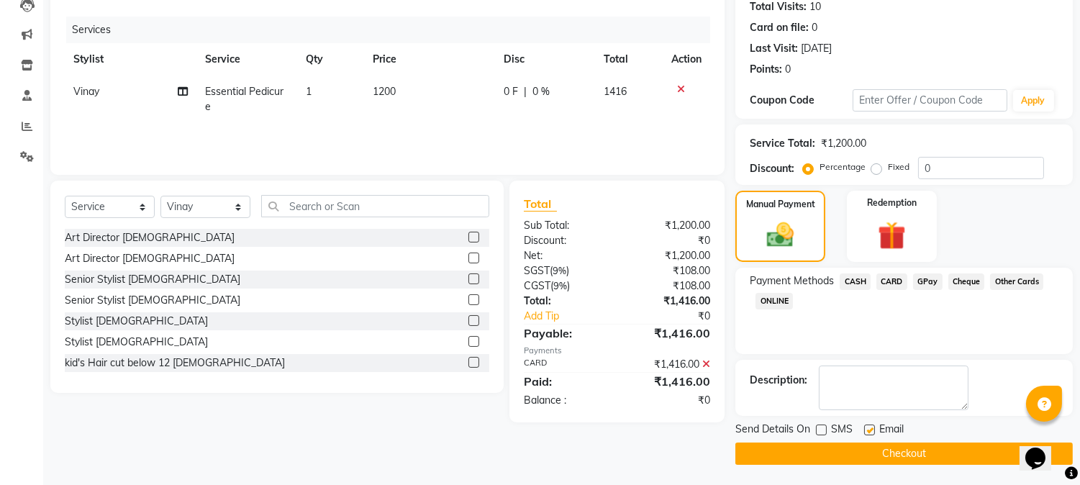
click at [868, 429] on label at bounding box center [870, 430] width 11 height 11
click at [868, 429] on input "checkbox" at bounding box center [869, 430] width 9 height 9
checkbox input "false"
click at [868, 444] on button "Checkout" at bounding box center [905, 454] width 338 height 22
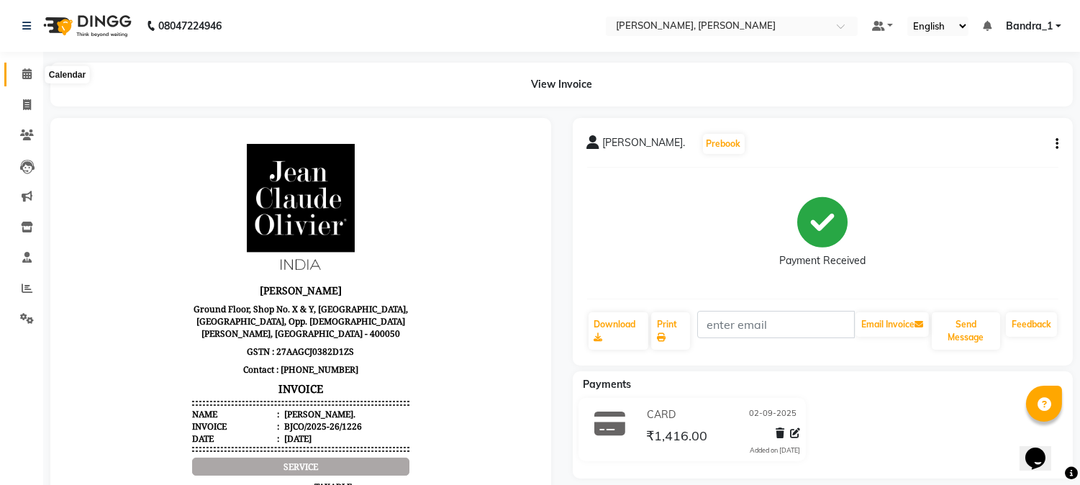
click at [29, 73] on icon at bounding box center [26, 73] width 9 height 11
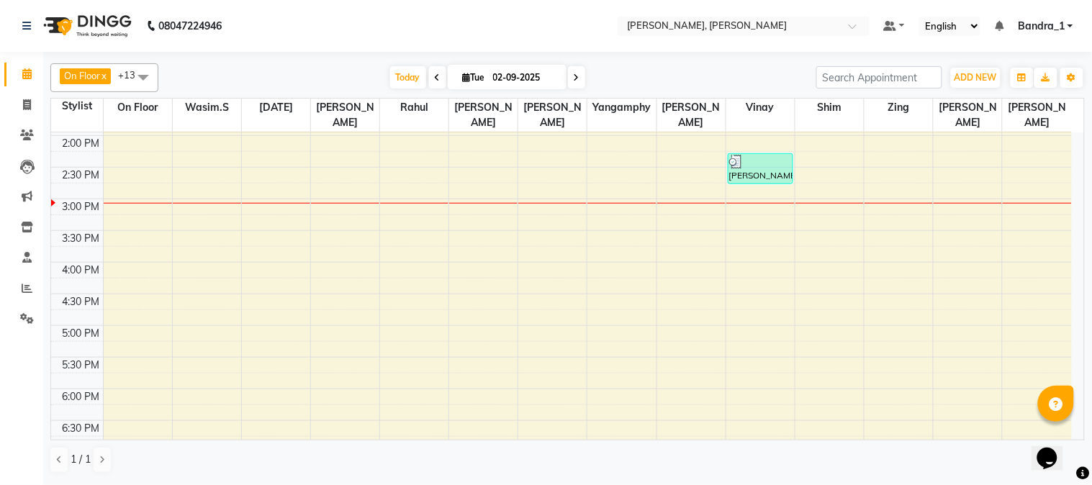
scroll to position [320, 0]
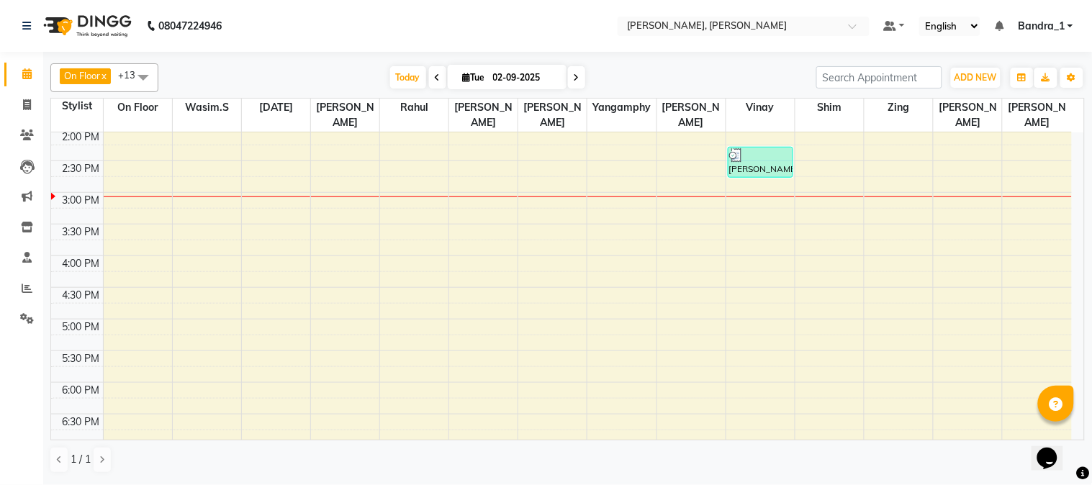
click at [327, 142] on div "9:00 AM 9:30 AM 10:00 AM 10:30 AM 11:00 AM 11:30 AM 12:00 PM 12:30 PM 1:00 PM 1…" at bounding box center [561, 256] width 1021 height 886
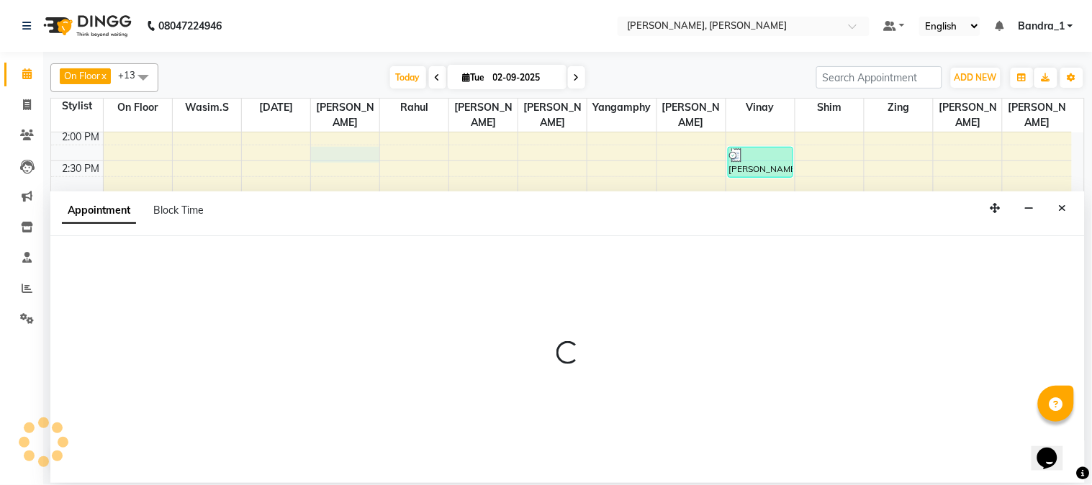
select select "72175"
select select "tentative"
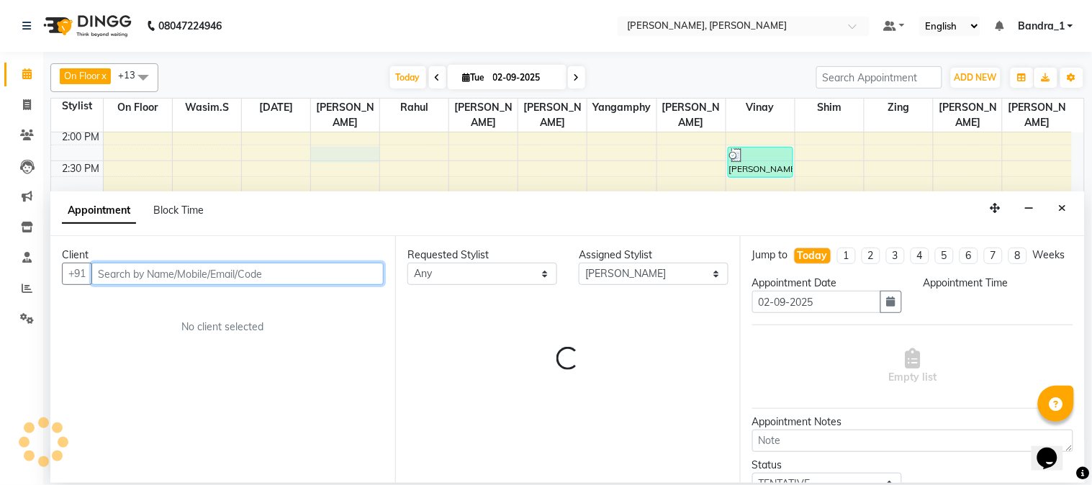
select select "855"
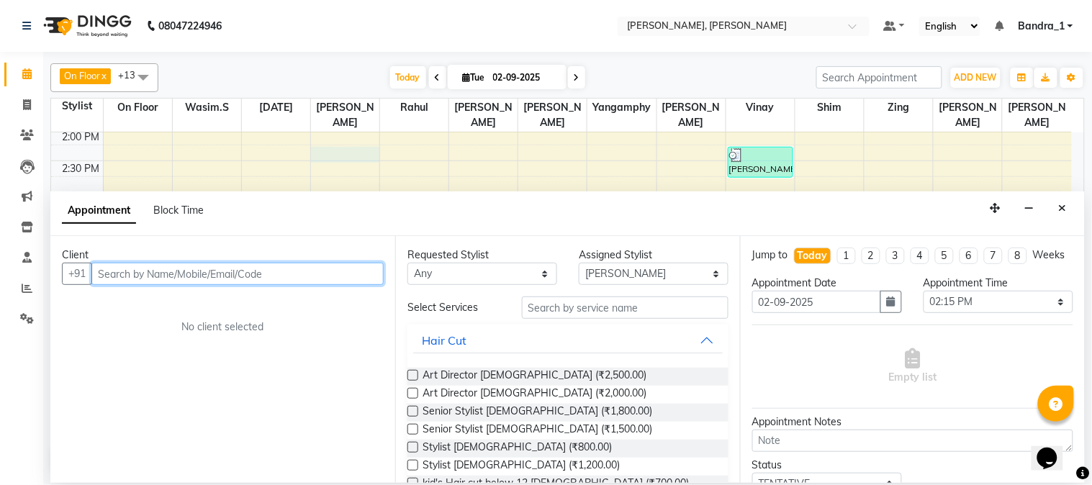
click at [130, 277] on input "text" at bounding box center [237, 274] width 292 height 22
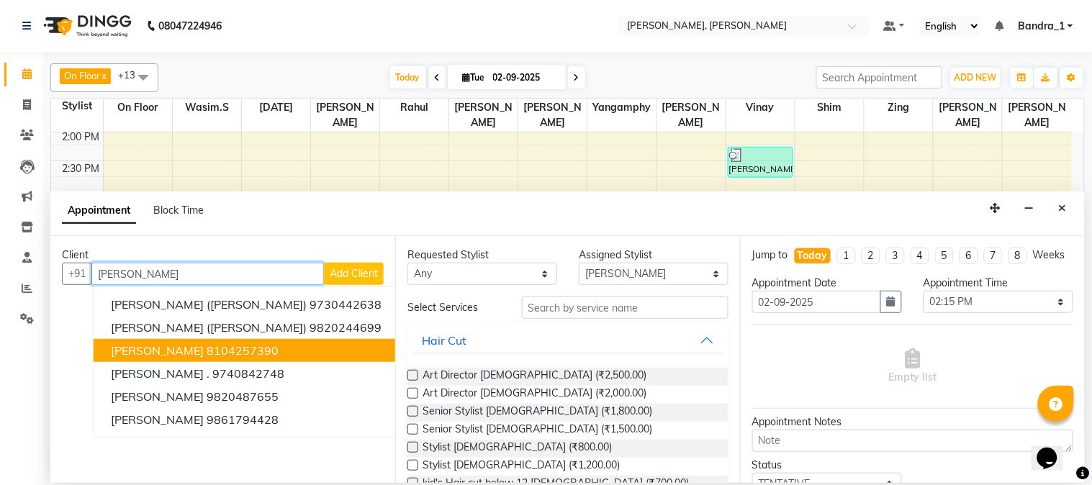
click at [127, 349] on span "[PERSON_NAME]" at bounding box center [157, 350] width 93 height 14
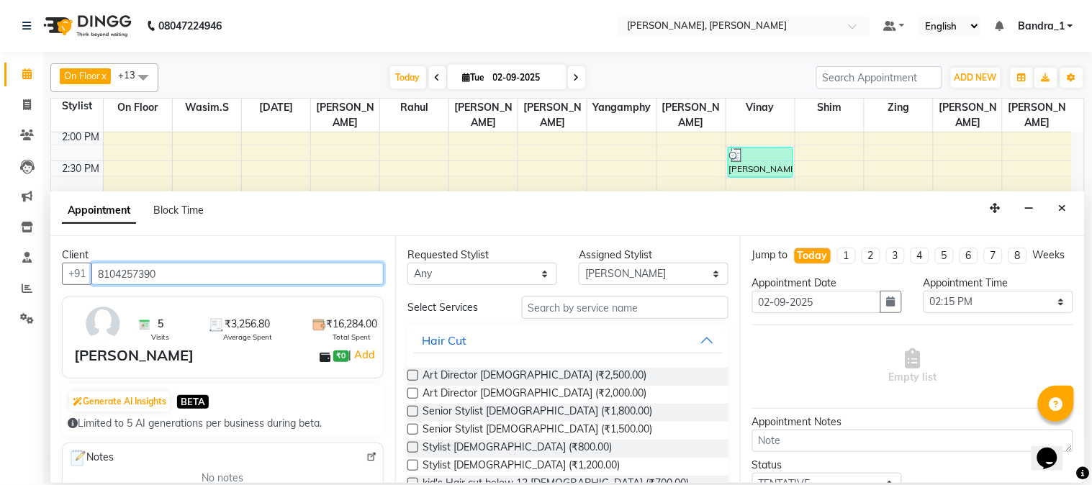
type input "8104257390"
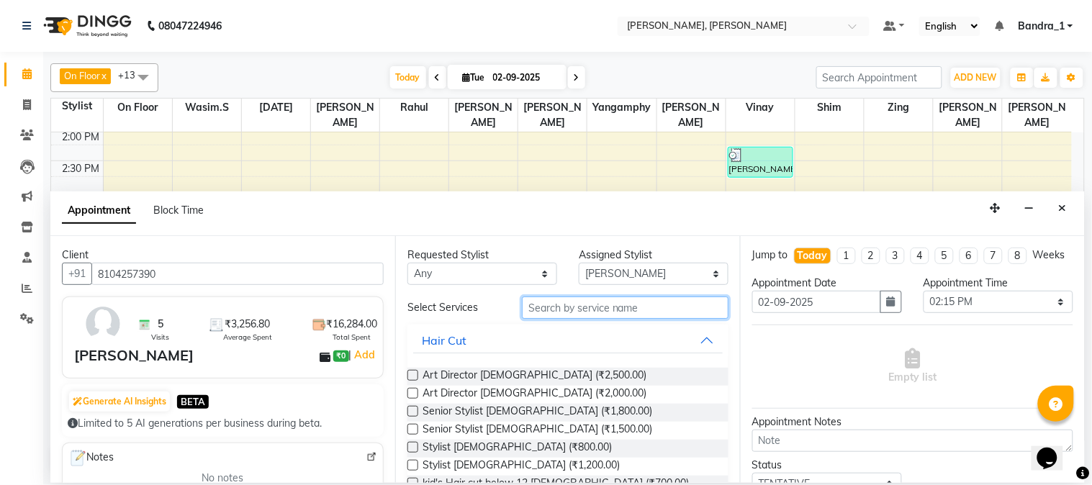
click at [573, 315] on input "text" at bounding box center [625, 308] width 207 height 22
click at [412, 390] on label at bounding box center [412, 393] width 11 height 11
click at [412, 390] on input "checkbox" at bounding box center [411, 394] width 9 height 9
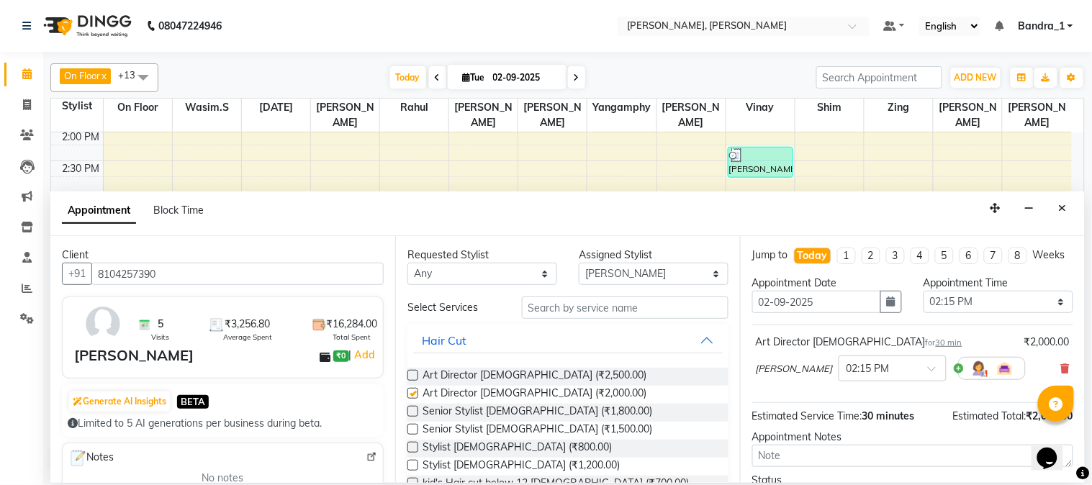
checkbox input "false"
click at [587, 314] on input "text" at bounding box center [625, 308] width 207 height 22
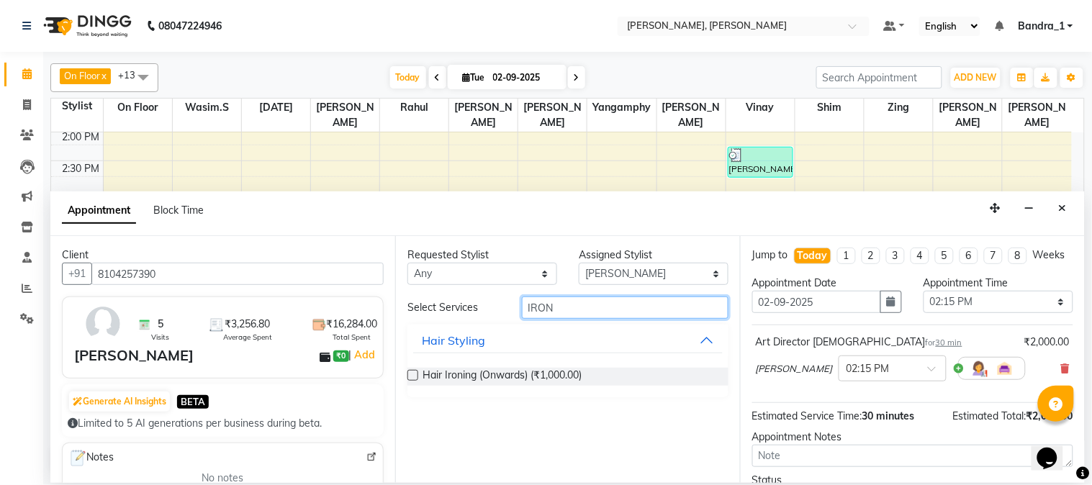
type input "IRON"
click at [415, 375] on label at bounding box center [412, 375] width 11 height 11
click at [415, 375] on input "checkbox" at bounding box center [411, 376] width 9 height 9
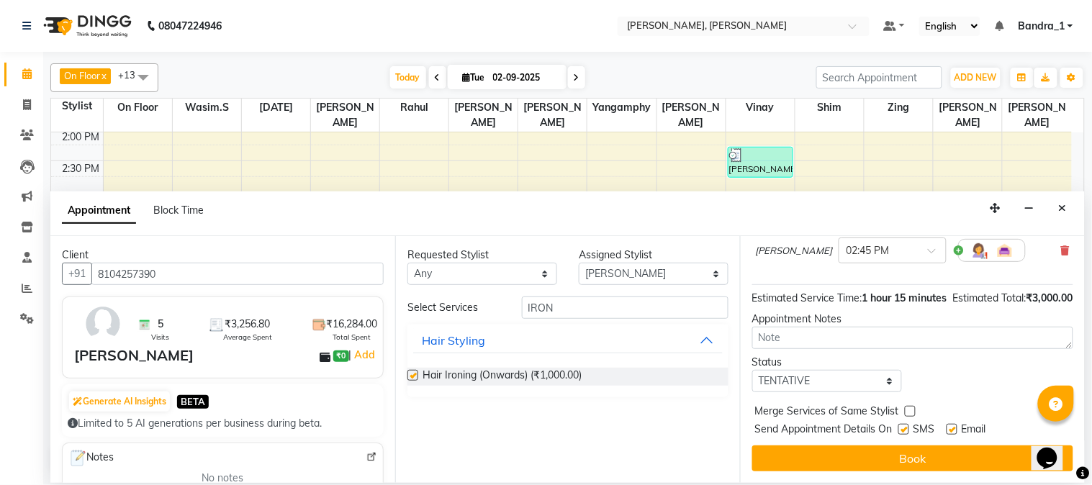
checkbox input "false"
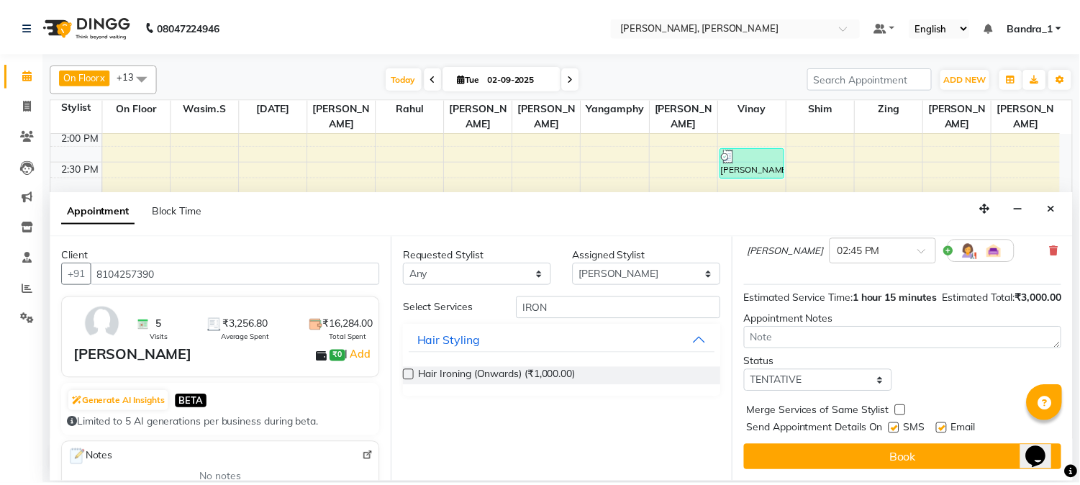
scroll to position [212, 0]
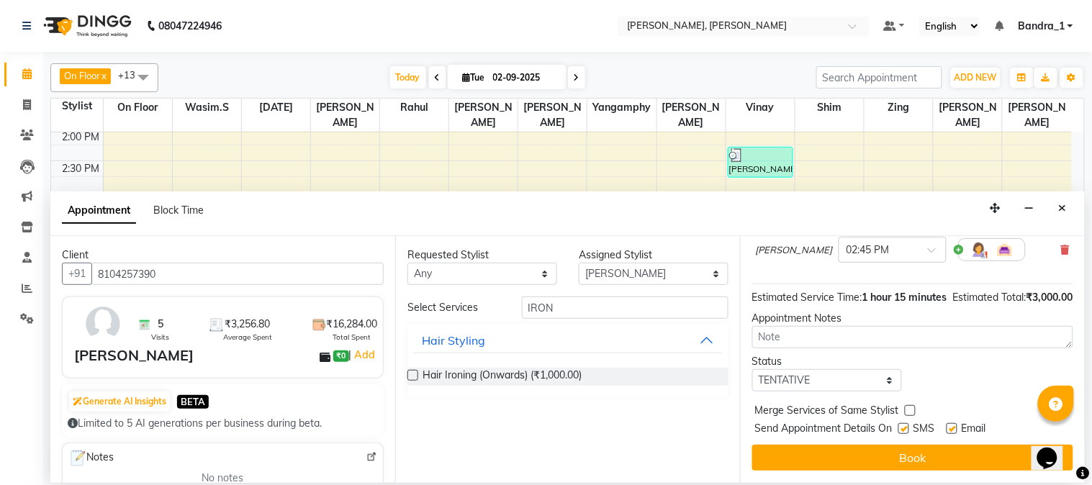
drag, startPoint x: 902, startPoint y: 430, endPoint x: 926, endPoint y: 419, distance: 26.8
click at [903, 429] on label at bounding box center [903, 428] width 11 height 11
click at [903, 429] on input "checkbox" at bounding box center [902, 429] width 9 height 9
checkbox input "false"
click at [955, 428] on label at bounding box center [952, 428] width 11 height 11
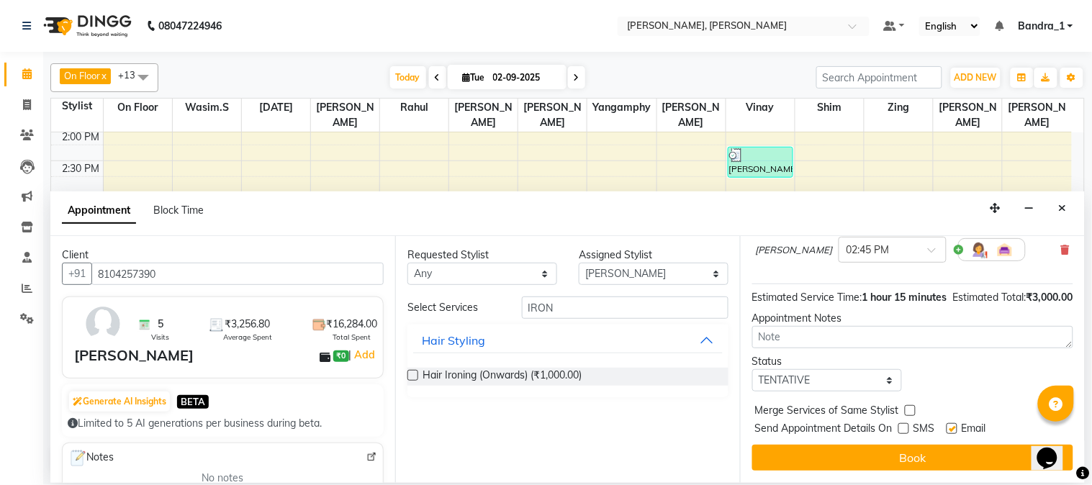
click at [955, 428] on input "checkbox" at bounding box center [951, 429] width 9 height 9
checkbox input "false"
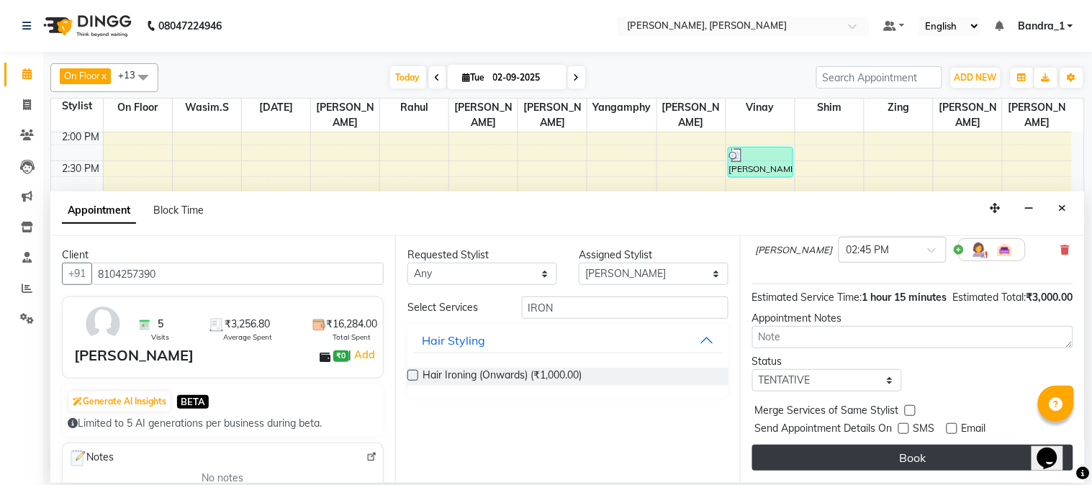
click at [948, 454] on button "Book" at bounding box center [912, 458] width 321 height 26
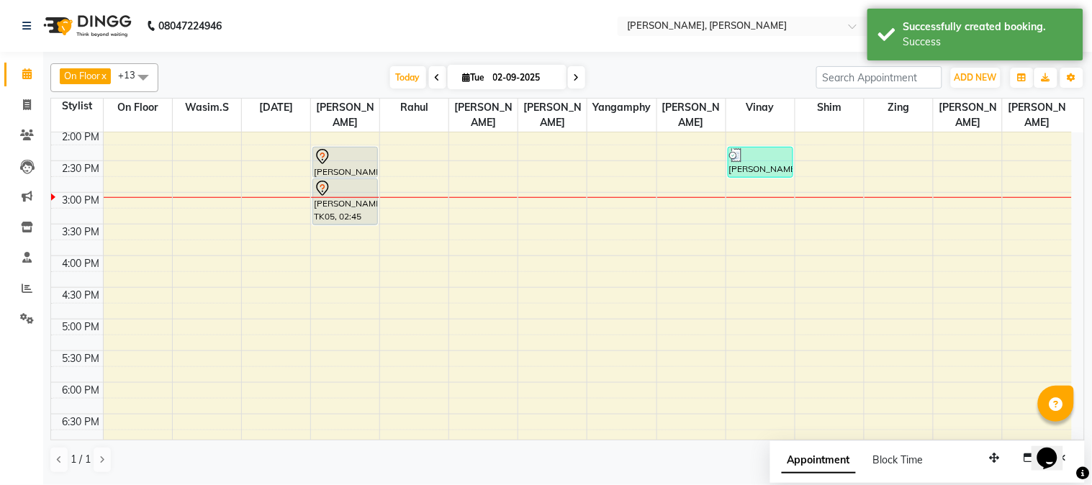
click at [341, 180] on div at bounding box center [345, 188] width 63 height 17
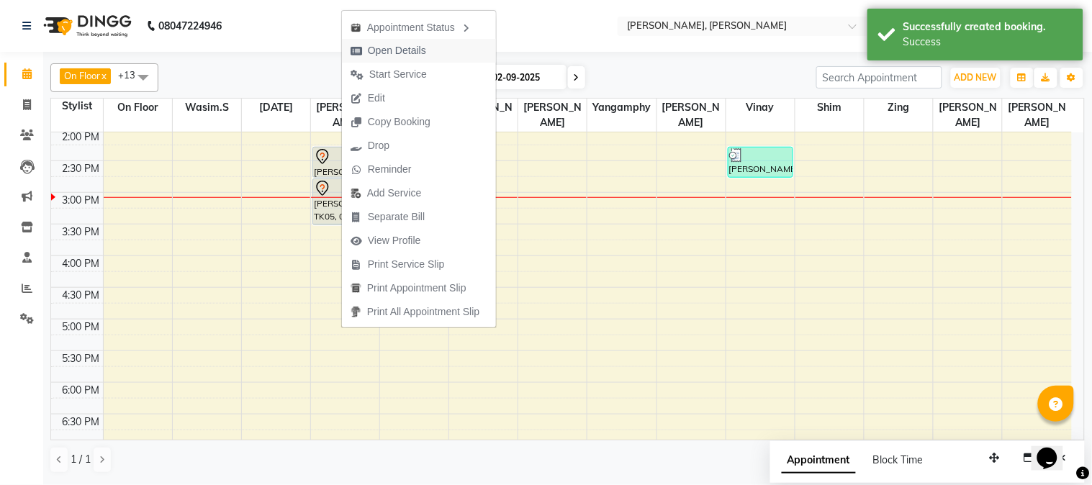
click at [386, 53] on span "Open Details" at bounding box center [397, 50] width 58 height 15
select select "7"
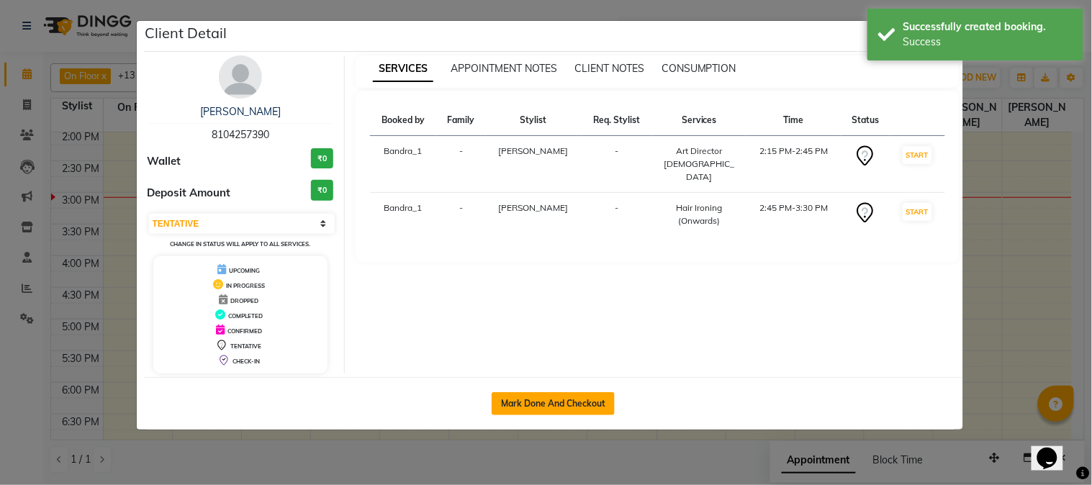
click at [549, 394] on button "Mark Done And Checkout" at bounding box center [553, 403] width 123 height 23
select select "service"
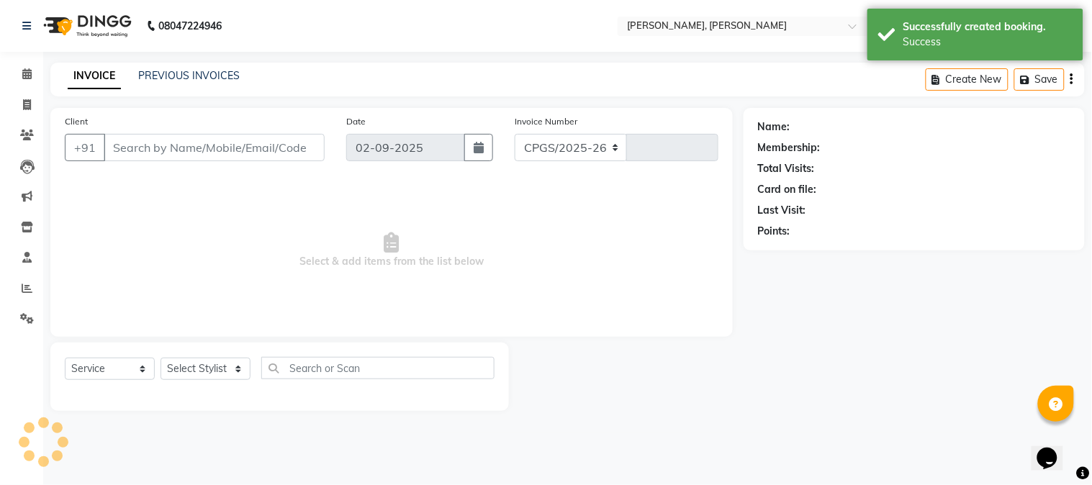
select select "7997"
type input "1227"
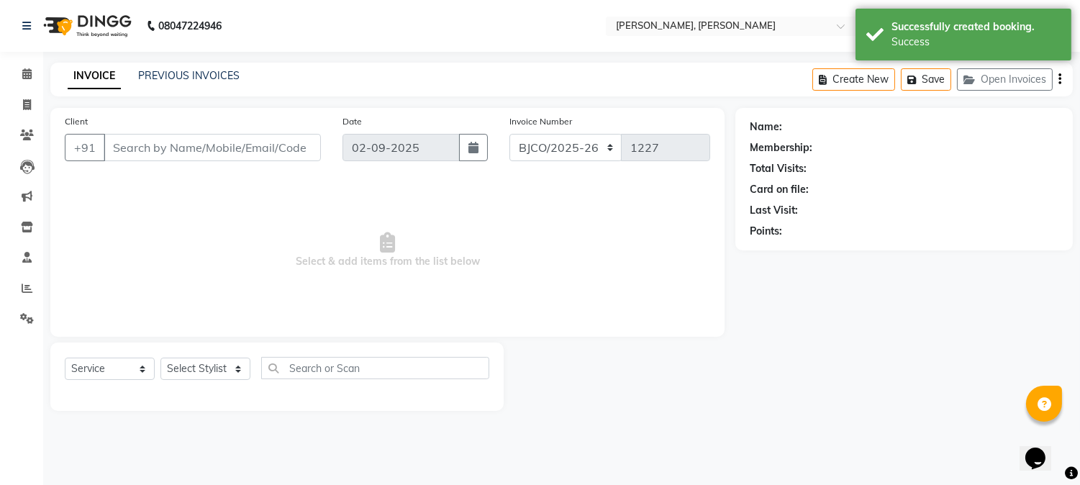
type input "8104257390"
select select "72175"
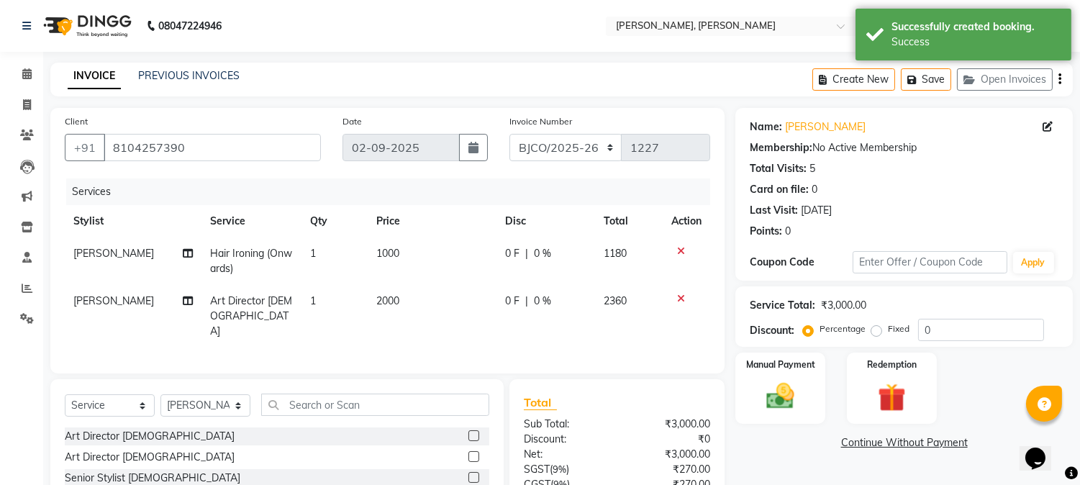
click at [384, 300] on span "2000" at bounding box center [387, 300] width 23 height 13
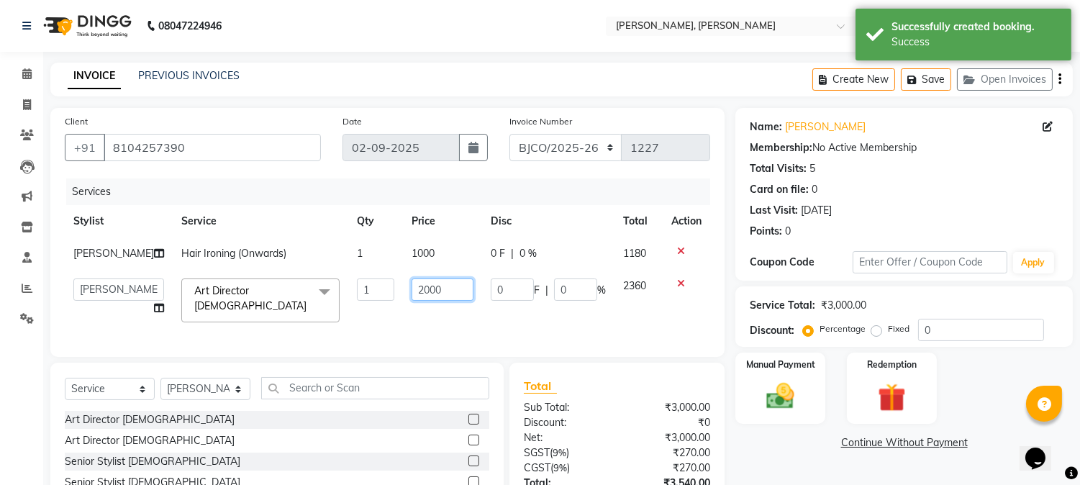
click at [441, 291] on input "2000" at bounding box center [443, 290] width 62 height 22
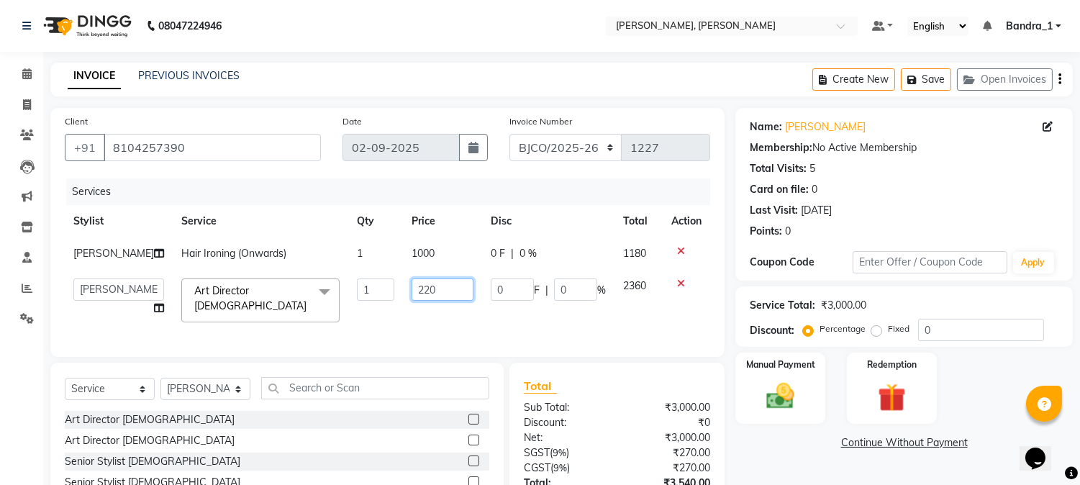
type input "2200"
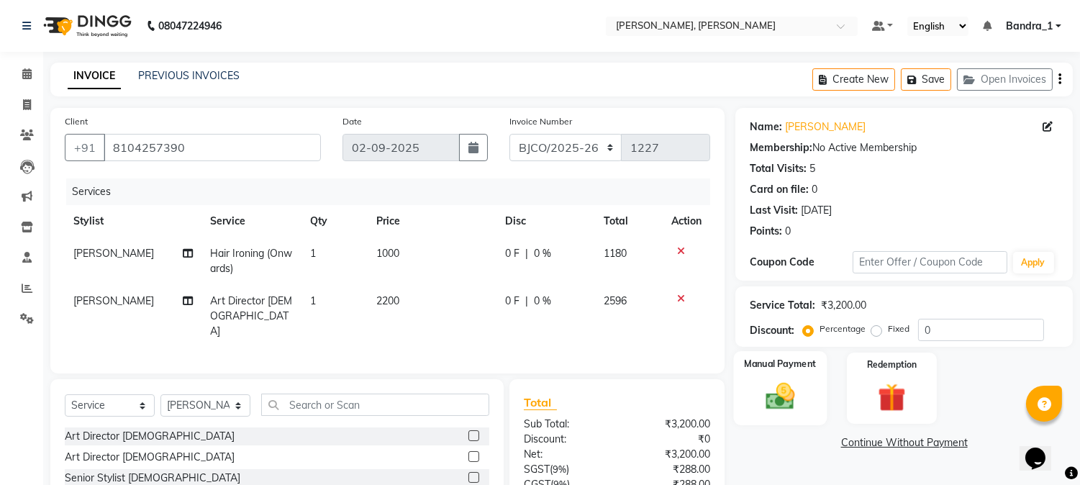
click at [793, 351] on div "Manual Payment" at bounding box center [781, 387] width 94 height 73
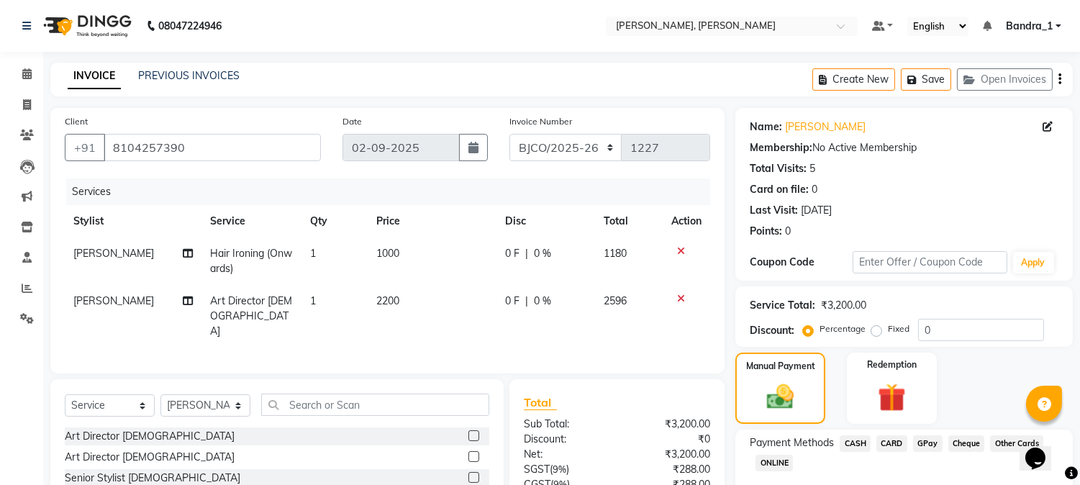
scroll to position [109, 0]
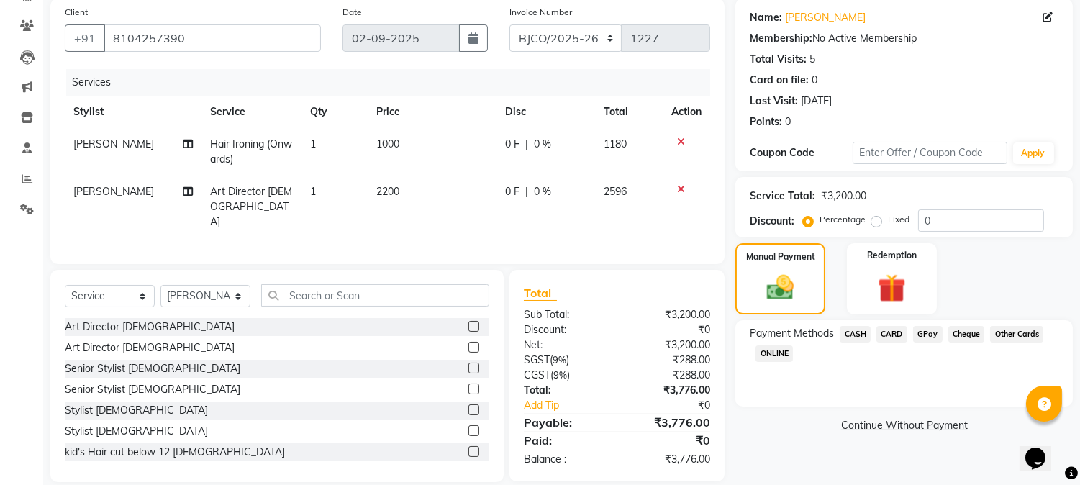
drag, startPoint x: 893, startPoint y: 334, endPoint x: 969, endPoint y: 353, distance: 78.0
click at [900, 334] on span "CARD" at bounding box center [892, 334] width 31 height 17
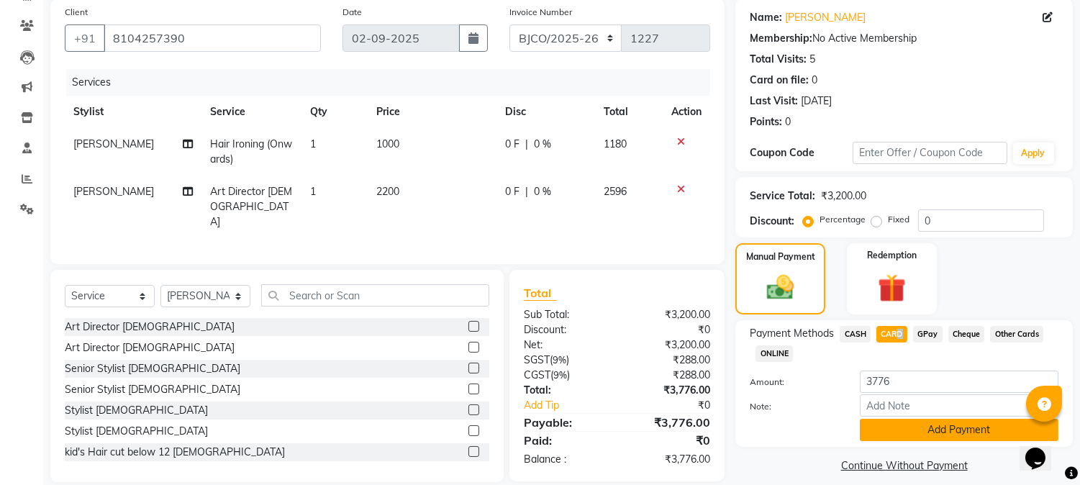
click at [945, 423] on button "Add Payment" at bounding box center [959, 430] width 199 height 22
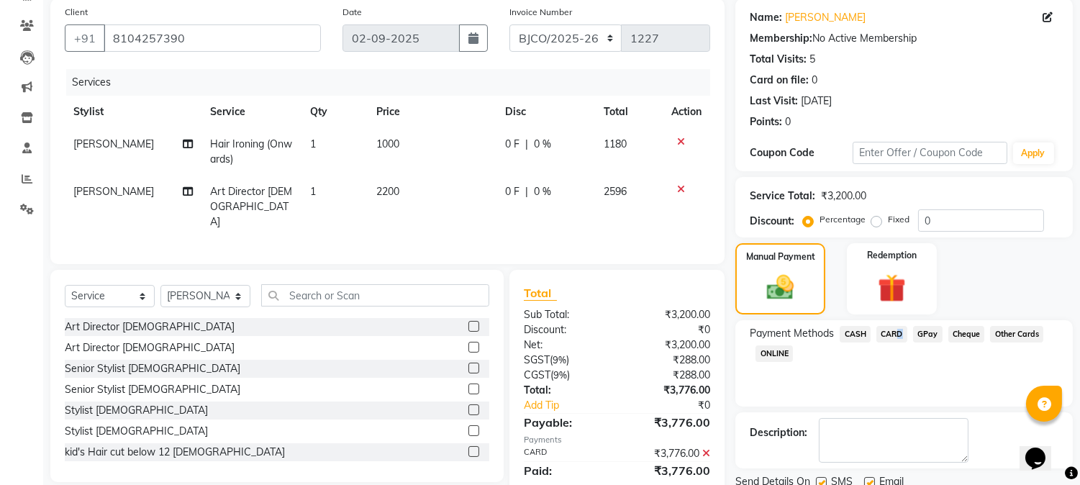
click at [821, 477] on label at bounding box center [821, 482] width 11 height 11
click at [821, 479] on input "checkbox" at bounding box center [820, 483] width 9 height 9
checkbox input "false"
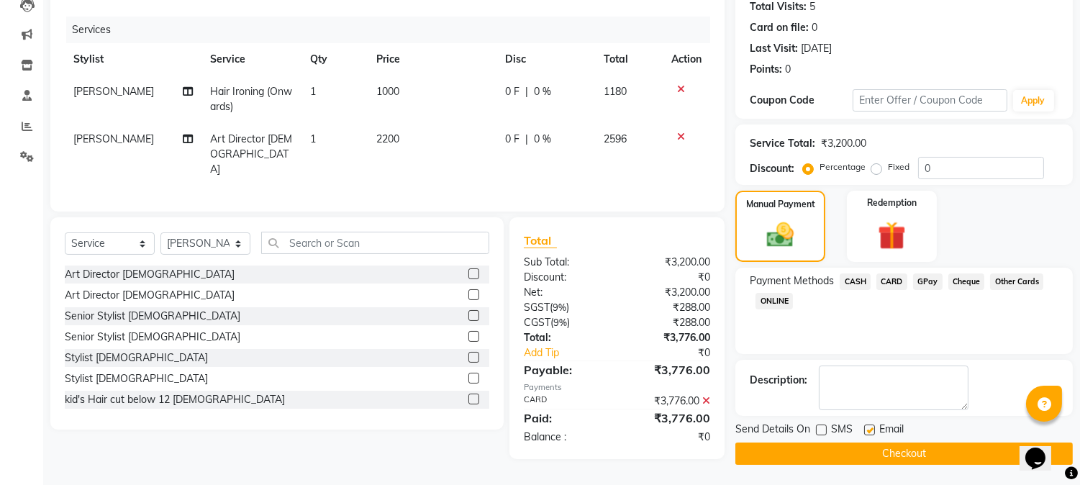
click at [876, 428] on div "Email" at bounding box center [890, 431] width 51 height 18
click at [872, 430] on label at bounding box center [870, 430] width 11 height 11
click at [872, 430] on input "checkbox" at bounding box center [869, 430] width 9 height 9
checkbox input "false"
click at [878, 451] on button "Checkout" at bounding box center [905, 454] width 338 height 22
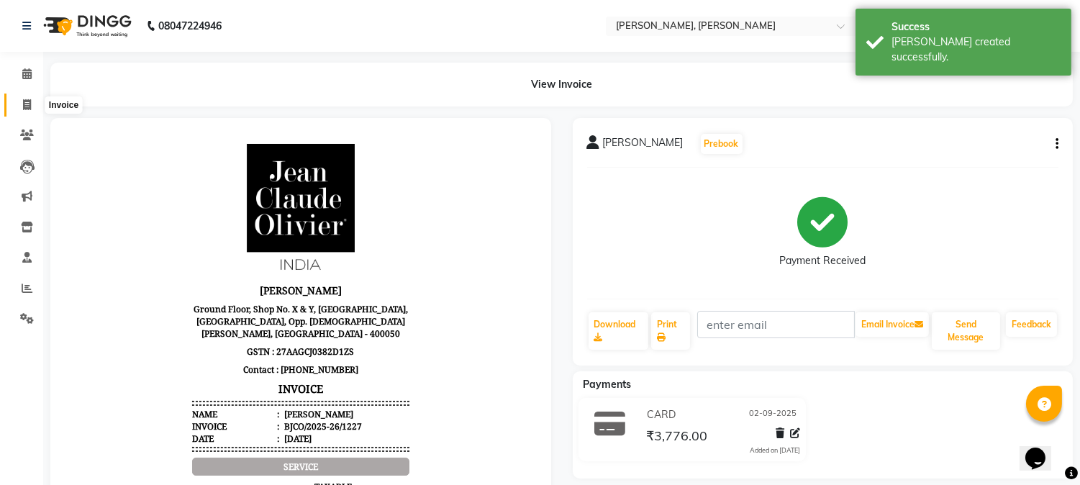
click at [25, 104] on icon at bounding box center [27, 104] width 8 height 11
select select "service"
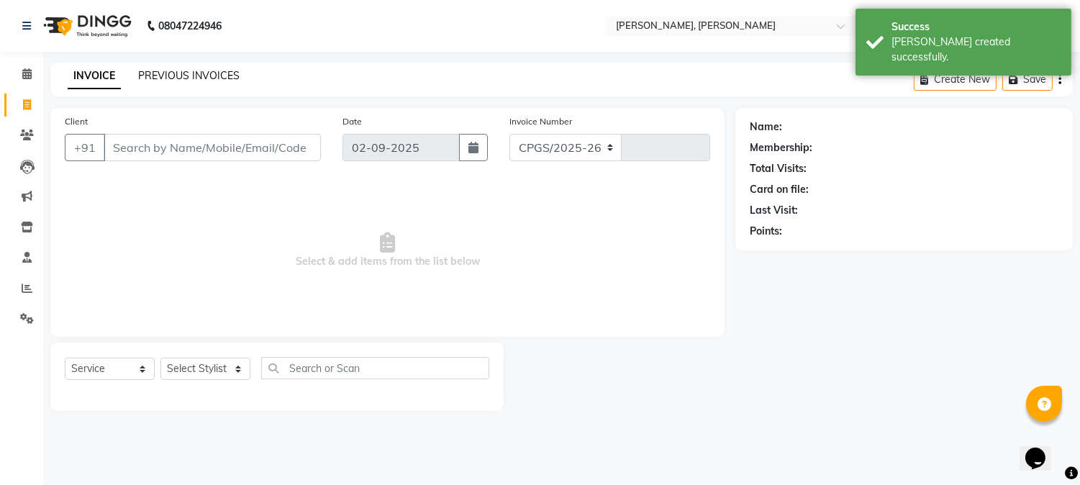
select select "7997"
type input "1228"
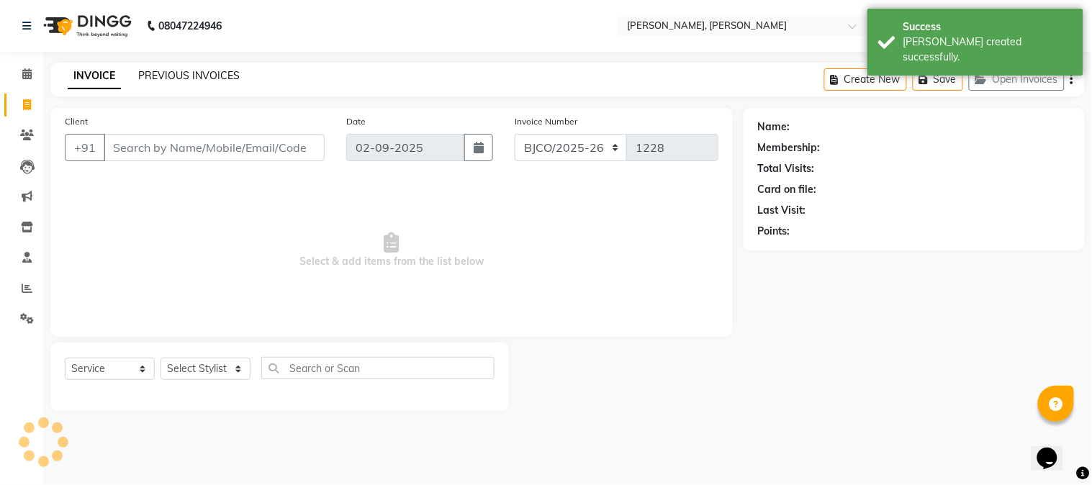
click at [188, 73] on link "PREVIOUS INVOICES" at bounding box center [188, 75] width 101 height 13
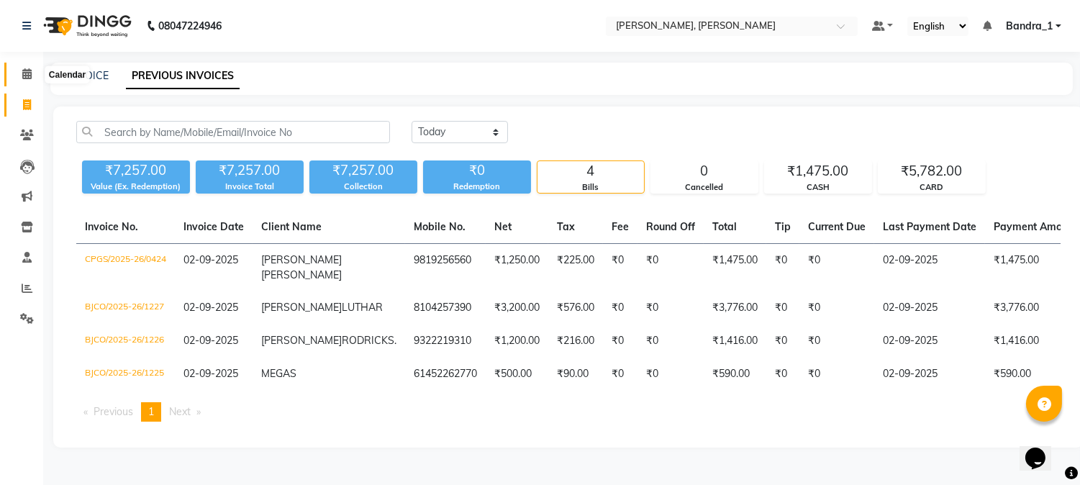
click at [30, 68] on icon at bounding box center [26, 73] width 9 height 11
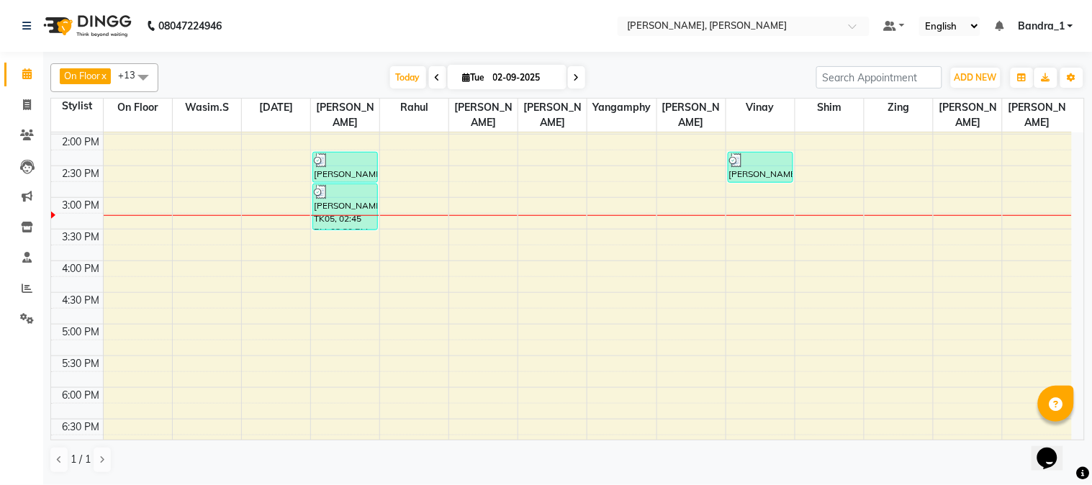
scroll to position [320, 0]
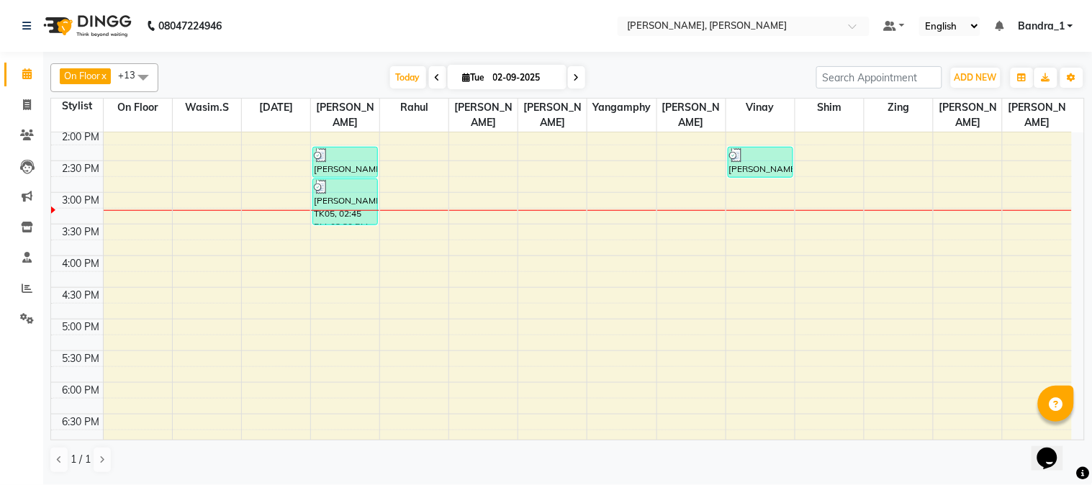
click at [259, 137] on div "9:00 AM 9:30 AM 10:00 AM 10:30 AM 11:00 AM 11:30 AM 12:00 PM 12:30 PM 1:00 PM 1…" at bounding box center [561, 256] width 1021 height 886
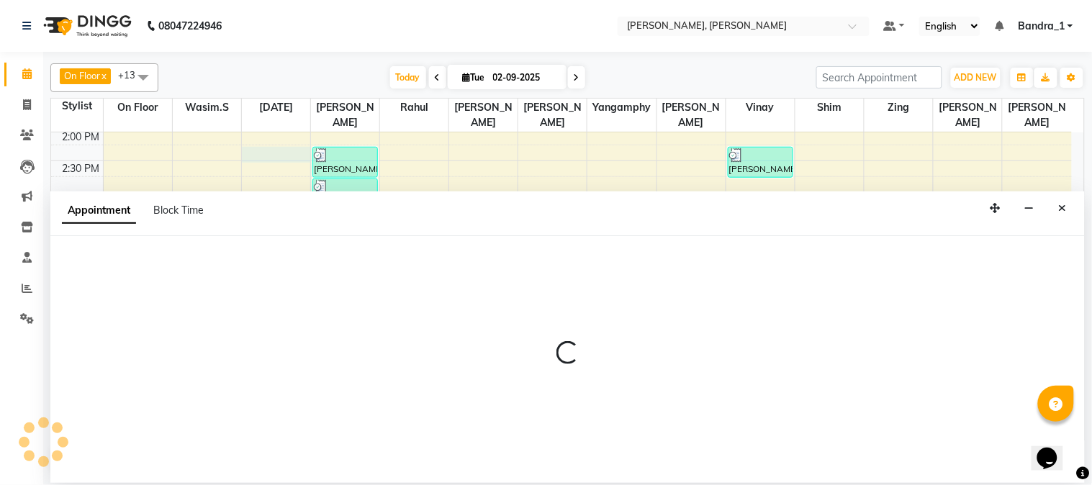
select select "58043"
select select "855"
select select "tentative"
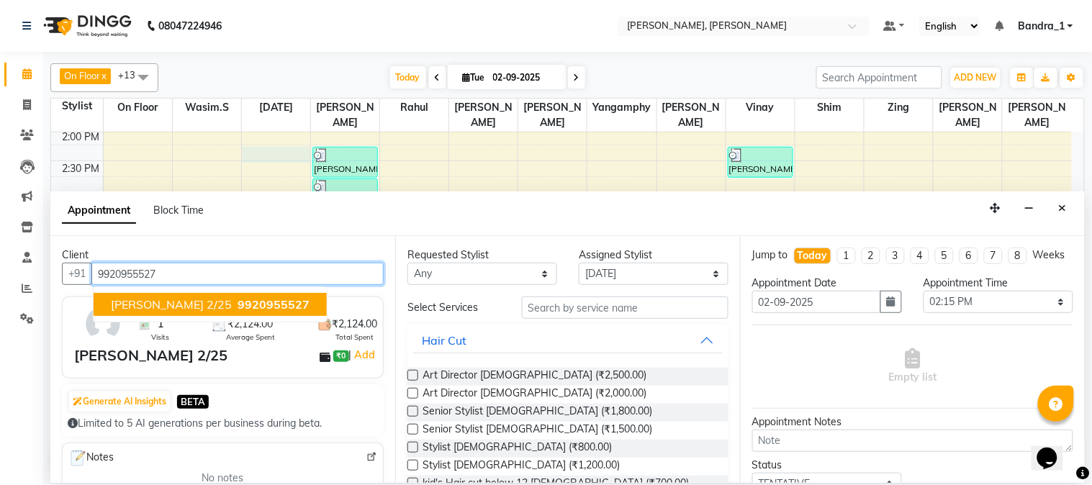
click at [149, 305] on span "[PERSON_NAME] 2/25" at bounding box center [171, 304] width 121 height 14
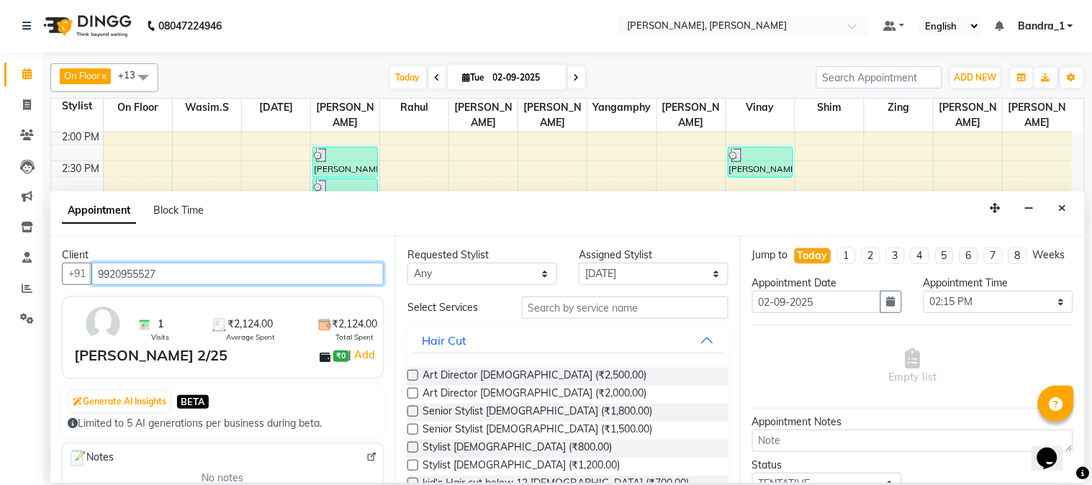
type input "9920955527"
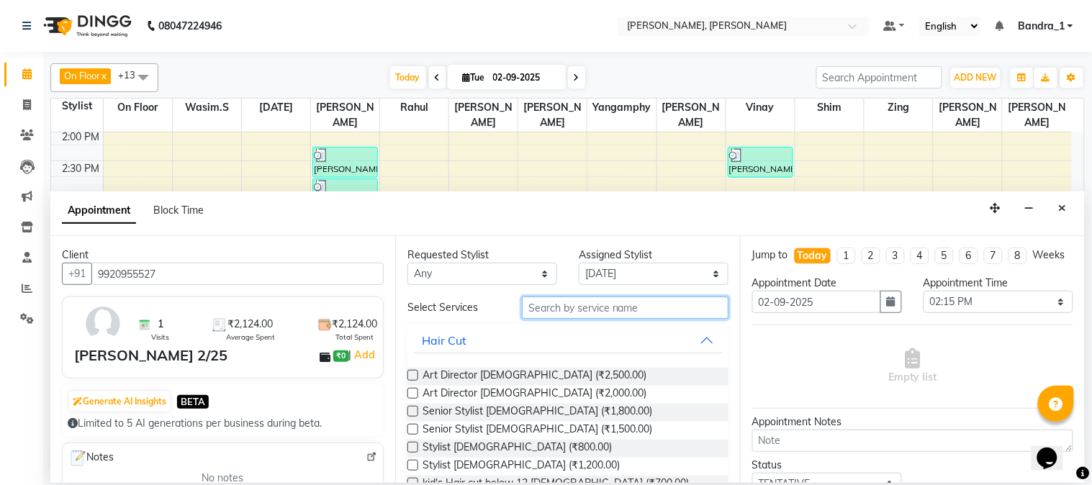
click at [567, 307] on input "text" at bounding box center [625, 308] width 207 height 22
click at [414, 376] on label at bounding box center [412, 375] width 11 height 11
click at [414, 376] on input "checkbox" at bounding box center [411, 376] width 9 height 9
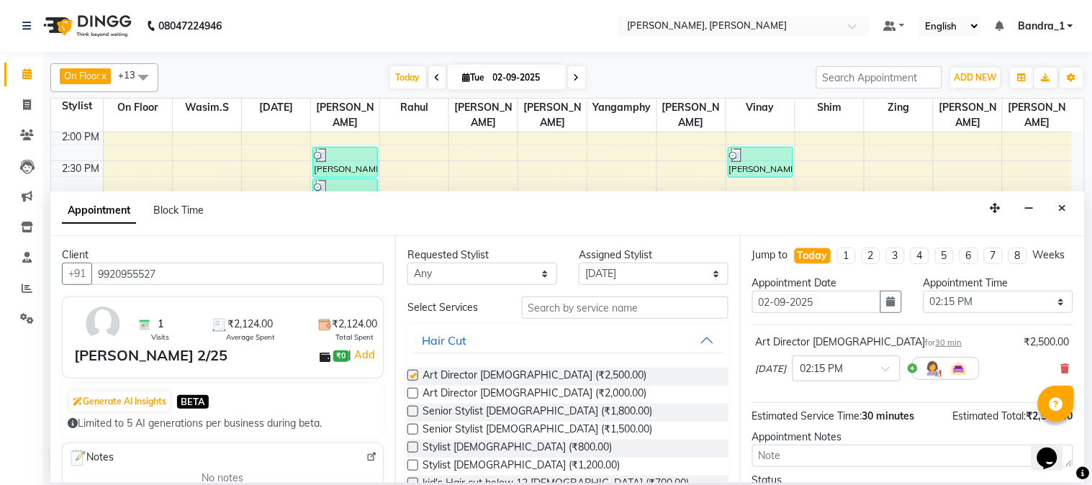
checkbox input "false"
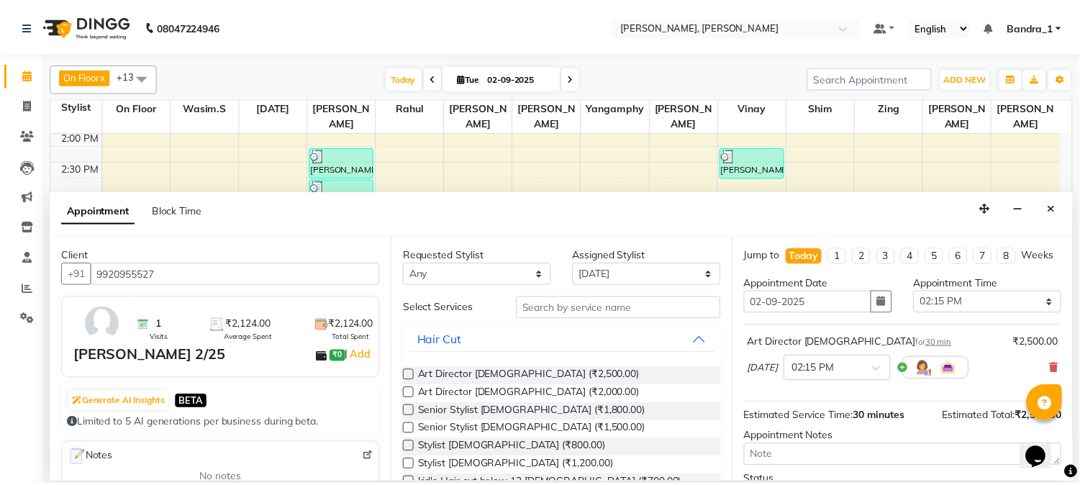
scroll to position [132, 0]
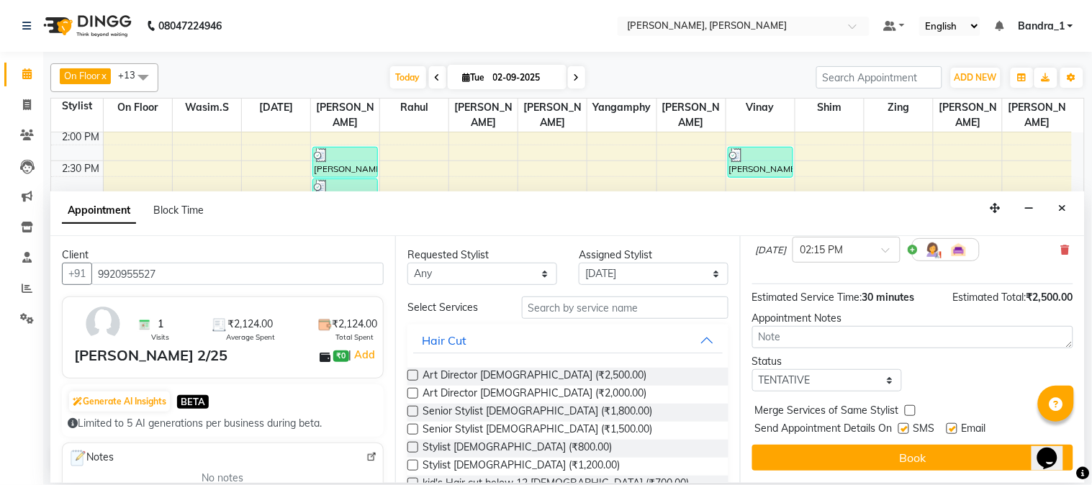
click at [901, 429] on label at bounding box center [903, 428] width 11 height 11
click at [901, 429] on input "checkbox" at bounding box center [902, 429] width 9 height 9
checkbox input "false"
click at [959, 427] on div "Email" at bounding box center [972, 430] width 51 height 18
click at [955, 430] on label at bounding box center [952, 428] width 11 height 11
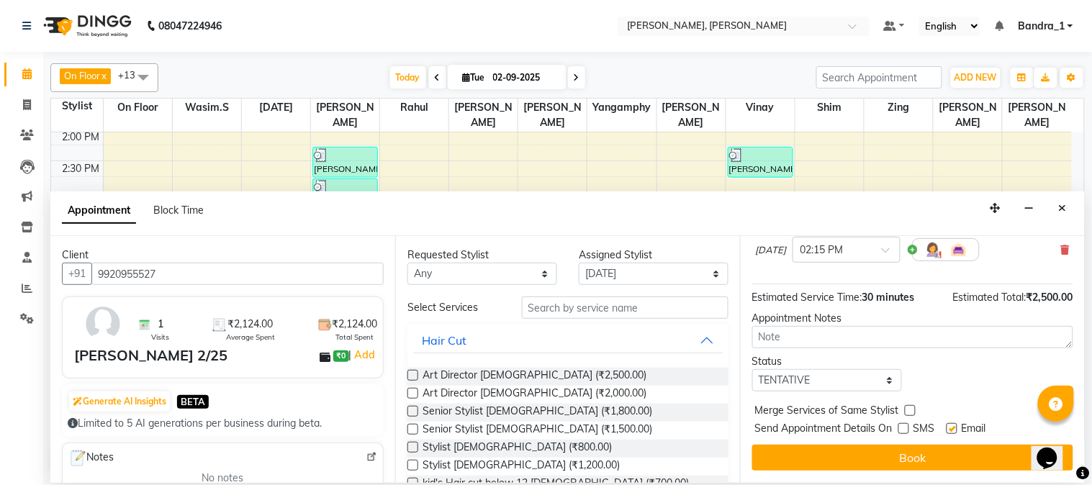
click at [955, 430] on input "checkbox" at bounding box center [951, 429] width 9 height 9
checkbox input "false"
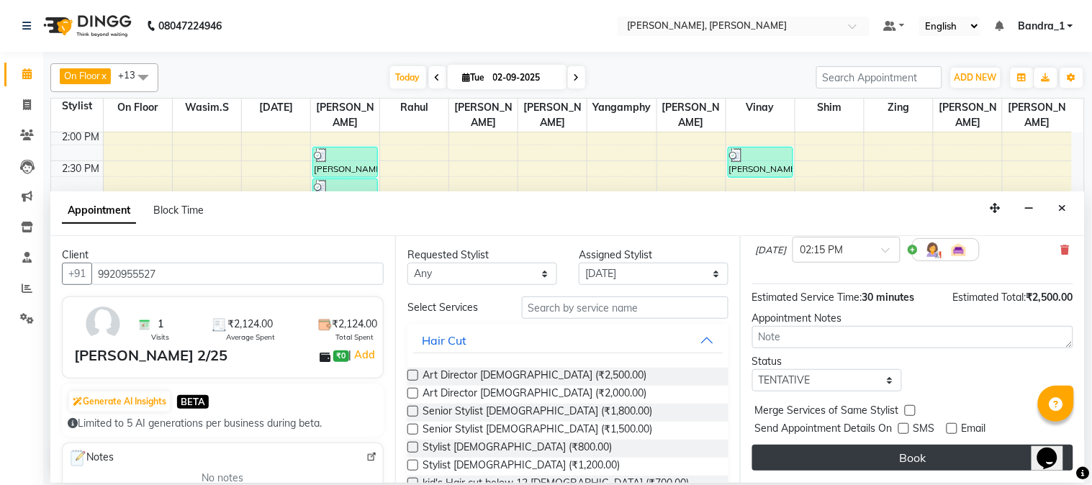
click at [951, 454] on button "Book" at bounding box center [912, 458] width 321 height 26
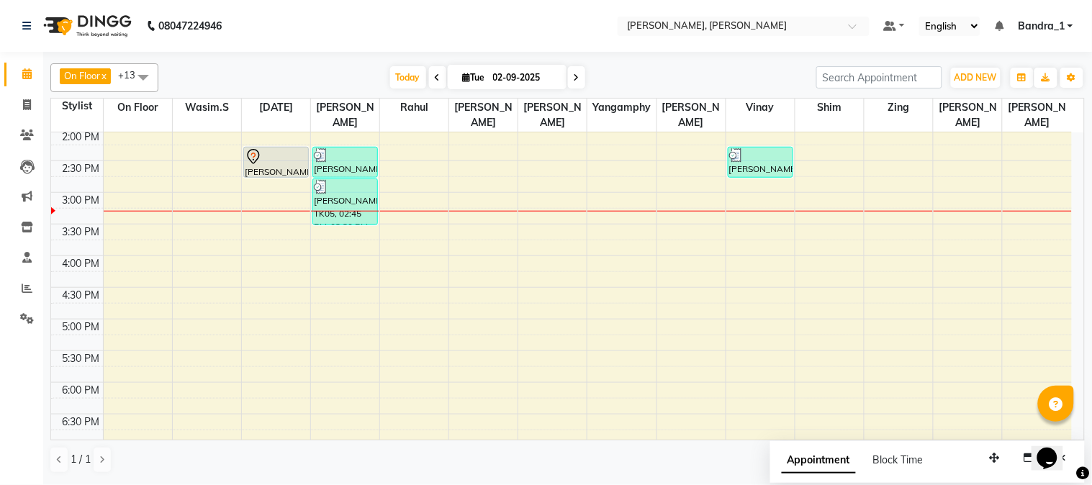
click at [279, 148] on div at bounding box center [276, 156] width 63 height 17
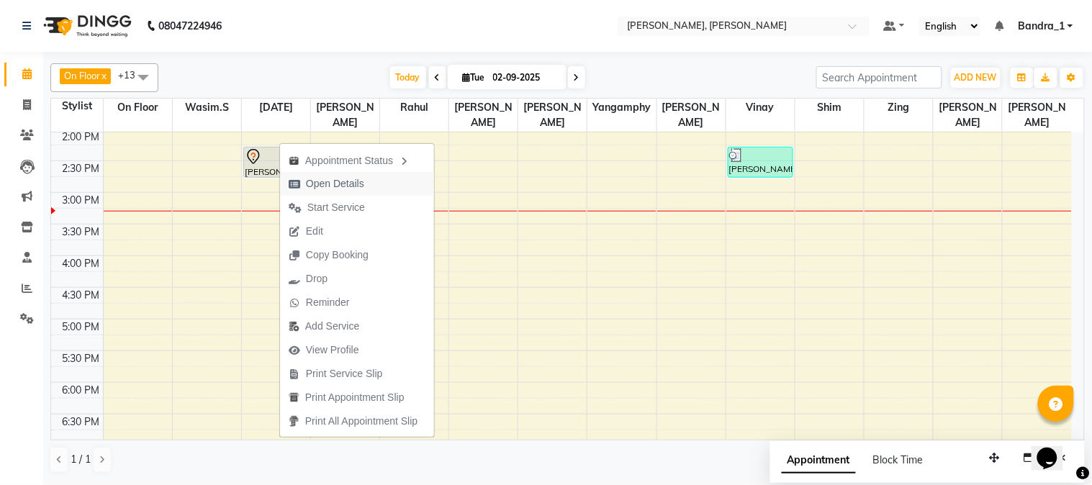
click at [361, 186] on span "Open Details" at bounding box center [335, 183] width 58 height 15
select select "7"
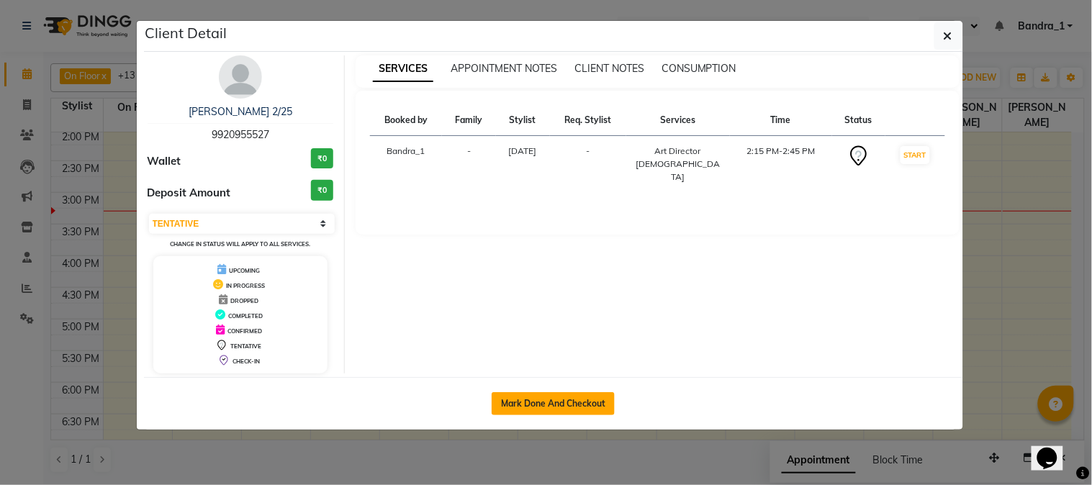
click at [553, 405] on button "Mark Done And Checkout" at bounding box center [553, 403] width 123 height 23
select select "7997"
select select "service"
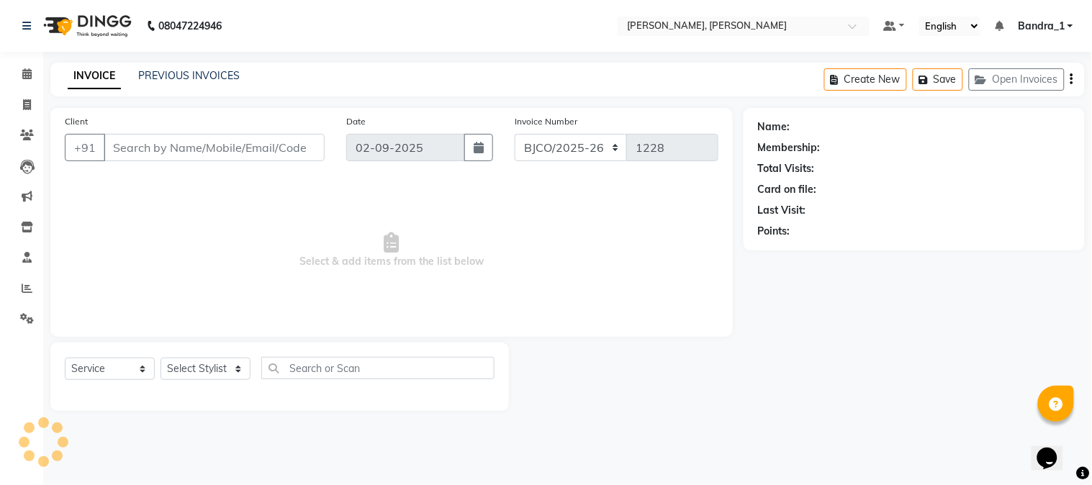
type input "9920955527"
select select "58043"
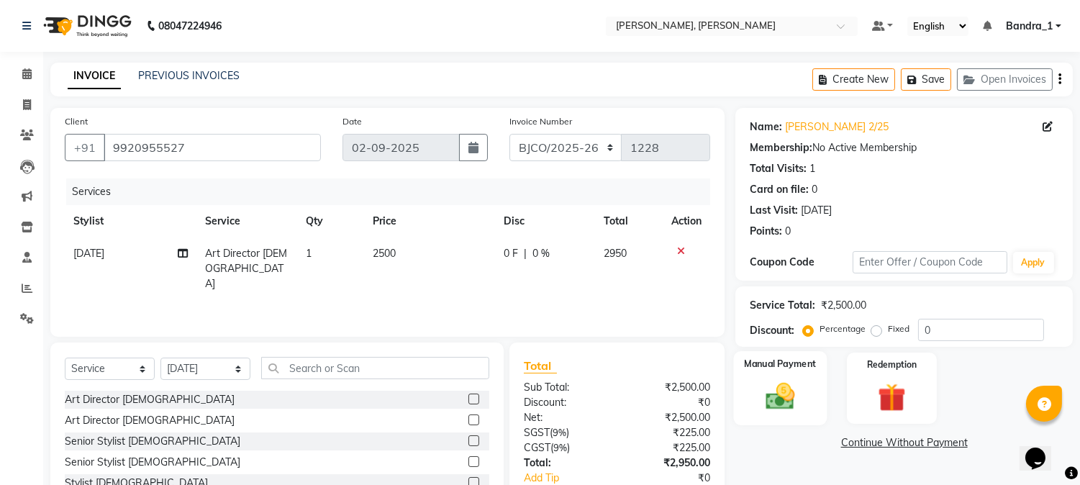
click at [793, 380] on img at bounding box center [781, 397] width 48 height 34
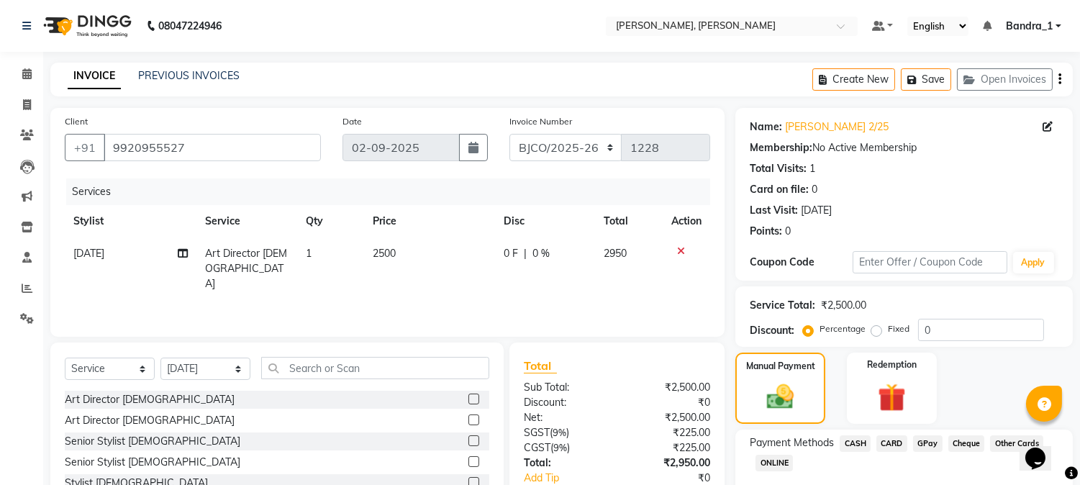
scroll to position [91, 0]
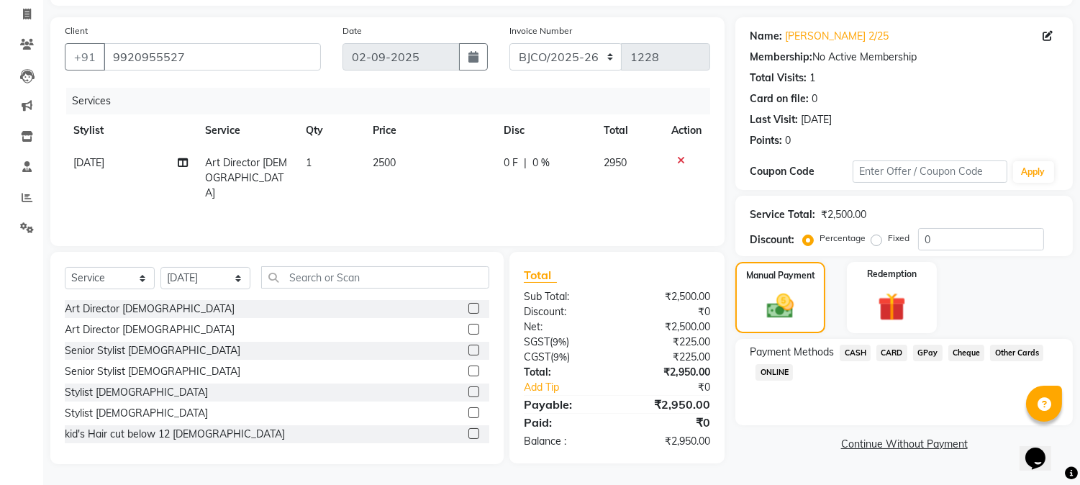
click at [903, 348] on span "CARD" at bounding box center [892, 353] width 31 height 17
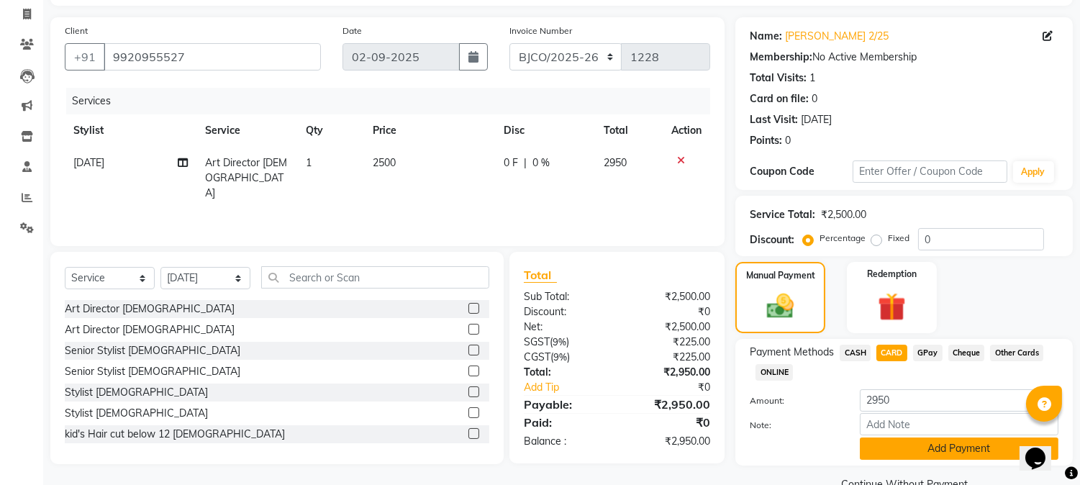
click at [953, 447] on button "Add Payment" at bounding box center [959, 449] width 199 height 22
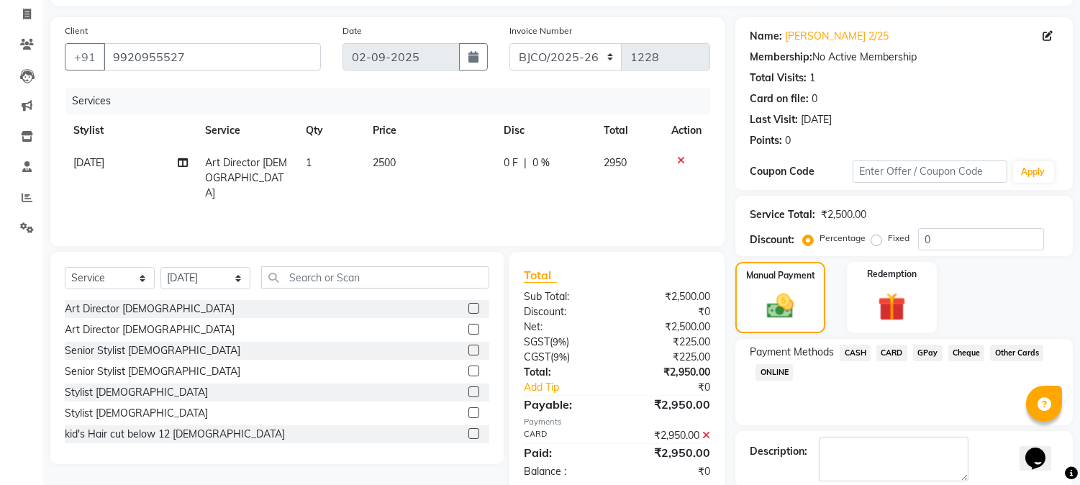
click at [707, 430] on icon at bounding box center [707, 435] width 8 height 10
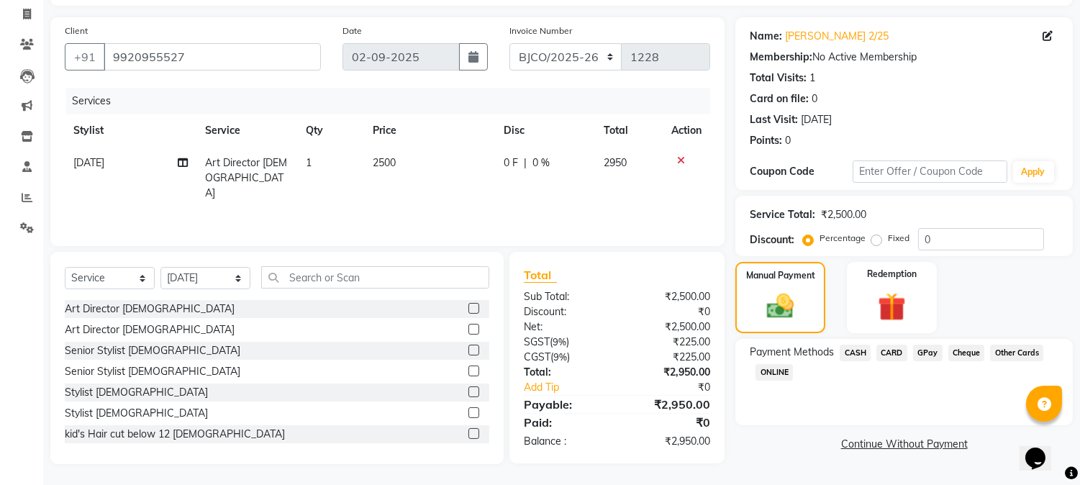
click at [917, 348] on span "GPay" at bounding box center [928, 353] width 30 height 17
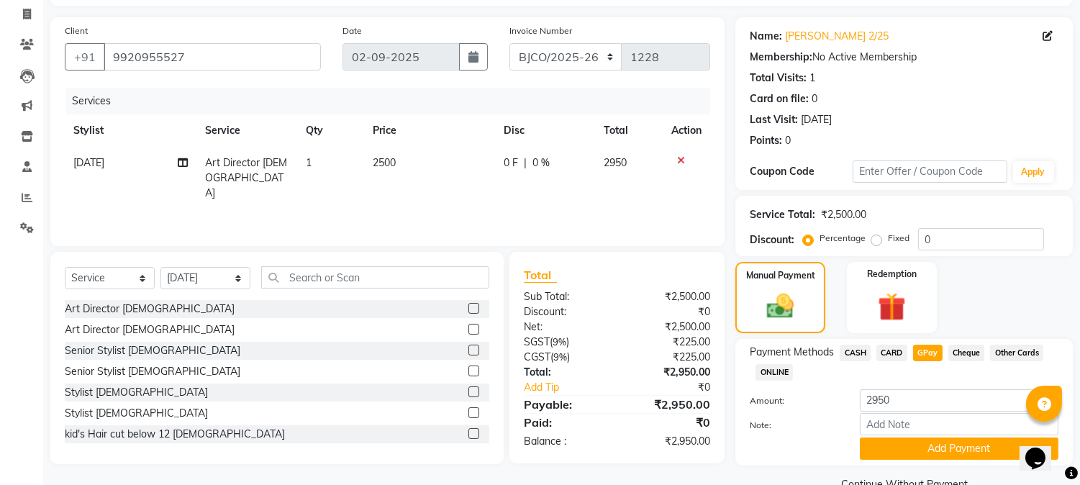
scroll to position [122, 0]
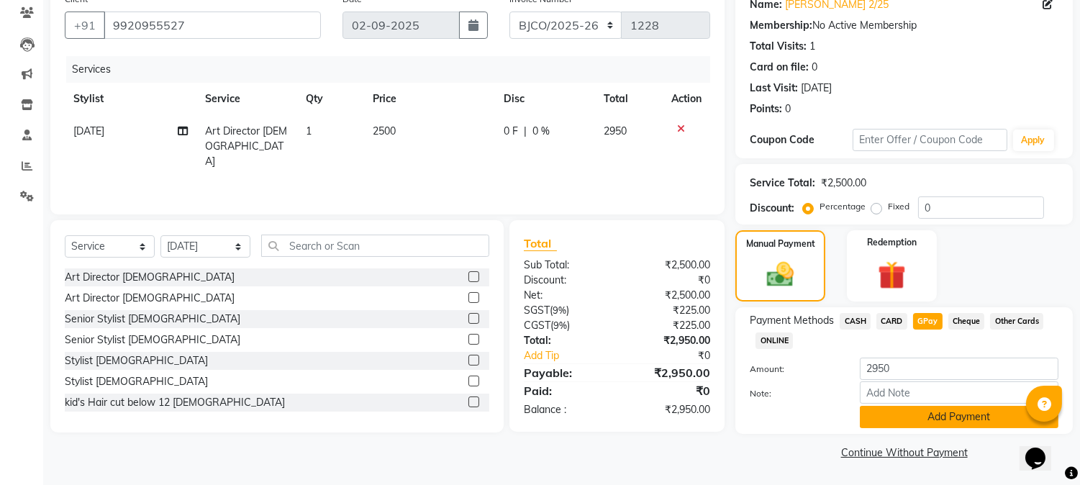
click at [931, 416] on button "Add Payment" at bounding box center [959, 417] width 199 height 22
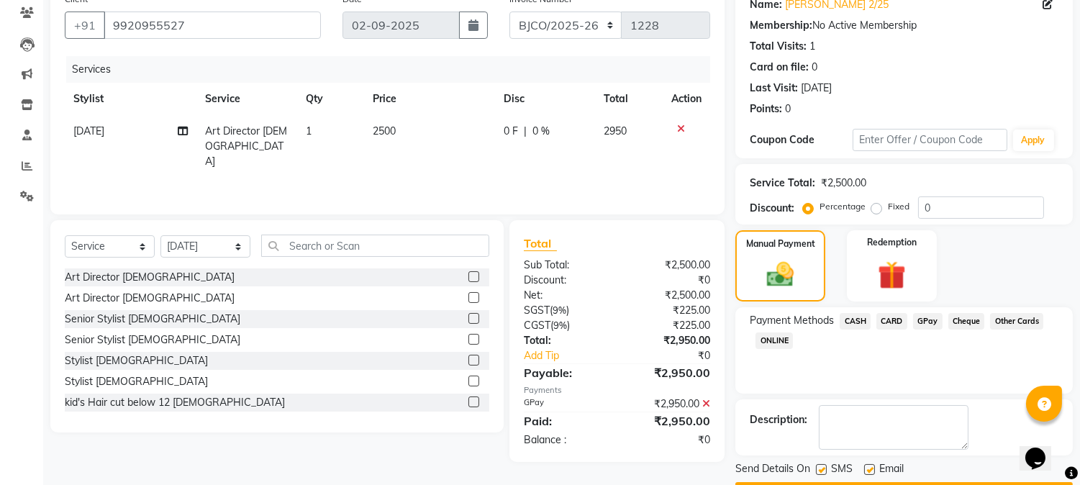
click at [866, 464] on label at bounding box center [870, 469] width 11 height 11
click at [866, 466] on input "checkbox" at bounding box center [869, 470] width 9 height 9
checkbox input "false"
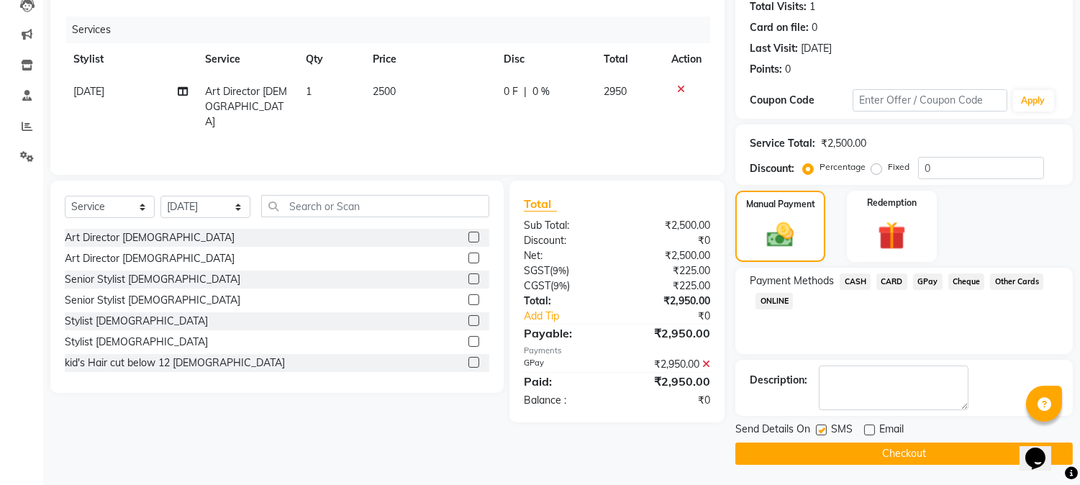
click at [821, 427] on label at bounding box center [821, 430] width 11 height 11
click at [821, 427] on input "checkbox" at bounding box center [820, 430] width 9 height 9
checkbox input "false"
click at [839, 458] on button "Checkout" at bounding box center [905, 454] width 338 height 22
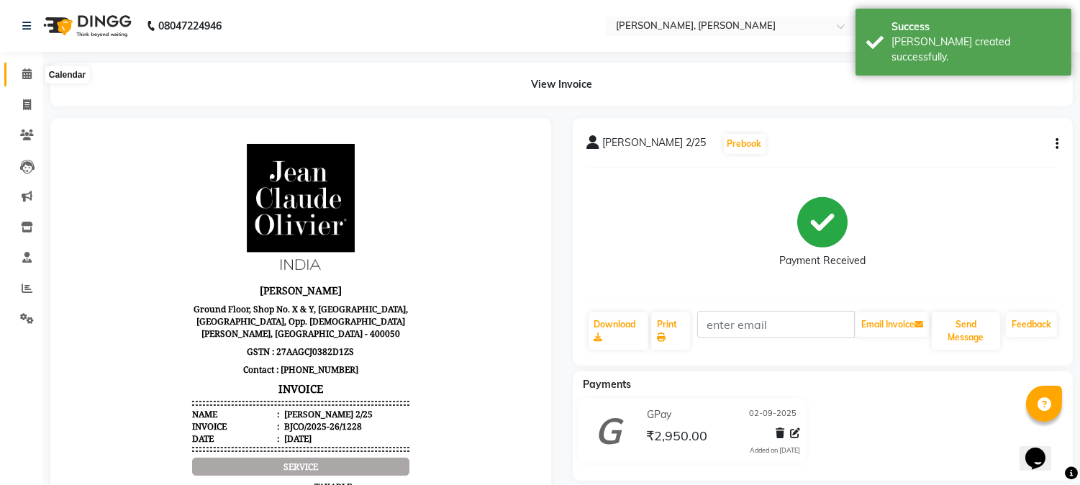
click at [25, 78] on icon at bounding box center [26, 73] width 9 height 11
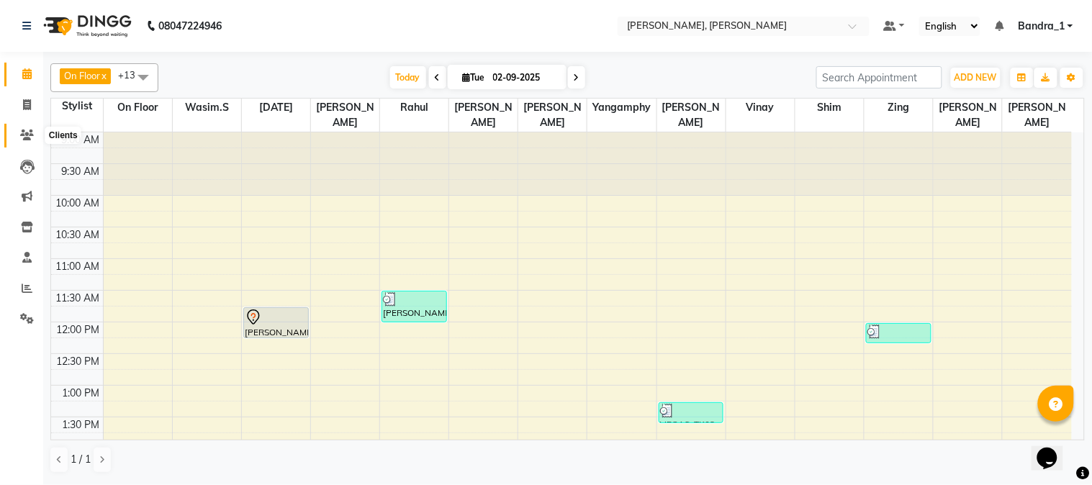
click at [24, 133] on icon at bounding box center [27, 135] width 14 height 11
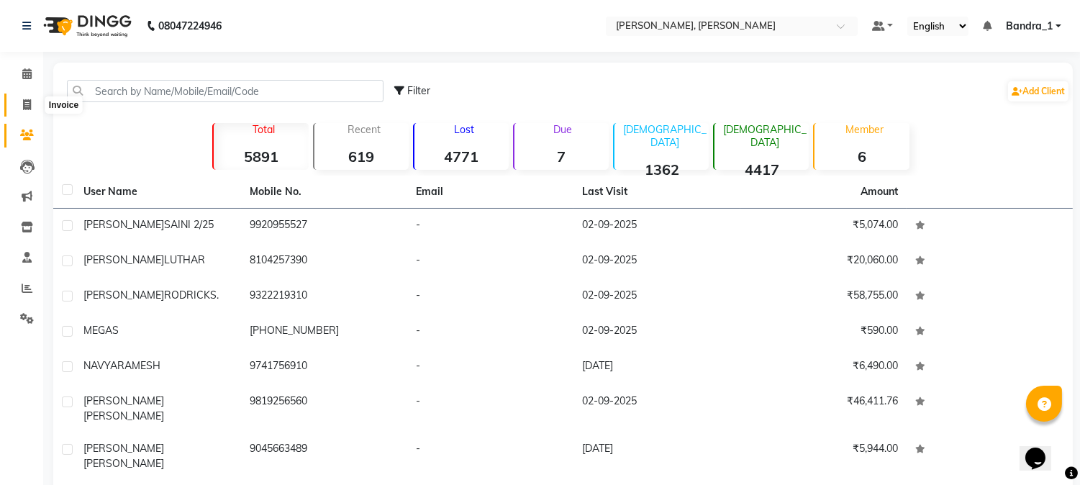
click at [31, 106] on span at bounding box center [26, 105] width 25 height 17
select select "7997"
select select "service"
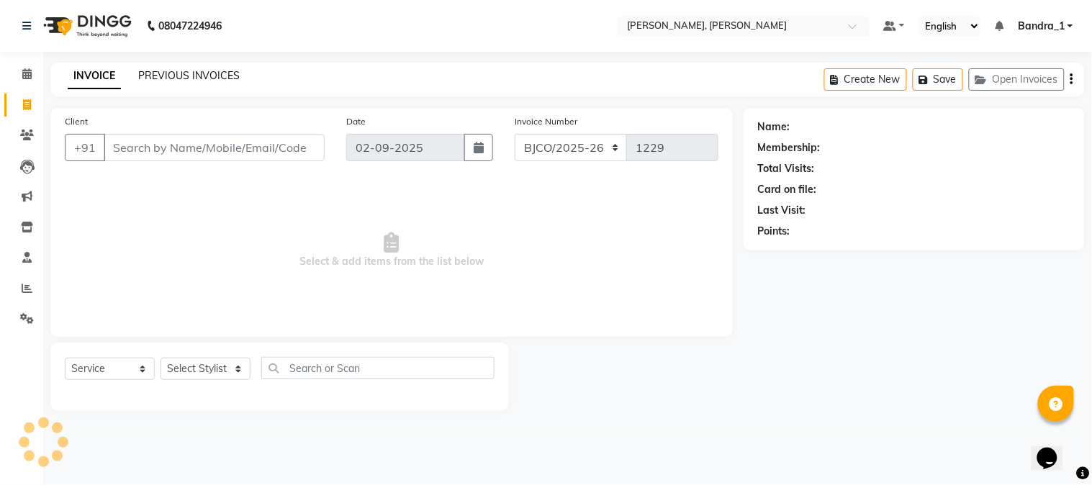
click at [191, 81] on link "PREVIOUS INVOICES" at bounding box center [188, 75] width 101 height 13
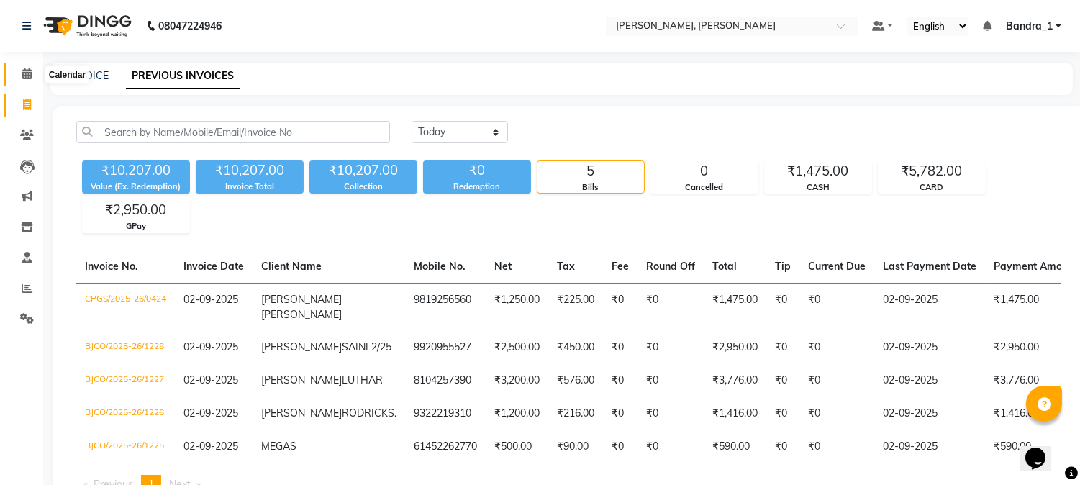
click at [29, 78] on icon at bounding box center [26, 73] width 9 height 11
